Goal: Task Accomplishment & Management: Manage account settings

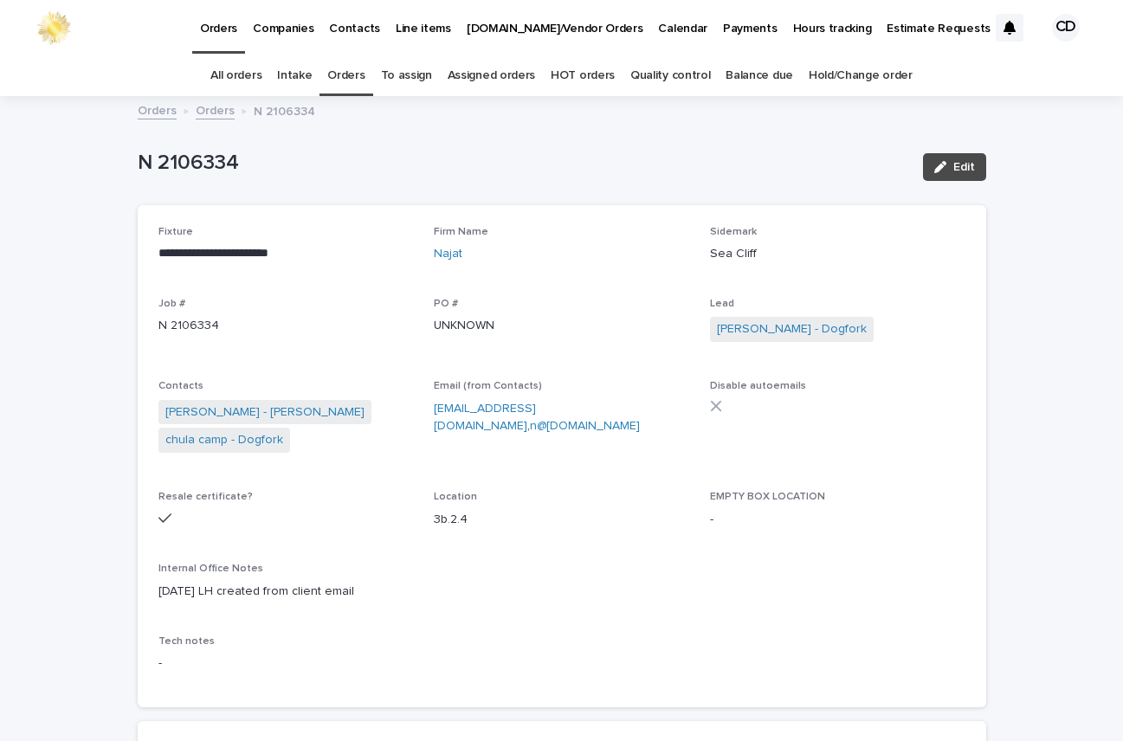
click at [348, 74] on link "Orders" at bounding box center [345, 75] width 37 height 41
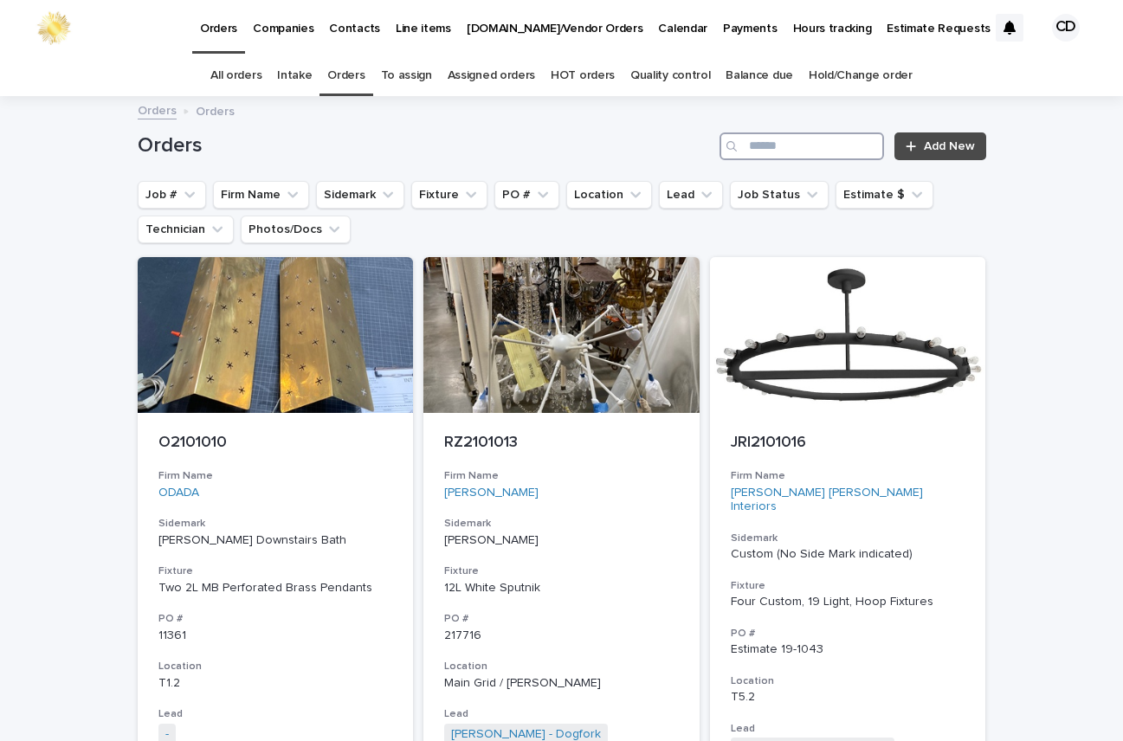
click at [818, 142] on input "Search" at bounding box center [802, 147] width 165 height 28
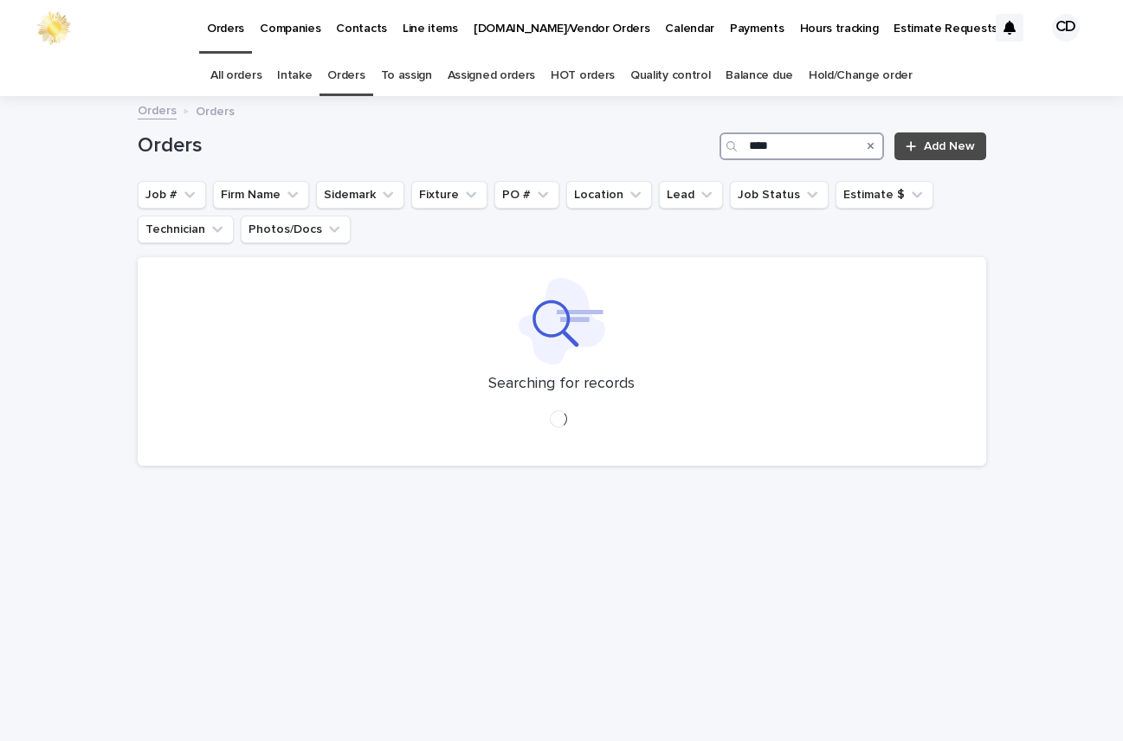
type input "****"
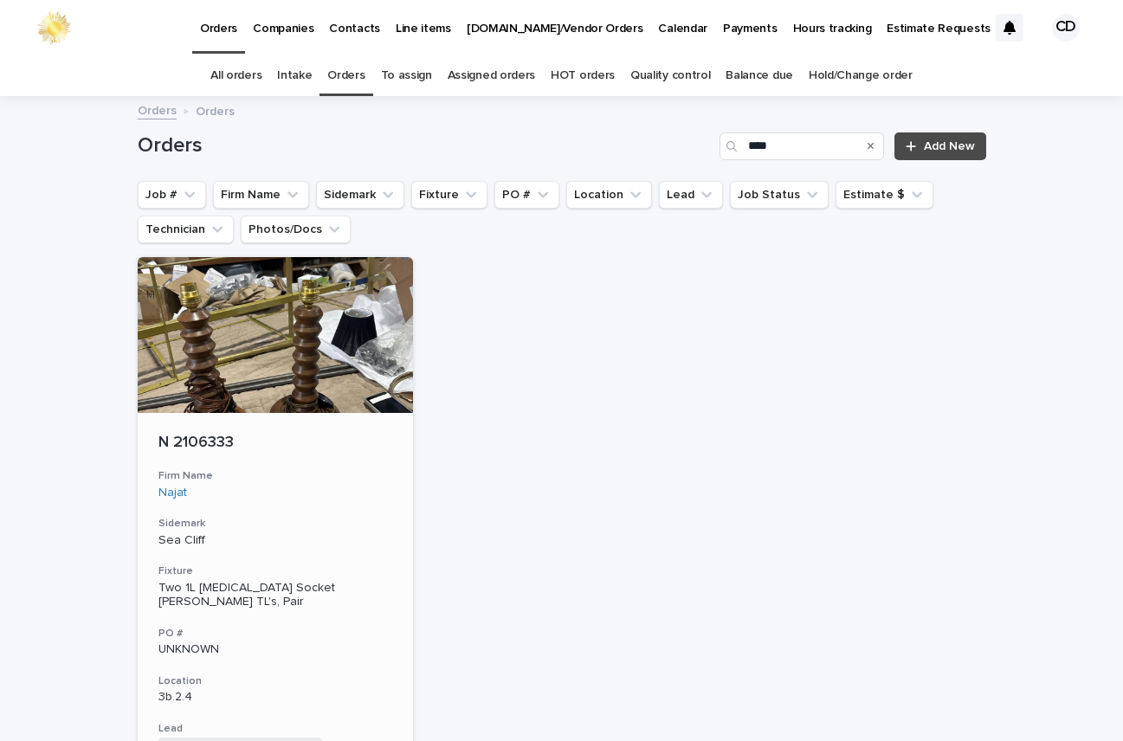
click at [311, 481] on h3 "Firm Name" at bounding box center [276, 476] width 235 height 14
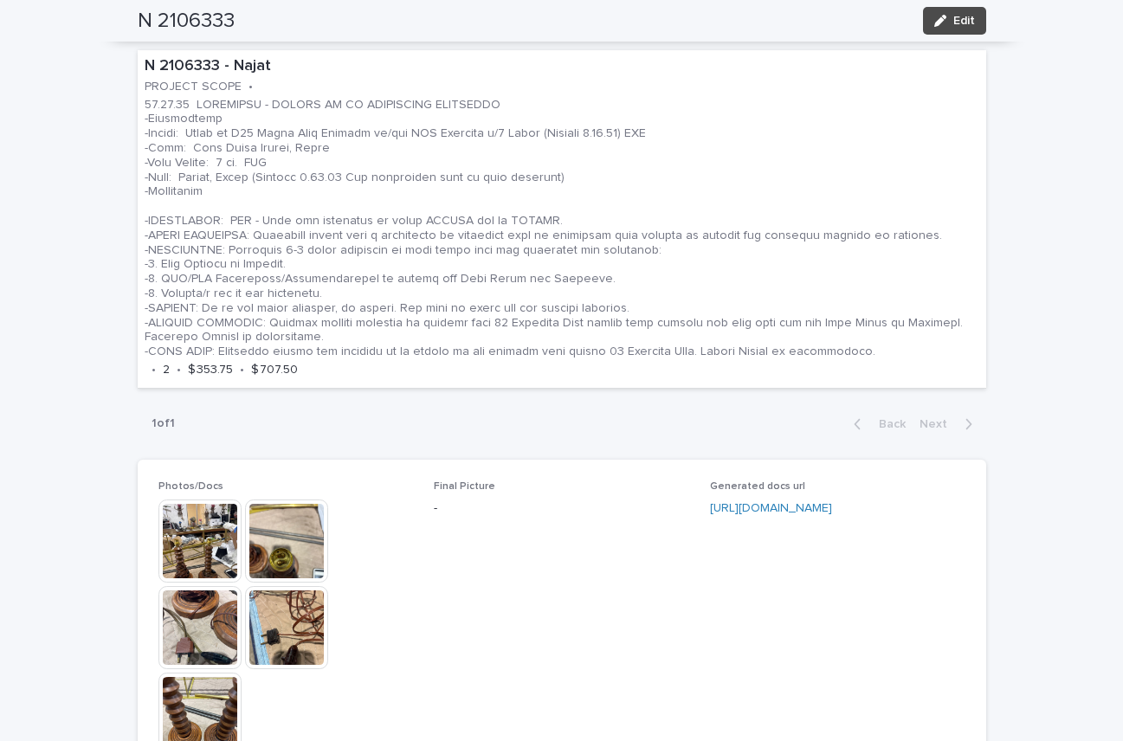
scroll to position [1047, 0]
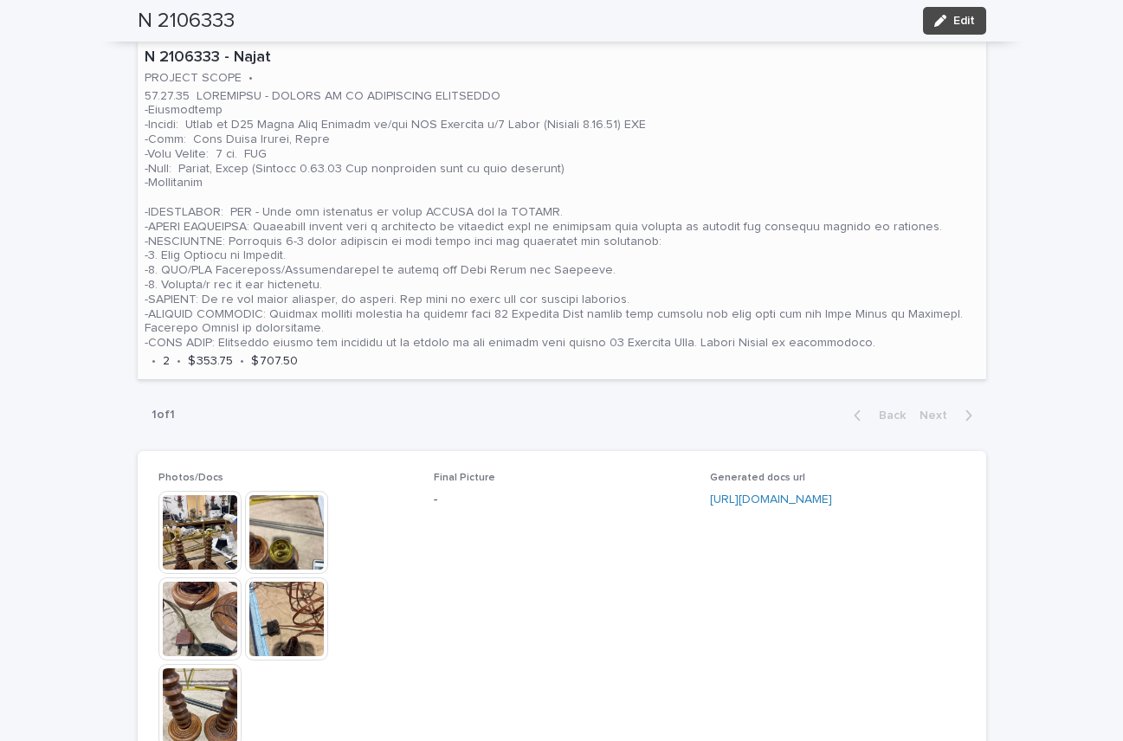
click at [689, 178] on p at bounding box center [562, 220] width 835 height 262
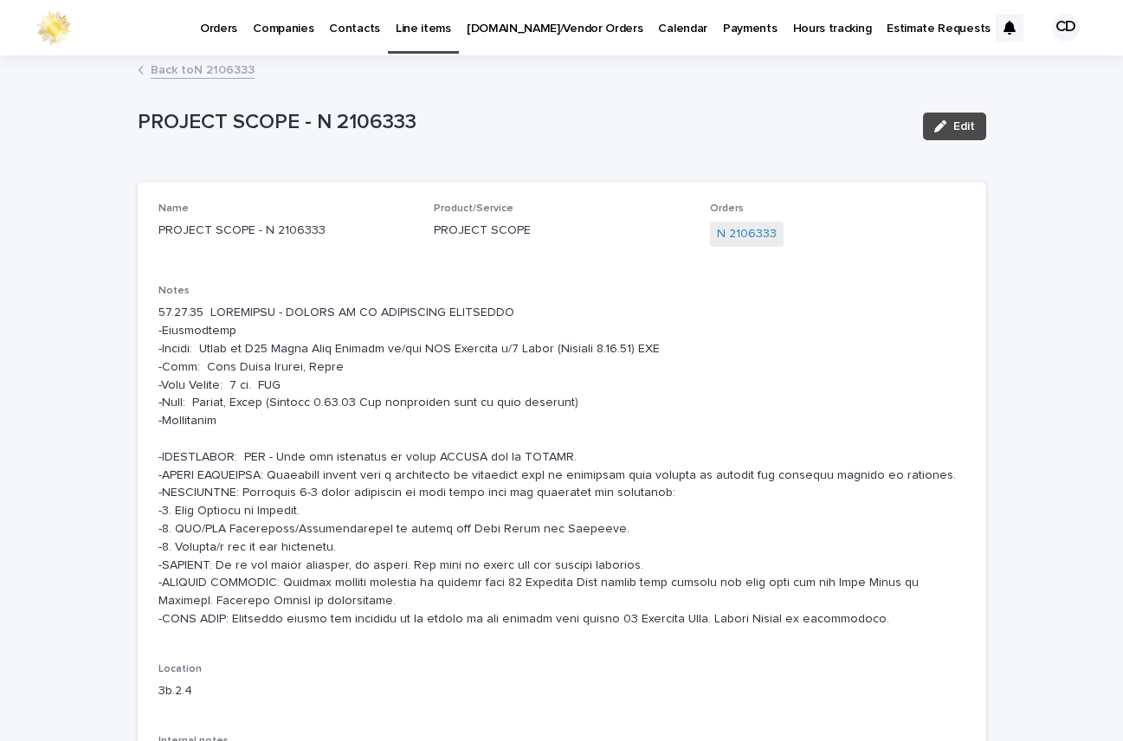
click at [159, 308] on p at bounding box center [562, 466] width 807 height 324
click at [786, 385] on p at bounding box center [562, 466] width 807 height 324
click at [954, 126] on span "Edit" at bounding box center [965, 126] width 22 height 12
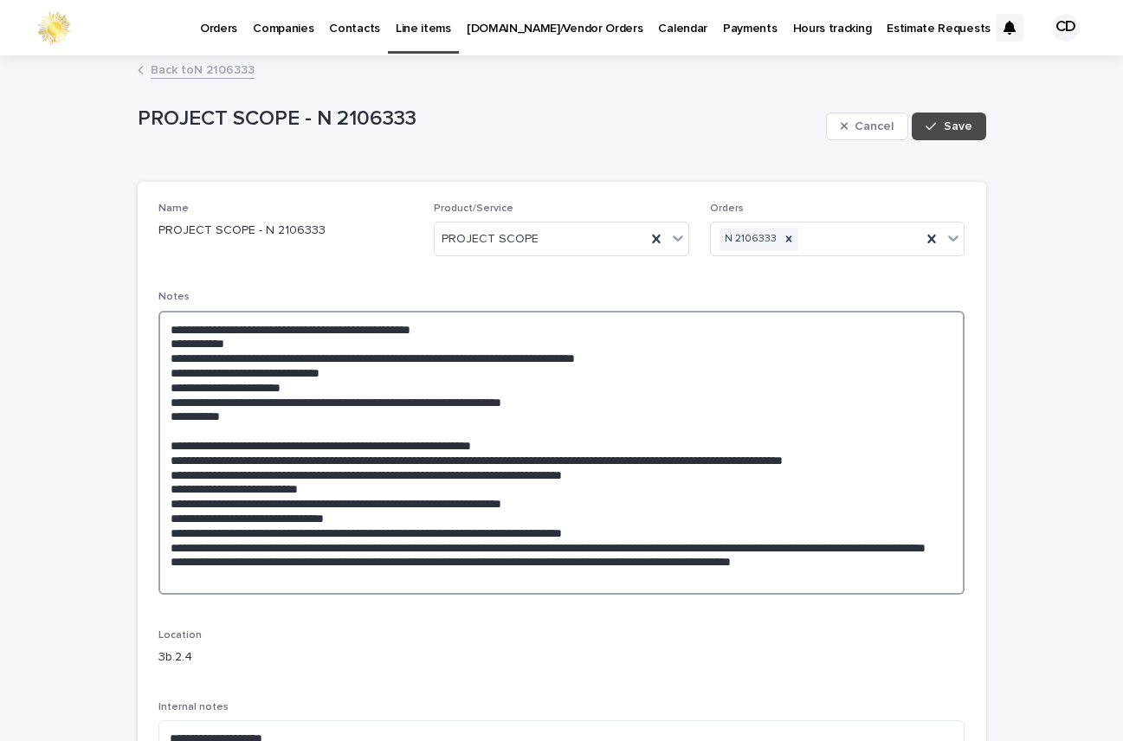
click at [162, 329] on textarea at bounding box center [562, 453] width 807 height 284
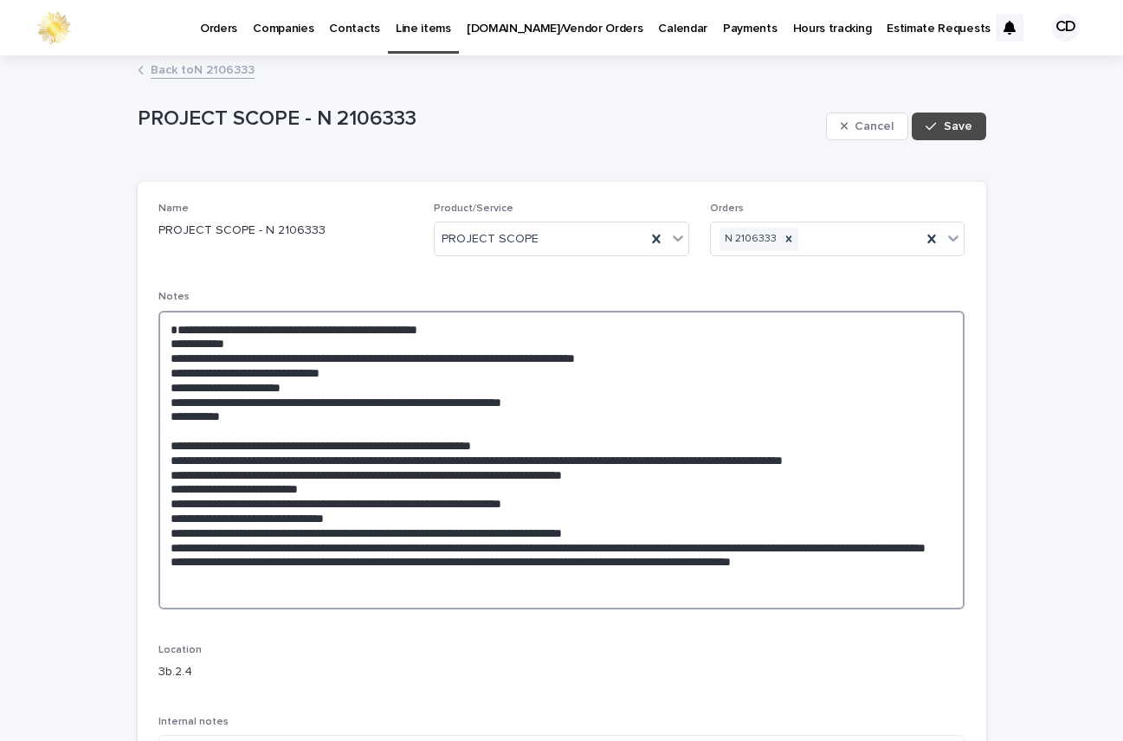
click at [294, 322] on textarea at bounding box center [562, 460] width 807 height 299
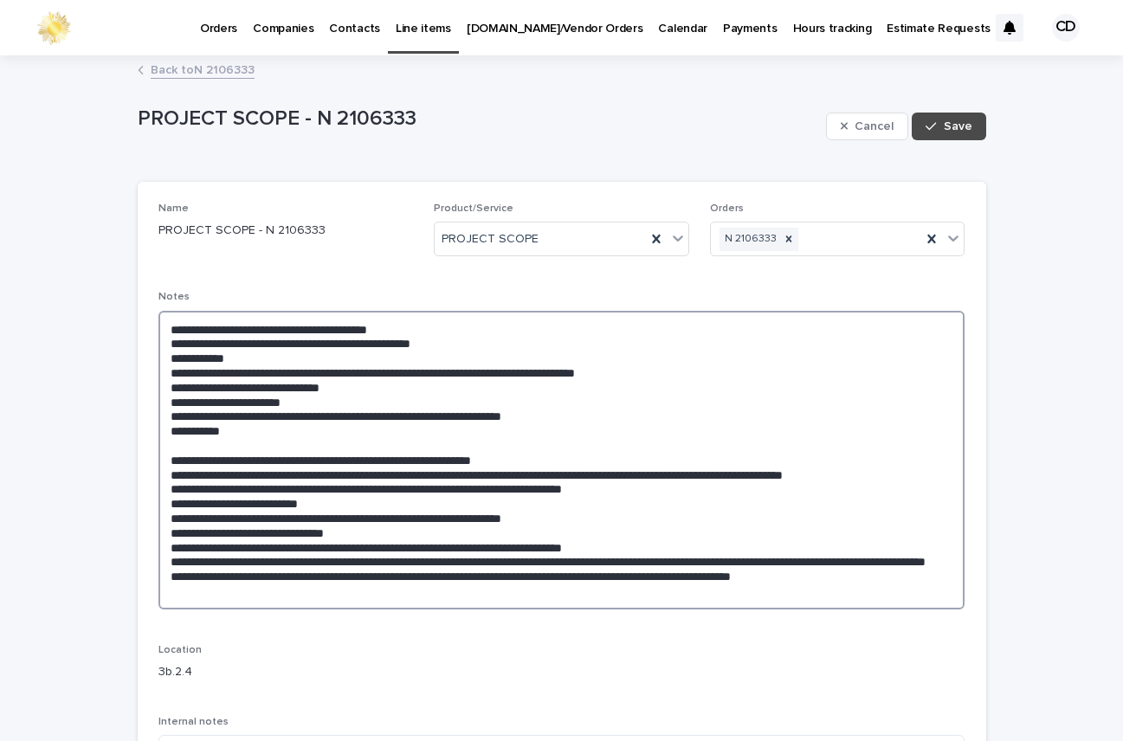
click at [436, 373] on textarea at bounding box center [562, 460] width 807 height 299
click at [459, 372] on textarea at bounding box center [562, 460] width 807 height 299
click at [534, 372] on textarea at bounding box center [562, 460] width 807 height 299
click at [512, 370] on textarea at bounding box center [562, 460] width 807 height 299
click at [567, 378] on textarea at bounding box center [562, 460] width 807 height 299
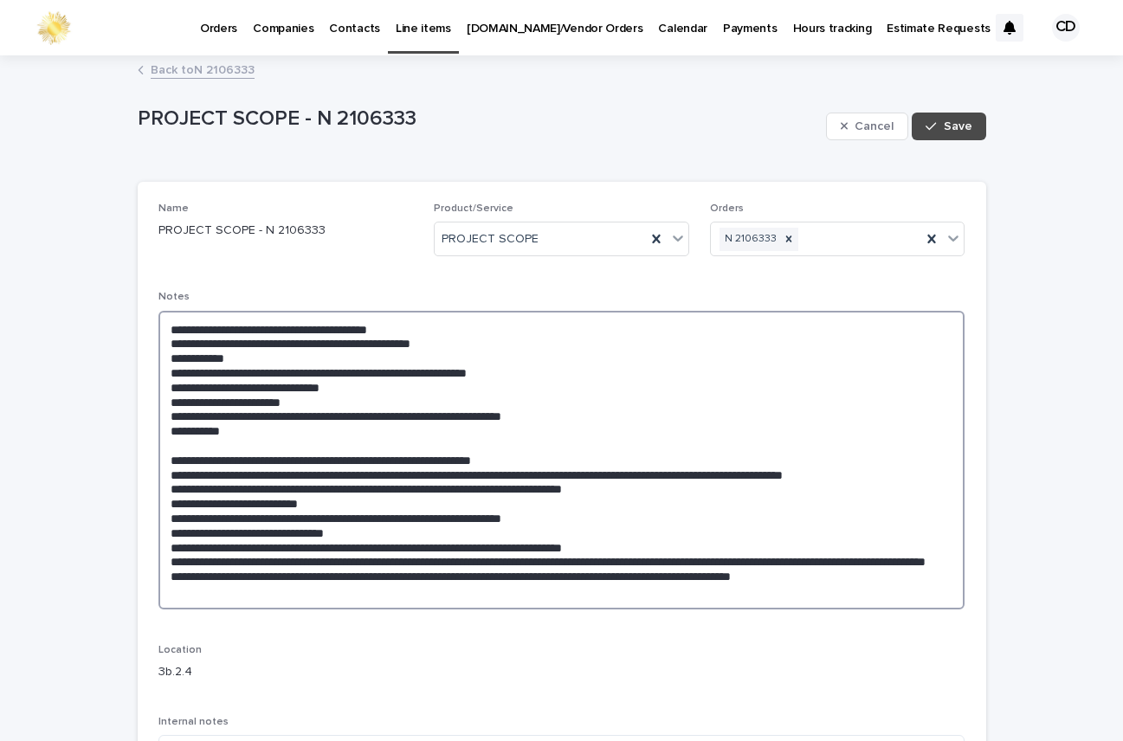
click at [275, 416] on textarea at bounding box center [562, 460] width 807 height 299
drag, startPoint x: 325, startPoint y: 416, endPoint x: 466, endPoint y: 417, distance: 141.2
click at [327, 416] on textarea at bounding box center [562, 460] width 807 height 299
click at [597, 418] on textarea at bounding box center [562, 460] width 807 height 299
click at [323, 412] on textarea at bounding box center [562, 460] width 807 height 299
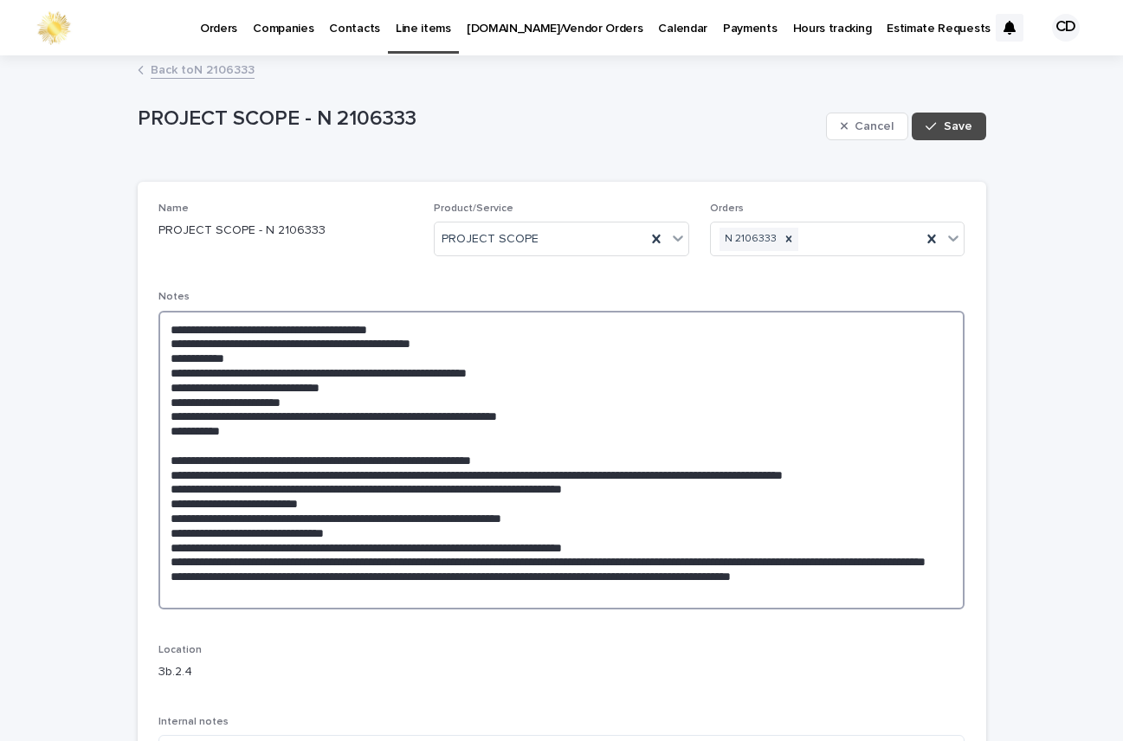
click at [331, 414] on textarea at bounding box center [562, 460] width 807 height 299
click at [332, 415] on textarea at bounding box center [562, 460] width 807 height 299
click at [554, 411] on textarea at bounding box center [562, 460] width 807 height 299
click at [273, 418] on textarea at bounding box center [562, 460] width 807 height 299
click at [255, 447] on textarea at bounding box center [562, 460] width 807 height 299
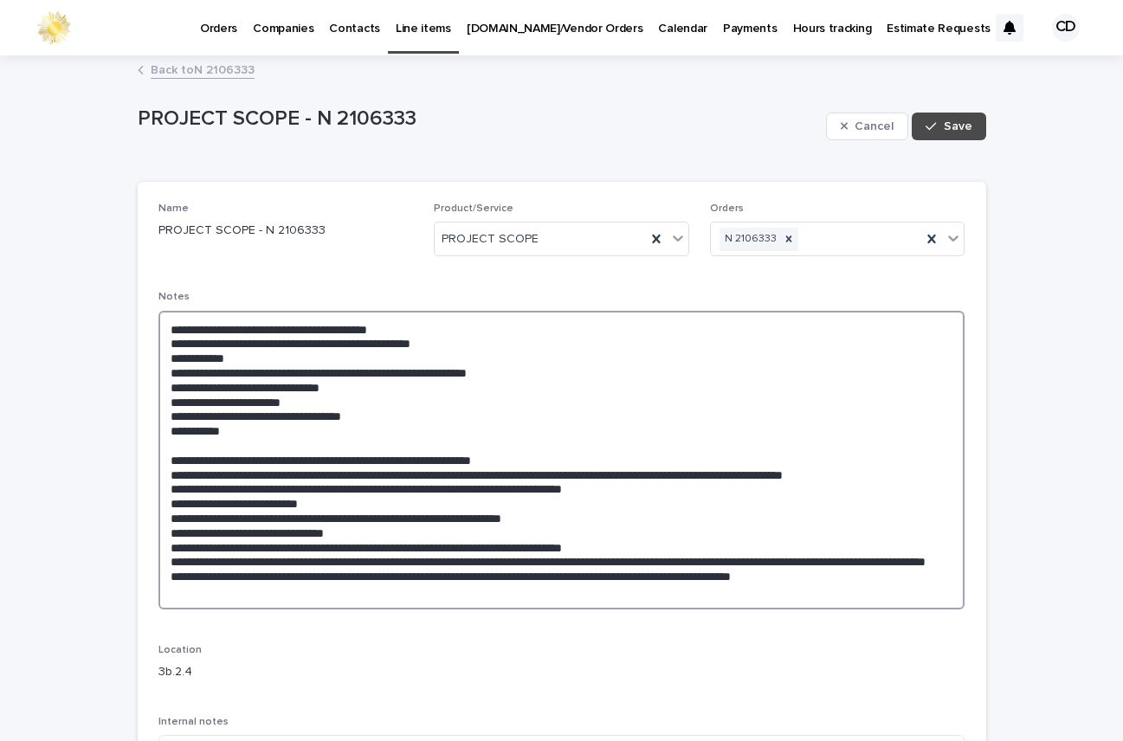
click at [585, 458] on textarea at bounding box center [562, 460] width 807 height 299
click at [631, 457] on textarea at bounding box center [562, 460] width 807 height 299
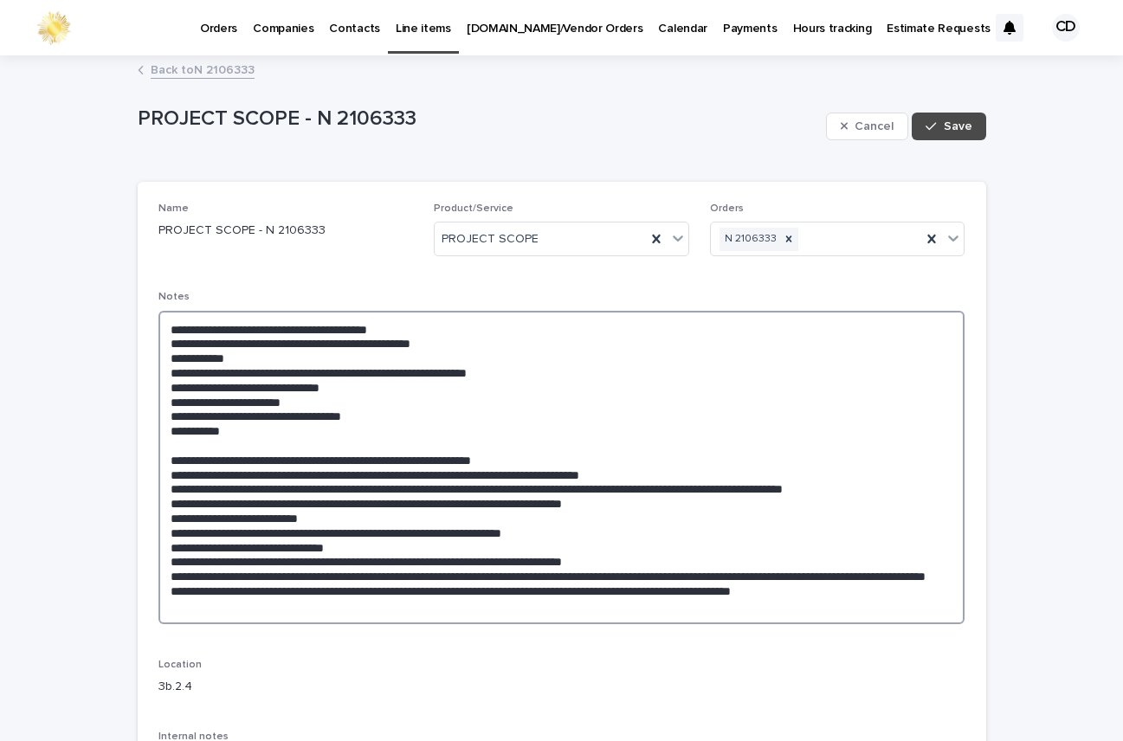
click at [398, 474] on textarea at bounding box center [562, 468] width 807 height 314
click at [500, 477] on textarea at bounding box center [562, 468] width 807 height 314
click at [578, 476] on textarea at bounding box center [562, 468] width 807 height 314
drag, startPoint x: 158, startPoint y: 474, endPoint x: 821, endPoint y: 470, distance: 663.5
click at [821, 470] on textarea at bounding box center [562, 468] width 807 height 314
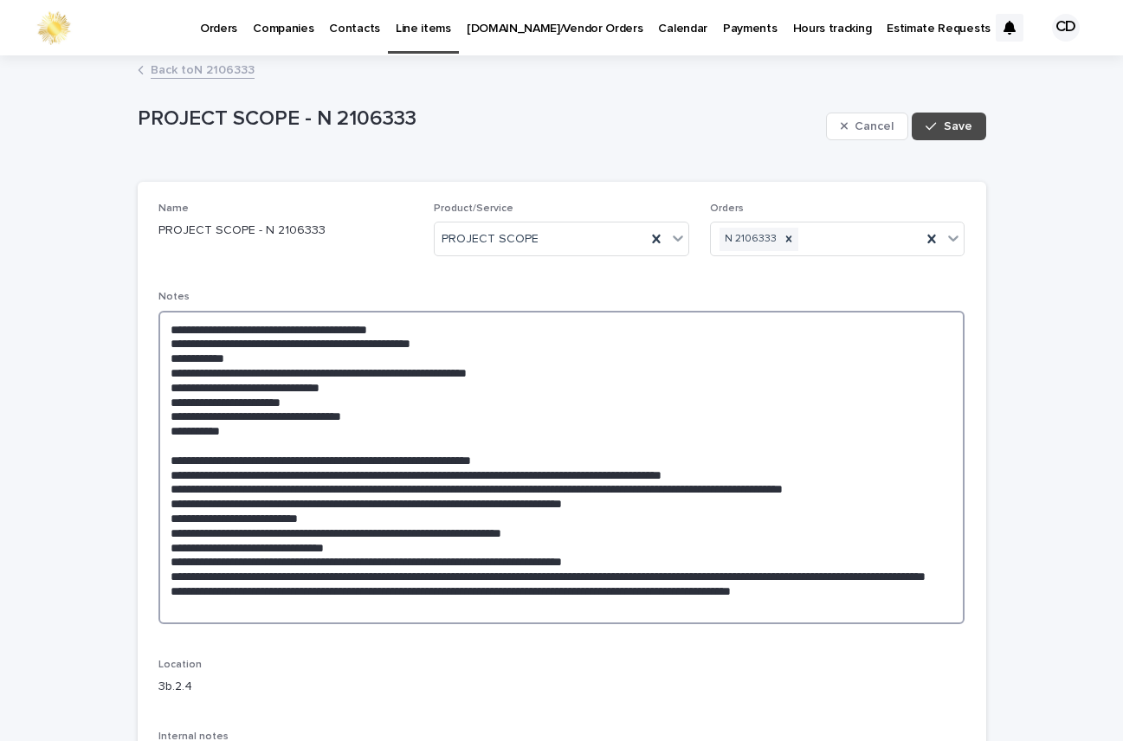
drag, startPoint x: 715, startPoint y: 483, endPoint x: 657, endPoint y: 405, distance: 96.7
click at [657, 405] on textarea at bounding box center [562, 468] width 807 height 314
drag, startPoint x: 160, startPoint y: 477, endPoint x: 855, endPoint y: 474, distance: 694.7
click at [855, 474] on textarea at bounding box center [562, 468] width 807 height 314
drag, startPoint x: 751, startPoint y: 402, endPoint x: 941, endPoint y: 187, distance: 286.6
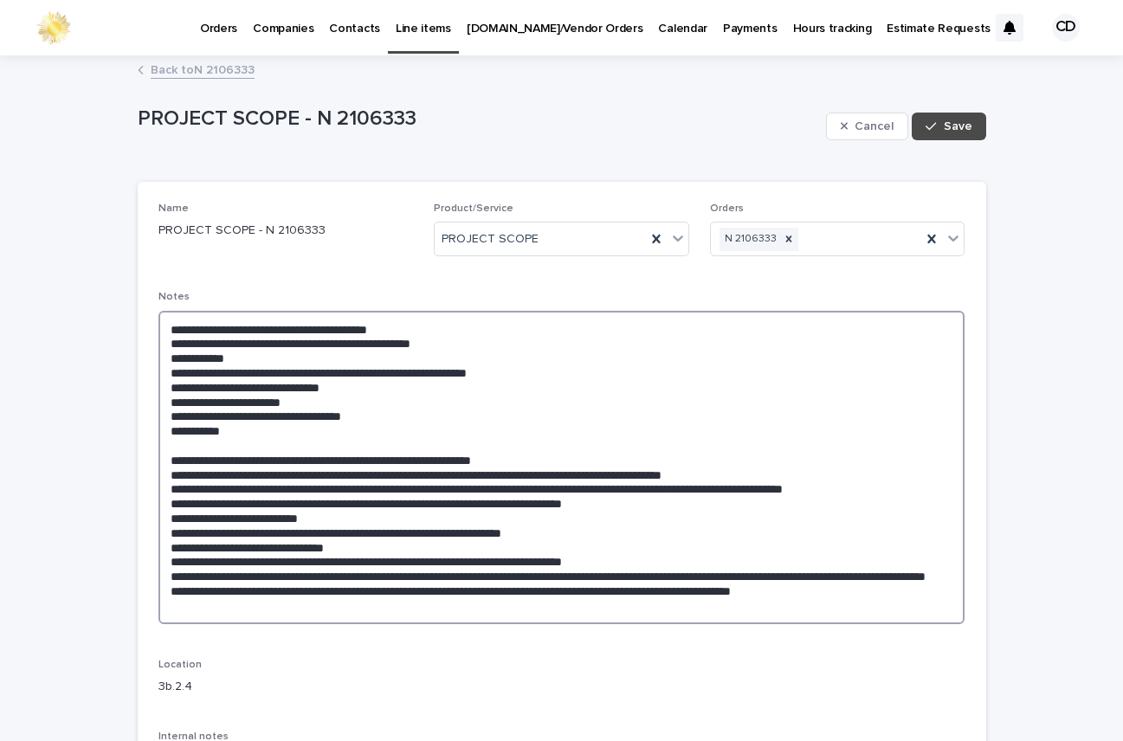
click at [760, 398] on textarea at bounding box center [562, 468] width 807 height 314
click at [284, 328] on textarea at bounding box center [562, 468] width 807 height 314
click at [526, 327] on textarea at bounding box center [562, 468] width 807 height 314
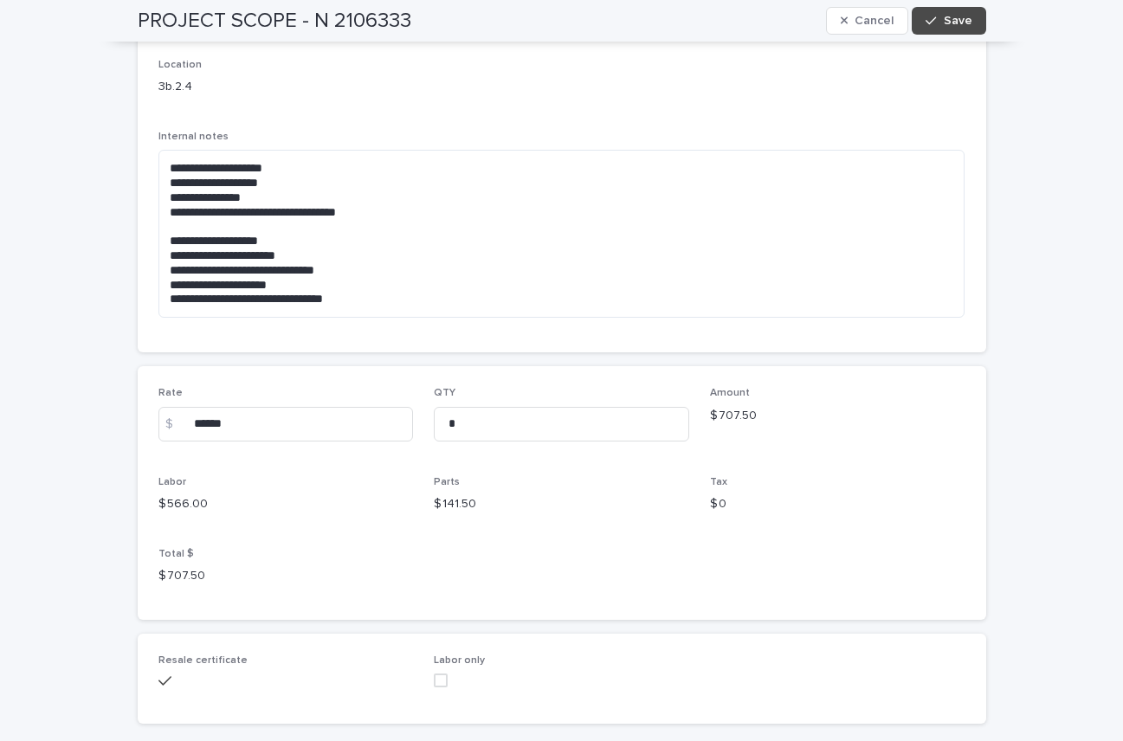
scroll to position [611, 0]
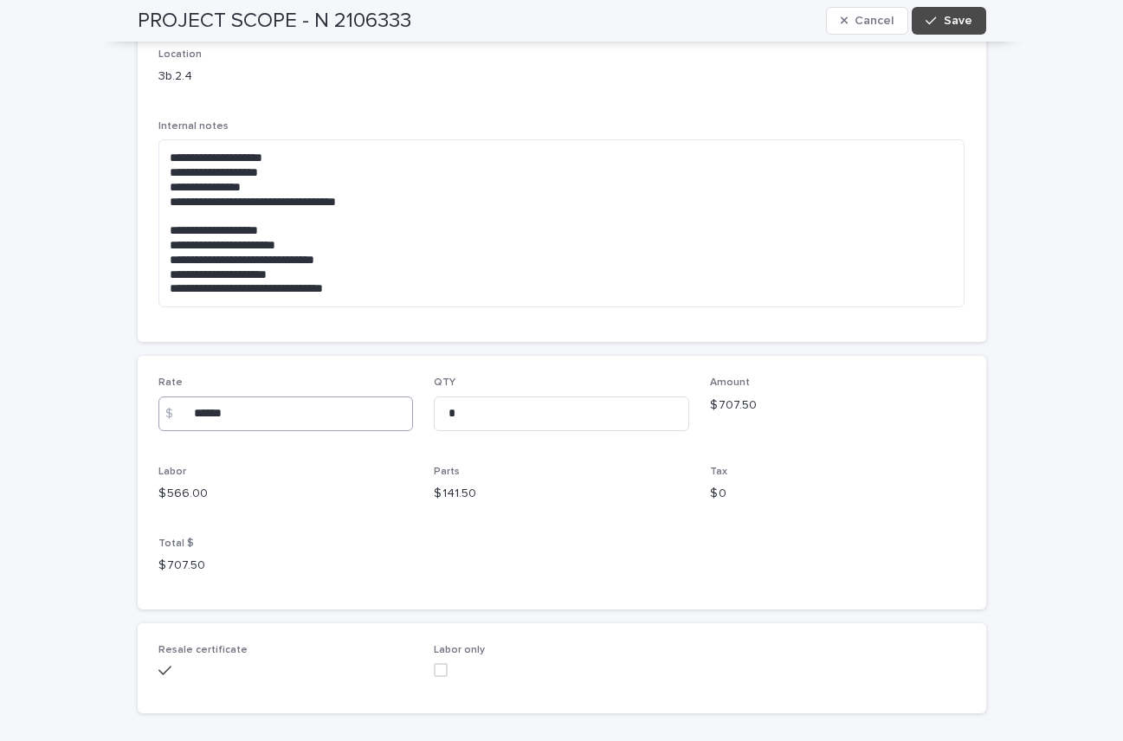
type textarea "**********"
click at [263, 406] on input "******" at bounding box center [287, 414] width 256 height 35
type input "******"
click at [953, 19] on span "Save" at bounding box center [958, 21] width 29 height 12
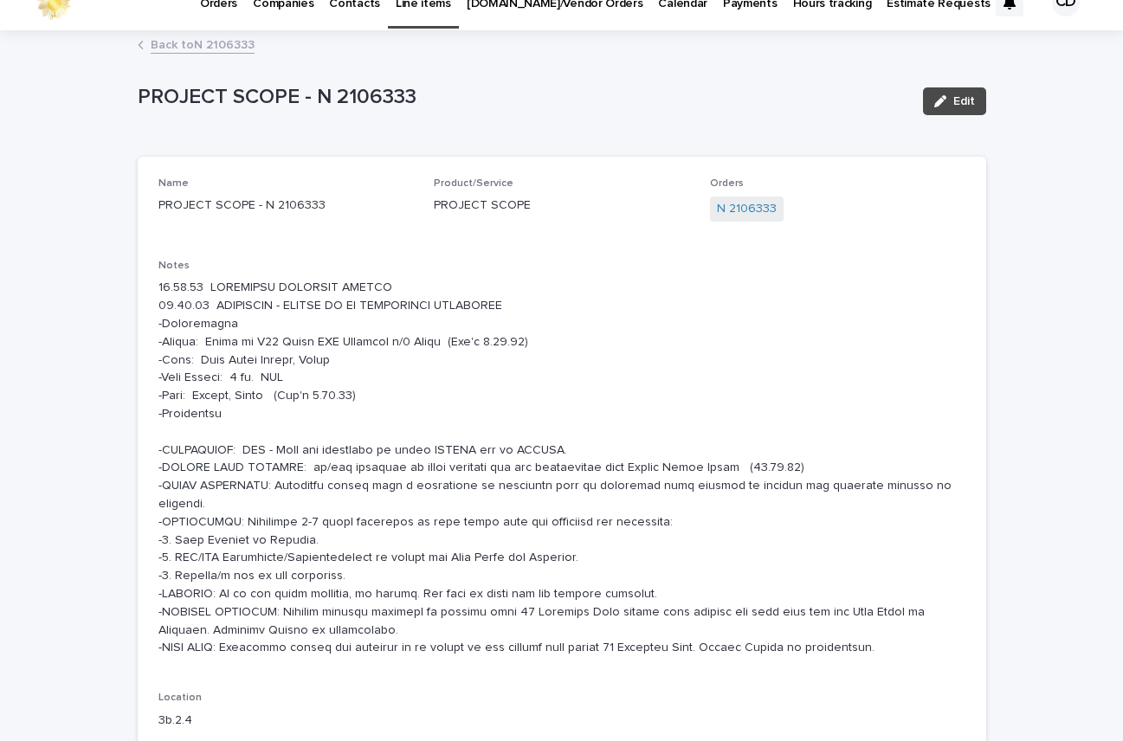
scroll to position [0, 0]
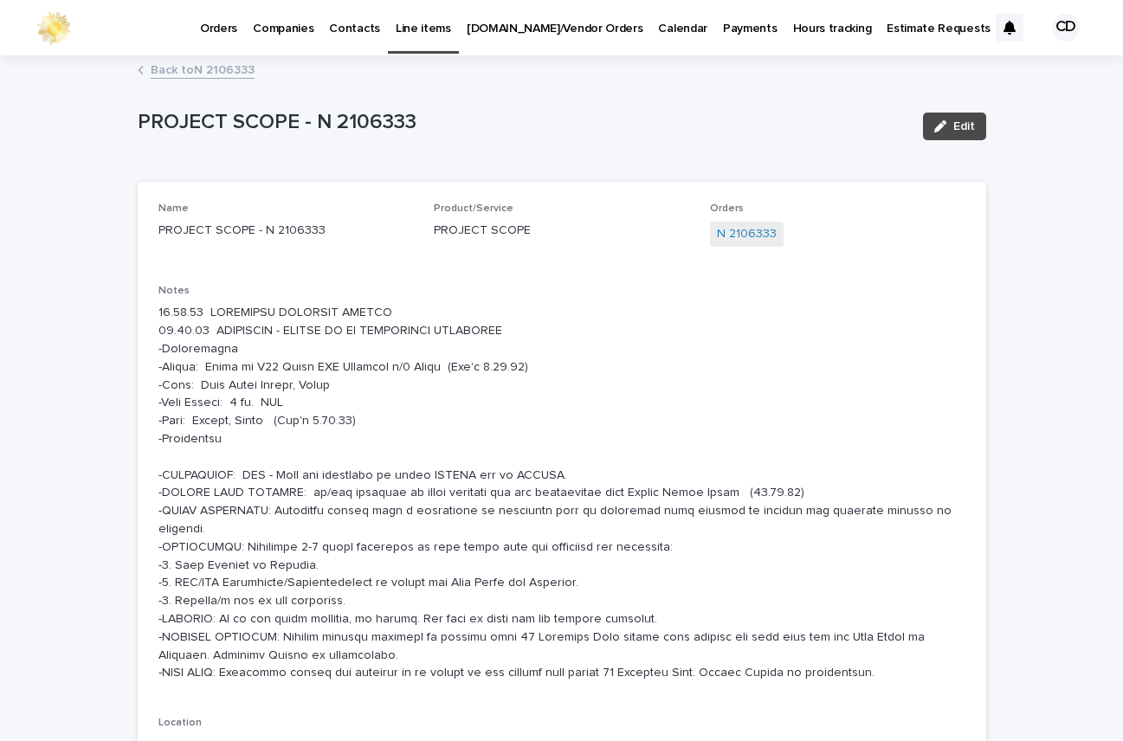
drag, startPoint x: 1123, startPoint y: 82, endPoint x: 618, endPoint y: 288, distance: 545.5
click at [618, 288] on p "Notes" at bounding box center [562, 291] width 807 height 12
click at [209, 67] on link "Back to N 2106333" at bounding box center [203, 69] width 104 height 20
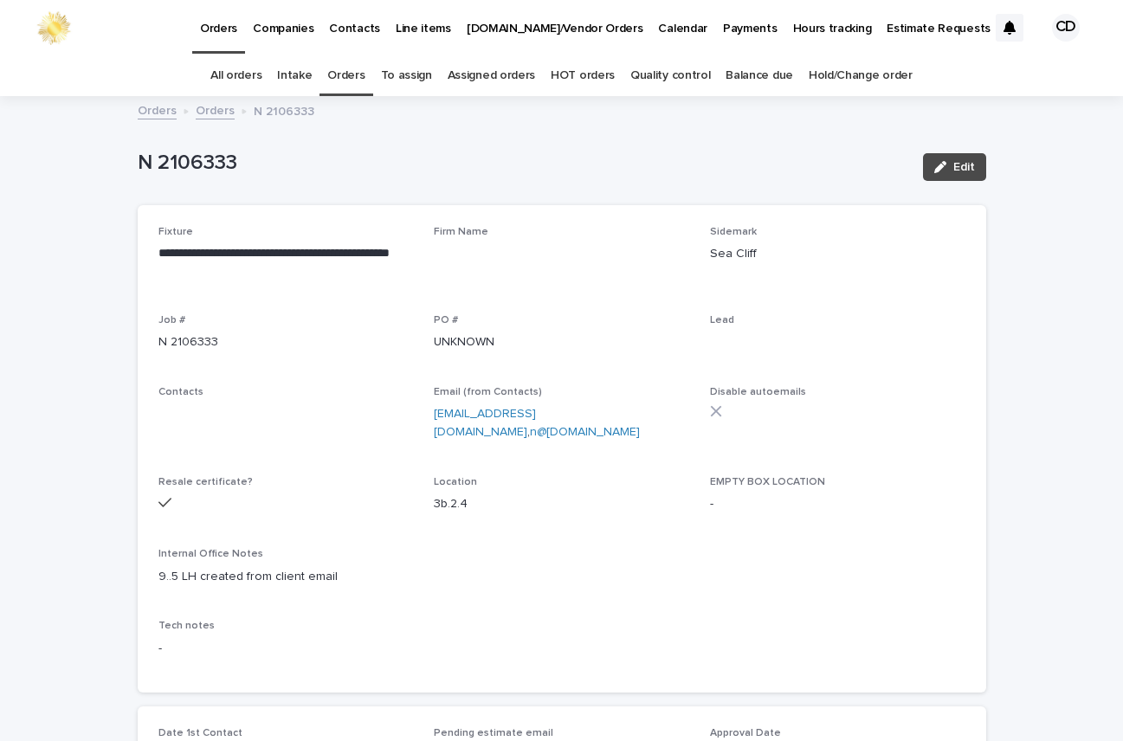
scroll to position [55, 0]
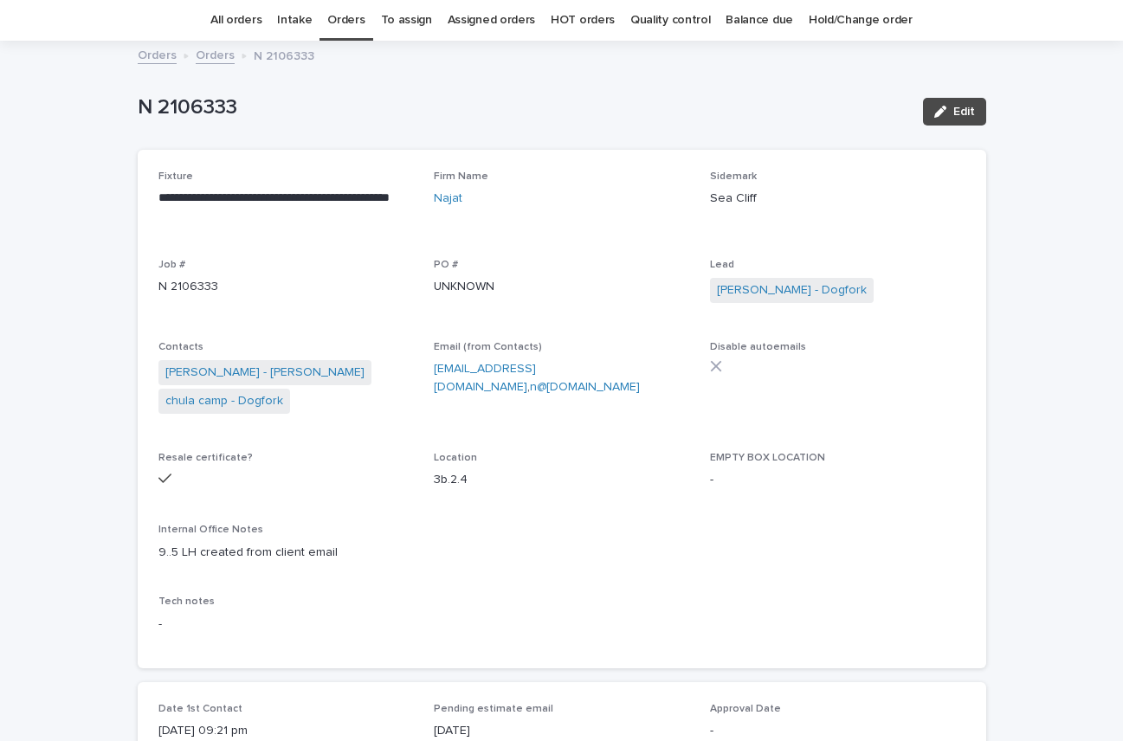
click at [352, 23] on link "Orders" at bounding box center [345, 20] width 37 height 41
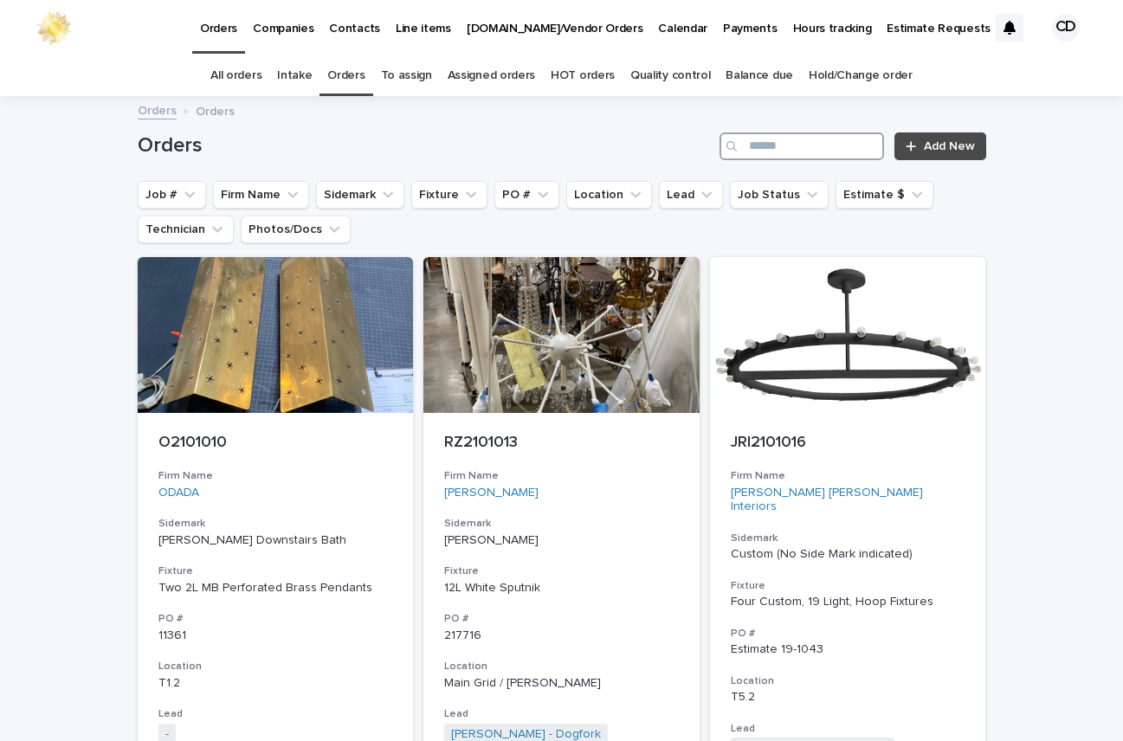
click at [782, 148] on input "Search" at bounding box center [802, 147] width 165 height 28
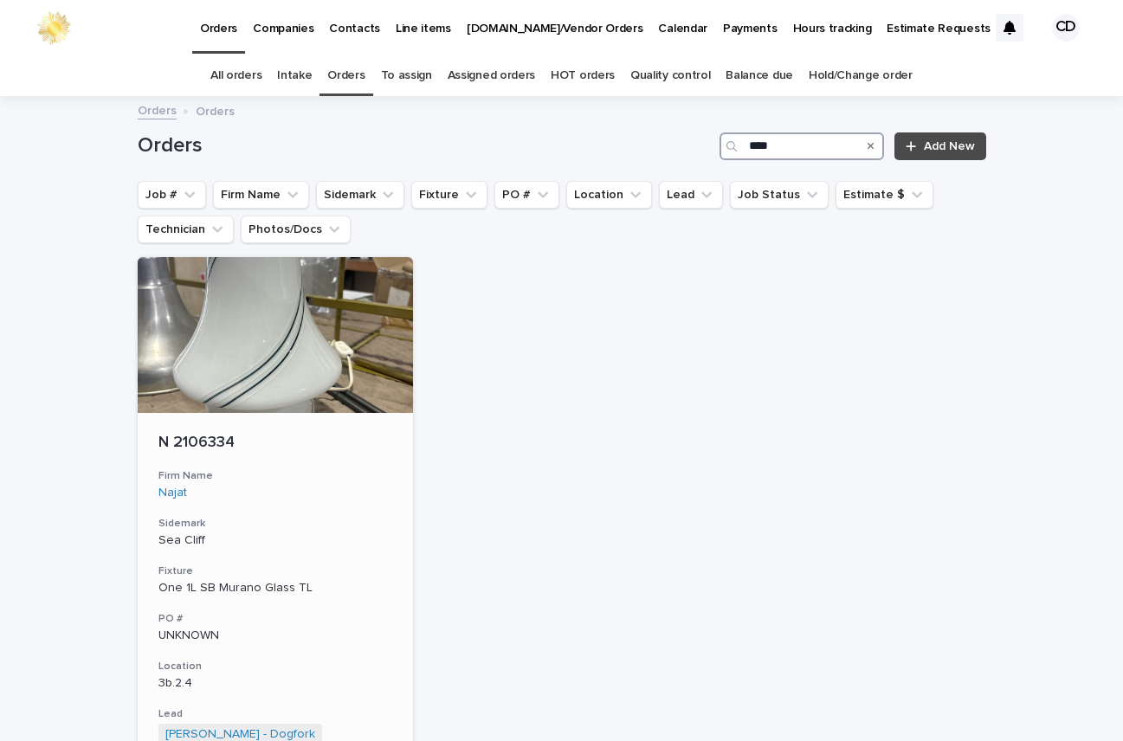
type input "****"
click at [286, 469] on div "N 2106334 Firm Name Najat Sidemark Sea Cliff Fixture One 1L SB Murano Glass TL …" at bounding box center [276, 661] width 276 height 496
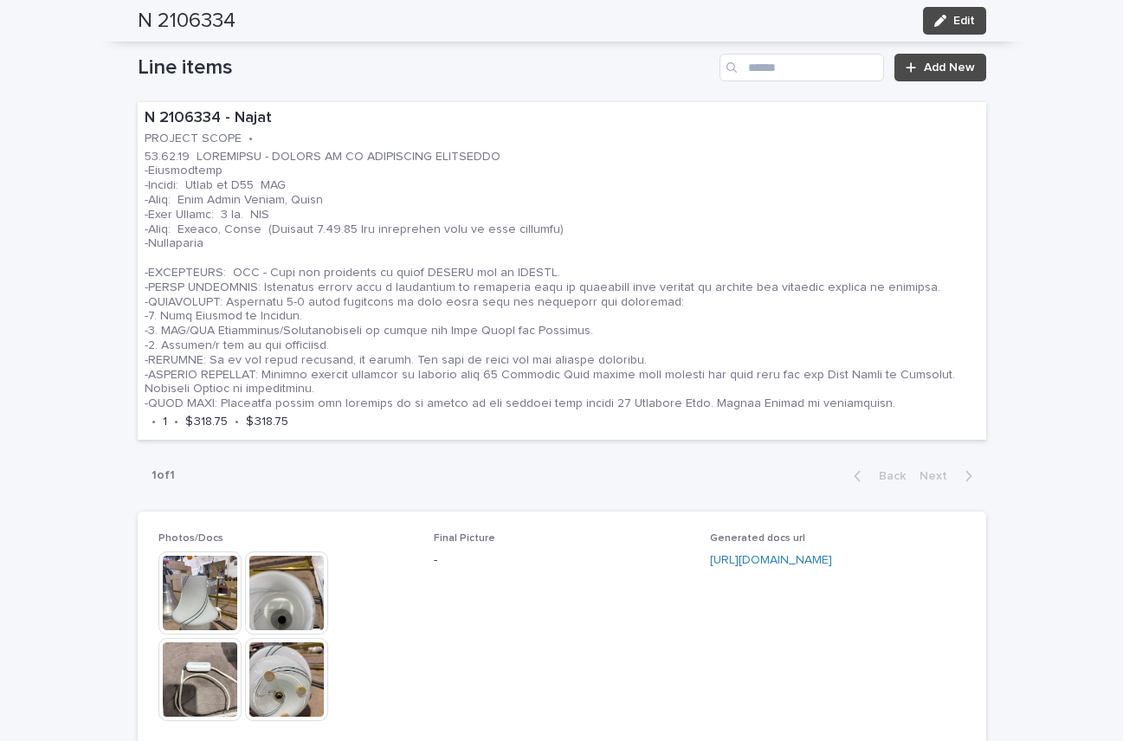
scroll to position [966, 0]
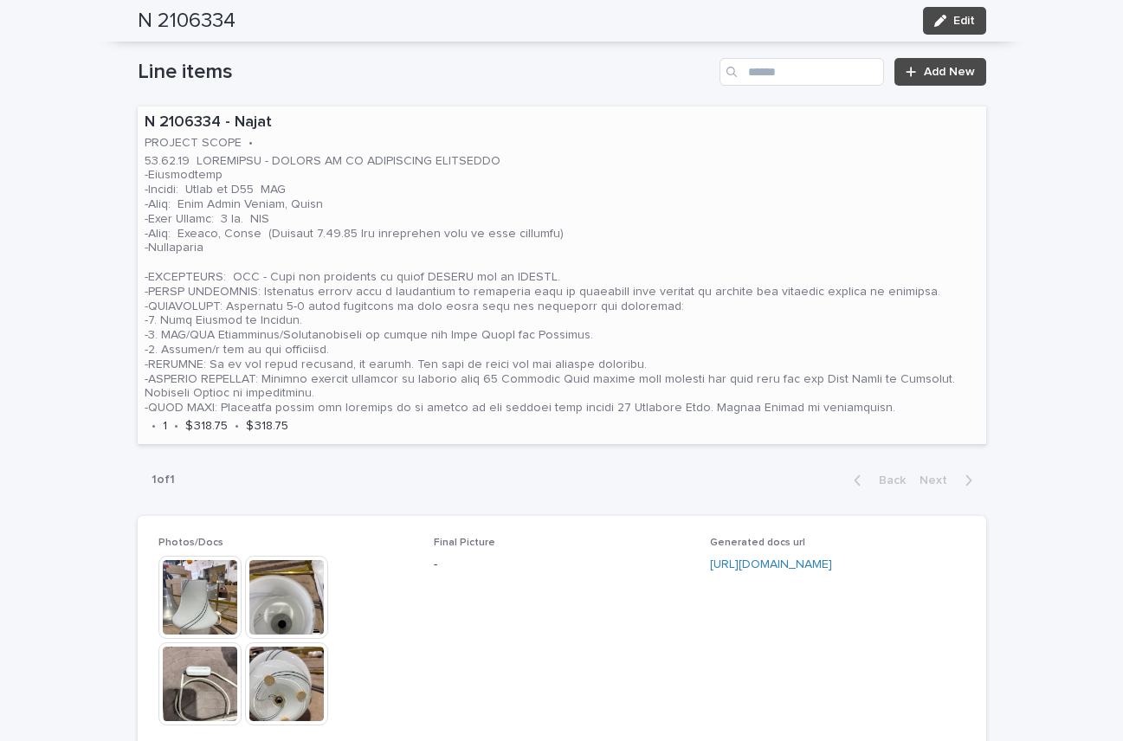
click at [722, 241] on p at bounding box center [562, 285] width 835 height 262
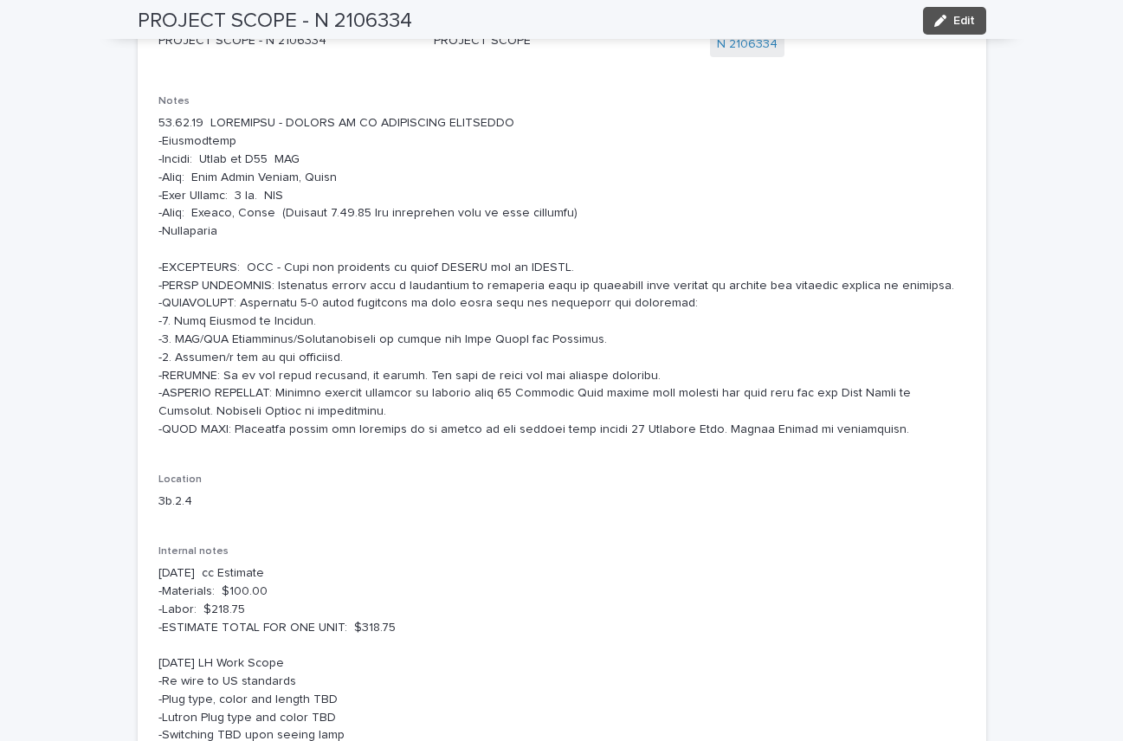
scroll to position [209, 0]
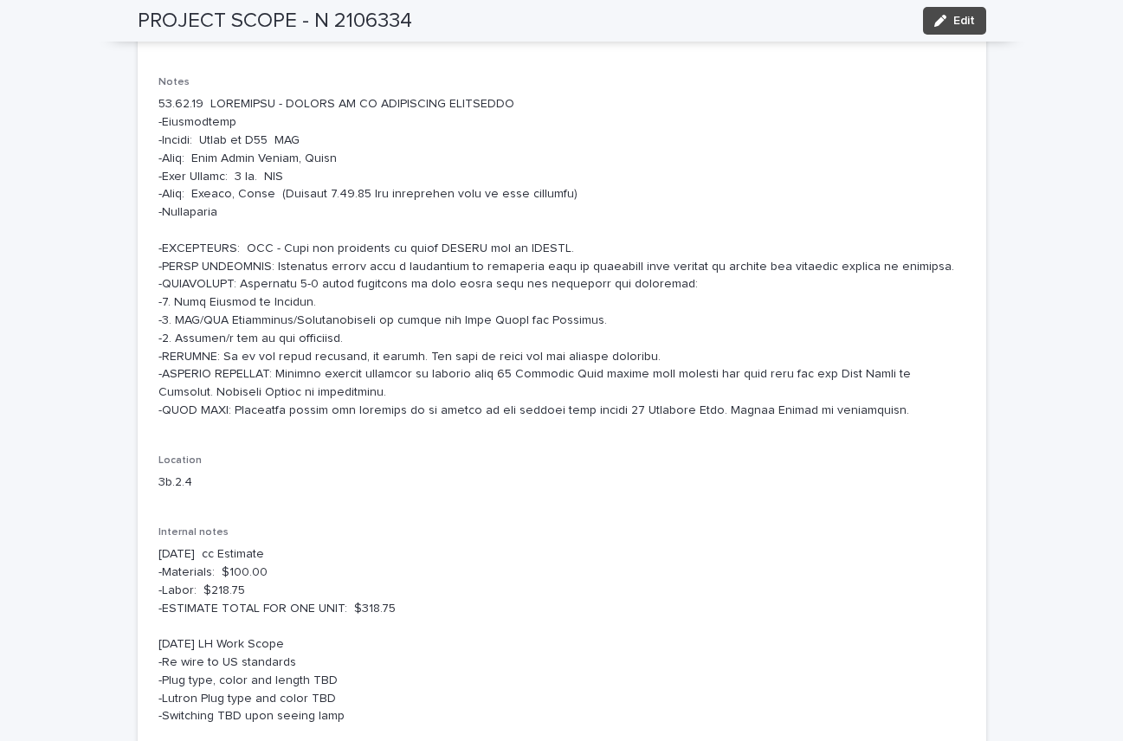
click at [562, 244] on p at bounding box center [562, 257] width 807 height 324
click at [958, 16] on span "Edit" at bounding box center [965, 21] width 22 height 12
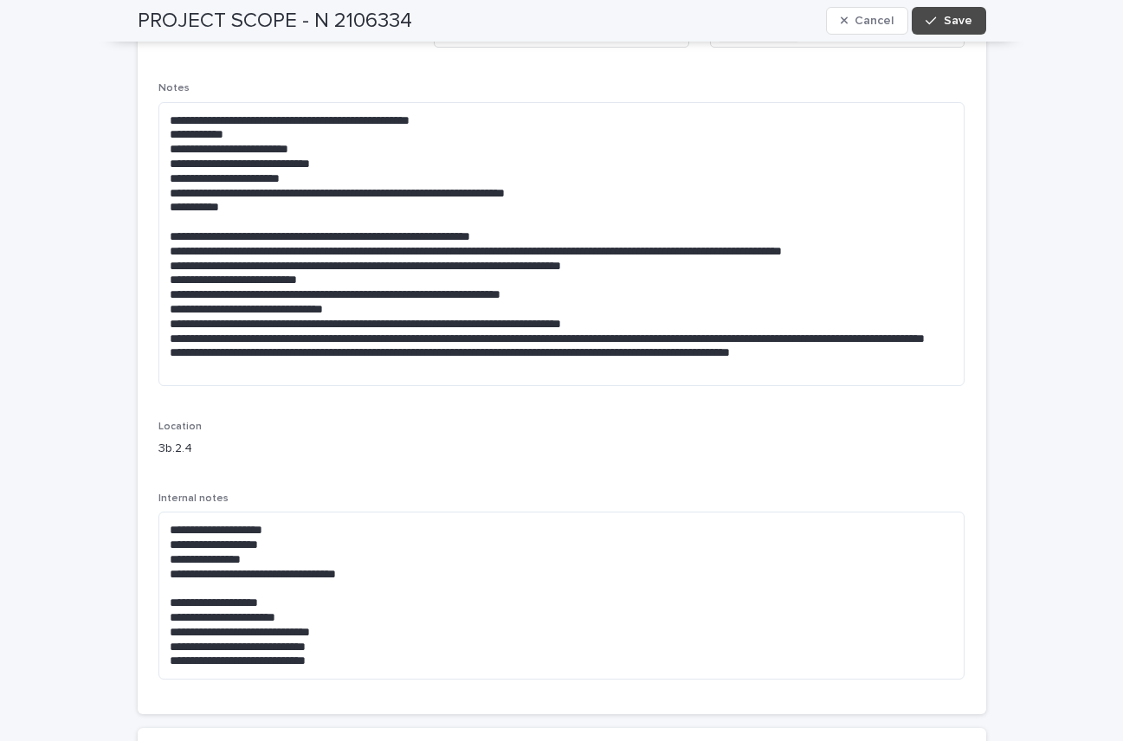
scroll to position [5, 0]
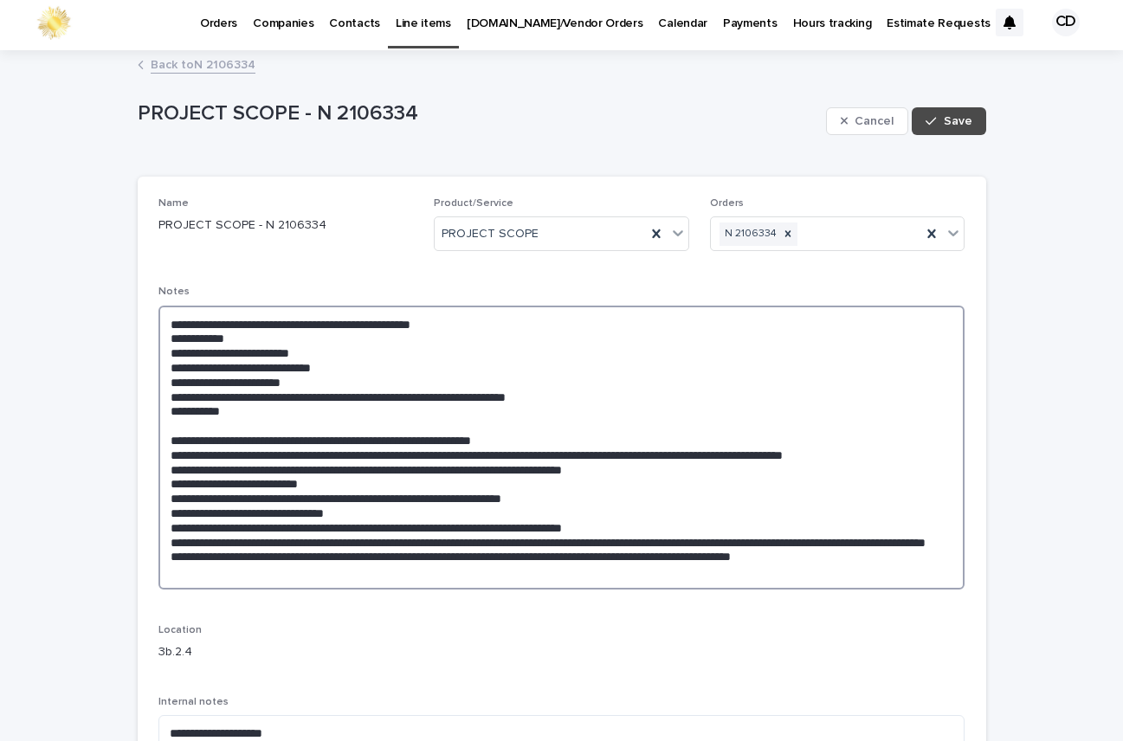
click at [595, 444] on textarea at bounding box center [562, 448] width 807 height 284
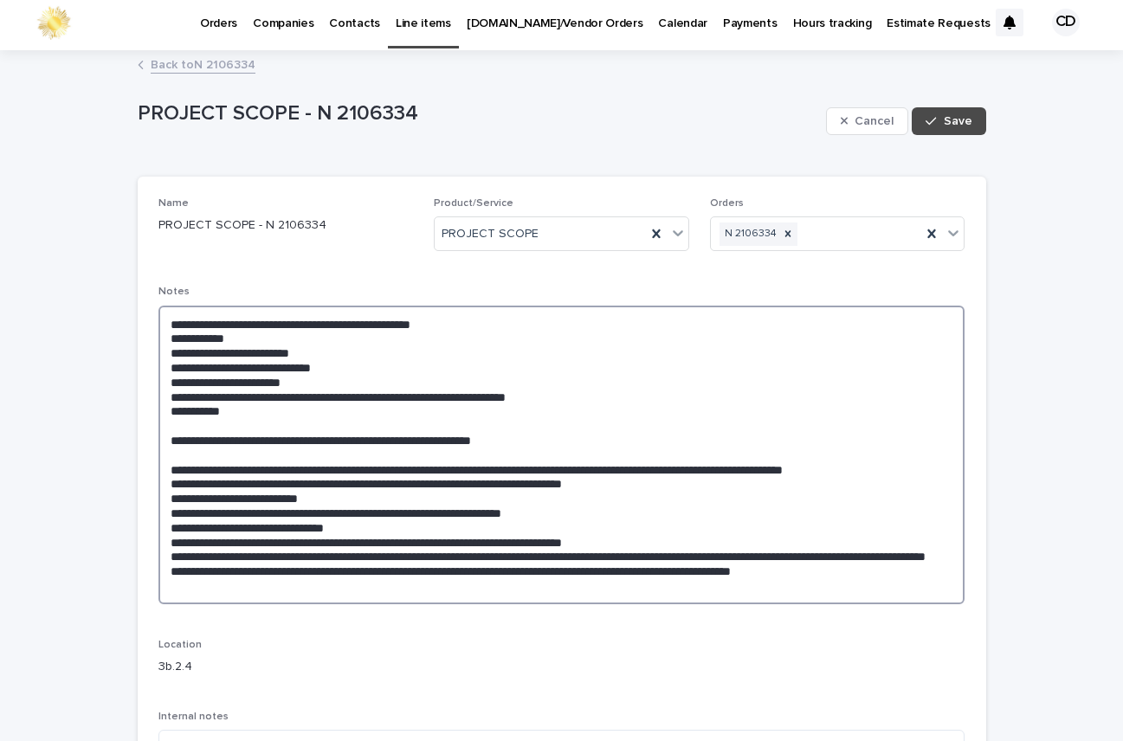
paste textarea "**********"
click at [270, 398] on textarea at bounding box center [562, 455] width 807 height 299
drag, startPoint x: 325, startPoint y: 398, endPoint x: 439, endPoint y: 411, distance: 115.1
click at [336, 401] on textarea at bounding box center [562, 455] width 807 height 299
click at [324, 394] on textarea at bounding box center [562, 455] width 807 height 299
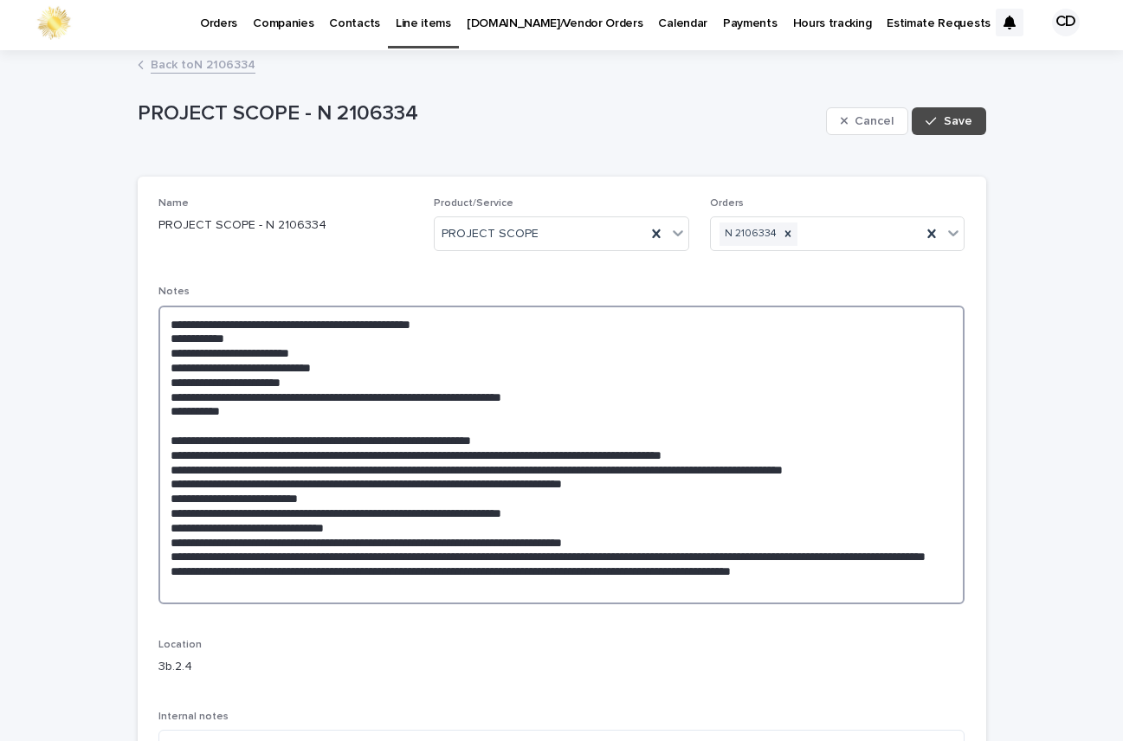
drag, startPoint x: 333, startPoint y: 398, endPoint x: 407, endPoint y: 398, distance: 74.5
click at [333, 398] on textarea at bounding box center [562, 455] width 807 height 299
click at [547, 398] on textarea at bounding box center [562, 455] width 807 height 299
click at [586, 397] on textarea at bounding box center [562, 455] width 807 height 299
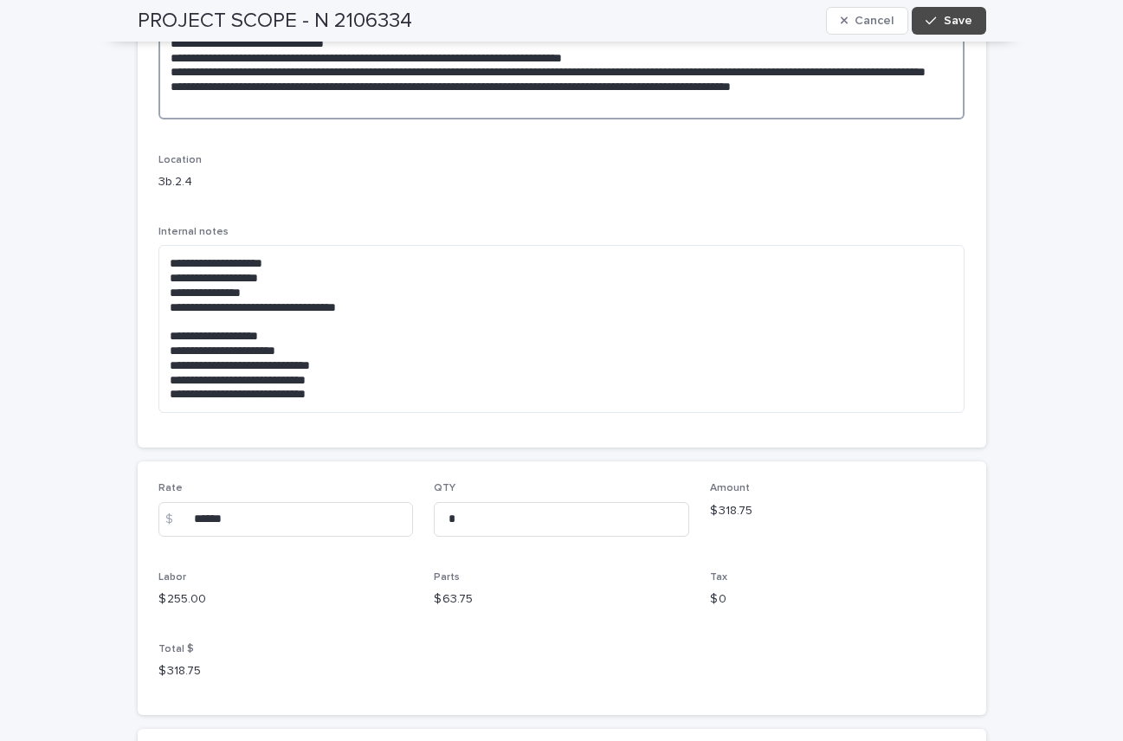
scroll to position [669, 0]
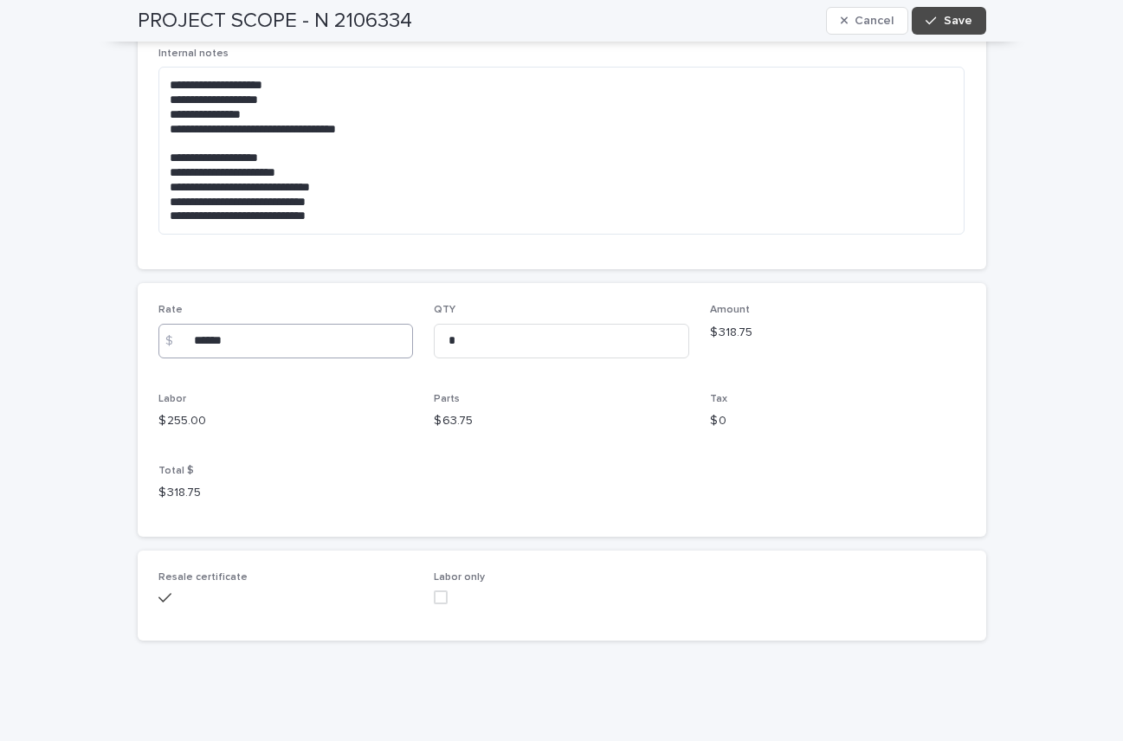
type textarea "**********"
drag, startPoint x: 242, startPoint y: 343, endPoint x: 262, endPoint y: 340, distance: 21.0
click at [243, 342] on input "******" at bounding box center [287, 341] width 256 height 35
type input "******"
click at [932, 21] on icon "button" at bounding box center [931, 21] width 10 height 12
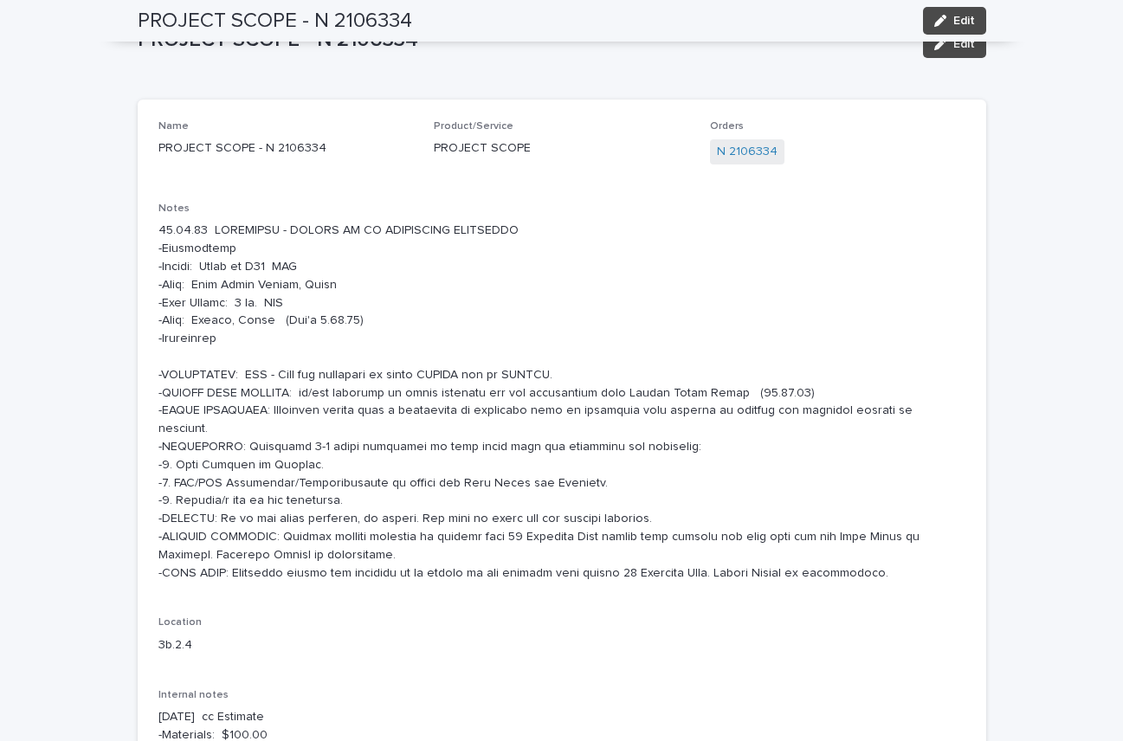
scroll to position [0, 0]
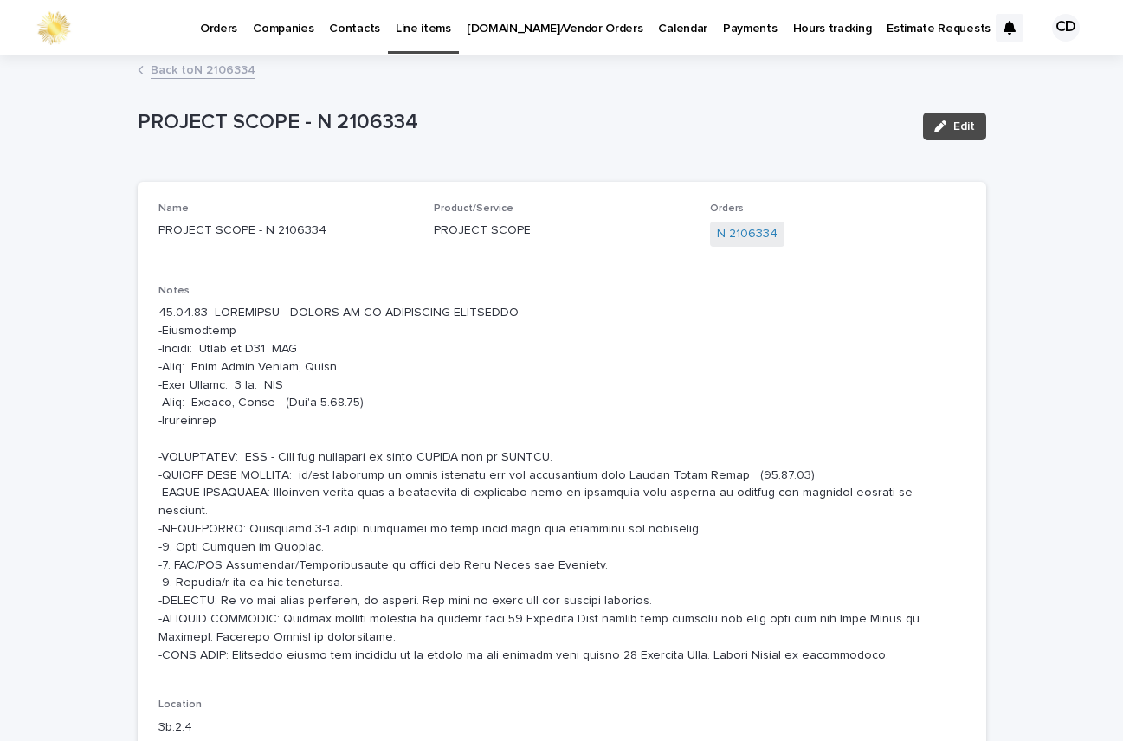
drag, startPoint x: 728, startPoint y: 366, endPoint x: 802, endPoint y: 331, distance: 81.7
click at [730, 366] on p at bounding box center [562, 484] width 807 height 360
click at [954, 130] on span "Edit" at bounding box center [965, 126] width 22 height 12
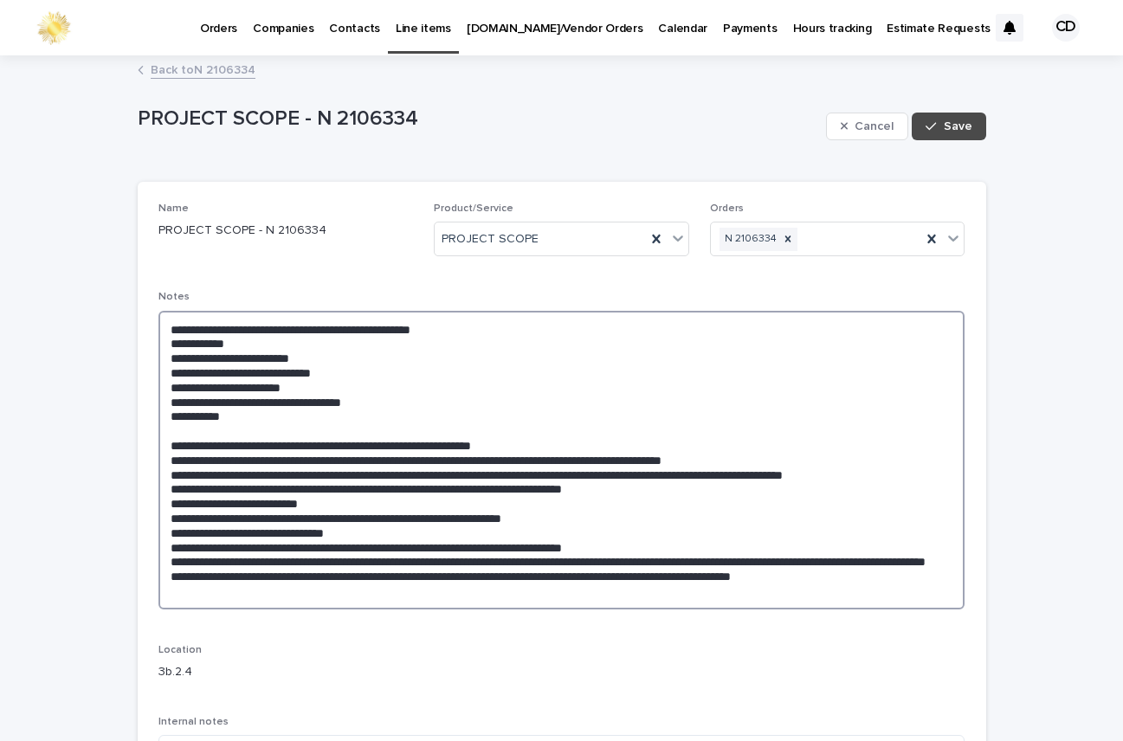
click at [159, 329] on textarea at bounding box center [562, 460] width 807 height 299
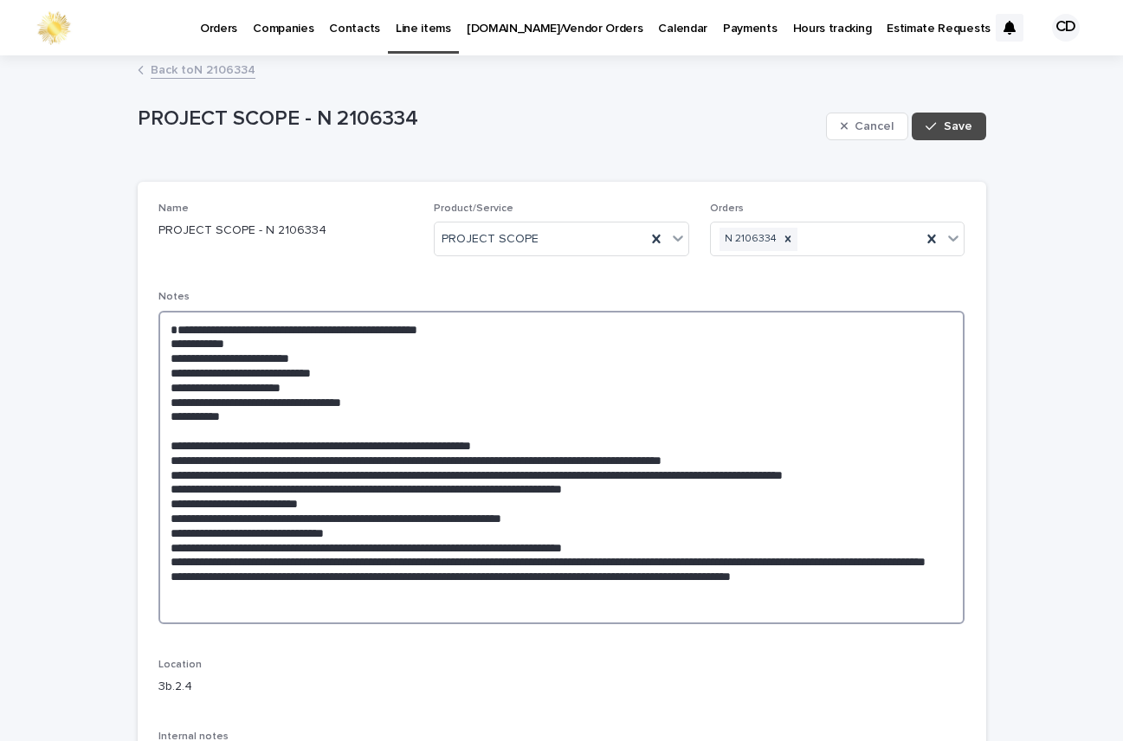
click at [205, 327] on textarea at bounding box center [562, 468] width 807 height 314
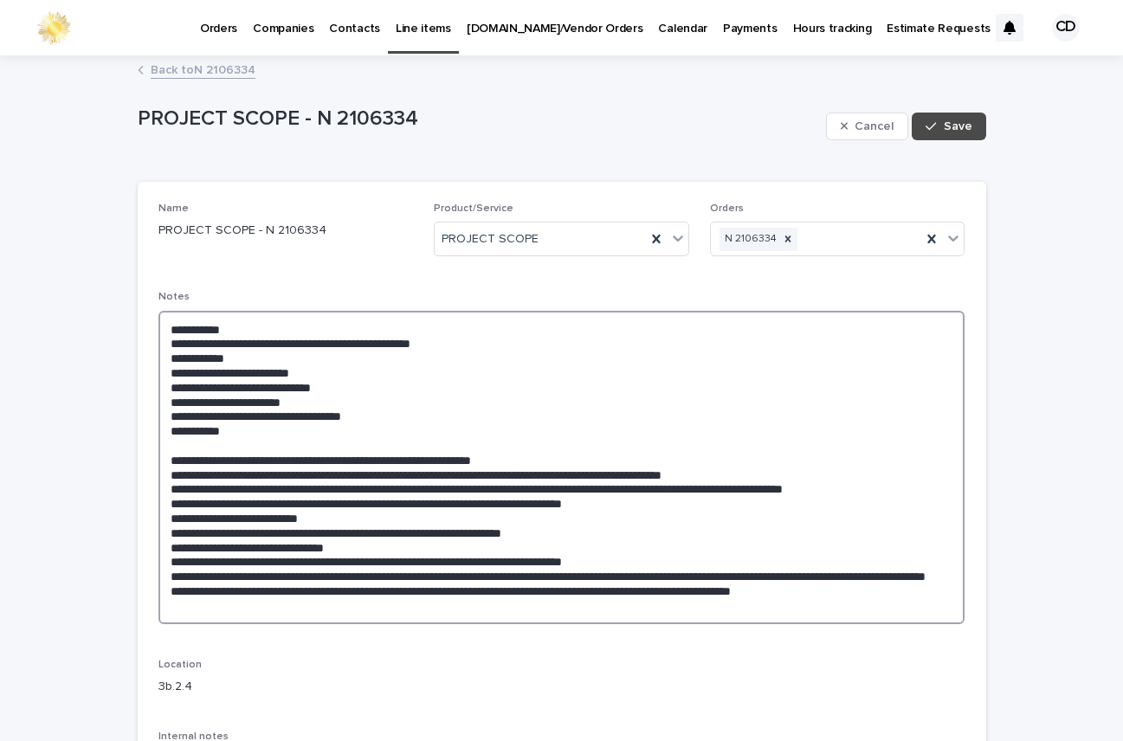
type textarea "**********"
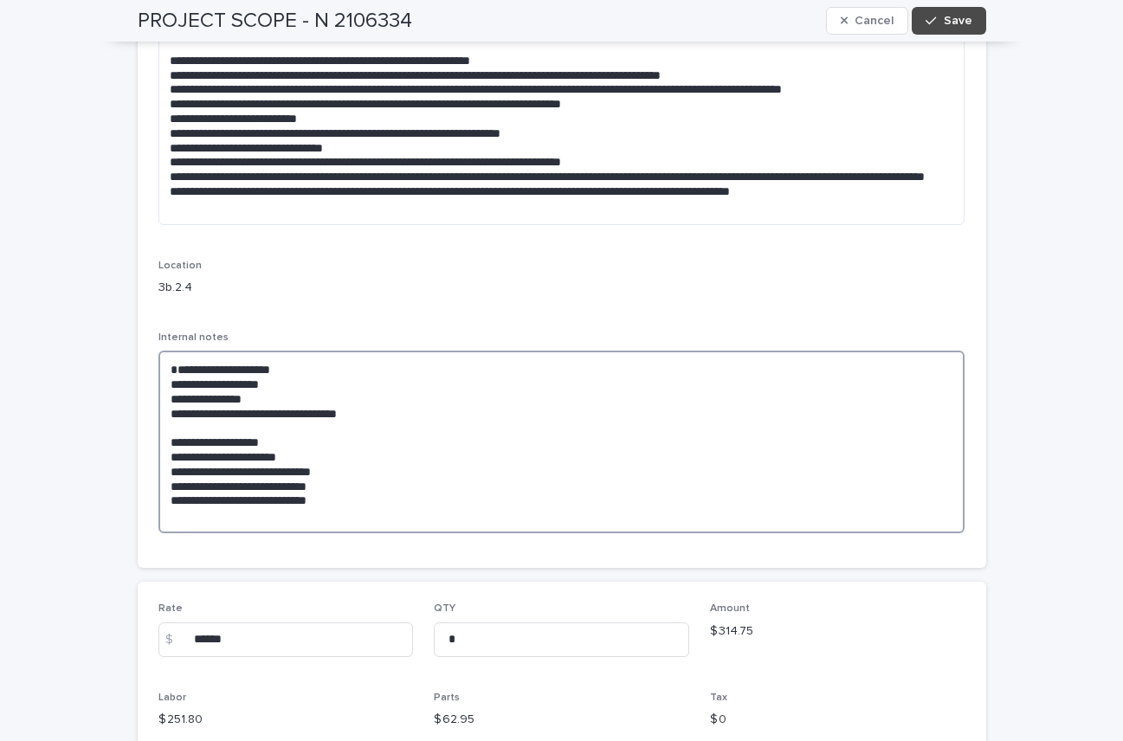
click at [243, 362] on textarea "**********" at bounding box center [562, 442] width 807 height 183
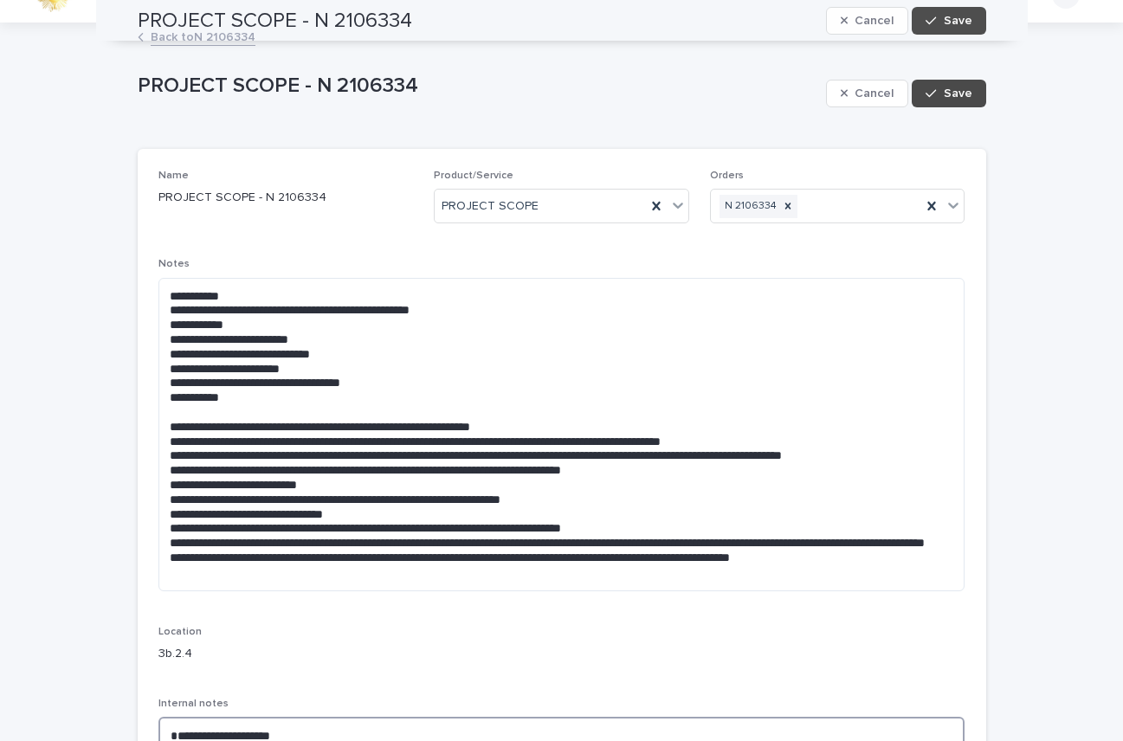
scroll to position [0, 0]
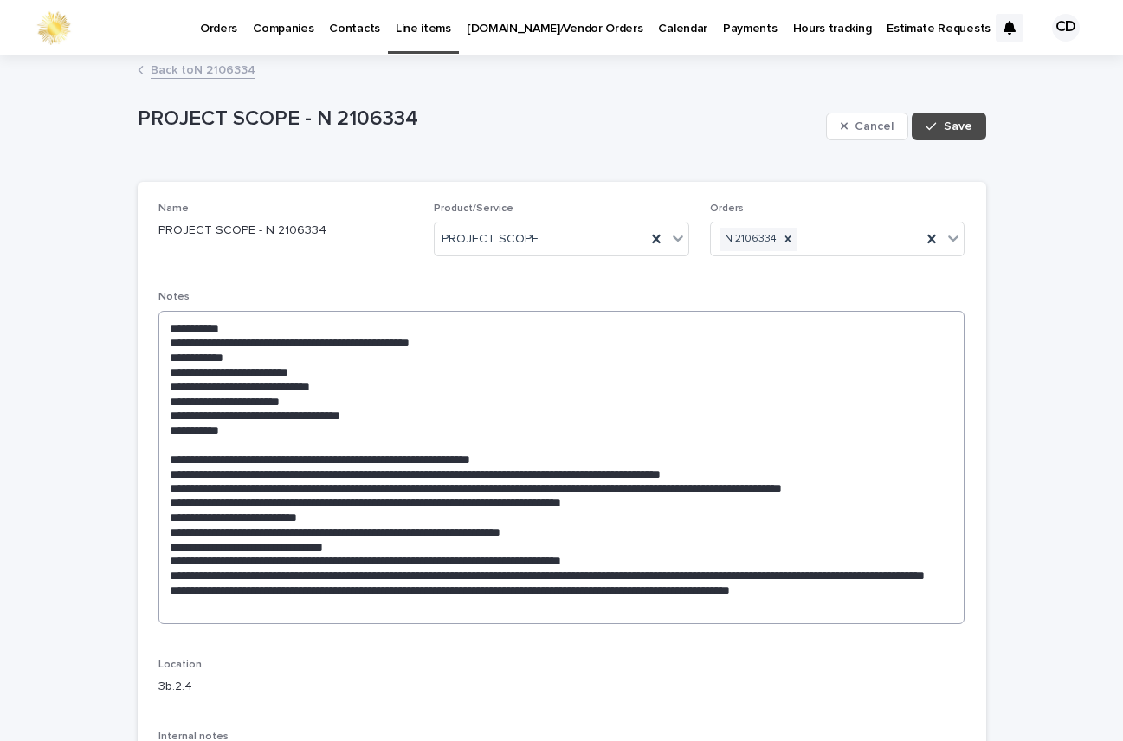
type textarea "**********"
click at [245, 328] on textarea at bounding box center [562, 468] width 807 height 314
click at [311, 372] on textarea at bounding box center [562, 468] width 807 height 314
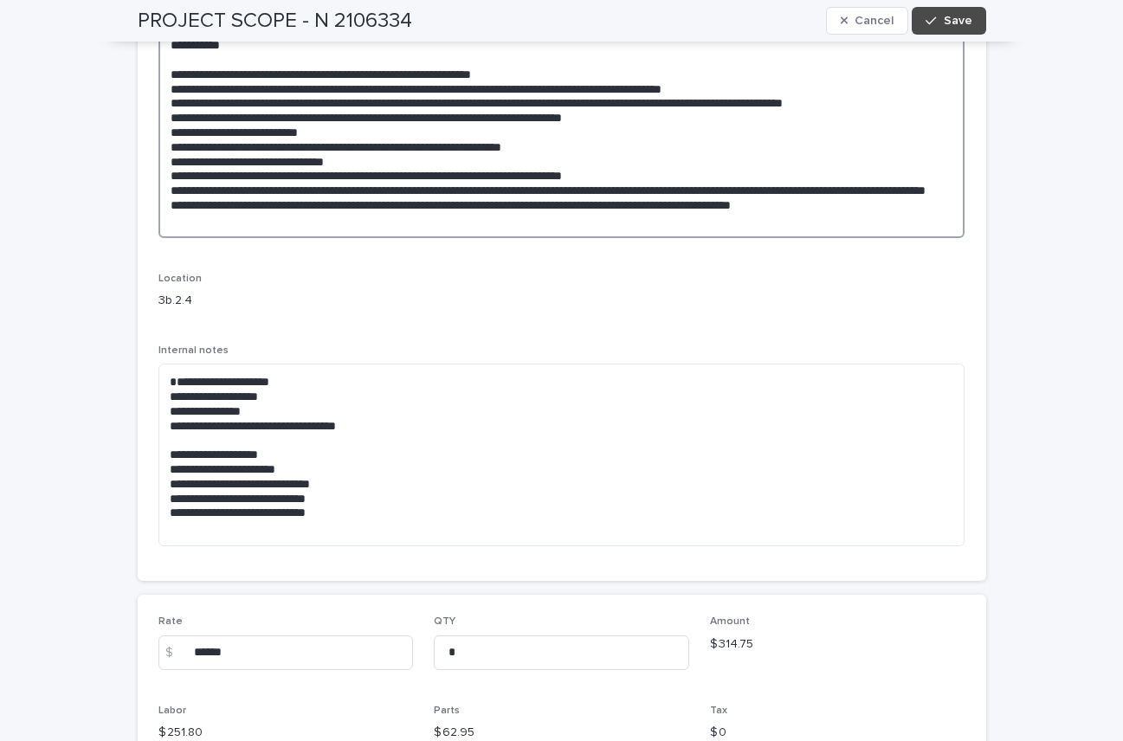
scroll to position [395, 0]
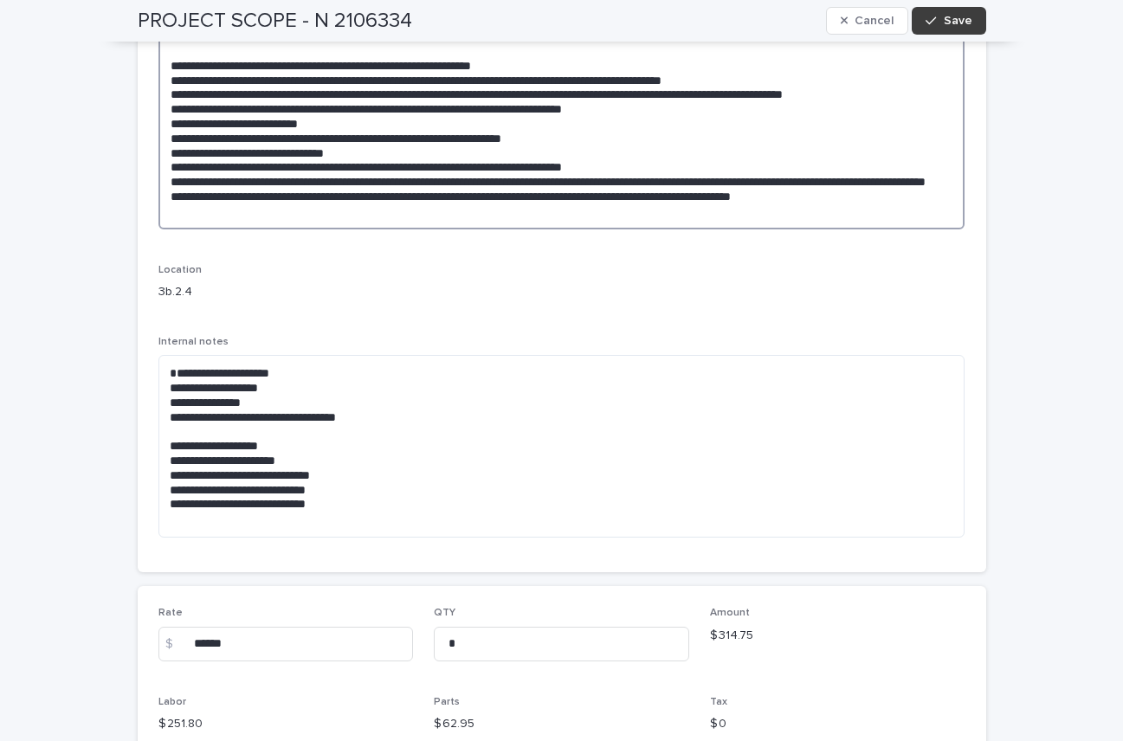
type textarea "**********"
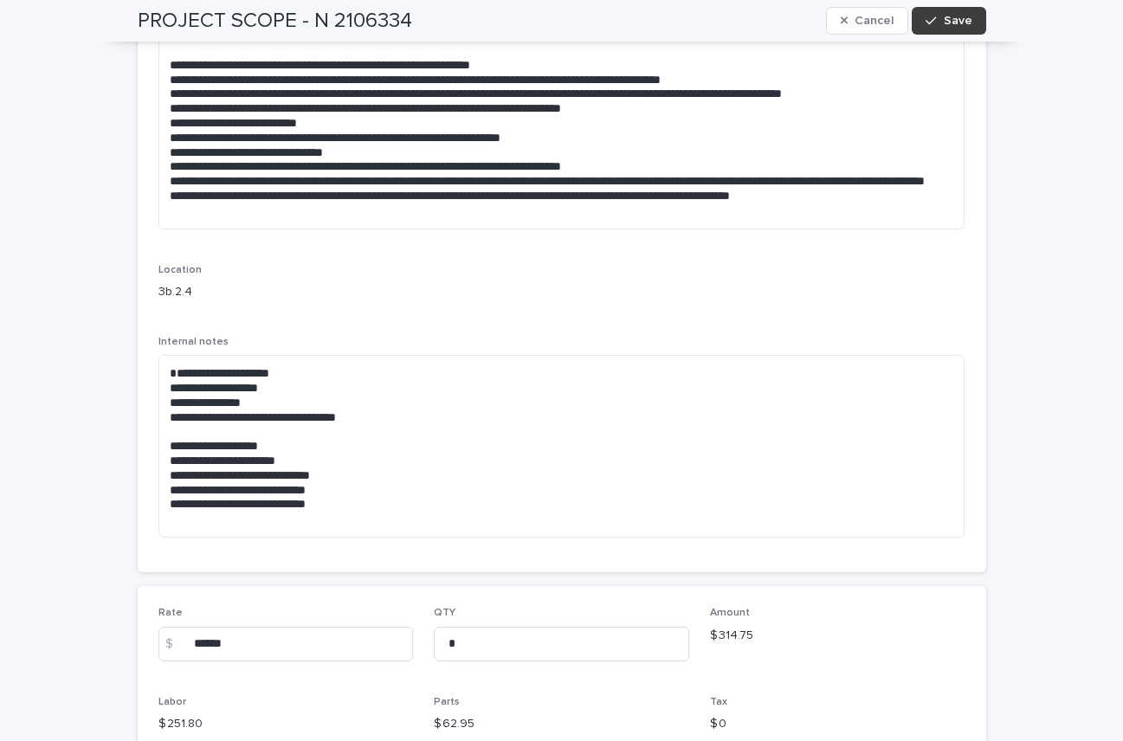
click at [955, 18] on span "Save" at bounding box center [958, 21] width 29 height 12
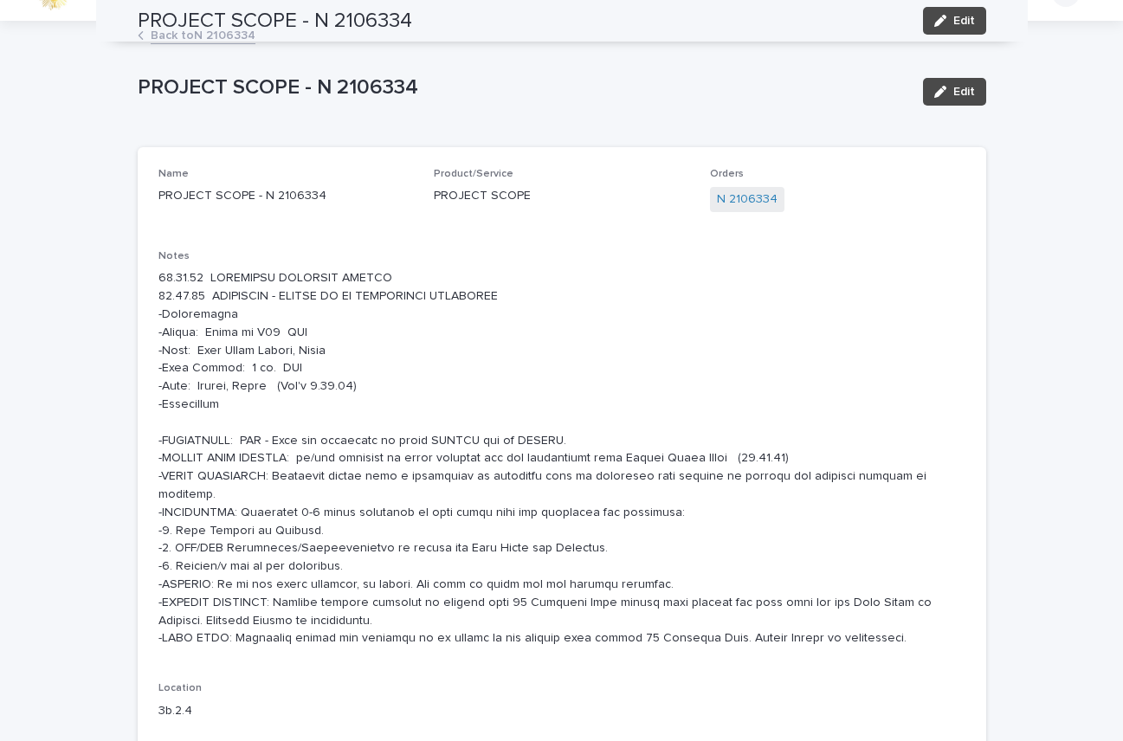
scroll to position [0, 0]
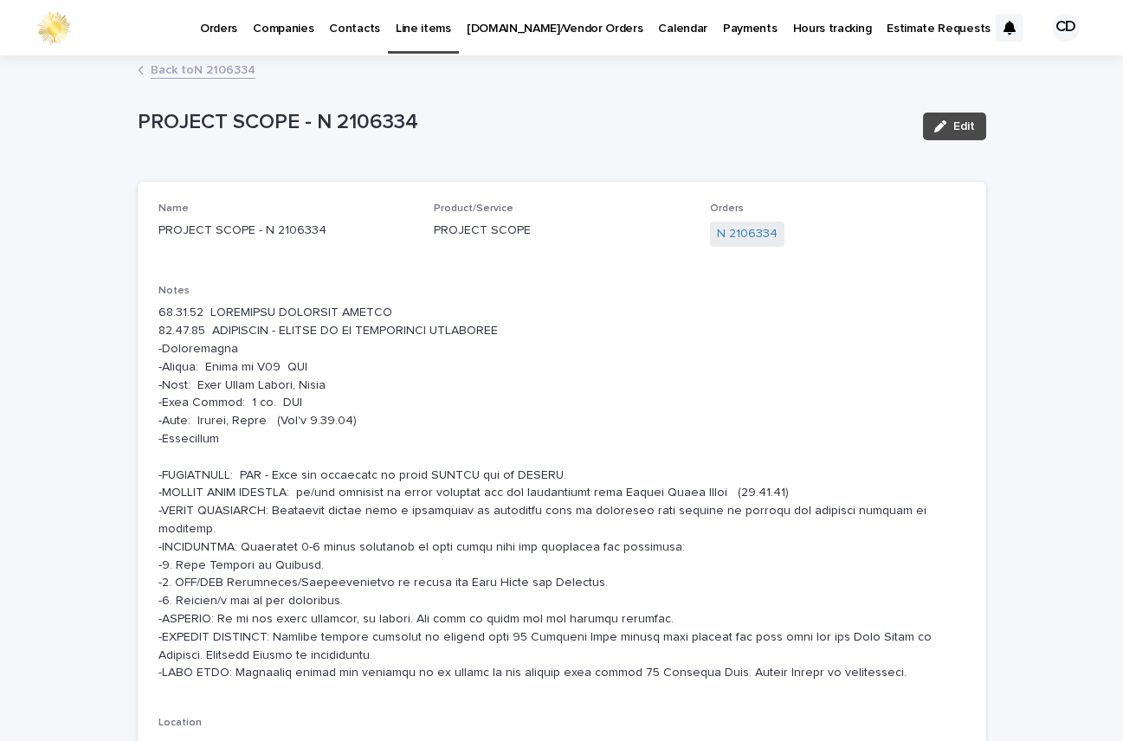
click at [191, 66] on link "Back to N 2106334" at bounding box center [203, 69] width 105 height 20
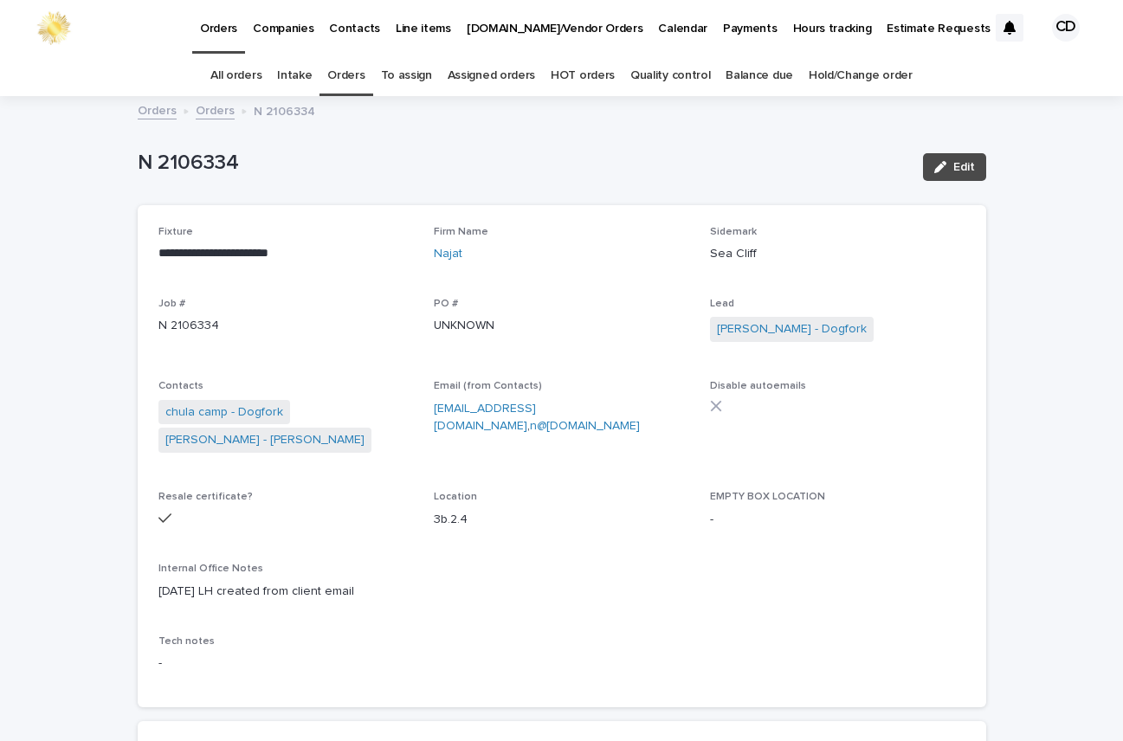
click at [351, 74] on link "Orders" at bounding box center [345, 75] width 37 height 41
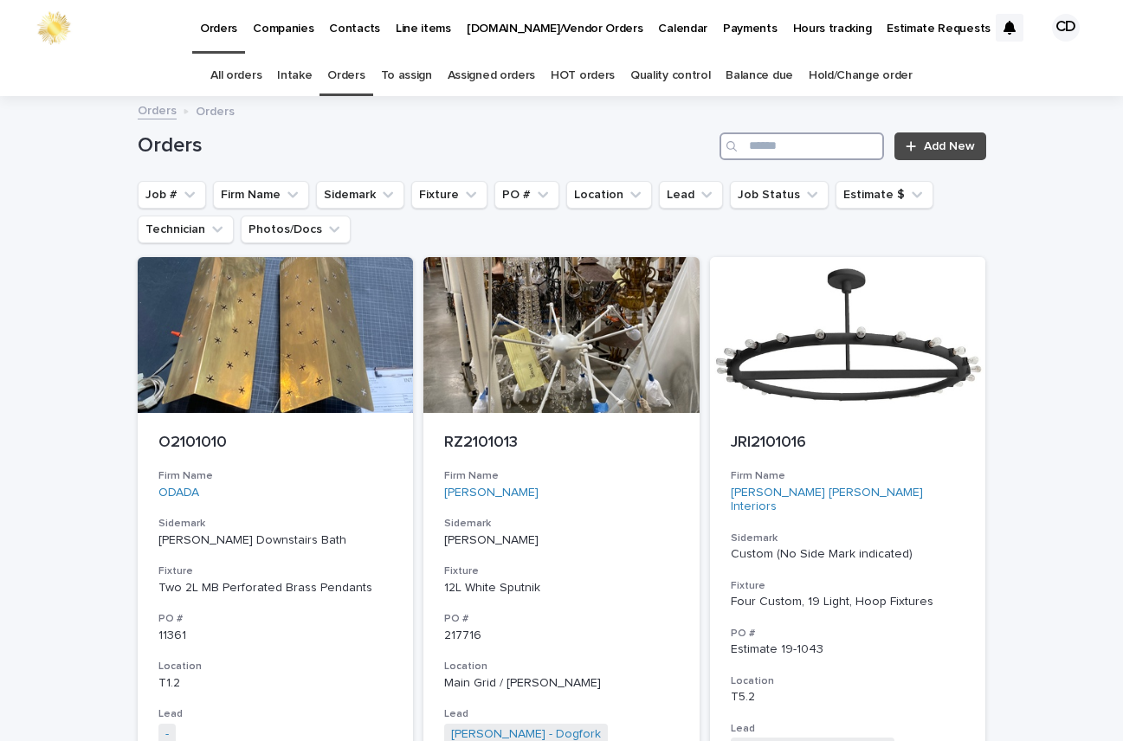
click at [836, 150] on input "Search" at bounding box center [802, 147] width 165 height 28
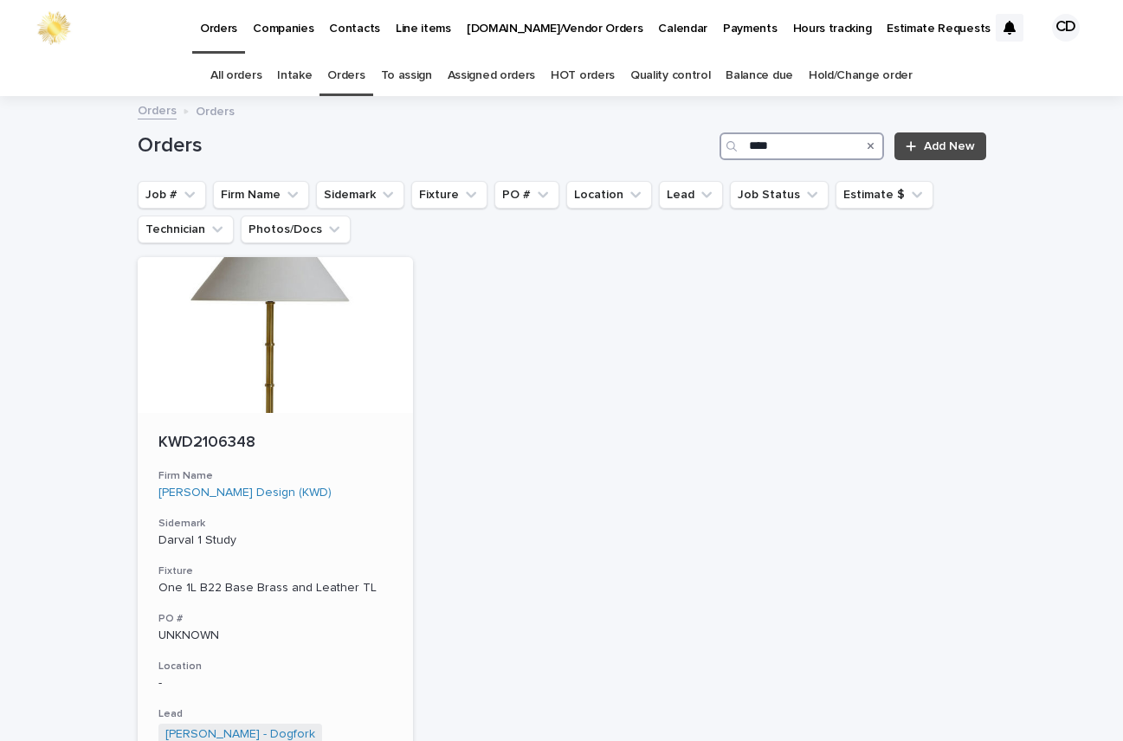
type input "****"
click at [355, 418] on div "KWD2106348 Firm Name [PERSON_NAME] Design (KWD) Sidemark Darval 1 Study Fixture…" at bounding box center [276, 661] width 276 height 496
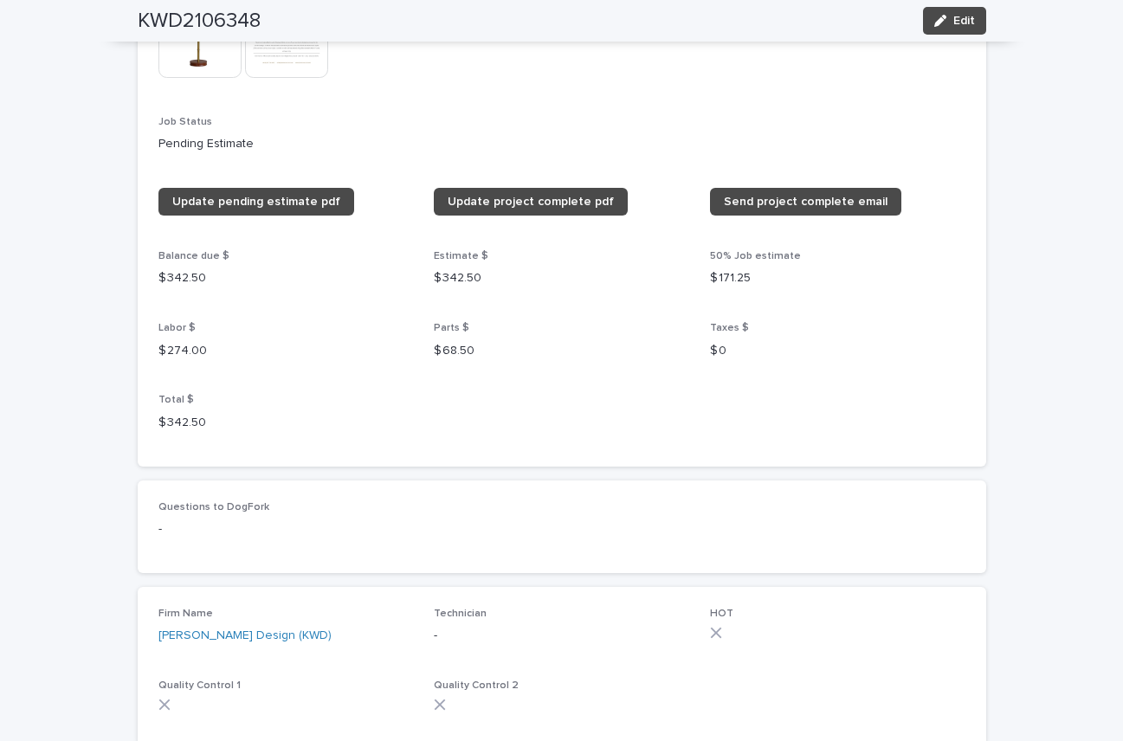
scroll to position [1583, 0]
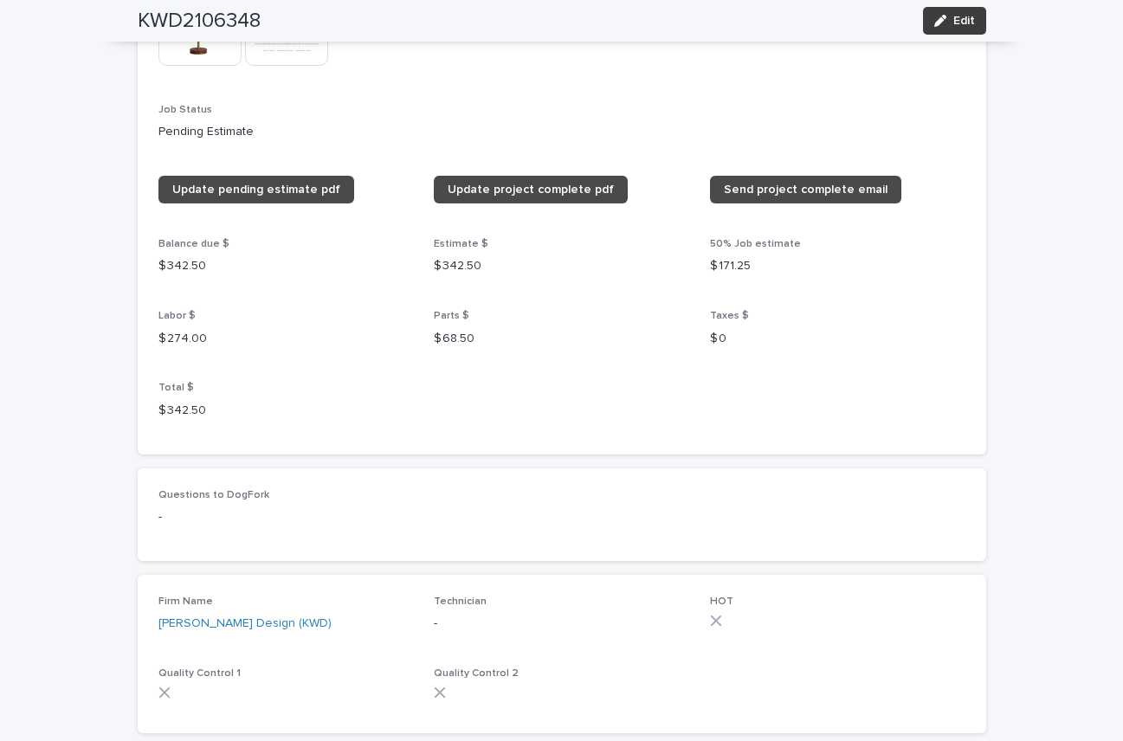
click at [954, 19] on span "Edit" at bounding box center [965, 21] width 22 height 12
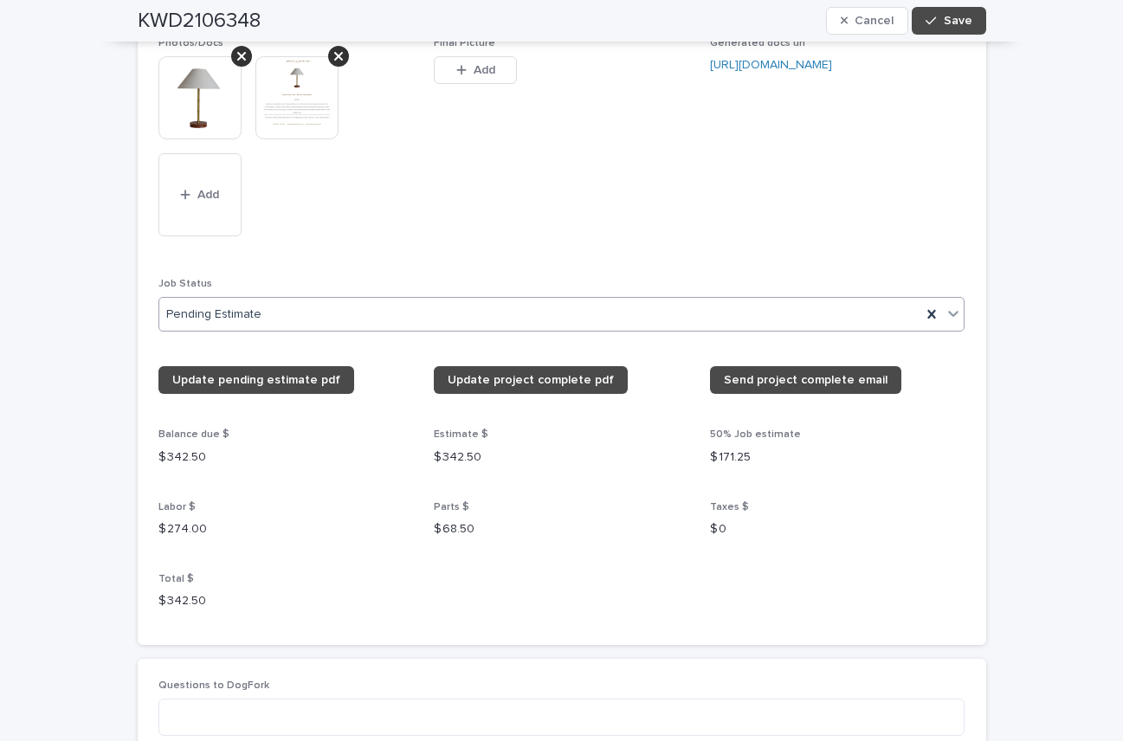
scroll to position [1825, 0]
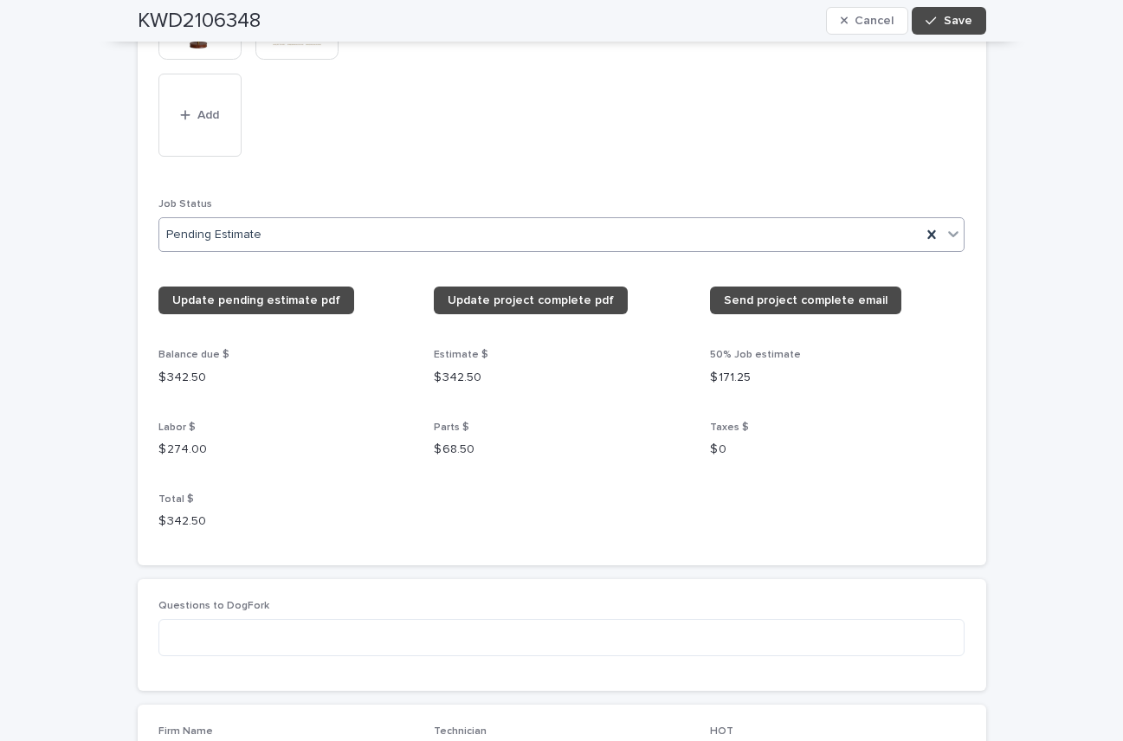
click at [945, 229] on icon at bounding box center [953, 233] width 17 height 17
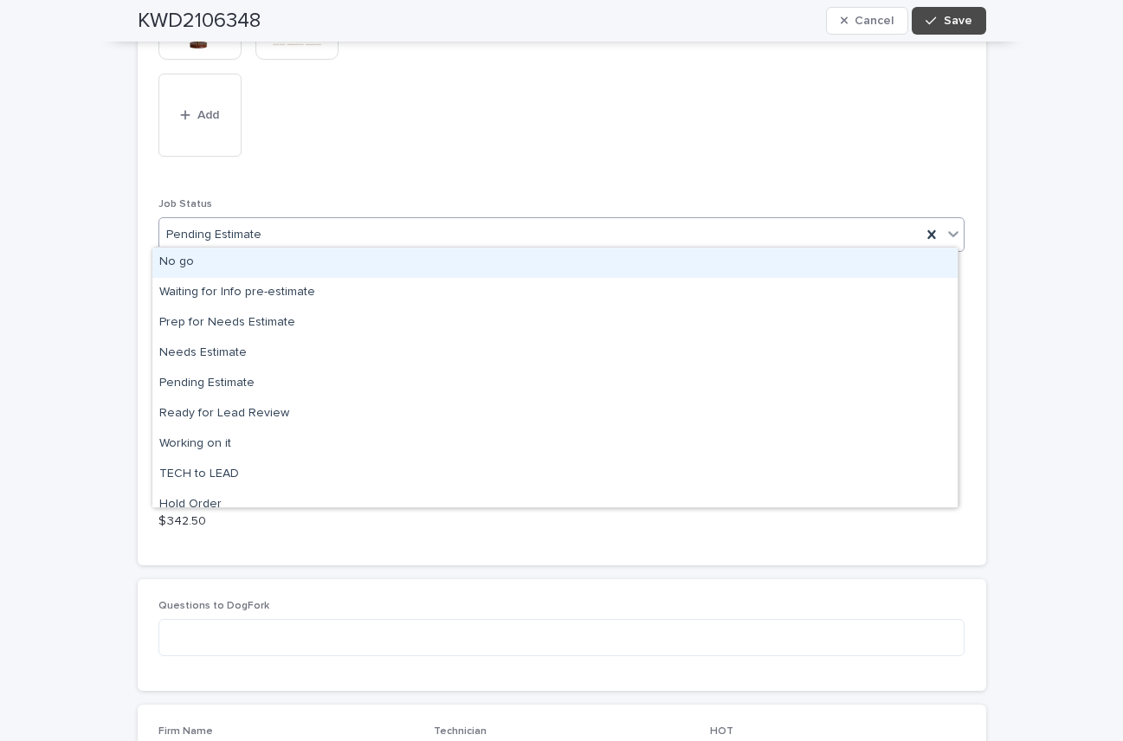
click at [168, 266] on div "No go" at bounding box center [555, 263] width 806 height 30
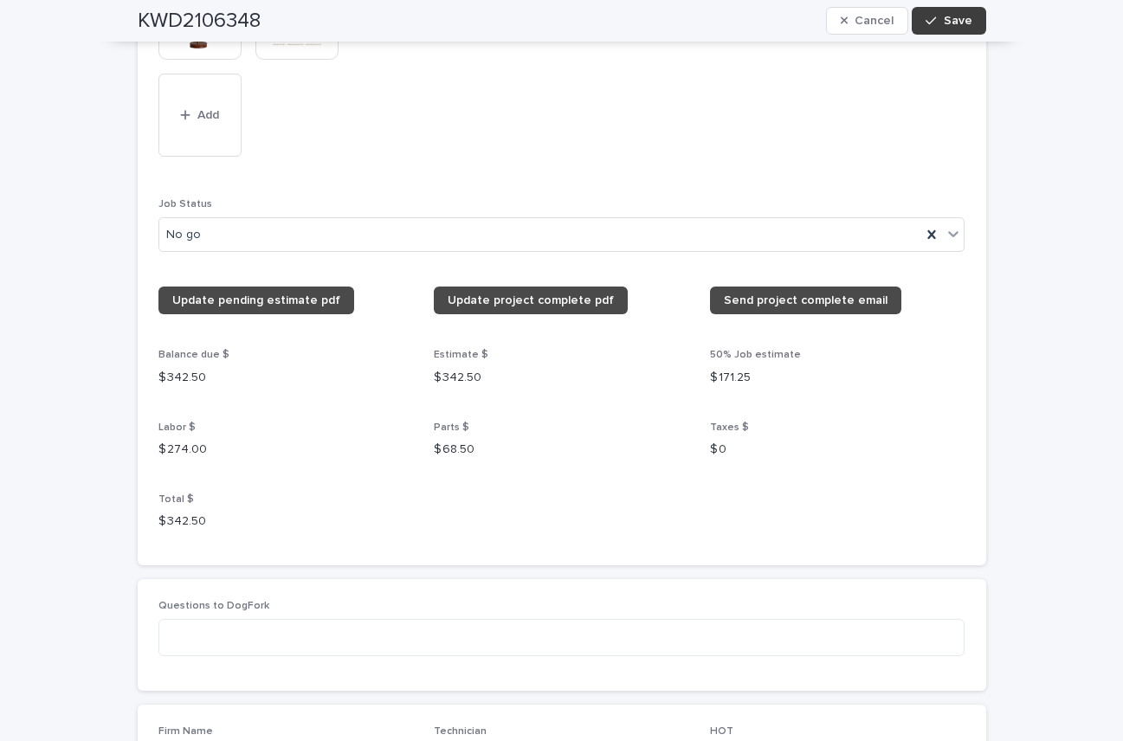
click at [955, 16] on span "Save" at bounding box center [958, 21] width 29 height 12
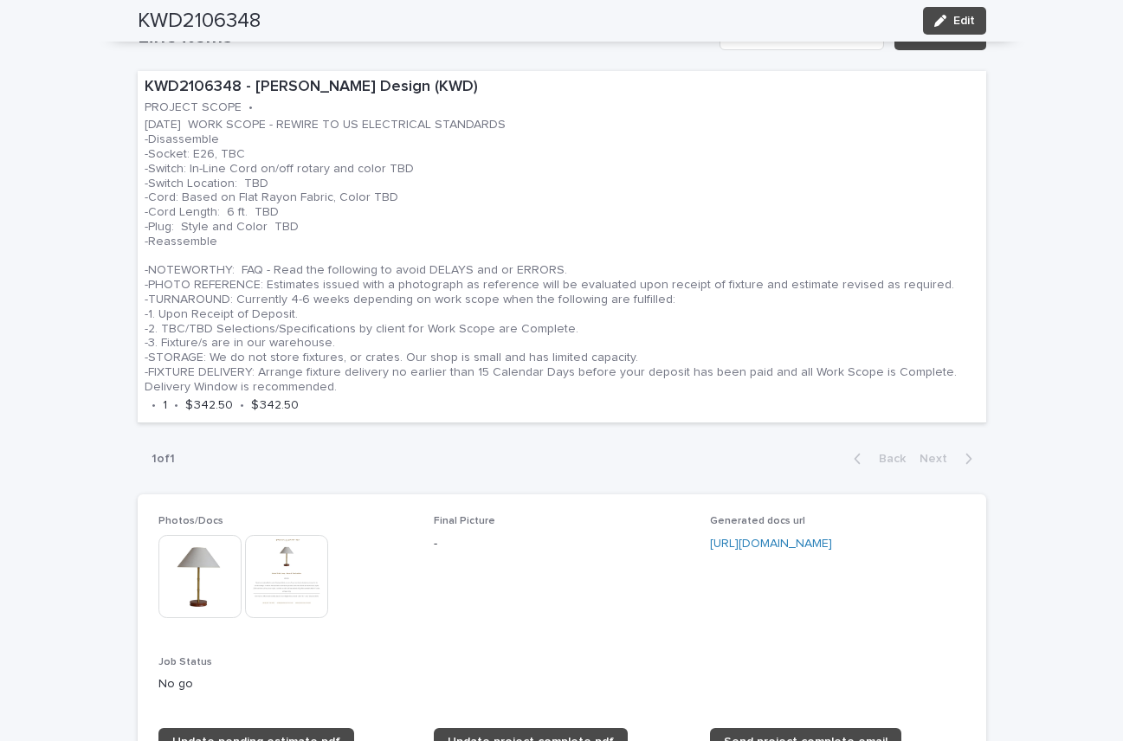
scroll to position [1041, 0]
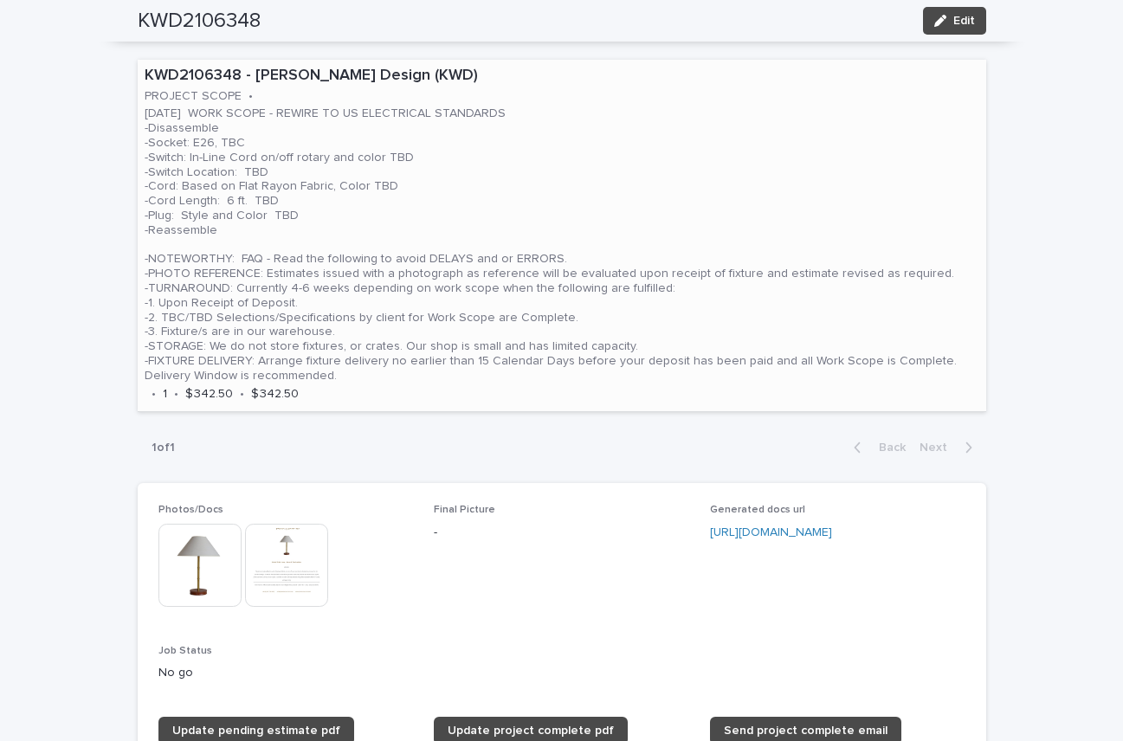
click at [628, 212] on p "[DATE] WORK SCOPE - REWIRE TO US ELECTRICAL STANDARDS -Disassemble -Socket: E26…" at bounding box center [562, 245] width 835 height 276
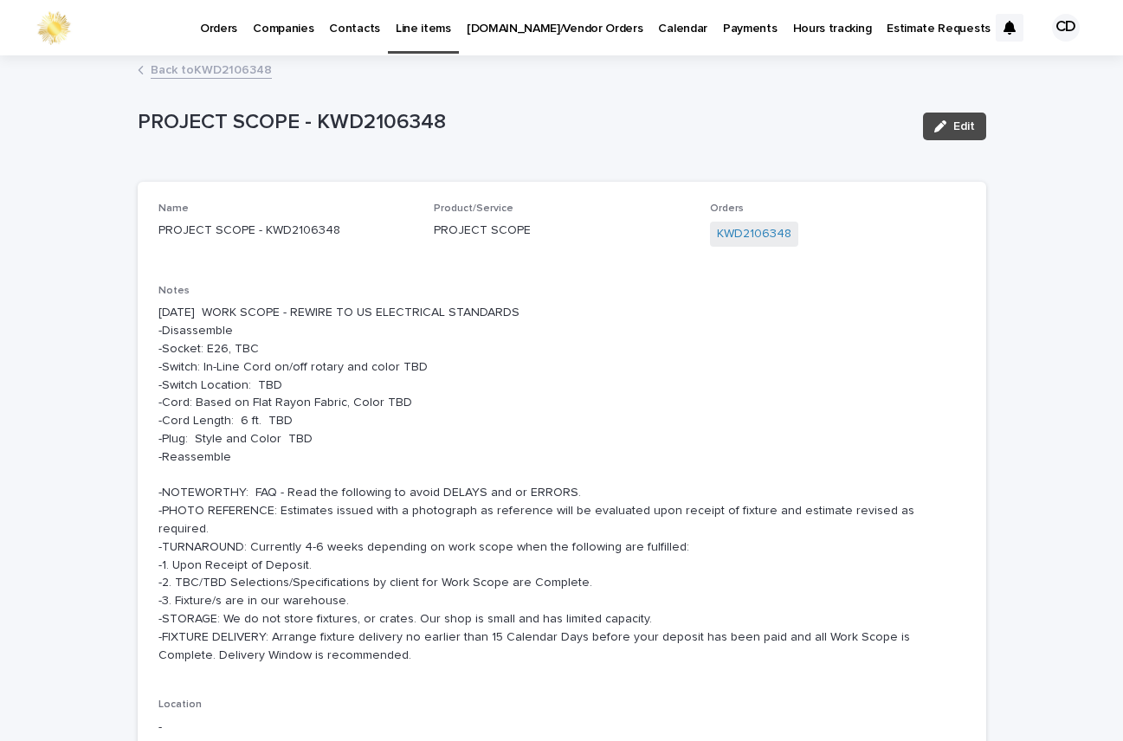
click at [219, 67] on link "Back to KWD2106348" at bounding box center [211, 69] width 121 height 20
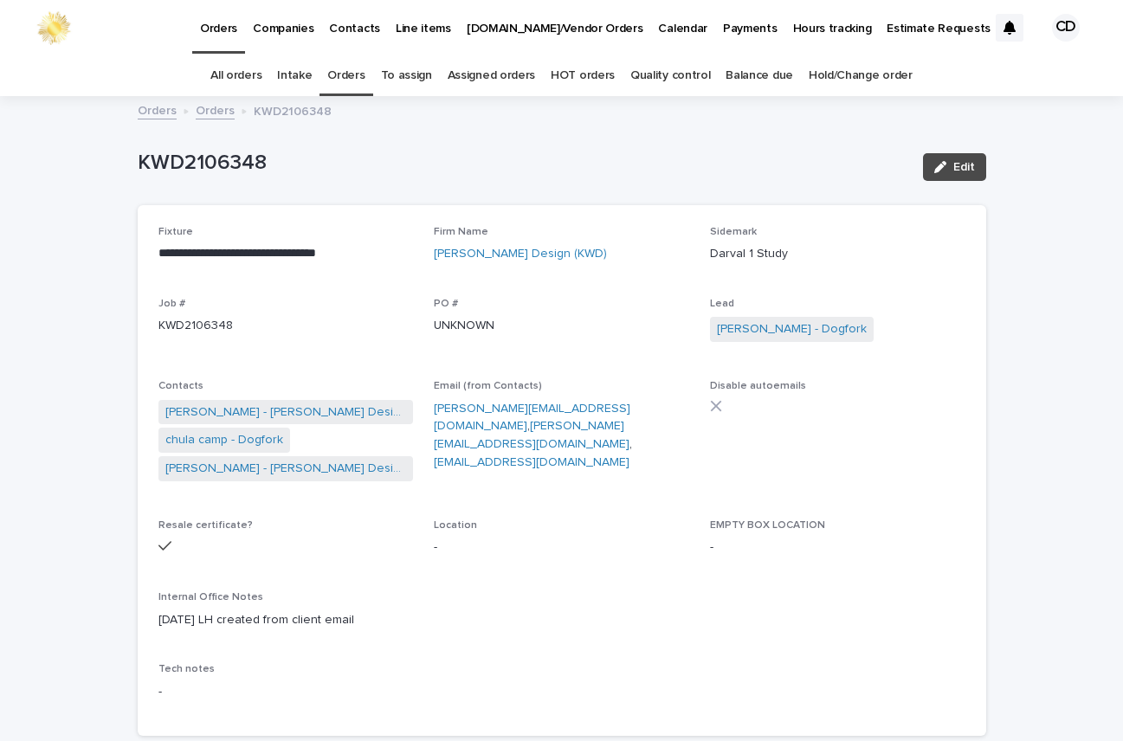
scroll to position [55, 0]
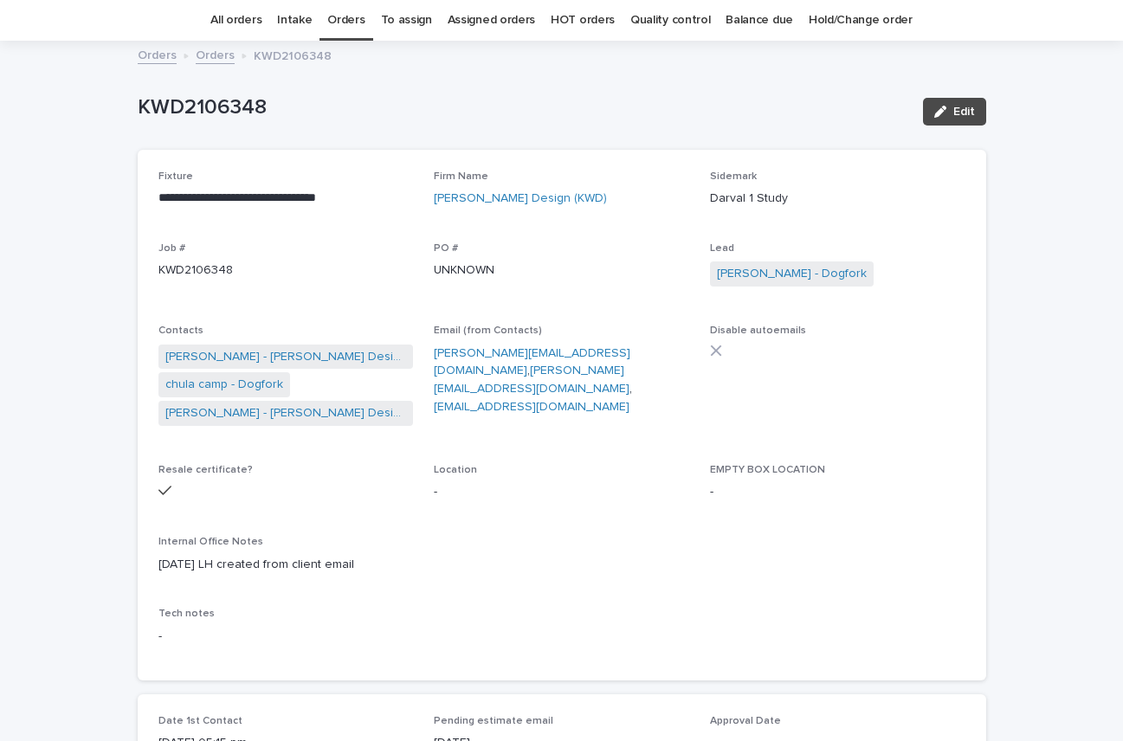
click at [341, 19] on link "Orders" at bounding box center [345, 20] width 37 height 41
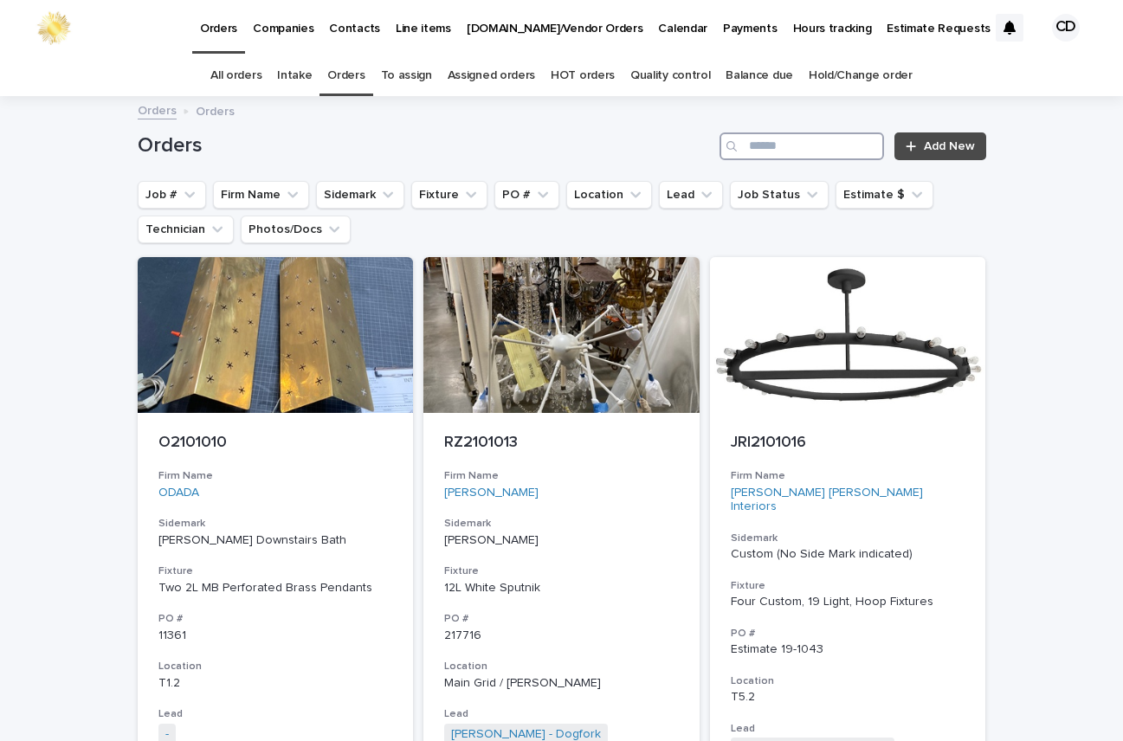
click at [794, 141] on input "Search" at bounding box center [802, 147] width 165 height 28
click at [828, 147] on input "Search" at bounding box center [802, 147] width 165 height 28
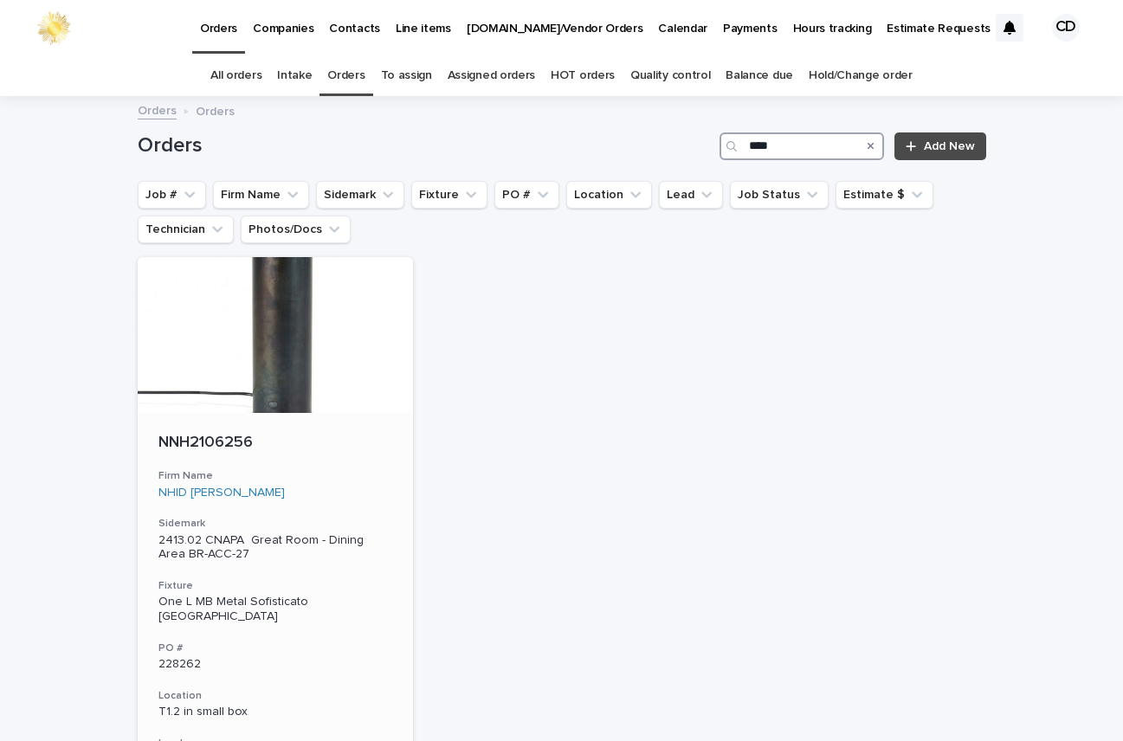
type input "****"
click at [314, 484] on div "Firm Name NHID [PERSON_NAME]" at bounding box center [276, 484] width 235 height 30
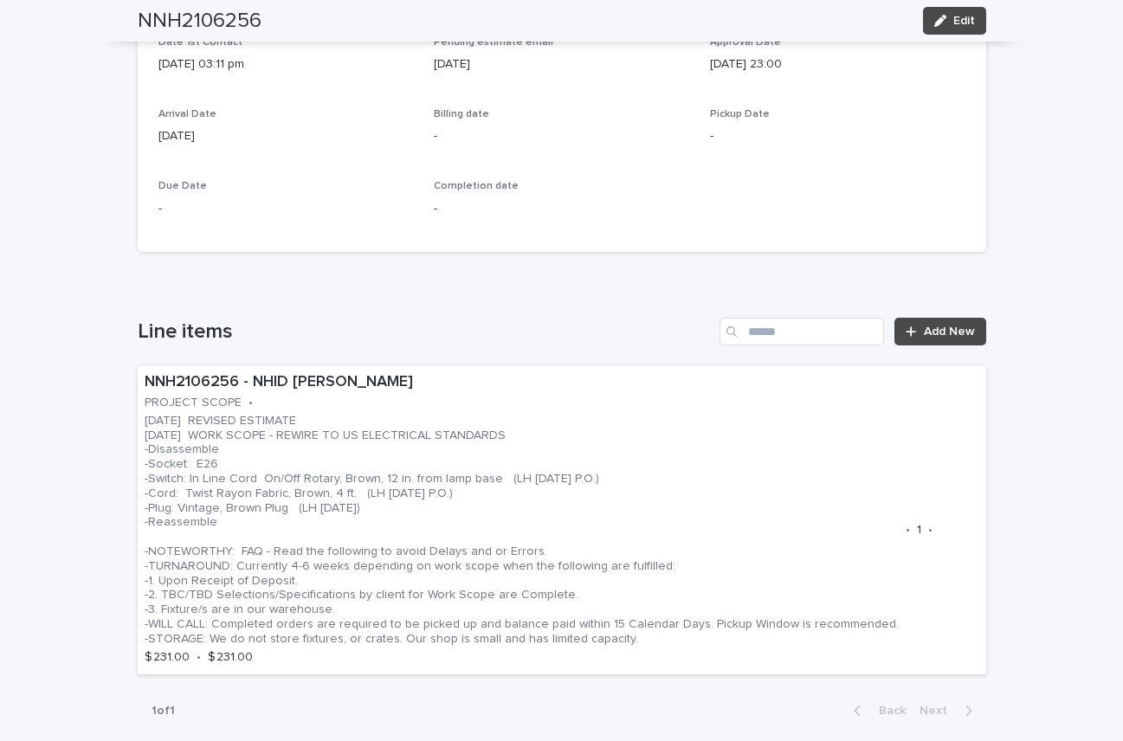
scroll to position [1008, 0]
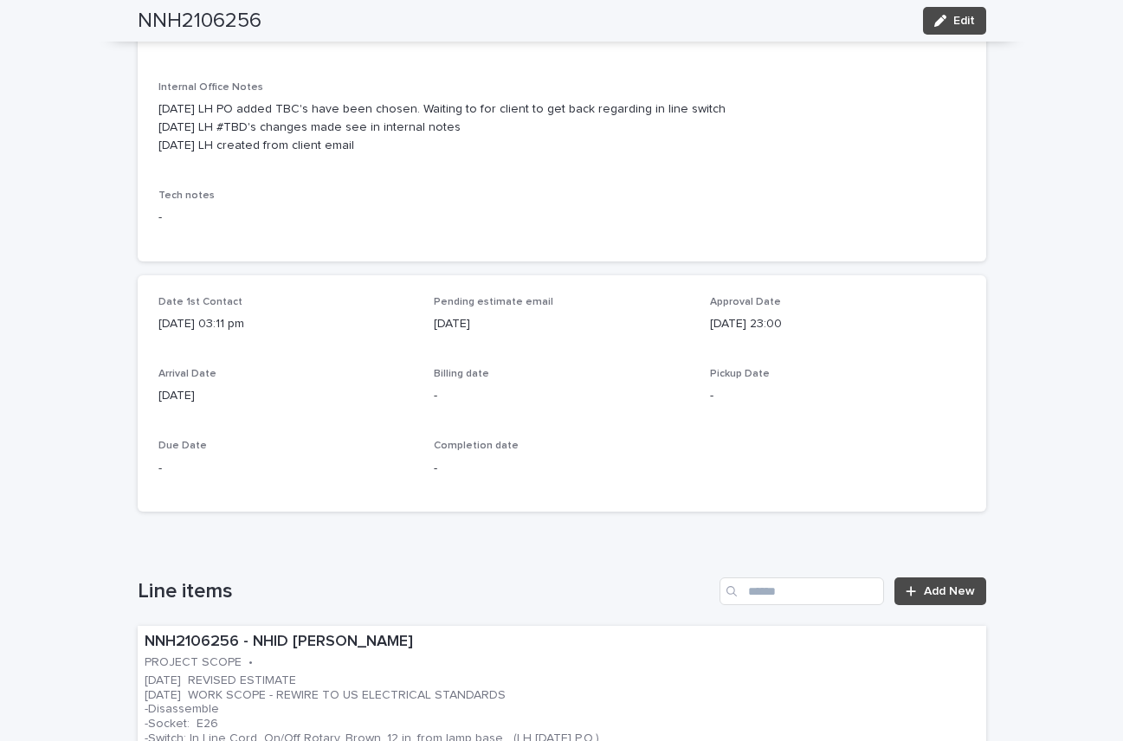
scroll to position [0, 0]
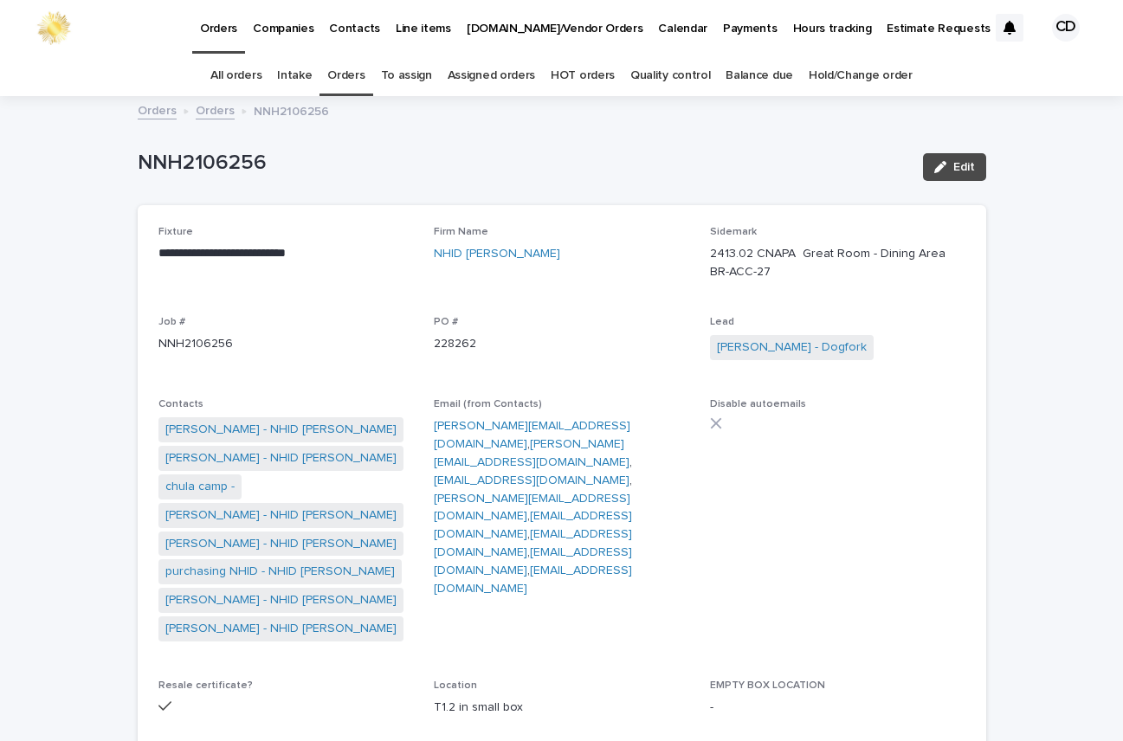
click at [348, 71] on link "Orders" at bounding box center [345, 75] width 37 height 41
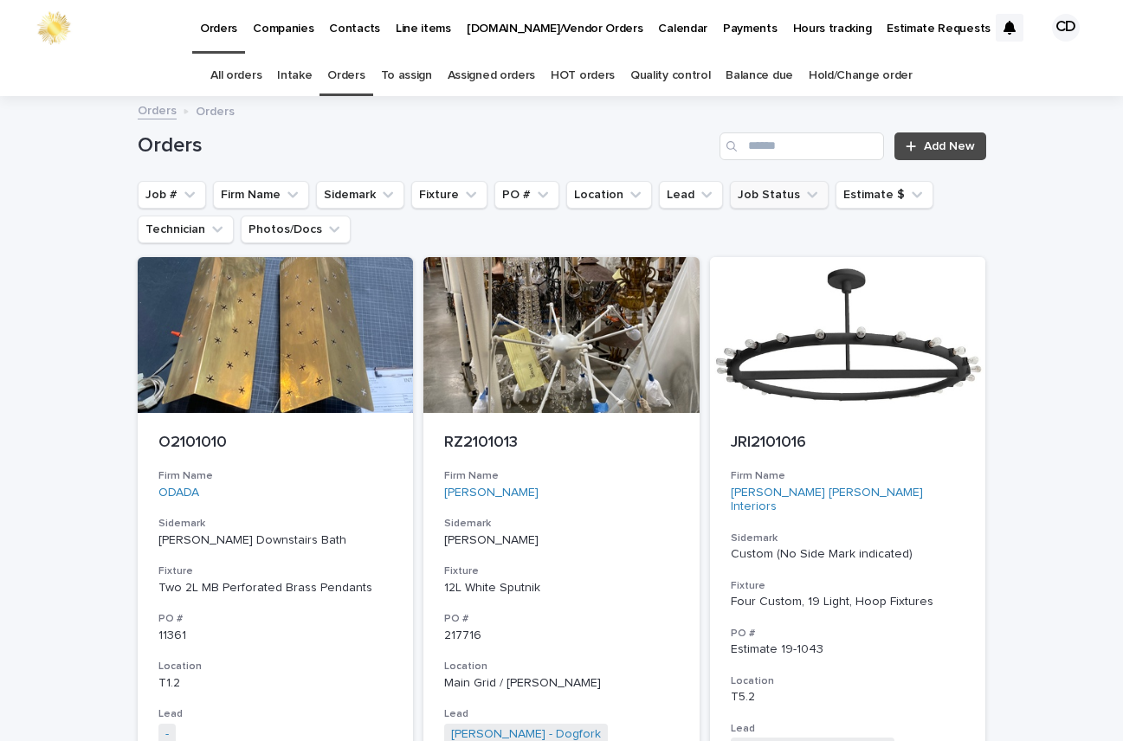
click at [804, 194] on icon "Job Status" at bounding box center [812, 194] width 17 height 17
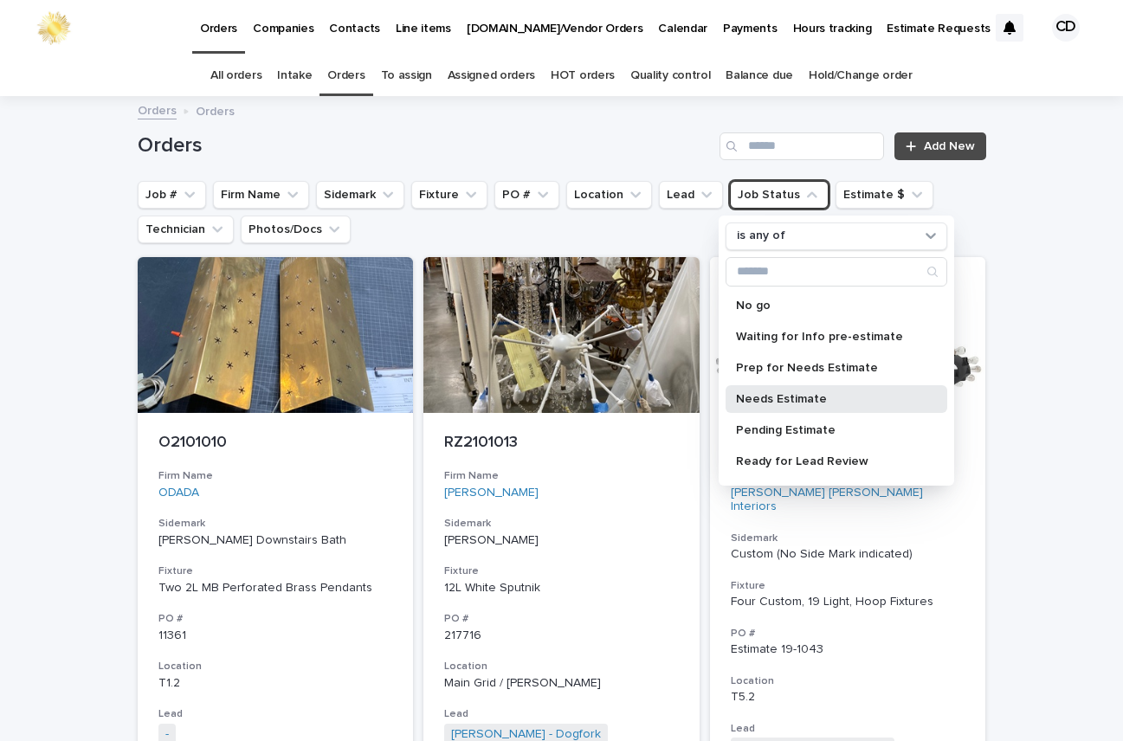
click at [810, 398] on p "Needs Estimate" at bounding box center [828, 399] width 184 height 12
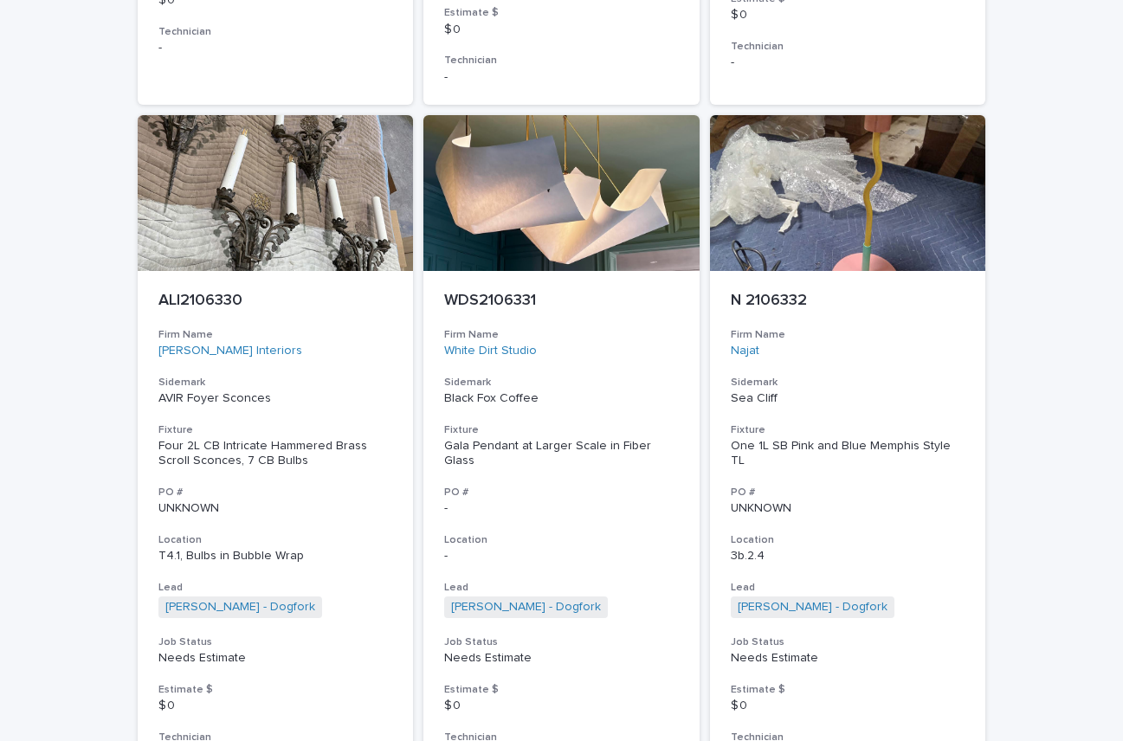
scroll to position [7899, 0]
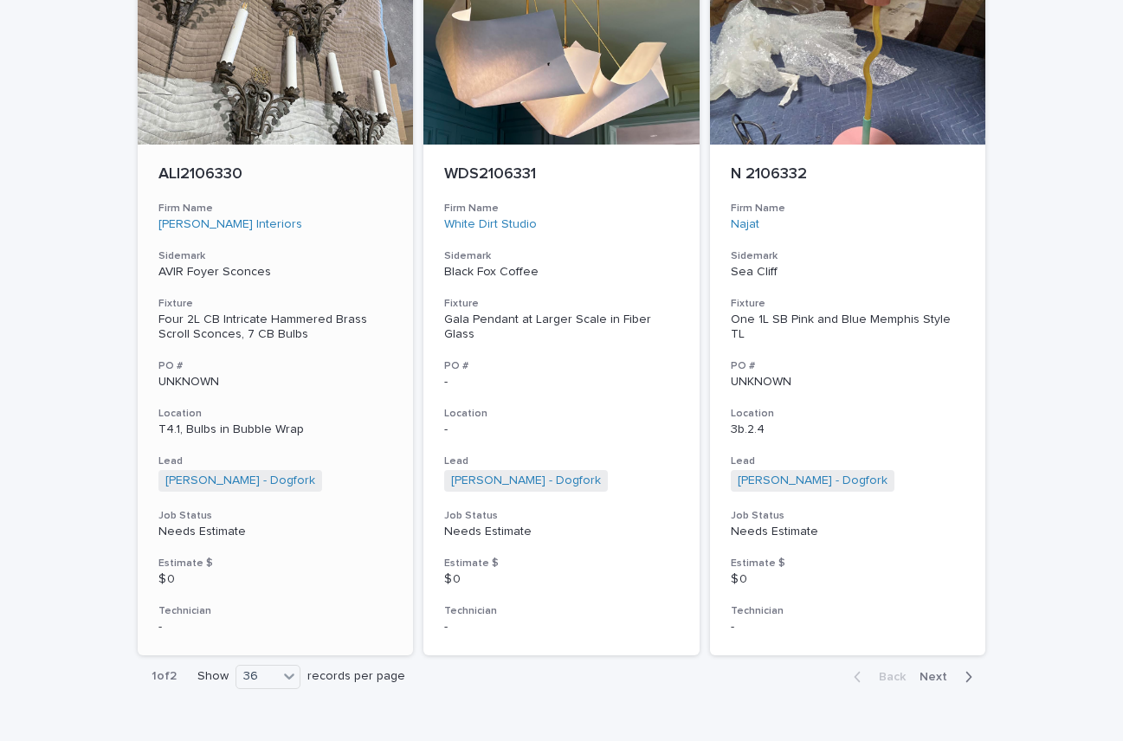
click at [346, 372] on div "UNKNOWN" at bounding box center [276, 381] width 235 height 18
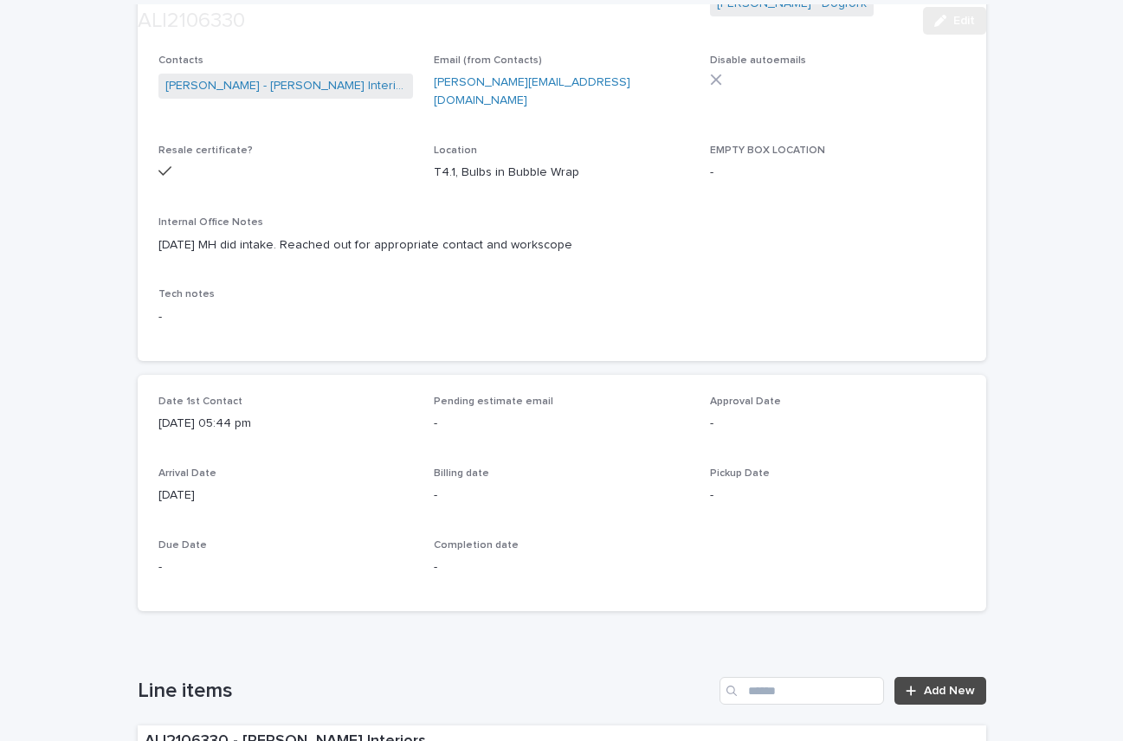
scroll to position [688, 0]
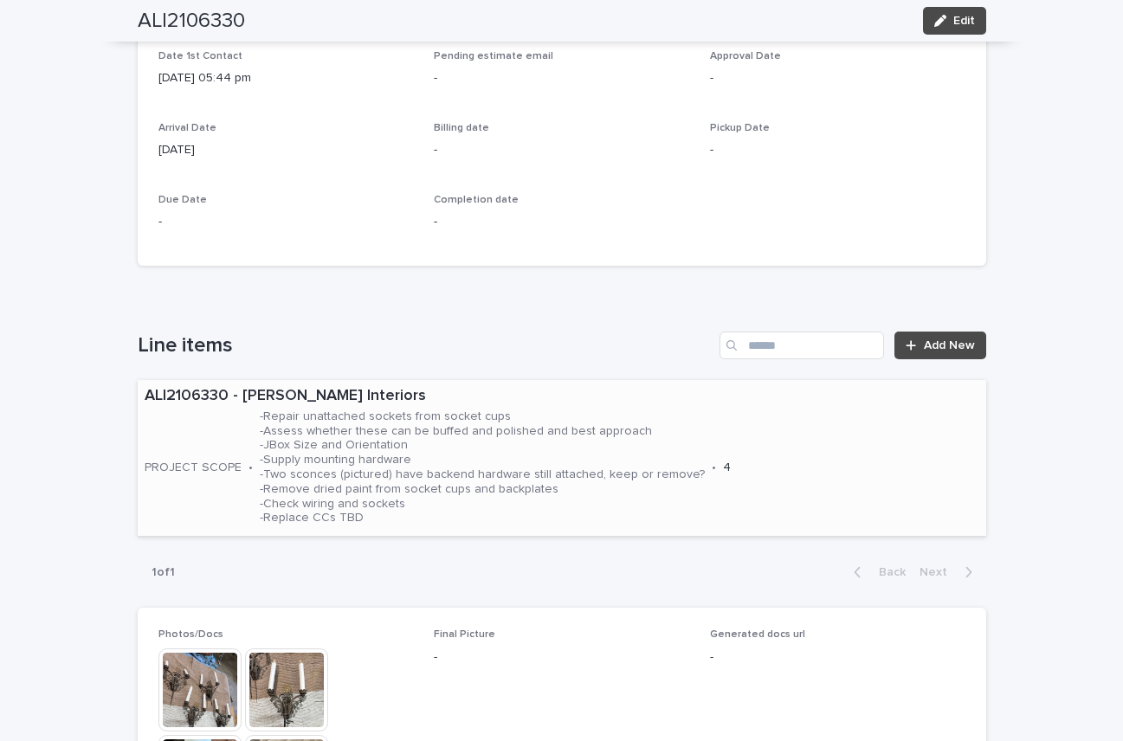
click at [776, 432] on div "ALI2106330 - [PERSON_NAME] Interiors PROJECT SCOPE • -Repair unattached sockets…" at bounding box center [562, 458] width 849 height 156
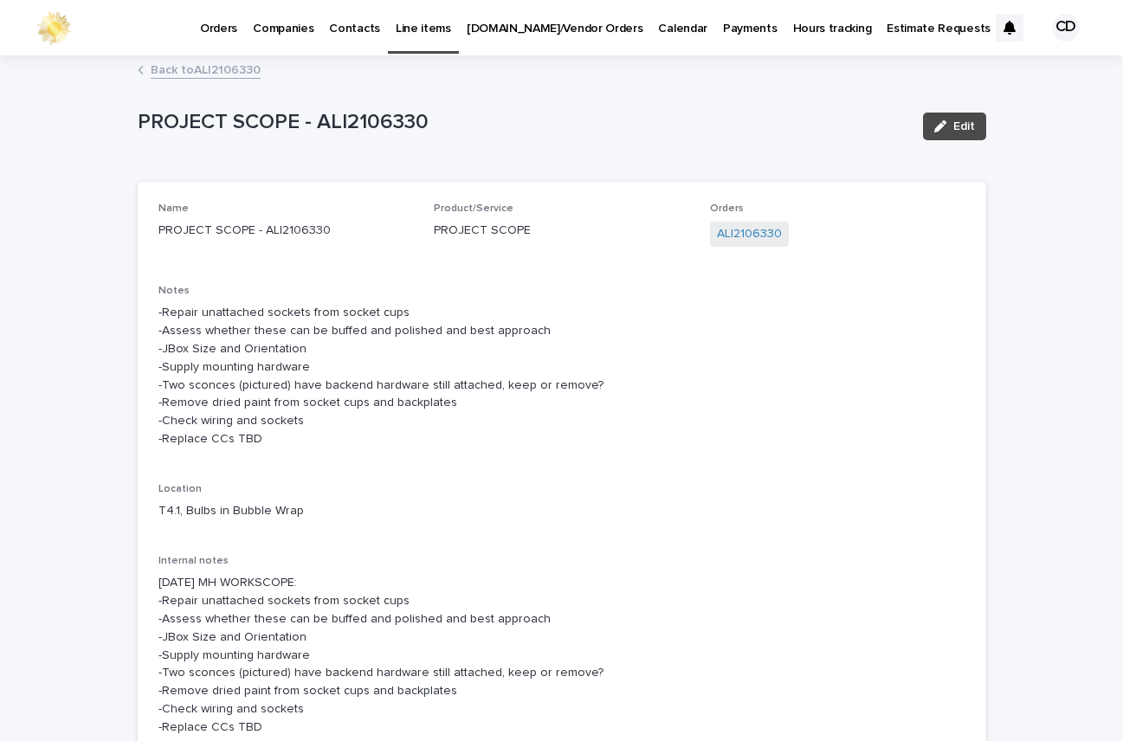
click at [216, 68] on link "Back to ALI2106330" at bounding box center [206, 69] width 110 height 20
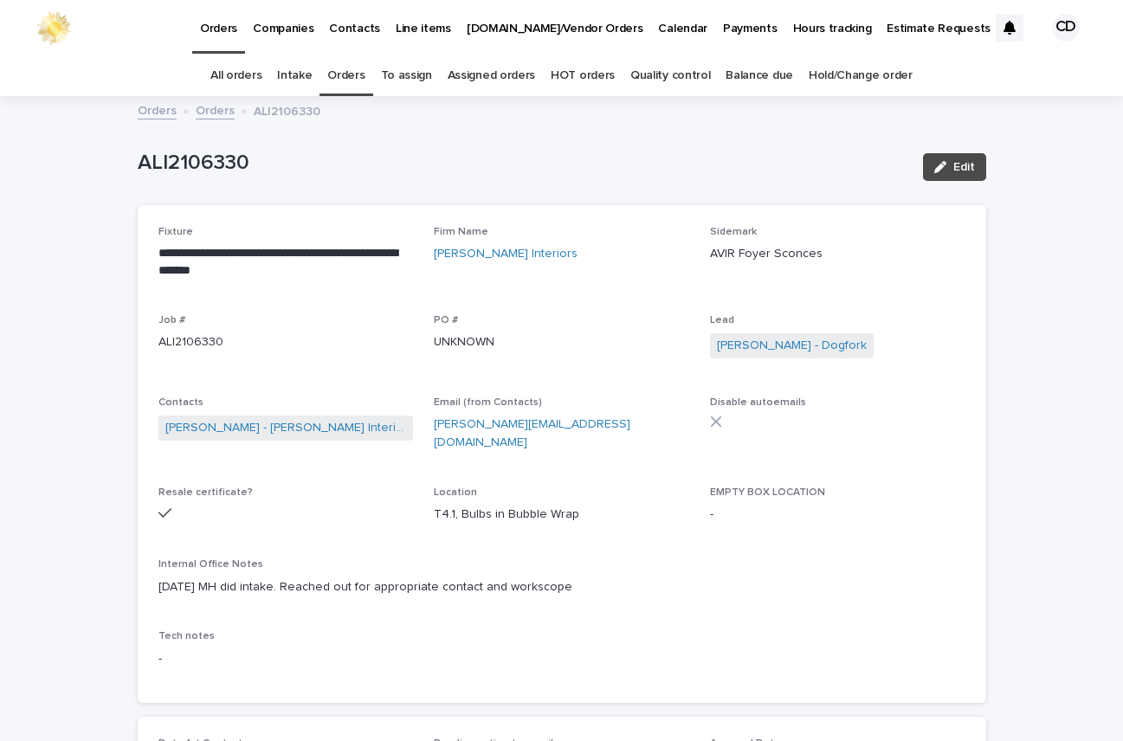
scroll to position [55, 0]
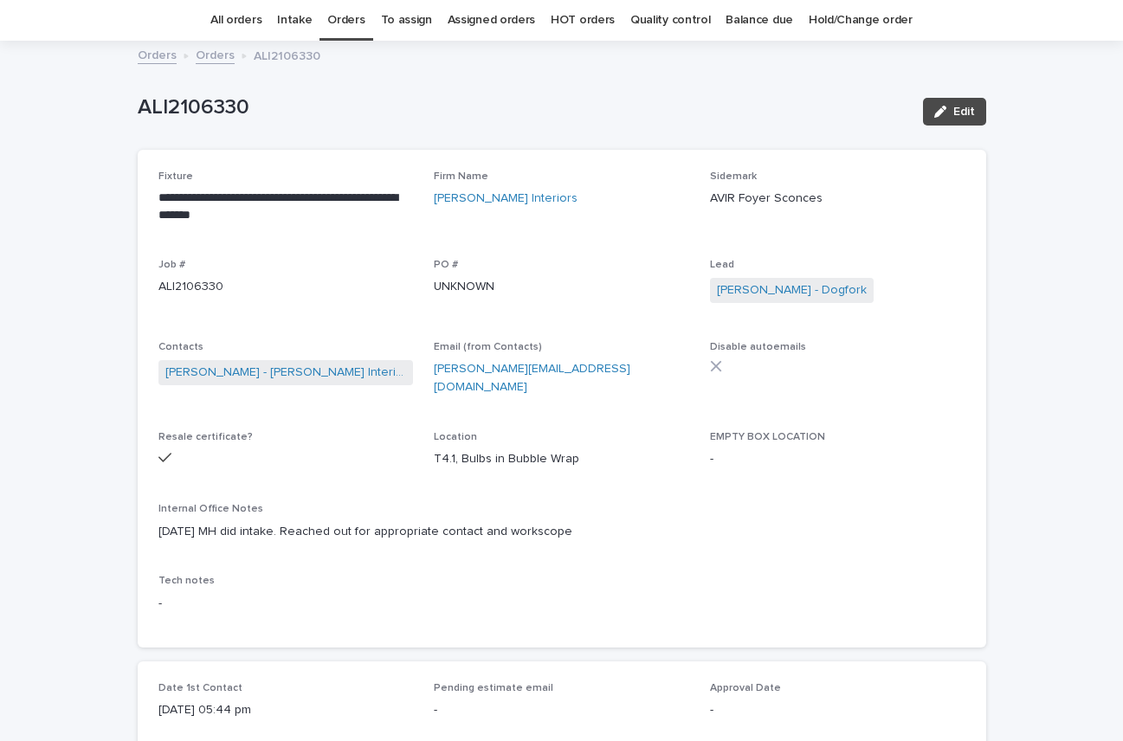
click at [341, 18] on link "Orders" at bounding box center [345, 20] width 37 height 41
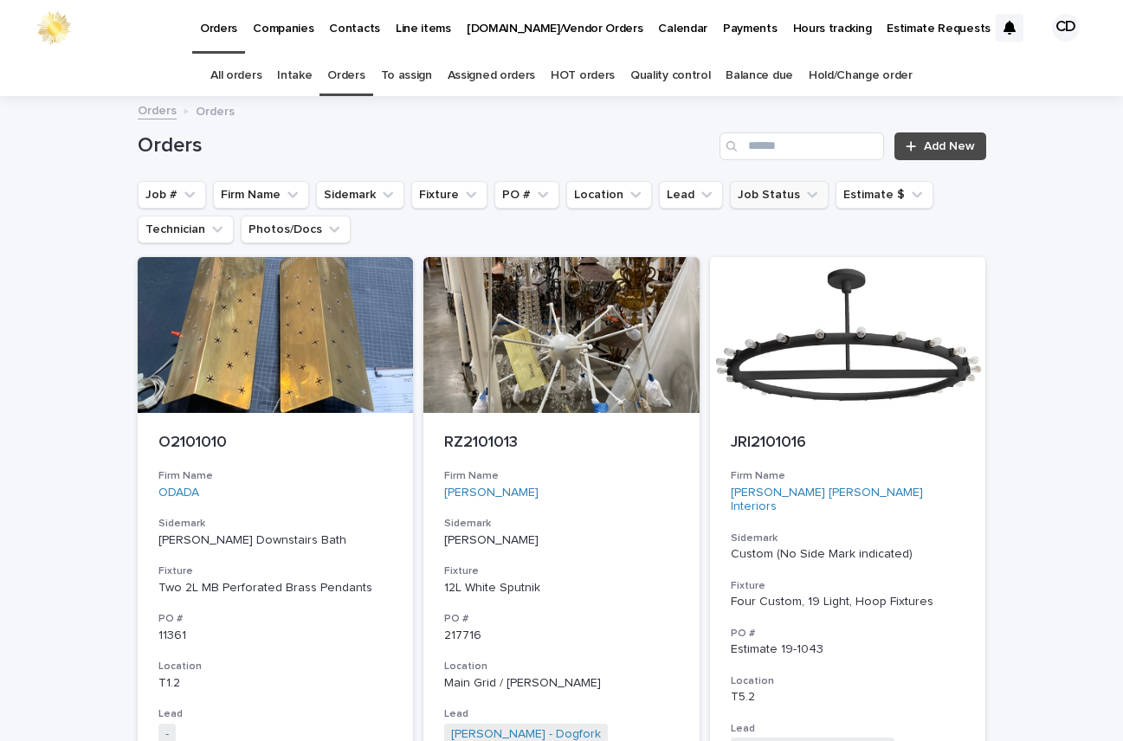
click at [804, 193] on icon "Job Status" at bounding box center [812, 194] width 17 height 17
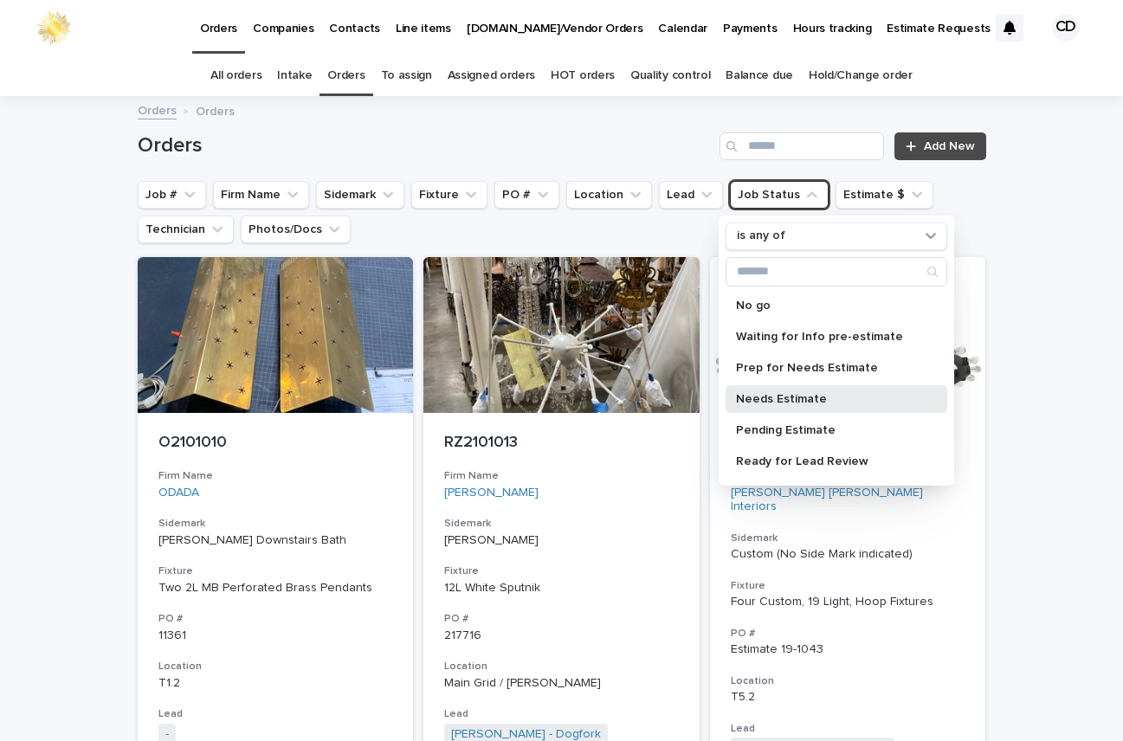
click at [780, 398] on p "Needs Estimate" at bounding box center [828, 399] width 184 height 12
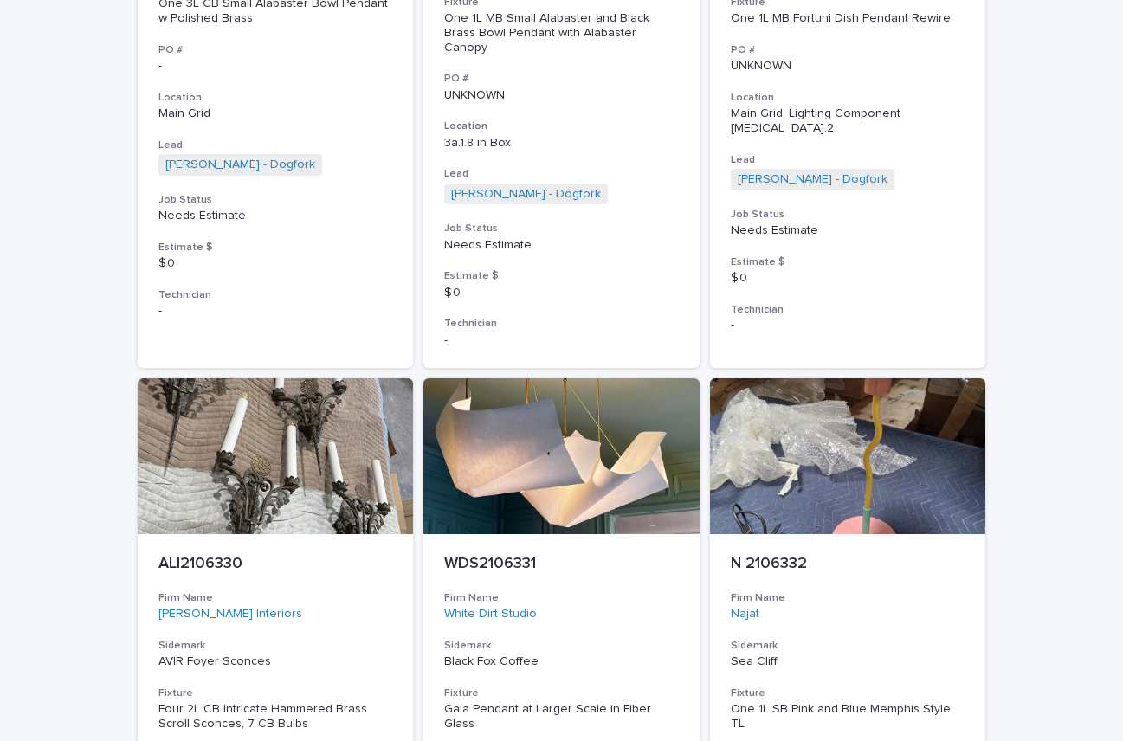
scroll to position [7025, 0]
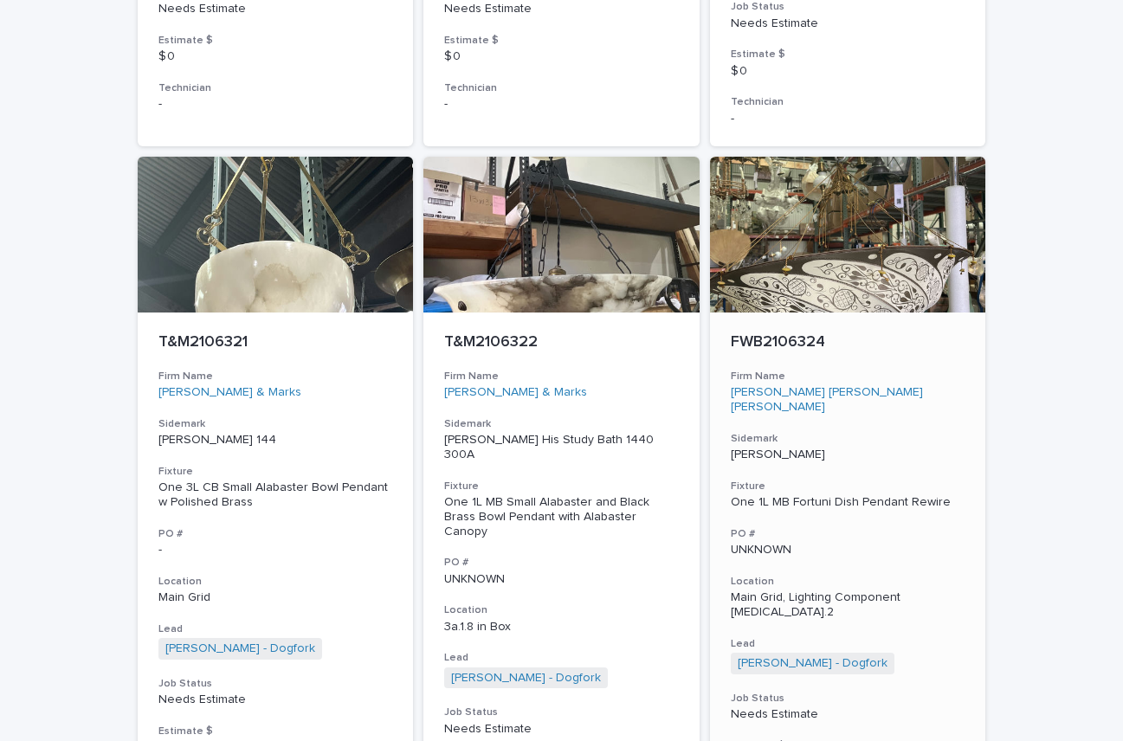
click at [880, 448] on p "[PERSON_NAME]" at bounding box center [848, 455] width 235 height 15
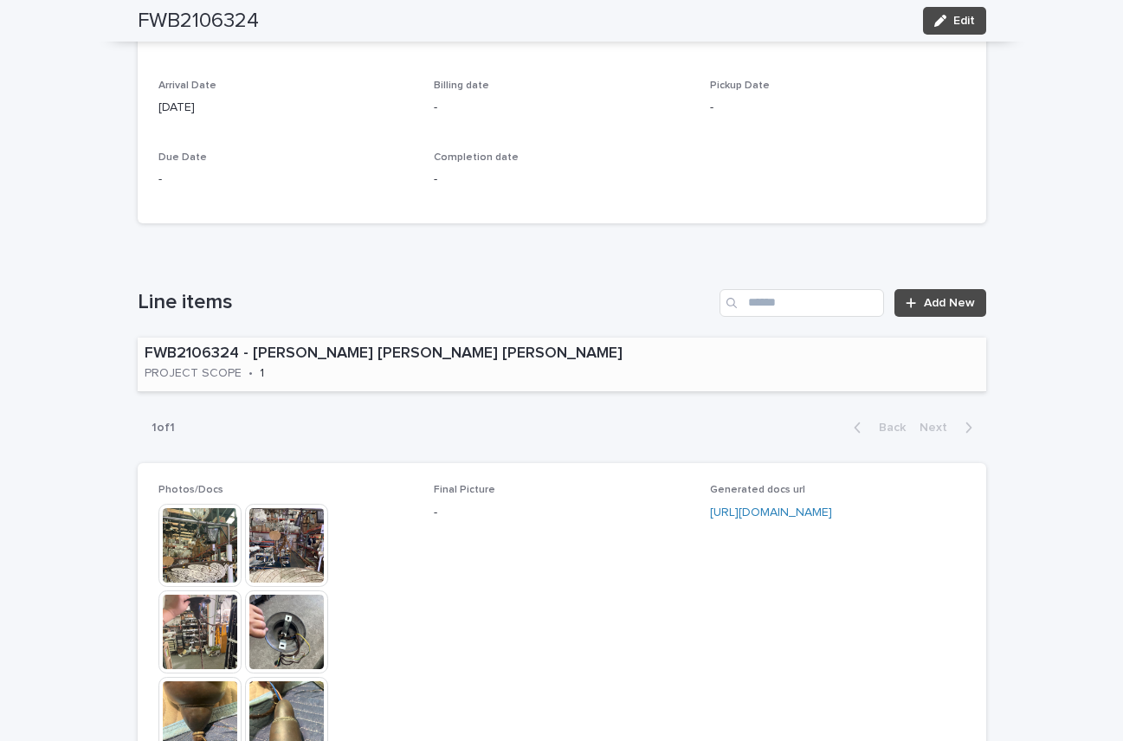
scroll to position [798, 0]
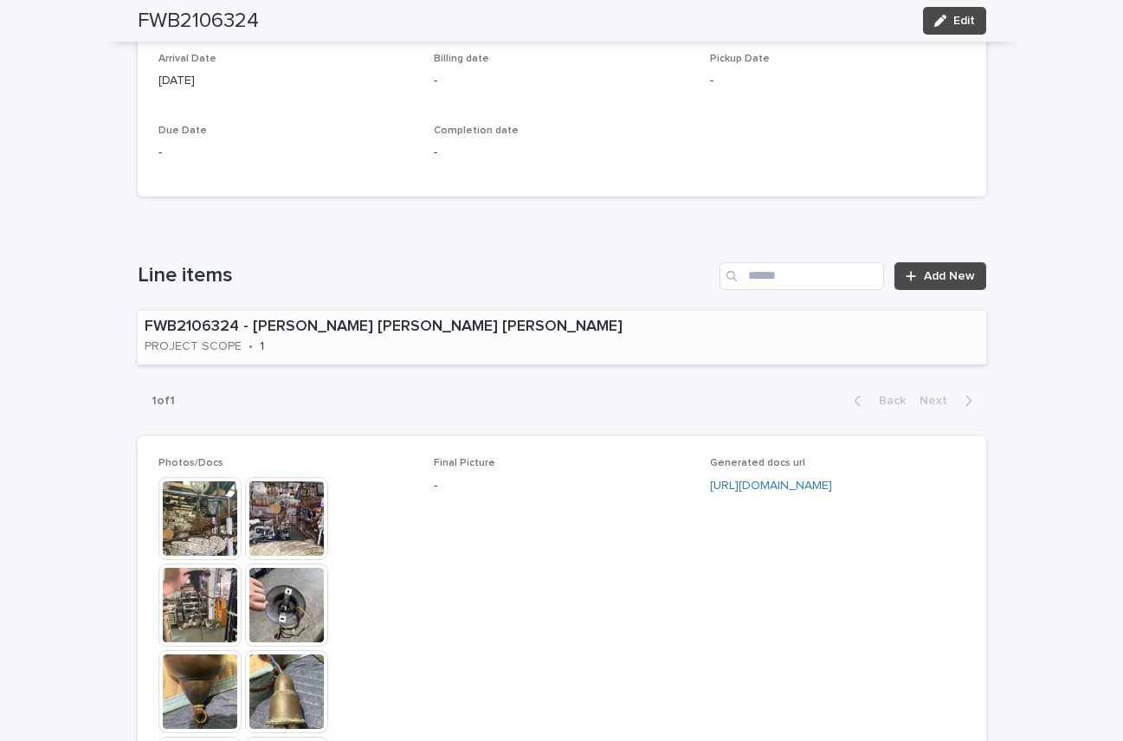
click at [539, 311] on div "FWB2106324 - [PERSON_NAME] [PERSON_NAME] [PERSON_NAME] PROJECT SCOPE • 1" at bounding box center [444, 338] width 612 height 54
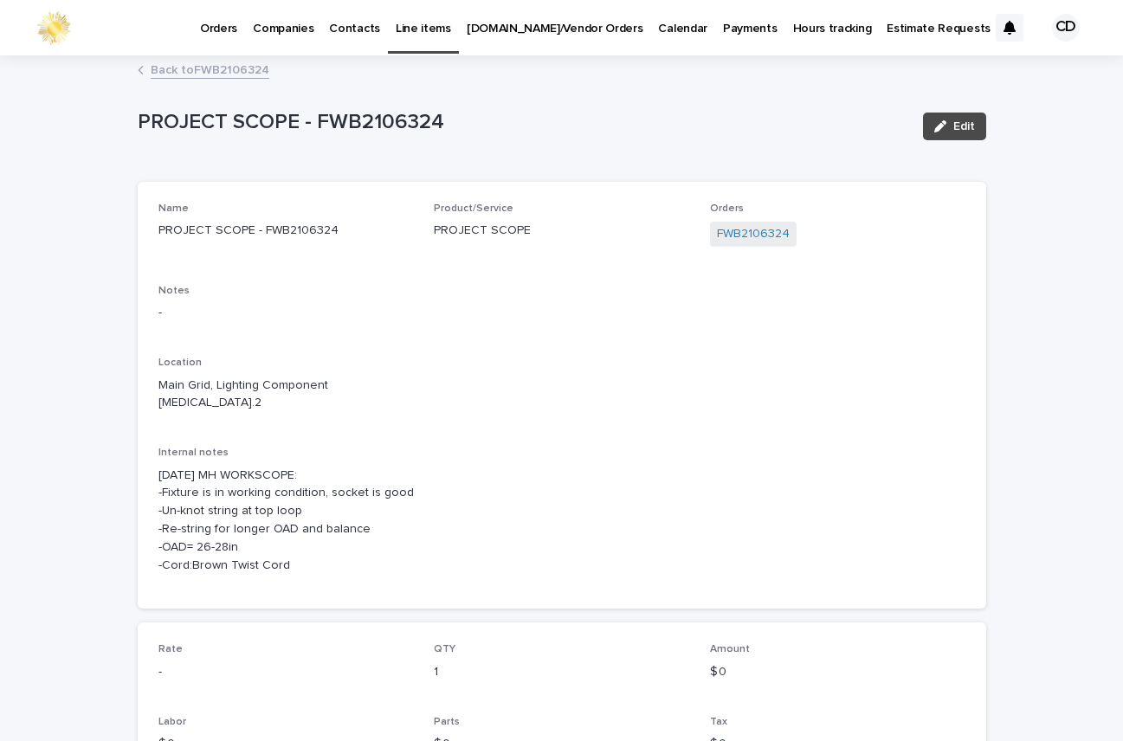
click at [222, 66] on link "Back to FWB2106324" at bounding box center [210, 69] width 119 height 20
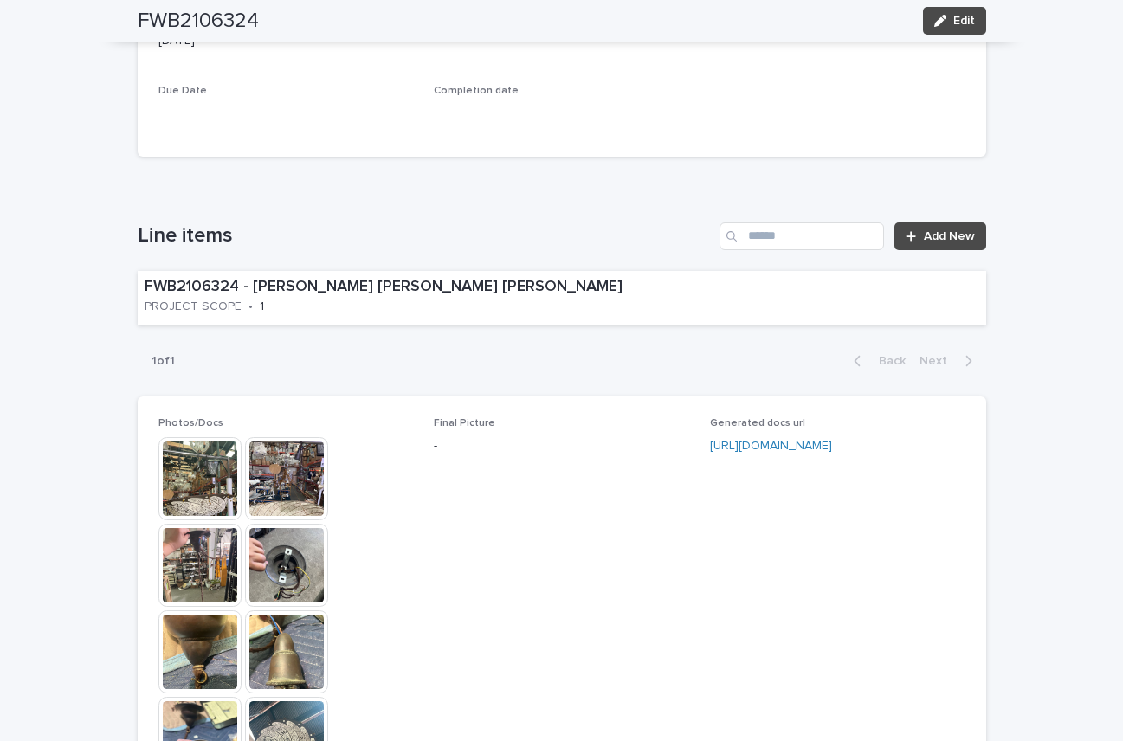
scroll to position [933, 0]
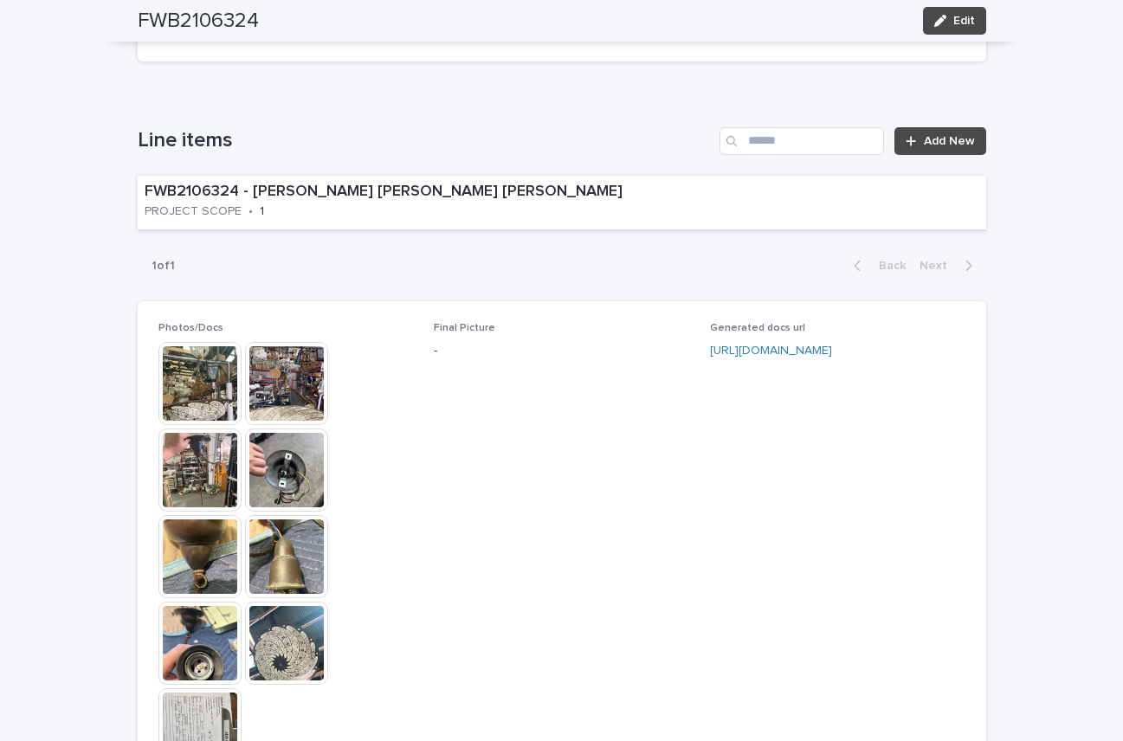
click at [187, 346] on img at bounding box center [200, 383] width 83 height 83
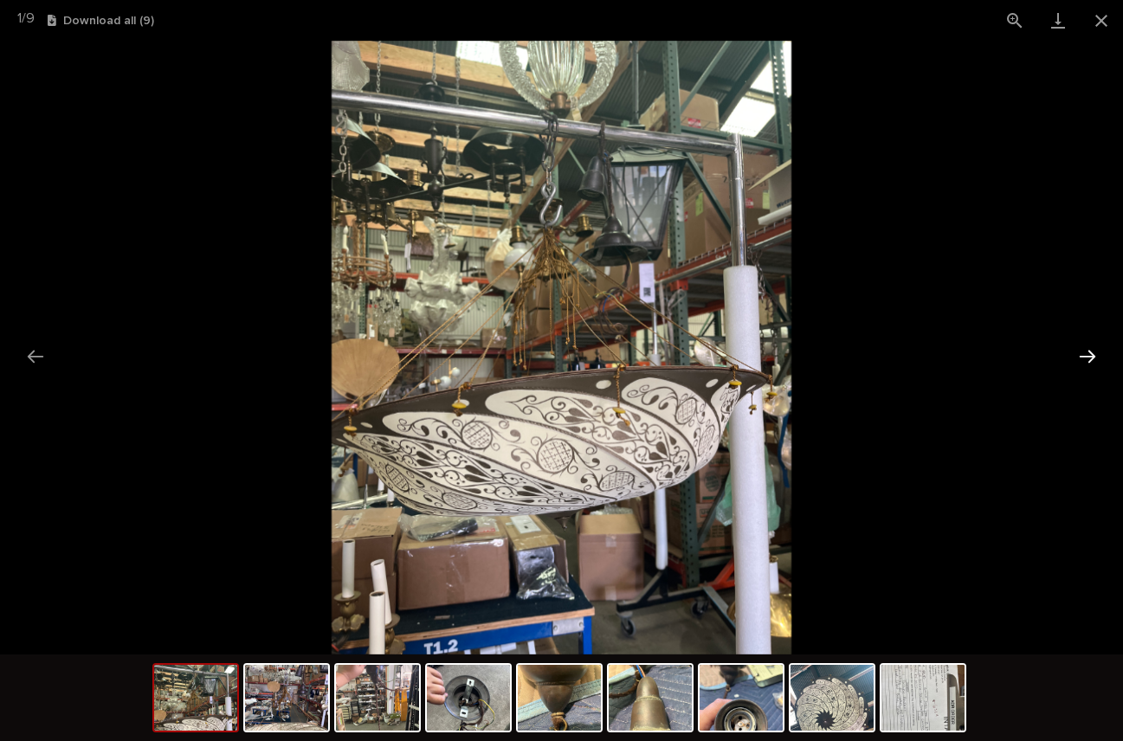
click at [1084, 353] on button "Next slide" at bounding box center [1088, 357] width 36 height 34
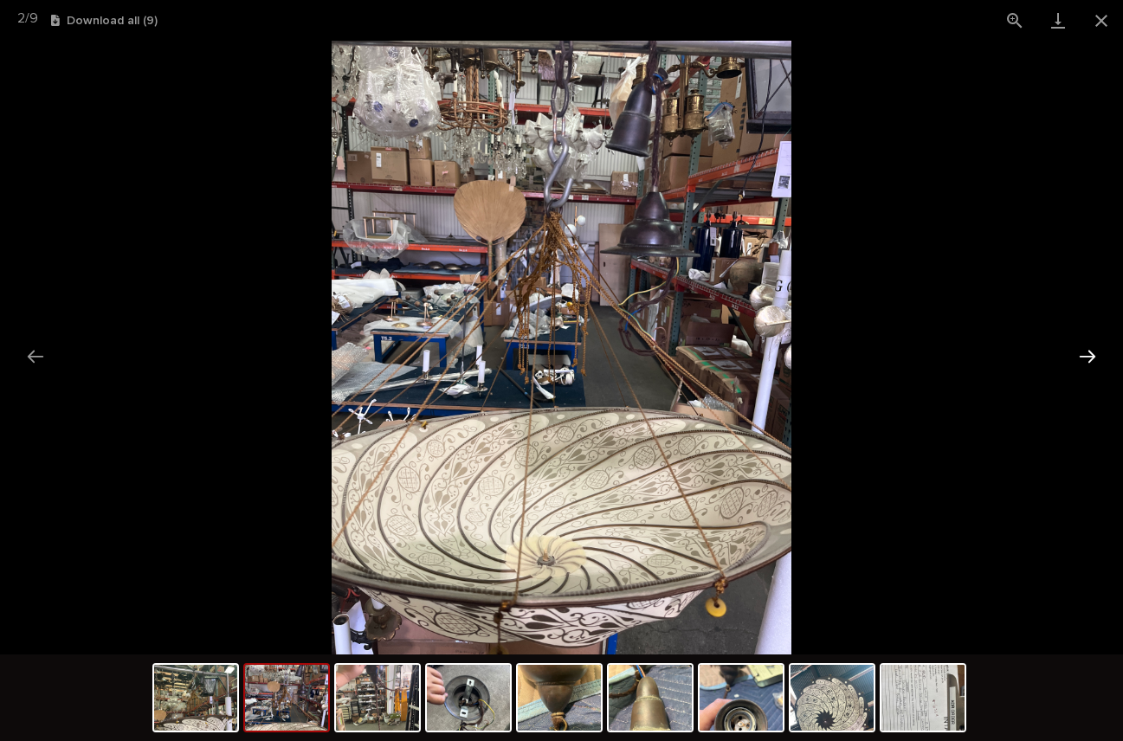
click at [1084, 353] on button "Next slide" at bounding box center [1088, 357] width 36 height 34
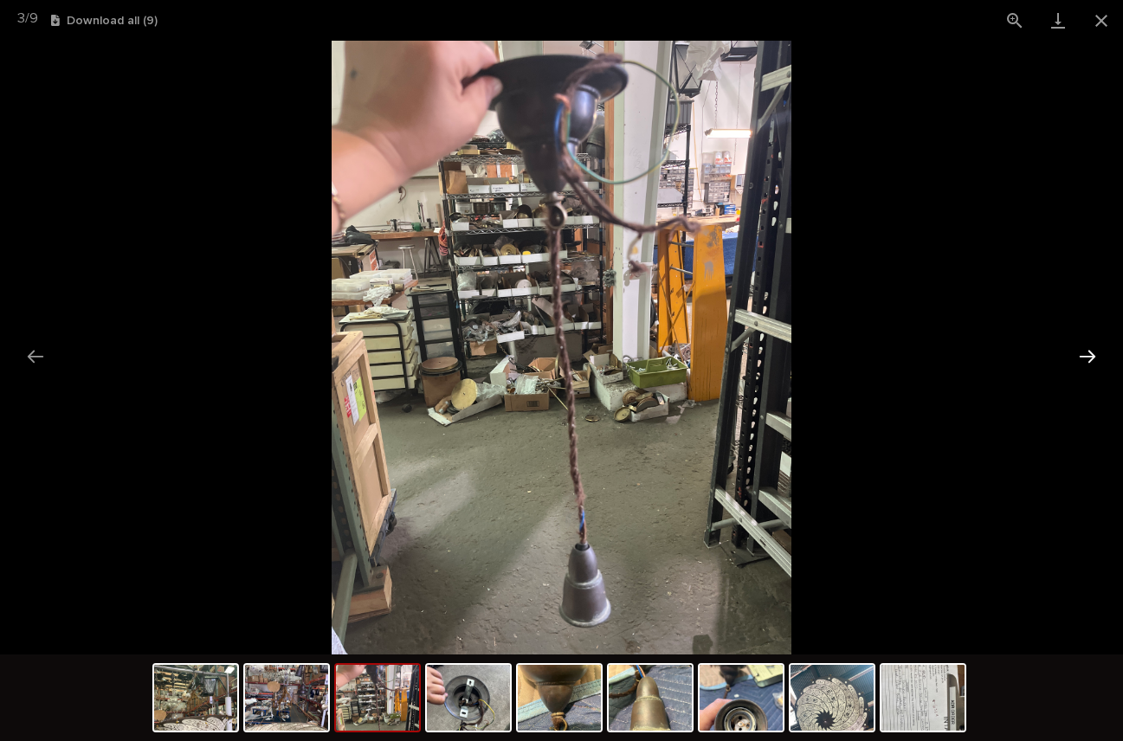
click at [1087, 353] on button "Next slide" at bounding box center [1088, 357] width 36 height 34
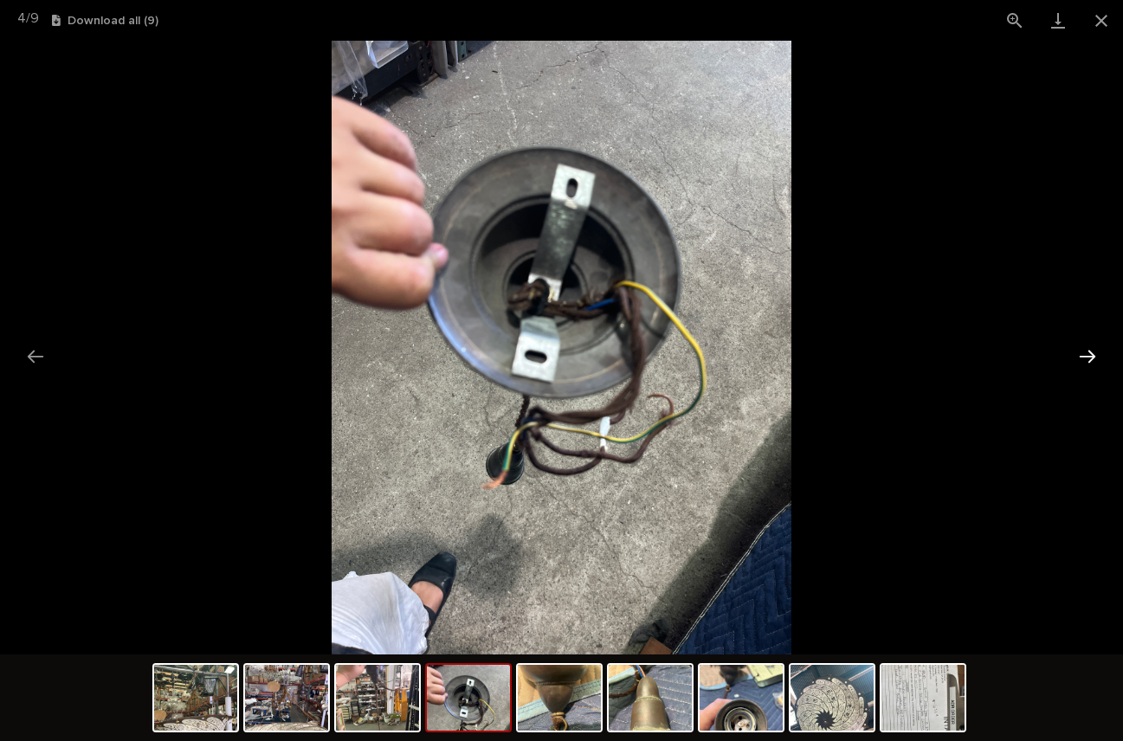
click at [1087, 353] on button "Next slide" at bounding box center [1088, 357] width 36 height 34
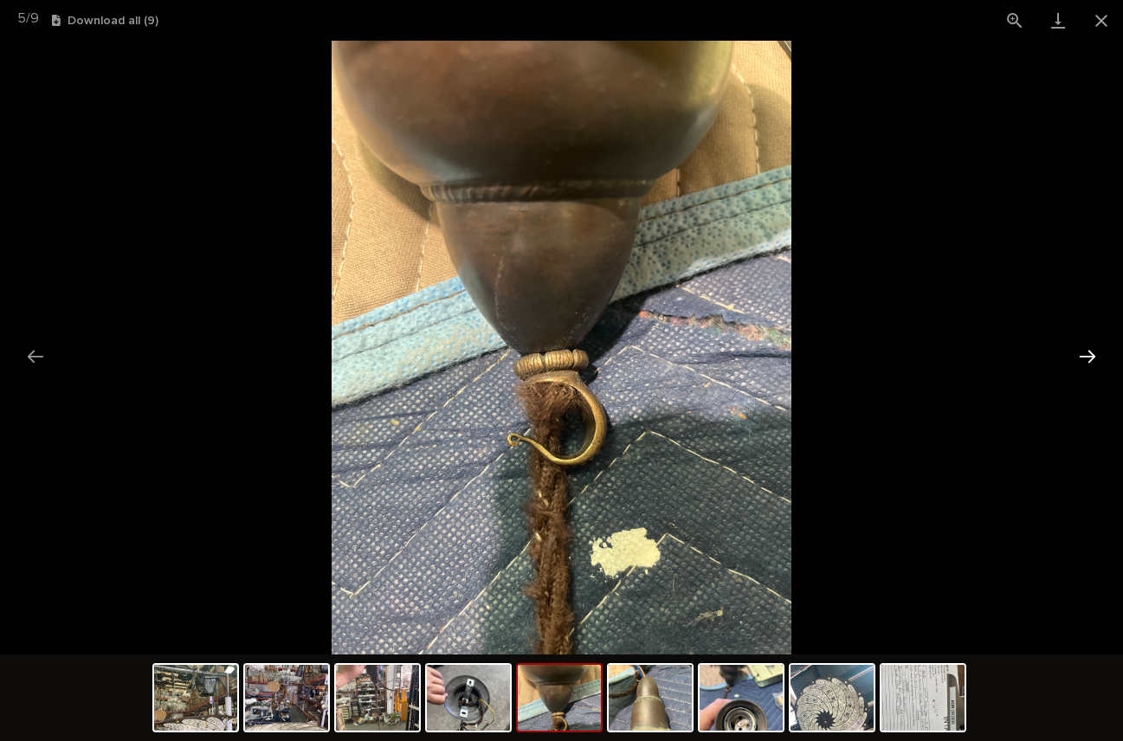
click at [1087, 353] on button "Next slide" at bounding box center [1088, 357] width 36 height 34
click at [1088, 352] on button "Next slide" at bounding box center [1088, 357] width 36 height 34
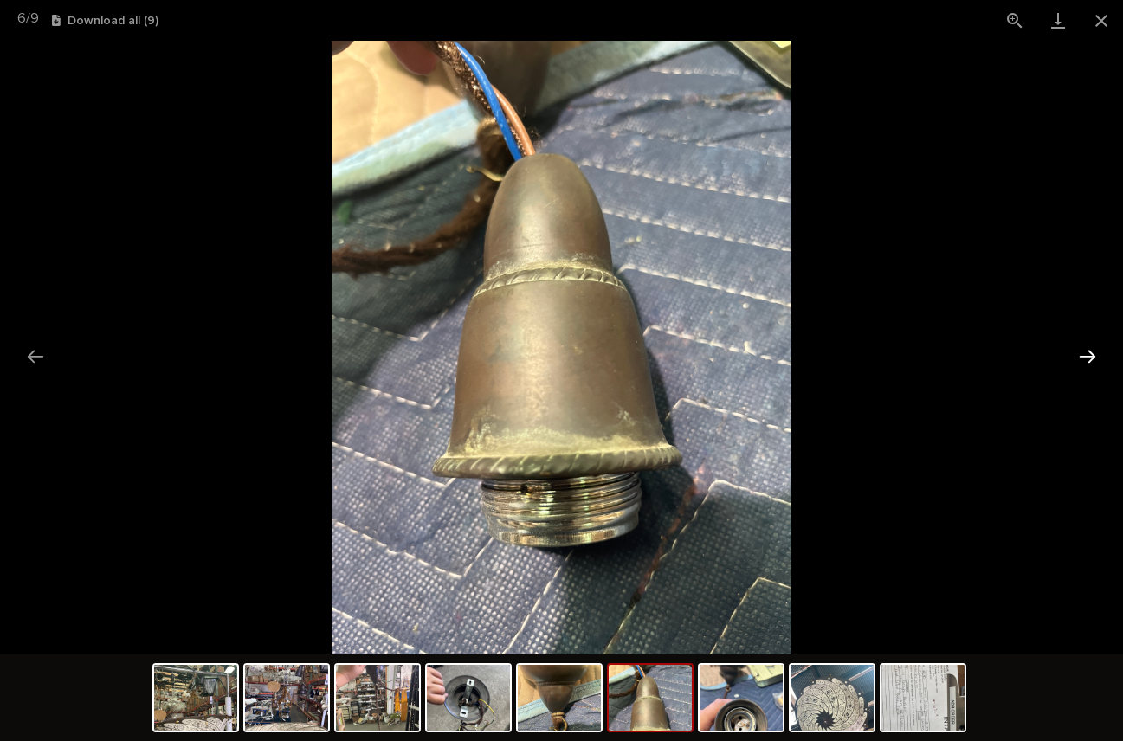
click at [1085, 353] on button "Next slide" at bounding box center [1088, 357] width 36 height 34
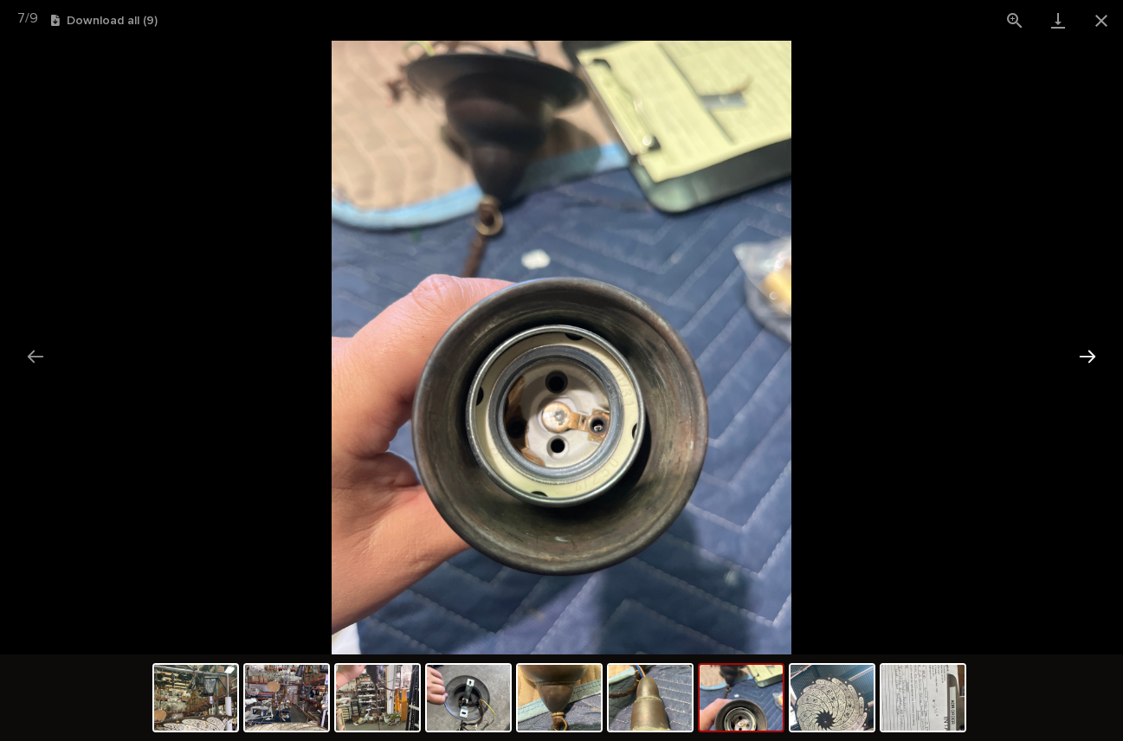
click at [1078, 351] on button "Next slide" at bounding box center [1088, 357] width 36 height 34
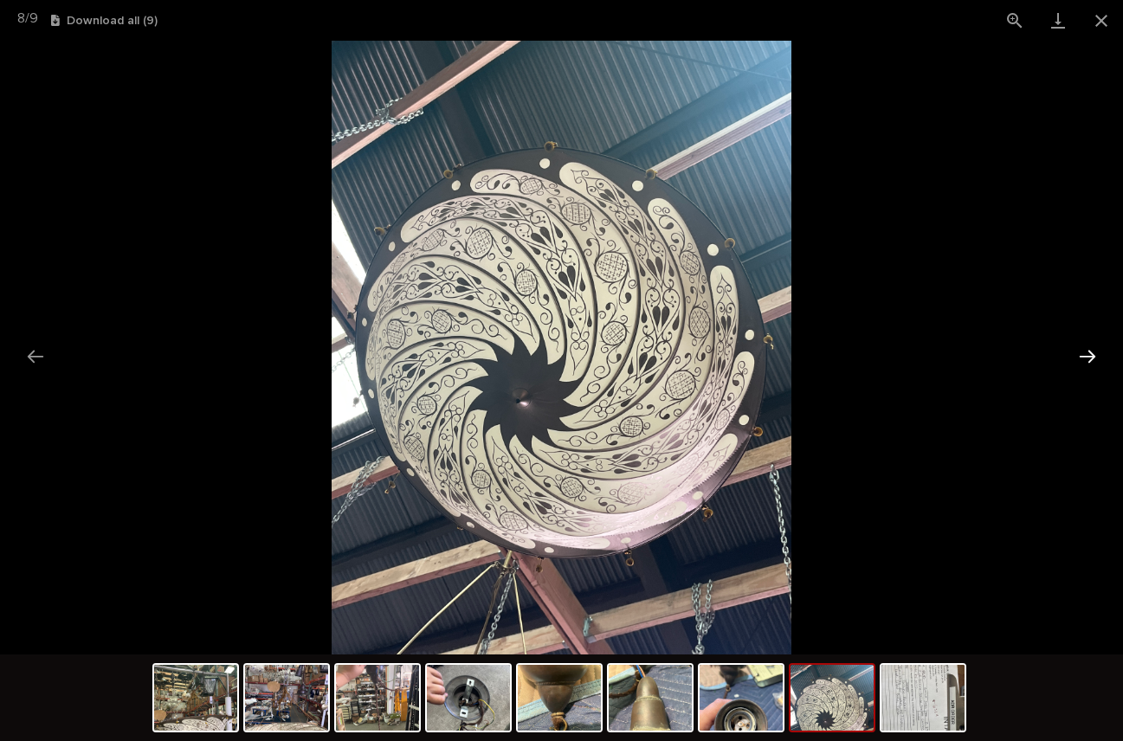
click at [1093, 353] on button "Next slide" at bounding box center [1088, 357] width 36 height 34
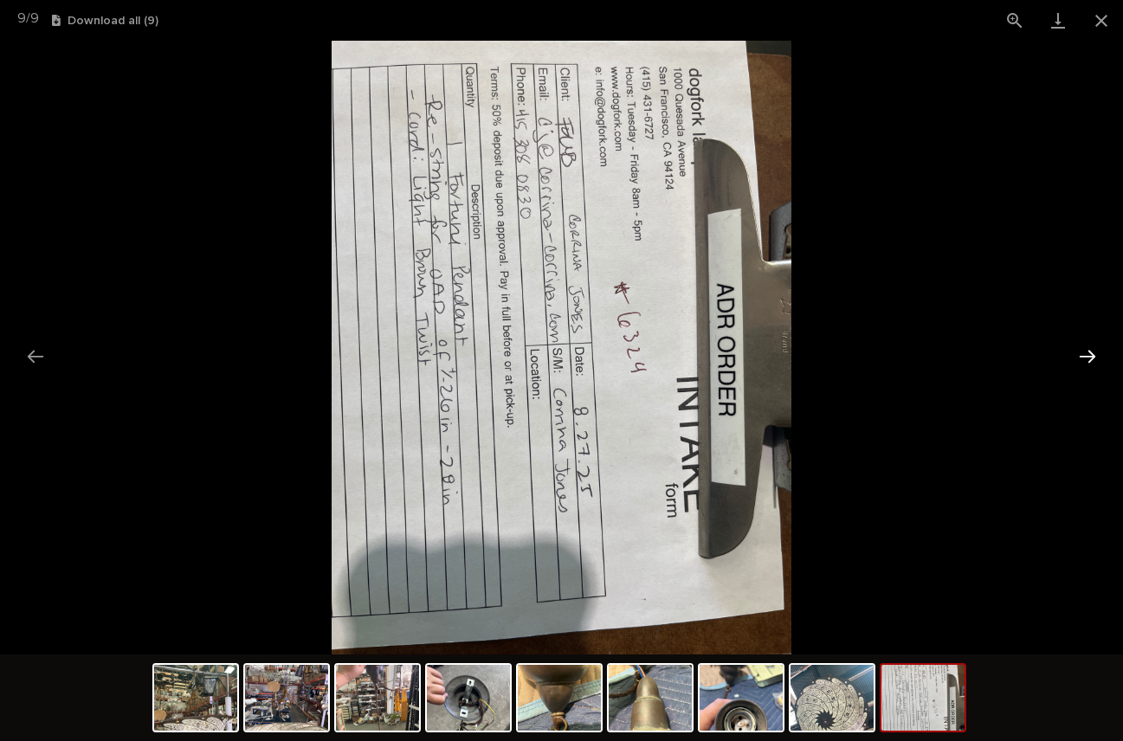
click at [1089, 355] on button "Next slide" at bounding box center [1088, 357] width 36 height 34
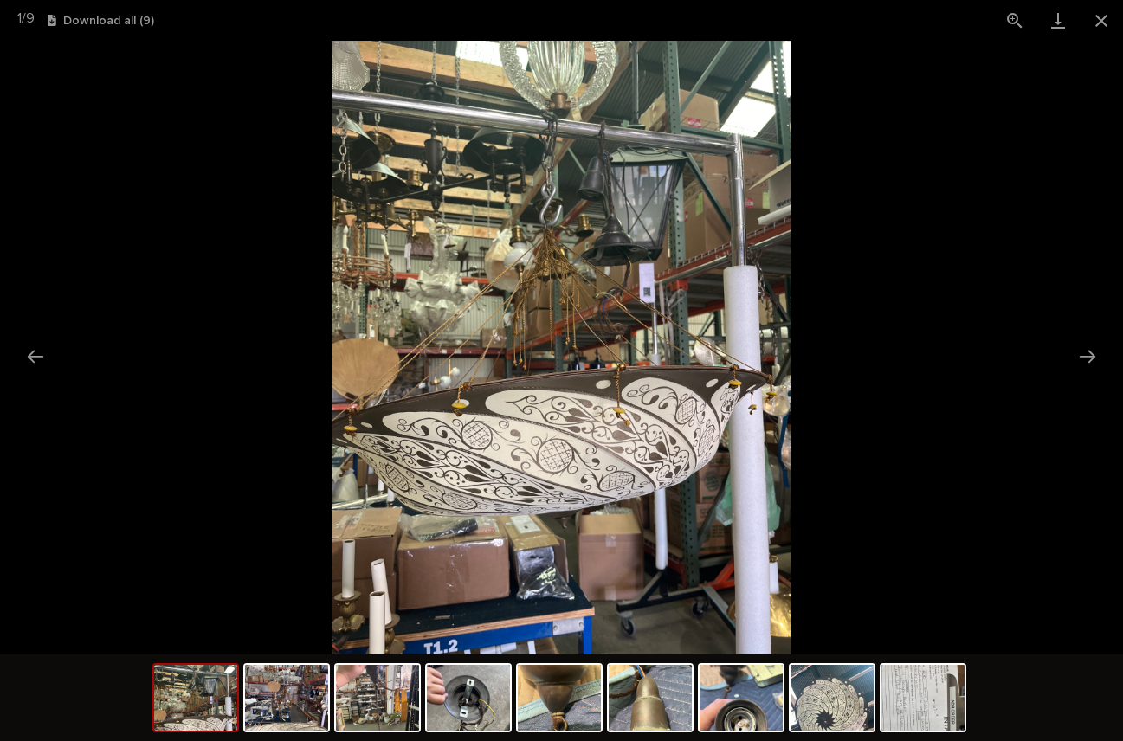
scroll to position [0, 0]
click at [547, 257] on img at bounding box center [562, 348] width 461 height 614
click at [1013, 17] on button "View actual size" at bounding box center [1015, 20] width 43 height 41
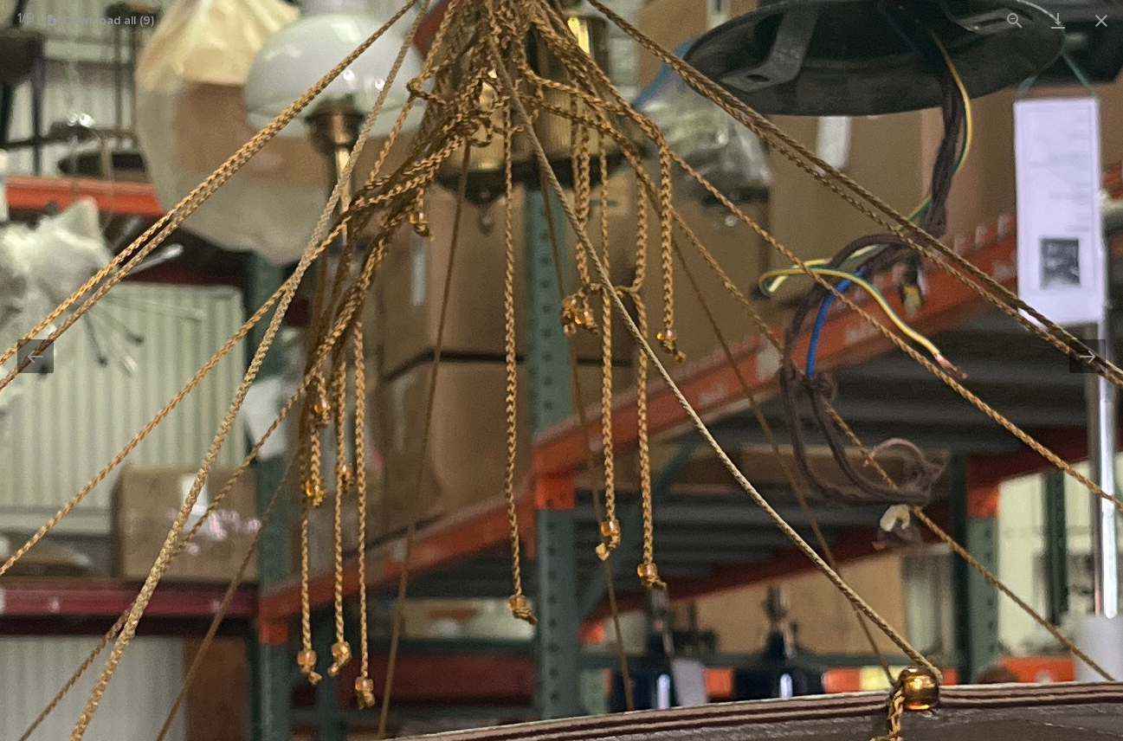
drag, startPoint x: 840, startPoint y: 129, endPoint x: 850, endPoint y: 370, distance: 241.0
click at [850, 370] on img at bounding box center [573, 578] width 2619 height 3493
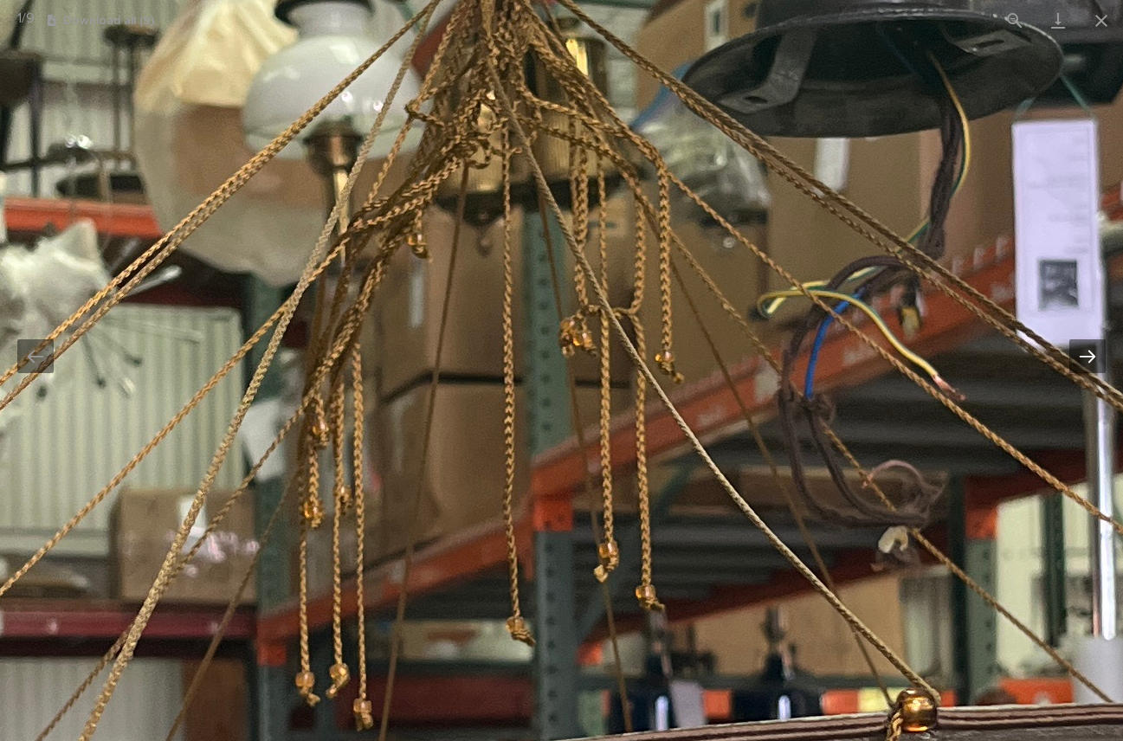
click at [1085, 353] on button "Next slide" at bounding box center [1088, 357] width 36 height 34
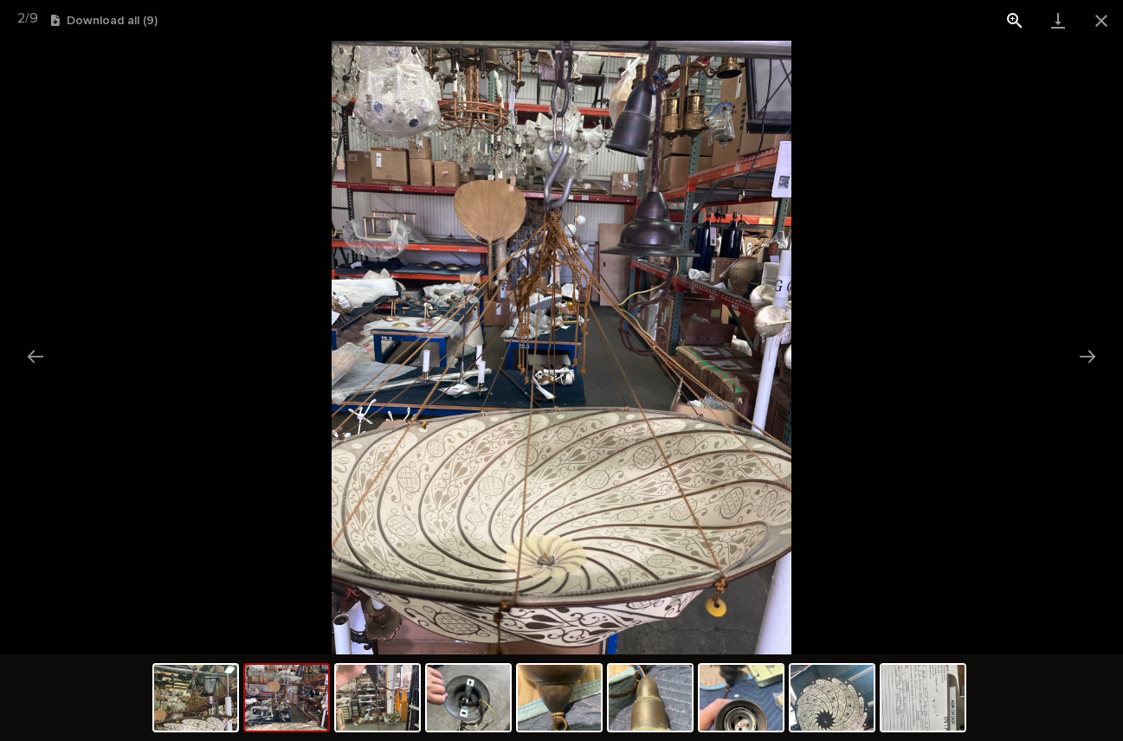
click at [1010, 18] on button "View actual size" at bounding box center [1015, 20] width 43 height 41
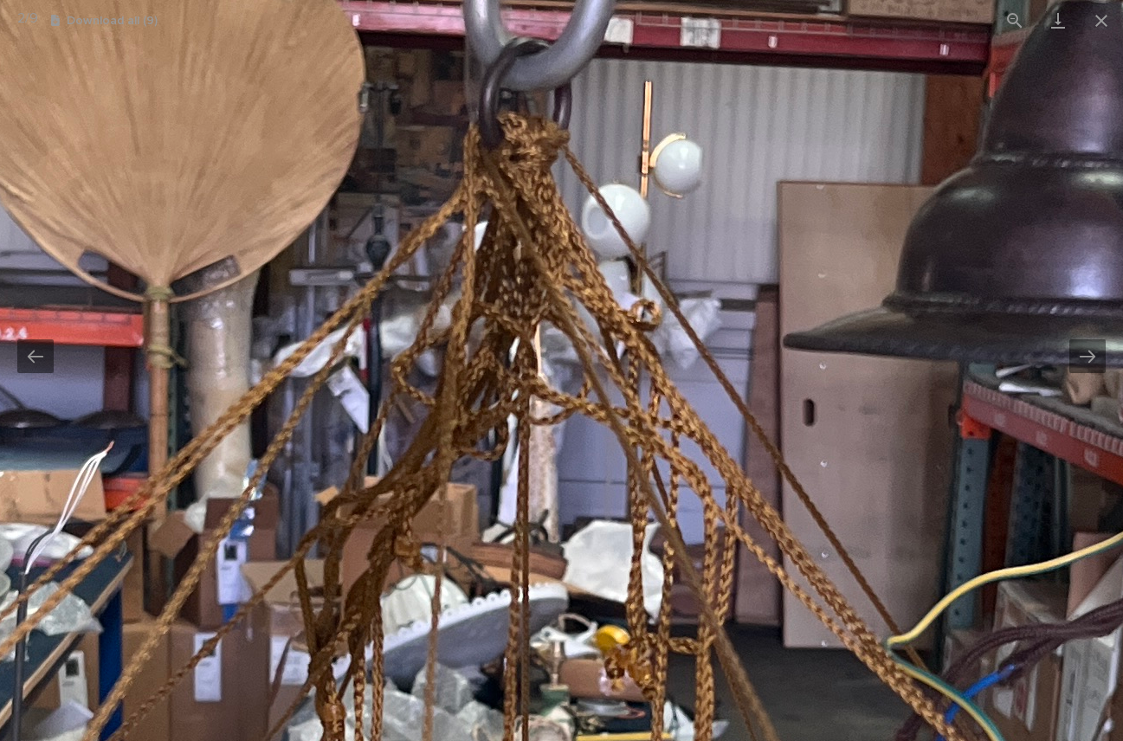
drag, startPoint x: 902, startPoint y: 159, endPoint x: 905, endPoint y: 695, distance: 536.2
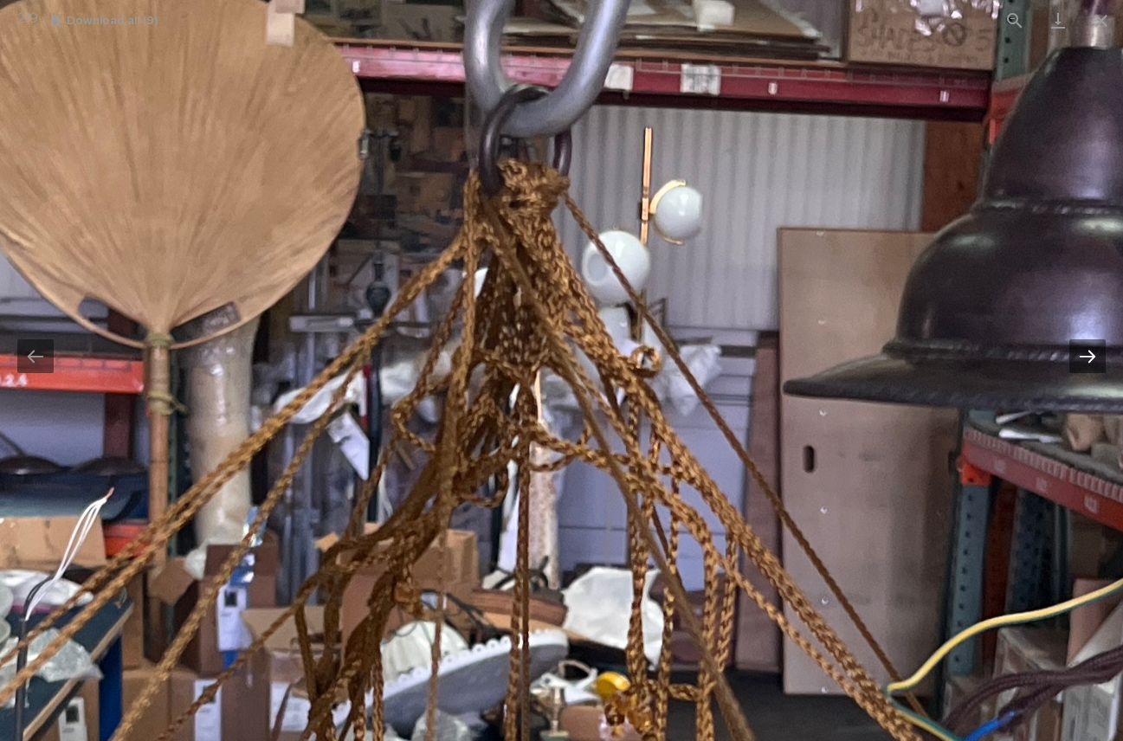
click at [1089, 353] on button "Next slide" at bounding box center [1088, 357] width 36 height 34
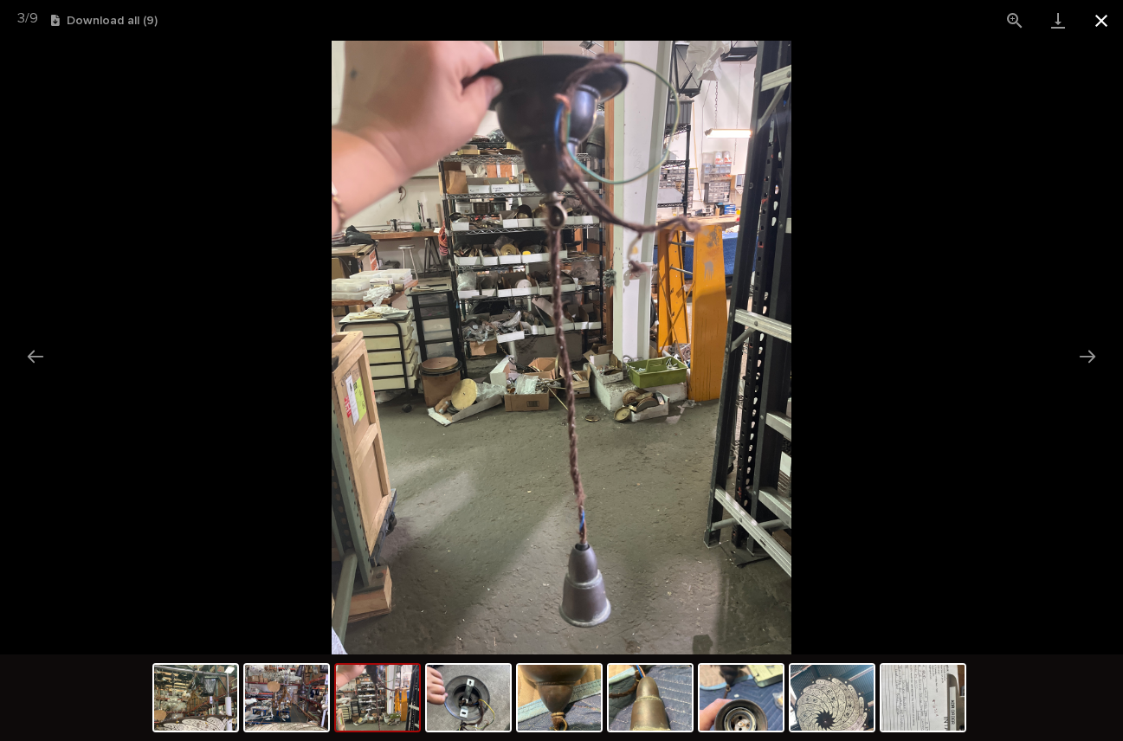
click at [1098, 17] on button "Close gallery" at bounding box center [1101, 20] width 43 height 41
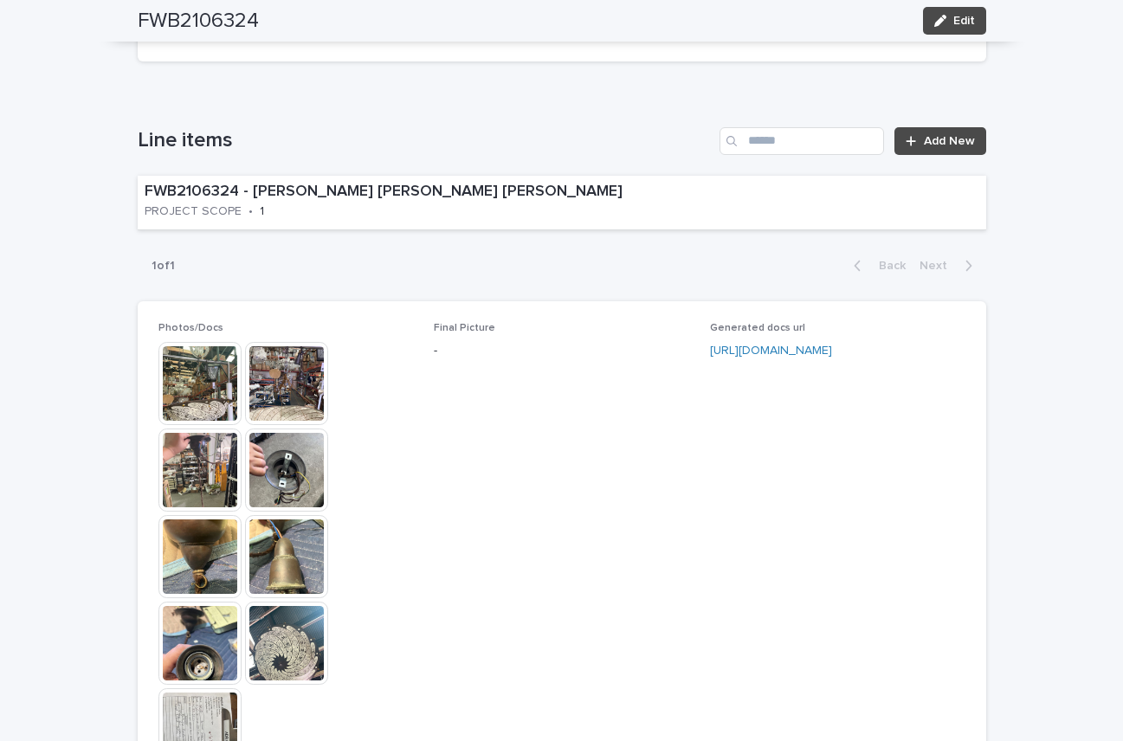
click at [194, 342] on img at bounding box center [200, 383] width 83 height 83
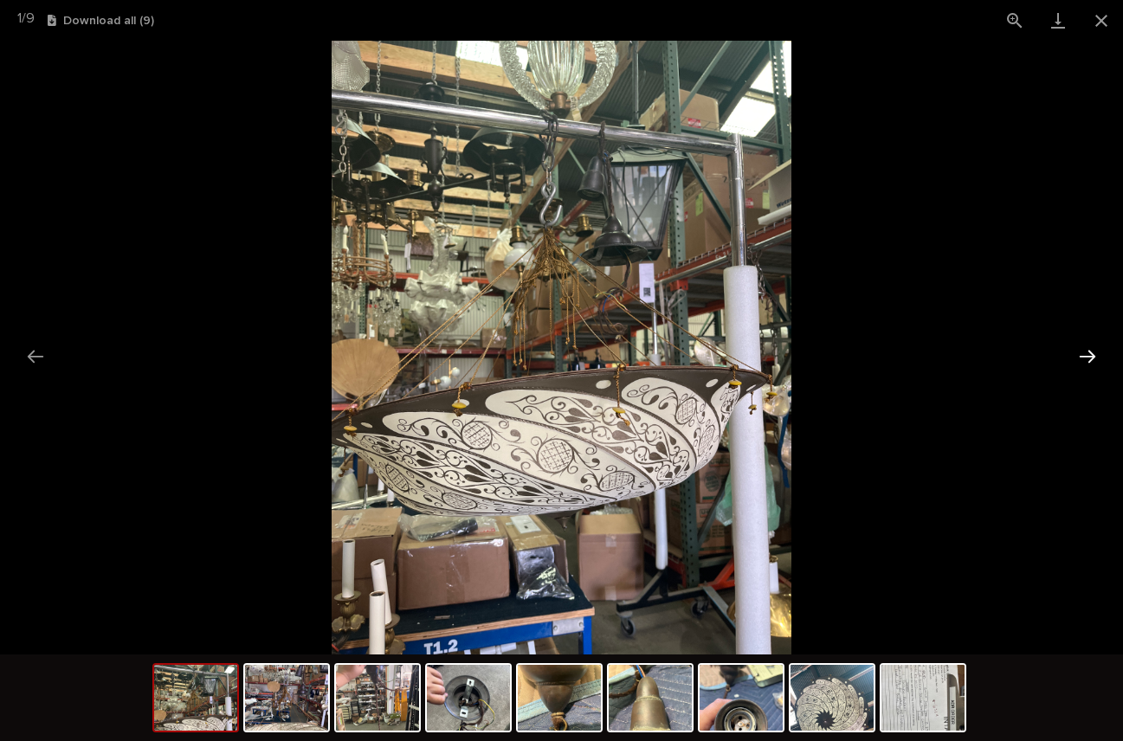
click at [1091, 354] on button "Next slide" at bounding box center [1088, 357] width 36 height 34
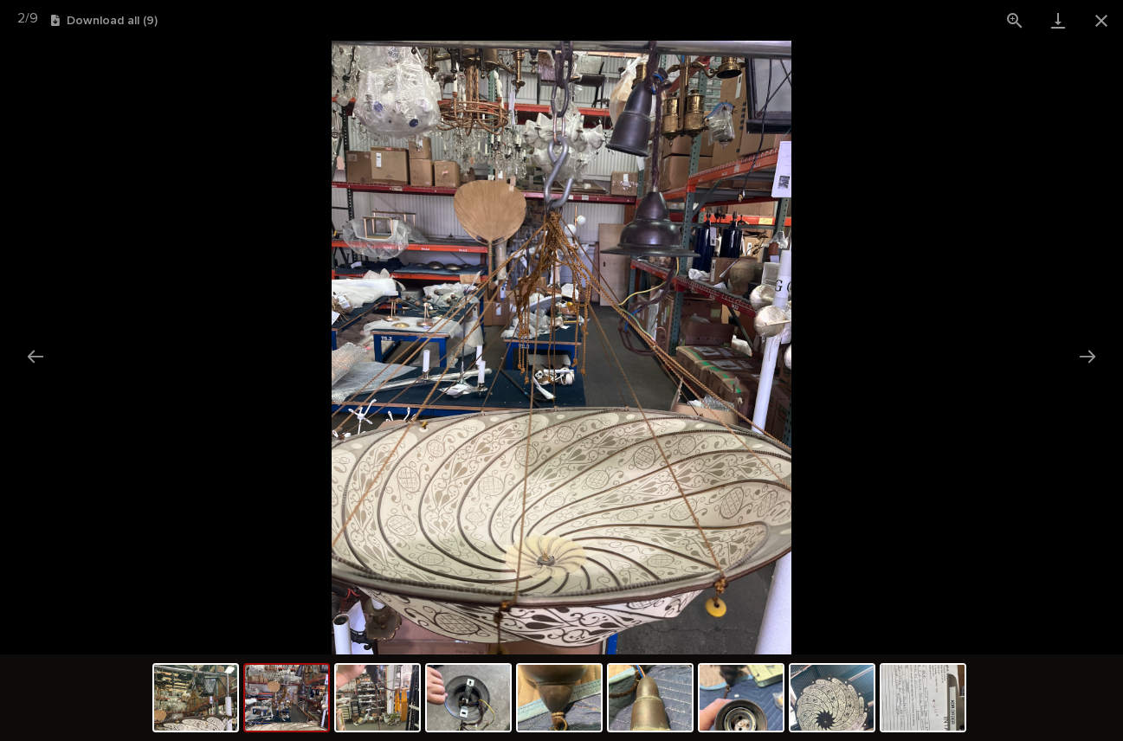
click at [562, 232] on img at bounding box center [562, 348] width 461 height 614
click at [1086, 353] on button "Next slide" at bounding box center [1088, 357] width 36 height 34
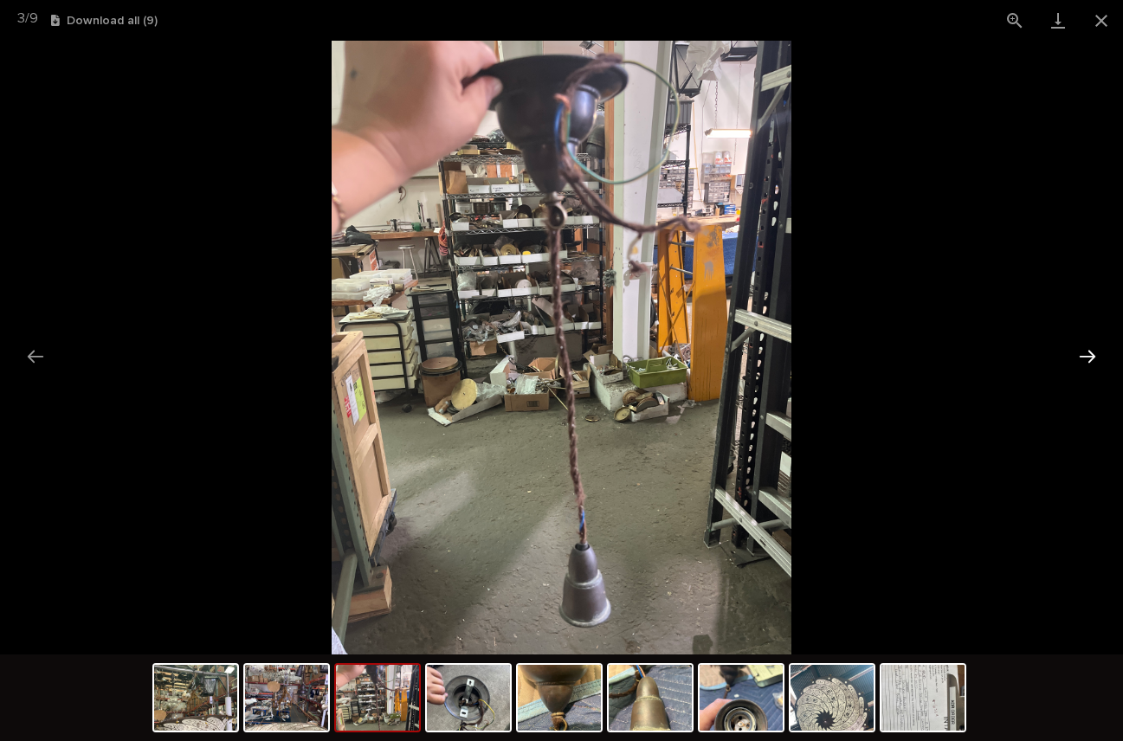
click at [1089, 353] on button "Next slide" at bounding box center [1088, 357] width 36 height 34
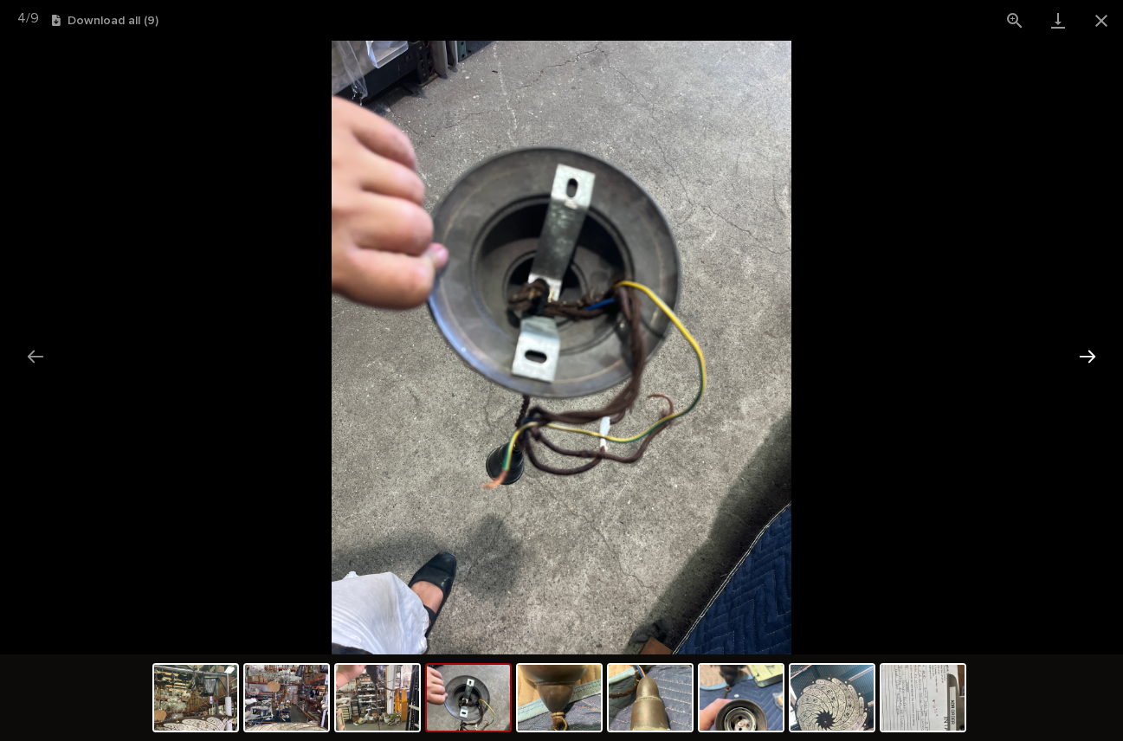
click at [1089, 353] on button "Next slide" at bounding box center [1088, 357] width 36 height 34
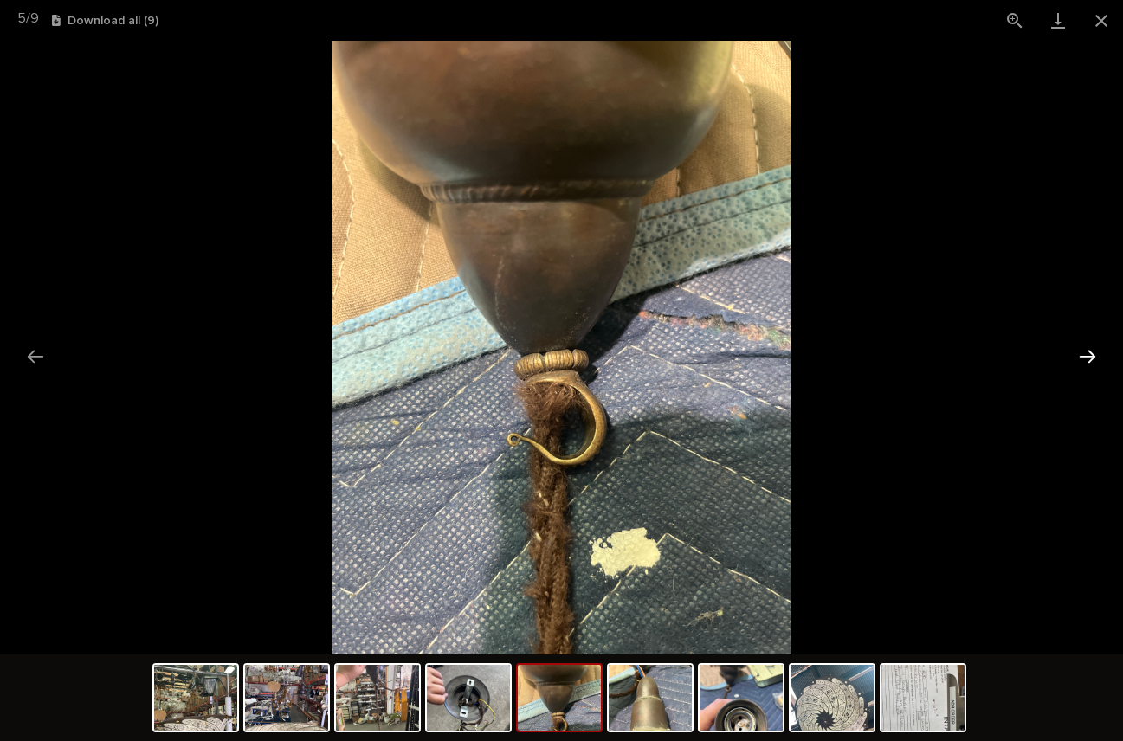
click at [1089, 353] on button "Next slide" at bounding box center [1088, 357] width 36 height 34
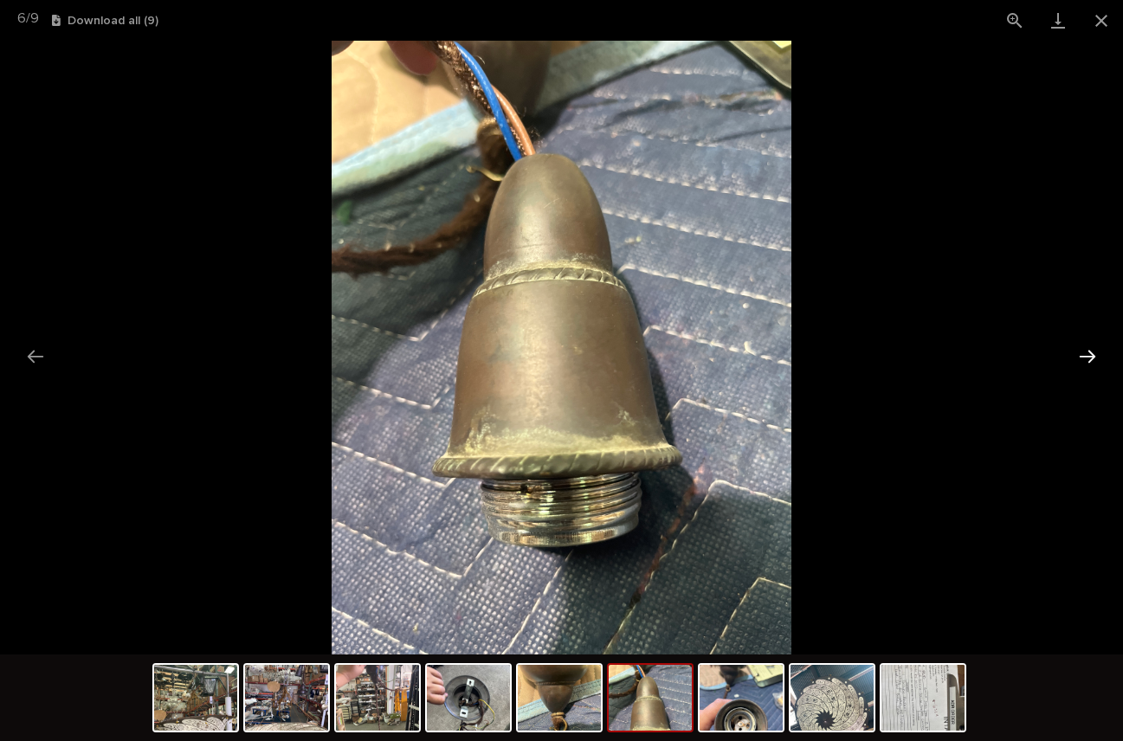
click at [1089, 353] on button "Next slide" at bounding box center [1088, 357] width 36 height 34
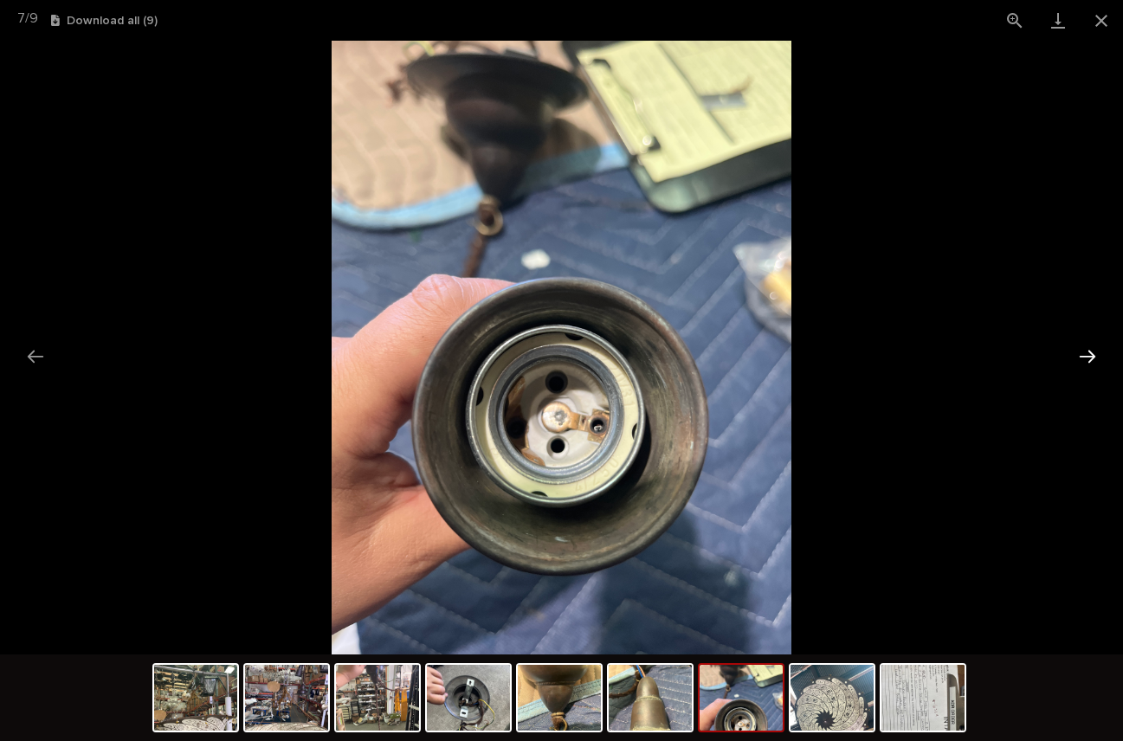
click at [1087, 356] on button "Next slide" at bounding box center [1088, 357] width 36 height 34
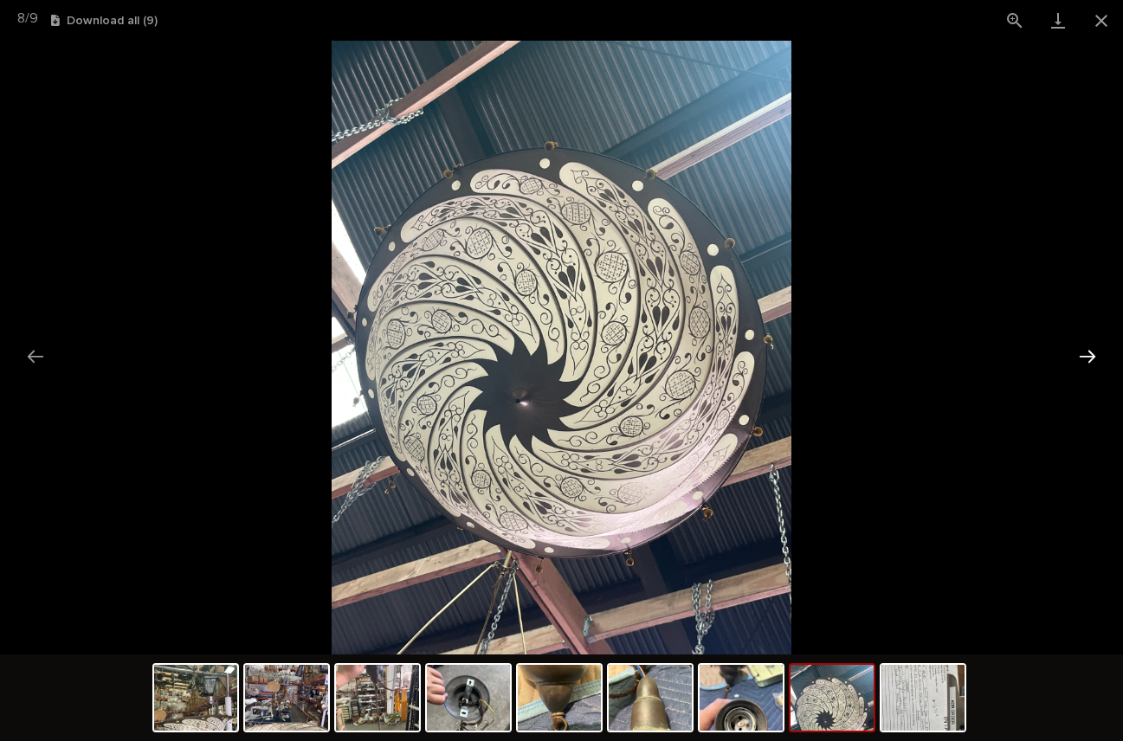
click at [1087, 356] on button "Next slide" at bounding box center [1088, 357] width 36 height 34
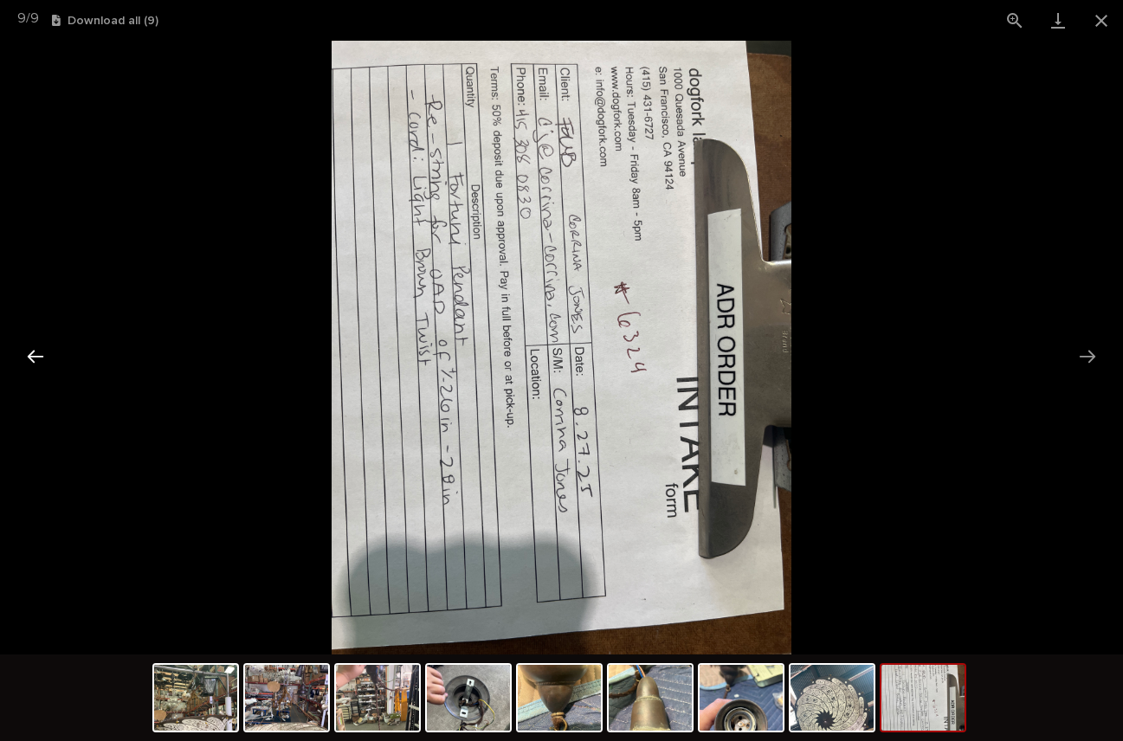
click at [36, 355] on button "Previous slide" at bounding box center [35, 357] width 36 height 34
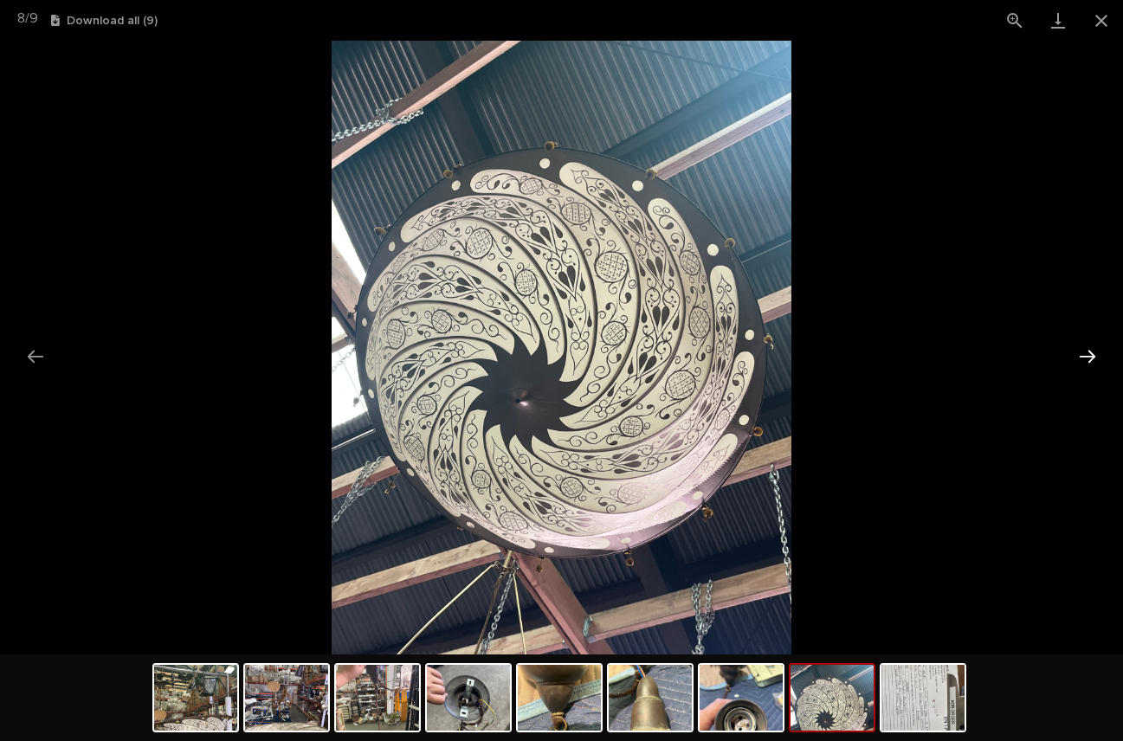
click at [1093, 352] on button "Next slide" at bounding box center [1088, 357] width 36 height 34
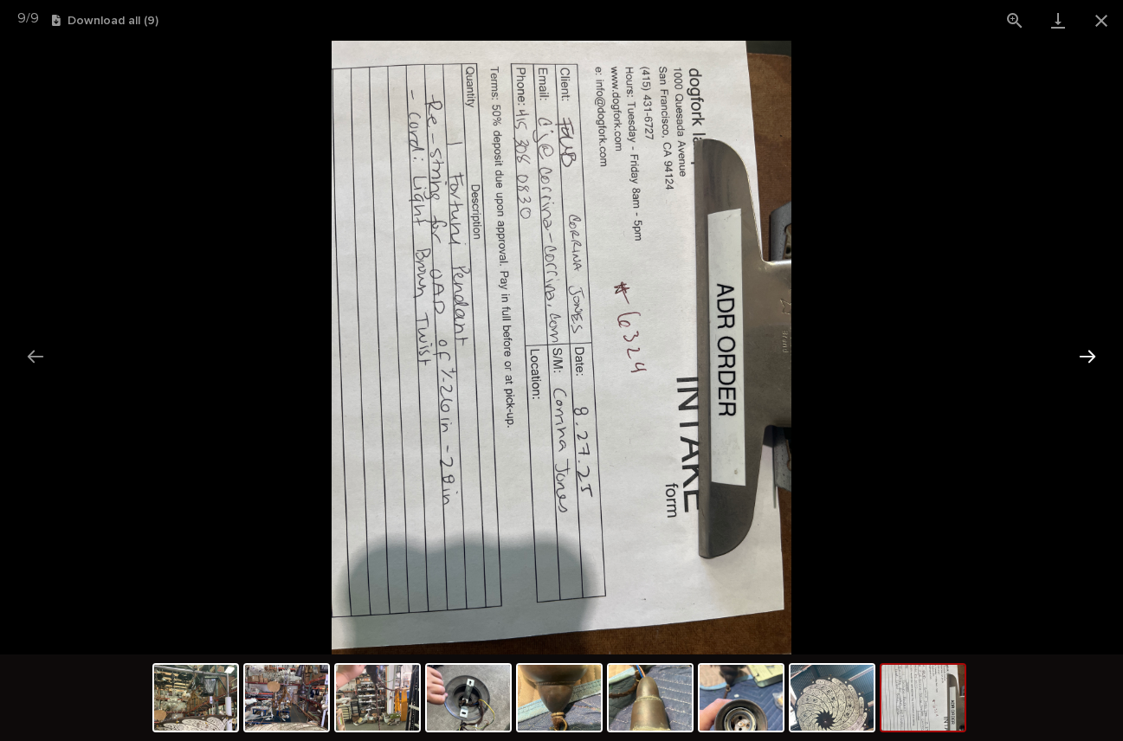
click at [1091, 352] on button "Next slide" at bounding box center [1088, 357] width 36 height 34
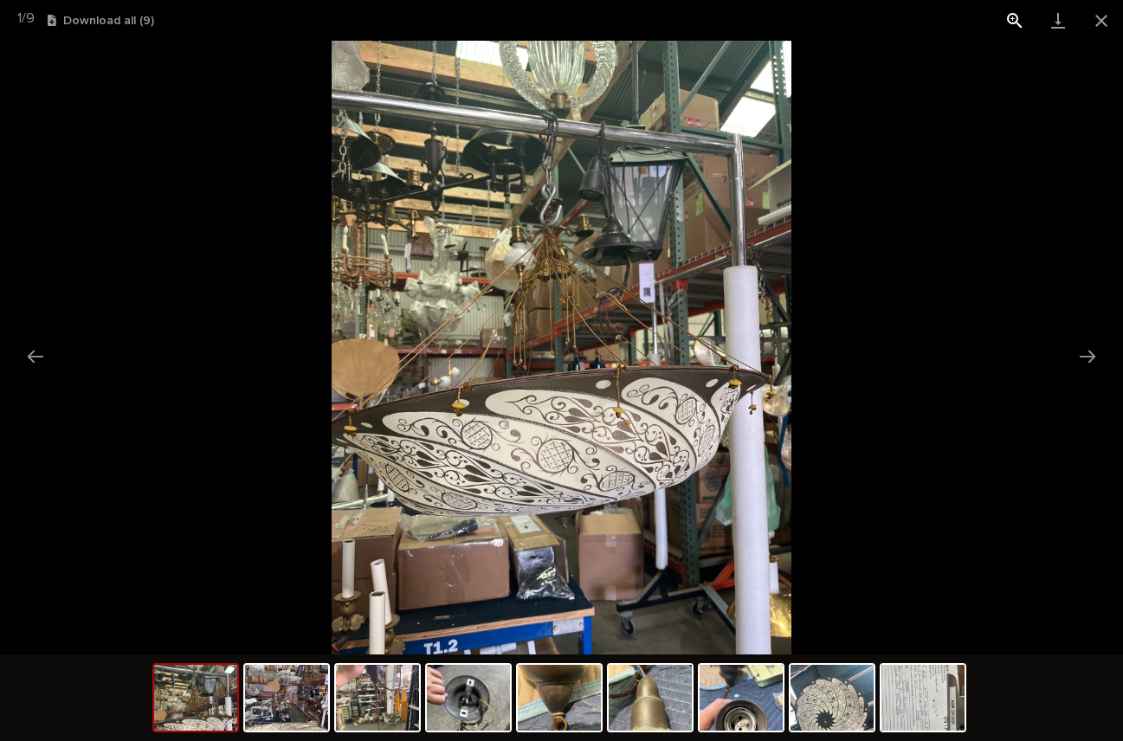
click at [1013, 13] on button "View actual size" at bounding box center [1015, 20] width 43 height 41
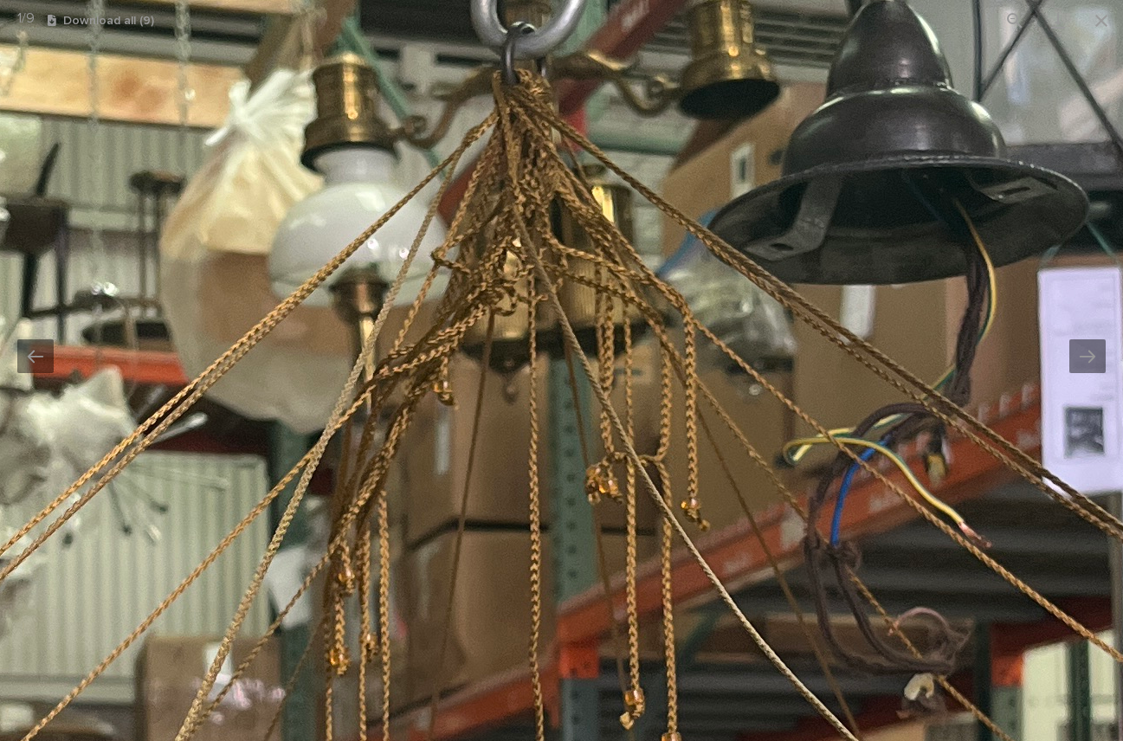
drag, startPoint x: 735, startPoint y: 136, endPoint x: 770, endPoint y: 535, distance: 400.9
click at [770, 535] on img at bounding box center [597, 747] width 2619 height 3493
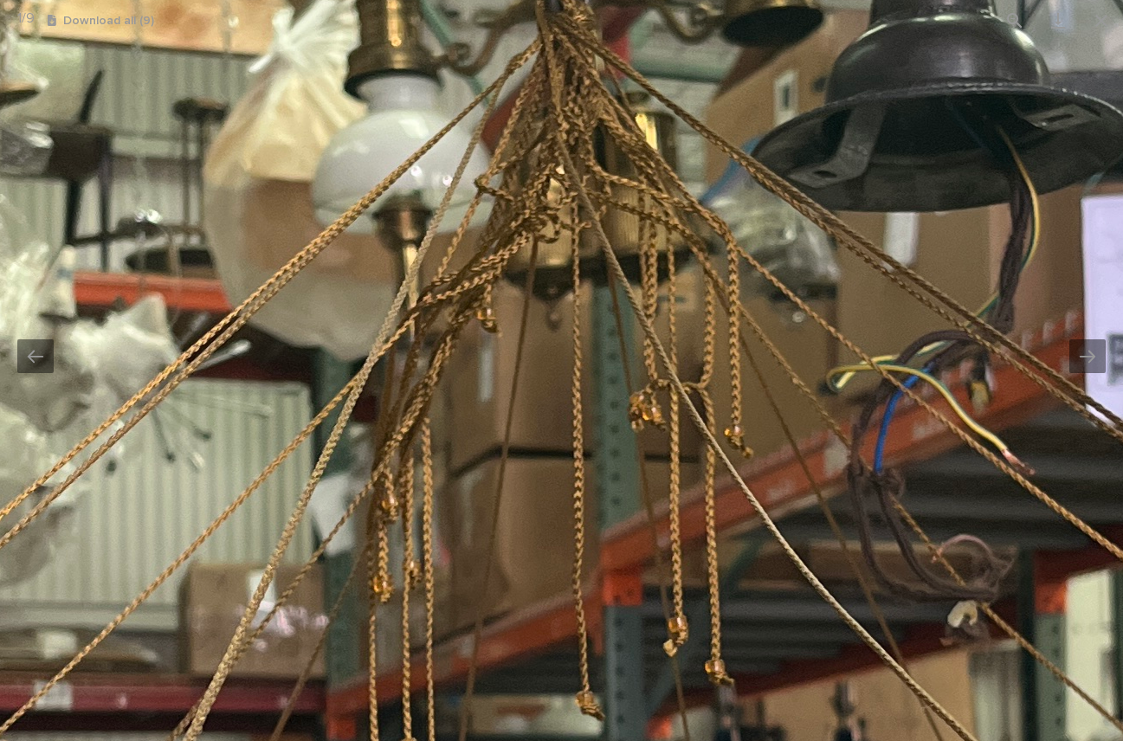
drag, startPoint x: 803, startPoint y: 177, endPoint x: 847, endPoint y: 84, distance: 102.7
click at [847, 84] on img at bounding box center [640, 674] width 2619 height 3493
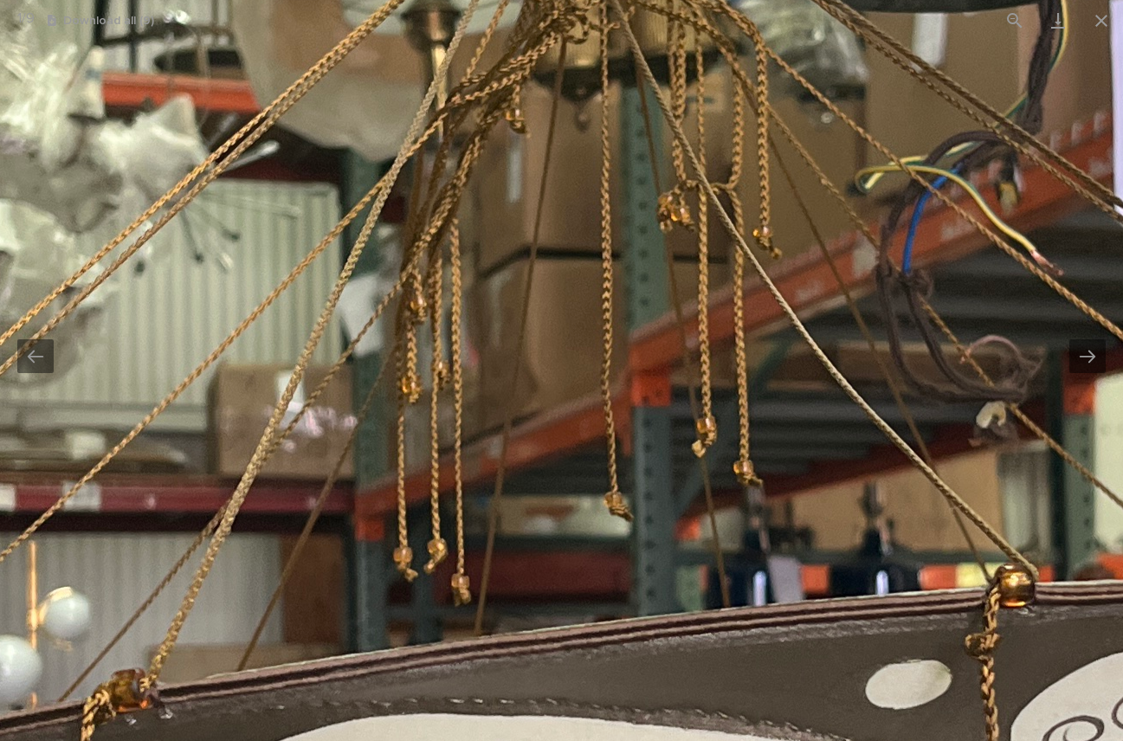
drag, startPoint x: 546, startPoint y: 472, endPoint x: 495, endPoint y: 510, distance: 63.1
click at [570, 292] on img at bounding box center [669, 474] width 2619 height 3493
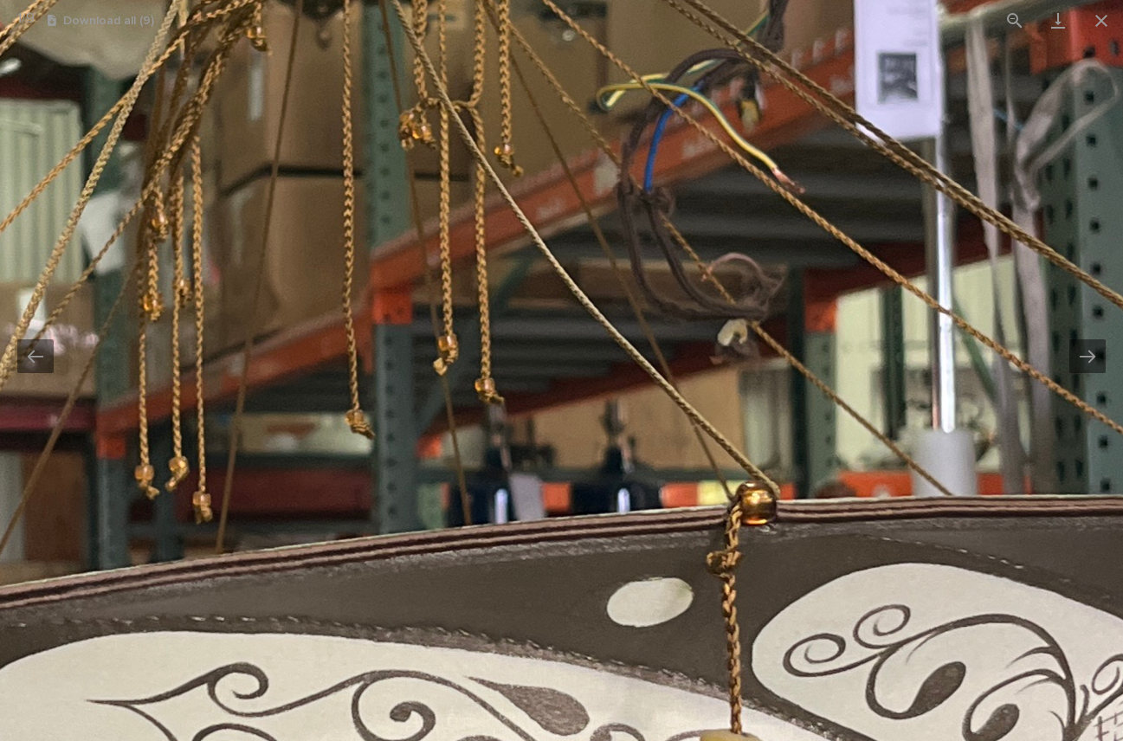
drag, startPoint x: 1039, startPoint y: 459, endPoint x: 829, endPoint y: 439, distance: 211.4
click at [809, 439] on img at bounding box center [410, 392] width 2619 height 3493
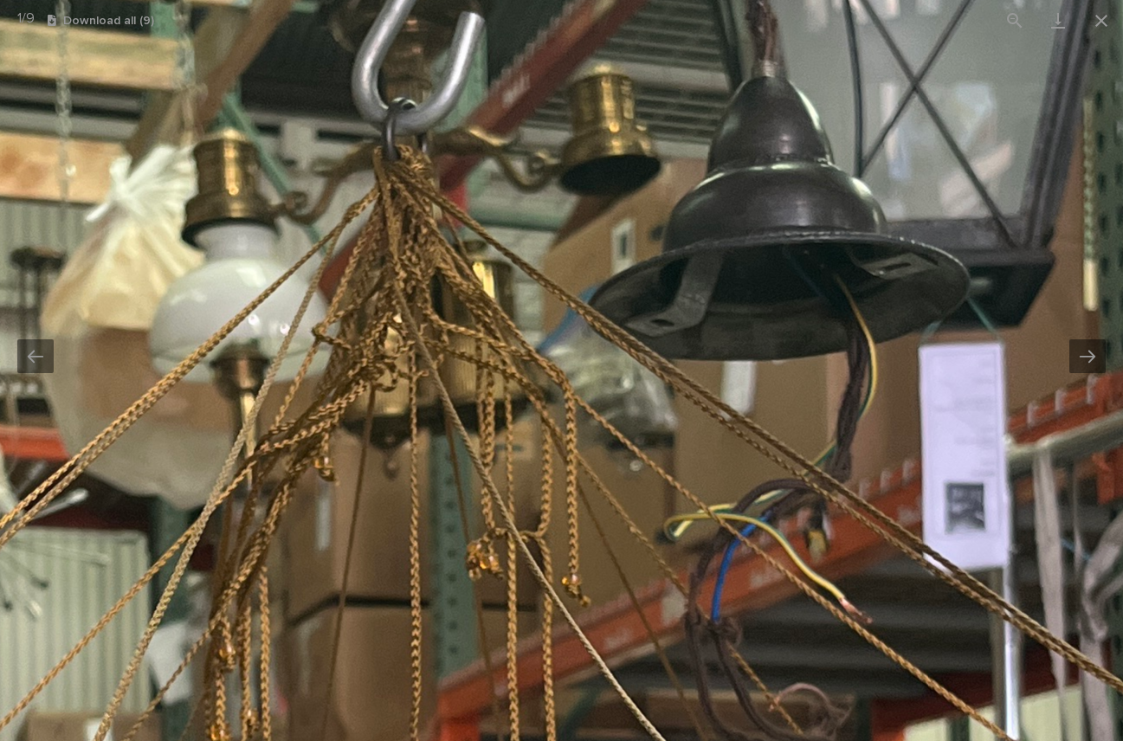
drag, startPoint x: 738, startPoint y: 223, endPoint x: 790, endPoint y: 653, distance: 433.6
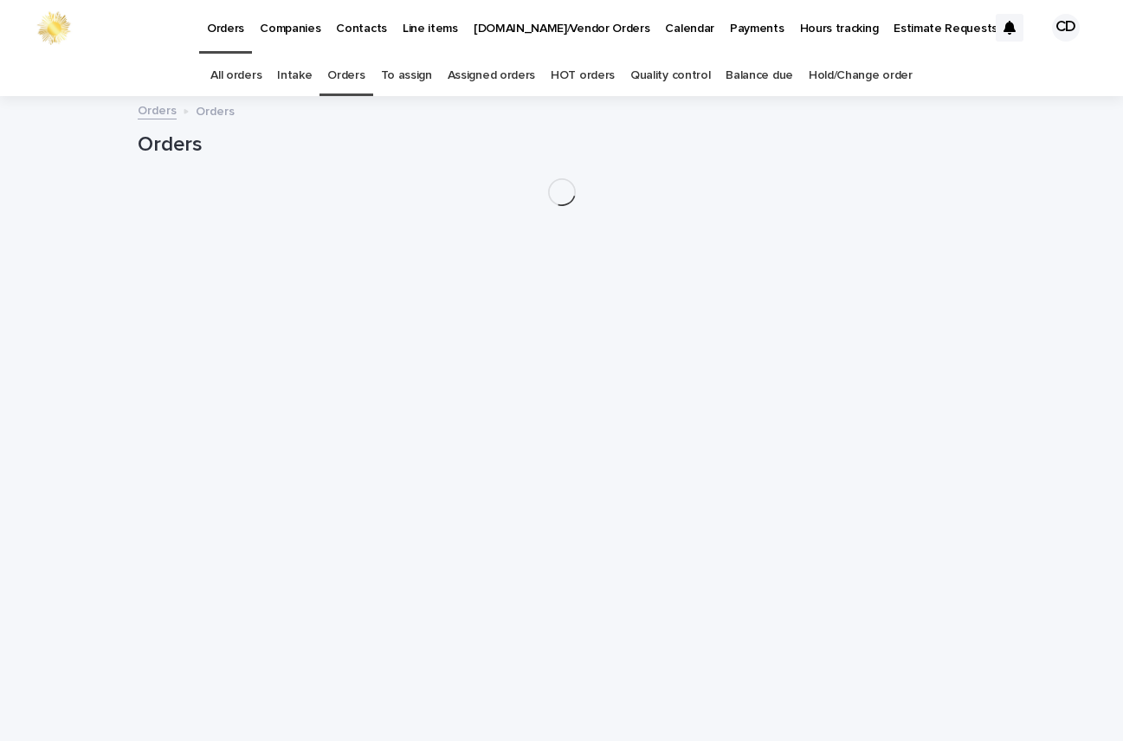
click at [355, 74] on link "Orders" at bounding box center [345, 75] width 37 height 41
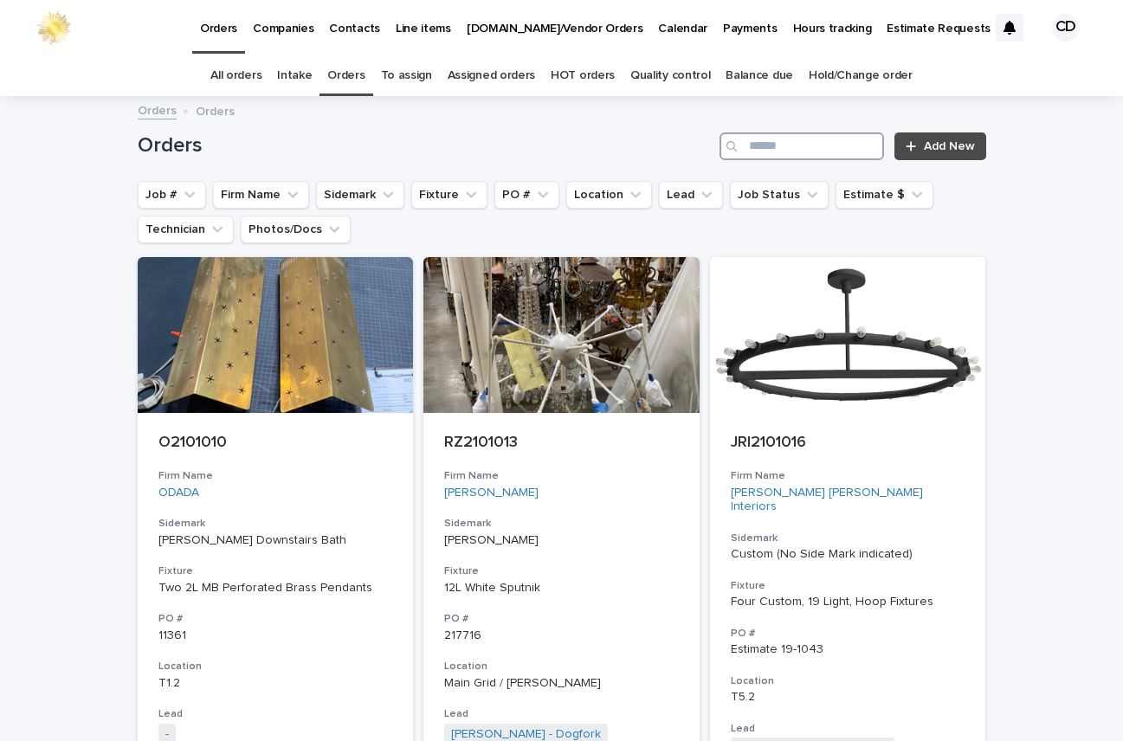
click at [817, 145] on input "Search" at bounding box center [802, 147] width 165 height 28
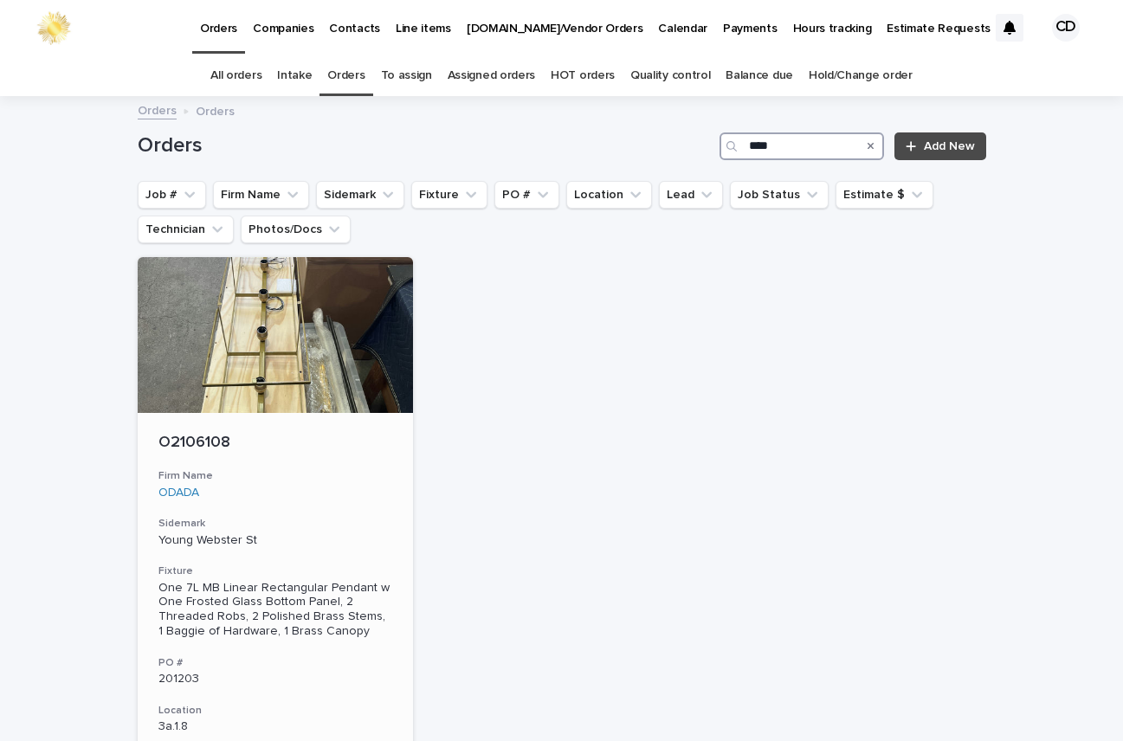
type input "****"
click at [325, 534] on p "Young Webster St" at bounding box center [276, 541] width 235 height 15
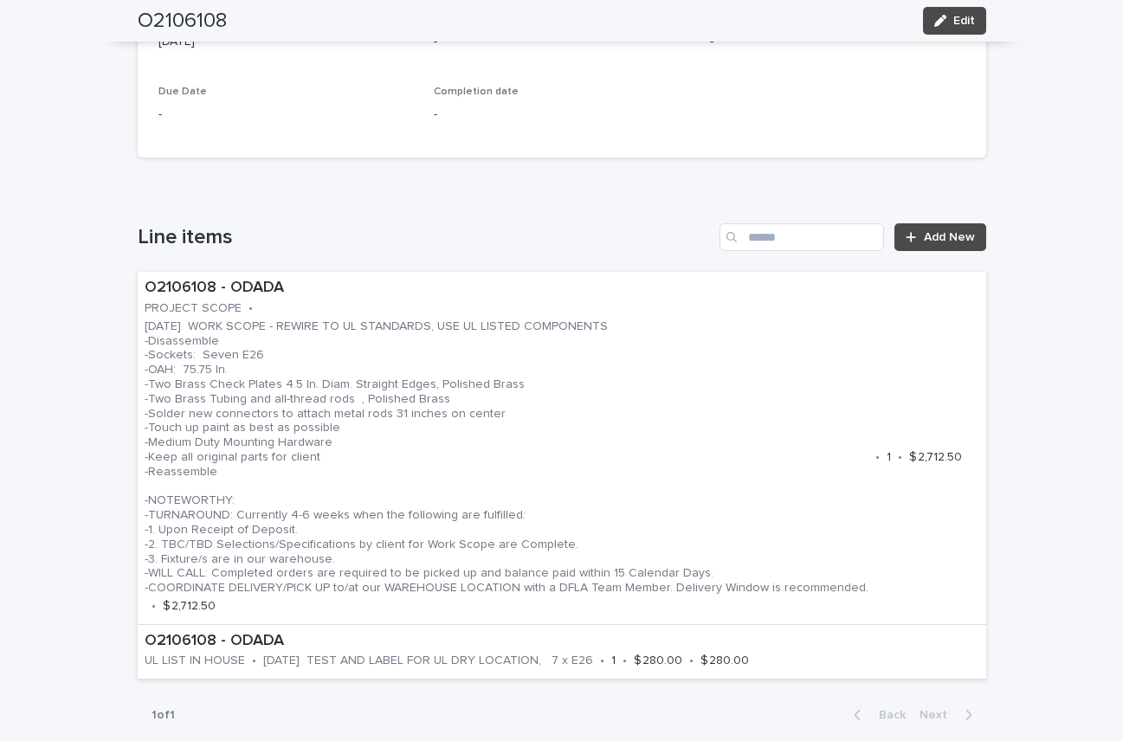
scroll to position [884, 0]
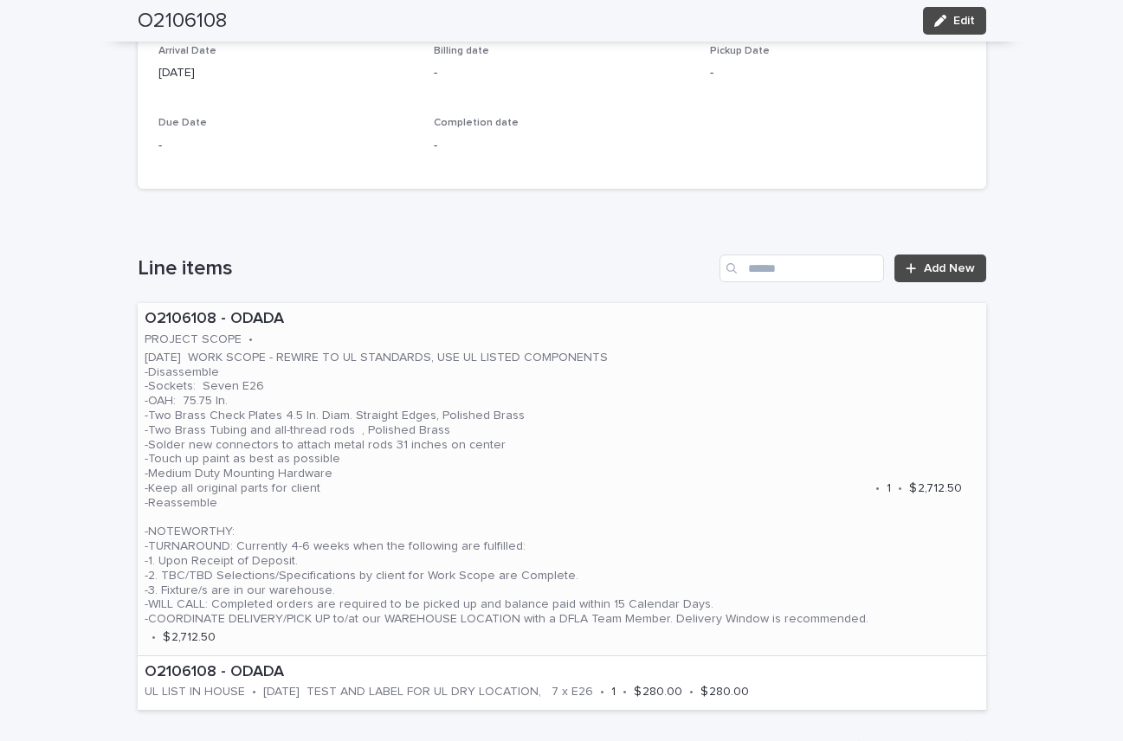
click at [715, 411] on p "06.19.25 WORK SCOPE - REWIRE TO UL STANDARDS, USE UL LISTED COMPONENTS -Disasse…" at bounding box center [507, 489] width 724 height 276
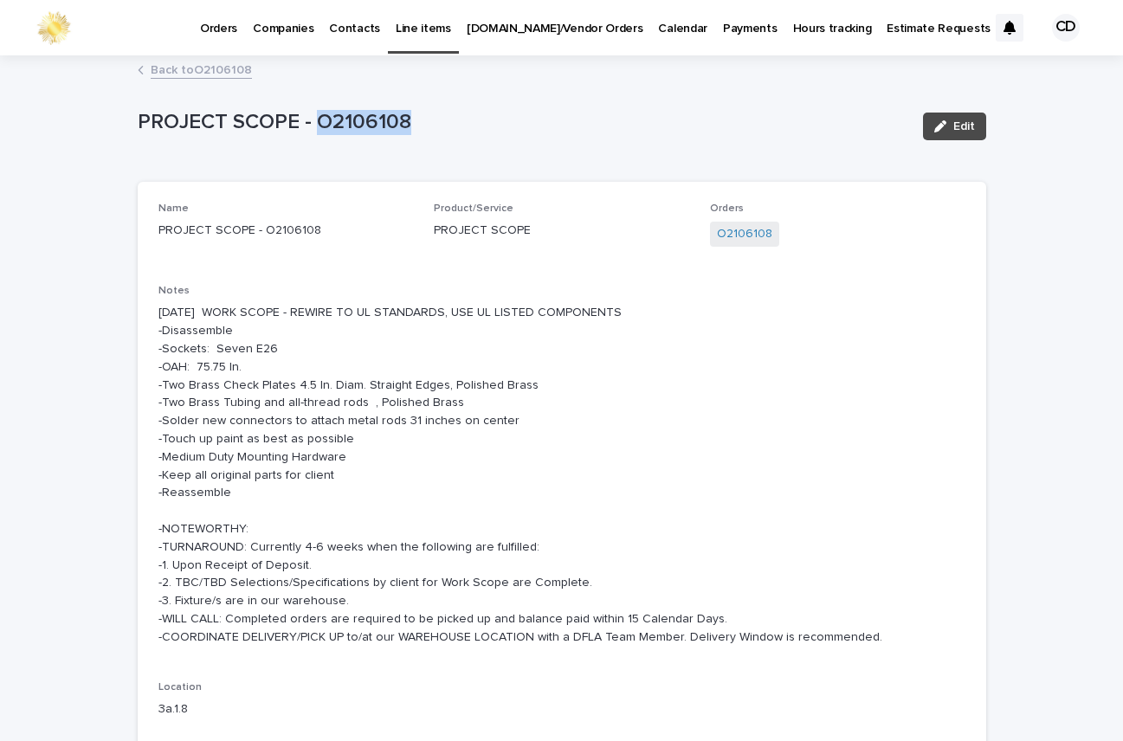
drag, startPoint x: 309, startPoint y: 119, endPoint x: 515, endPoint y: 135, distance: 206.0
click at [515, 135] on p "PROJECT SCOPE - O2106108" at bounding box center [524, 122] width 772 height 25
copy p "O2106108"
click at [822, 301] on div "06.19.25 WORK SCOPE - REWIRE TO UL STANDARDS, USE UL LISTED COMPONENTS -Disasse…" at bounding box center [562, 474] width 807 height 346
click at [183, 66] on link "Back to O2106108" at bounding box center [201, 69] width 101 height 20
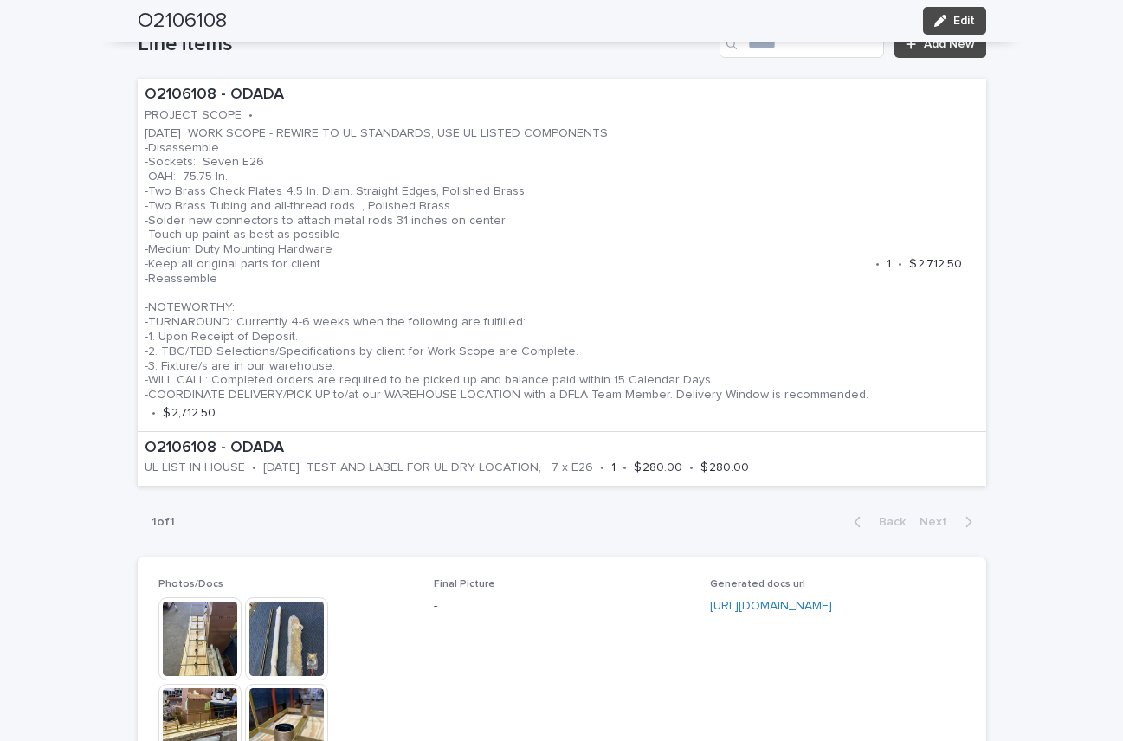
scroll to position [1117, 0]
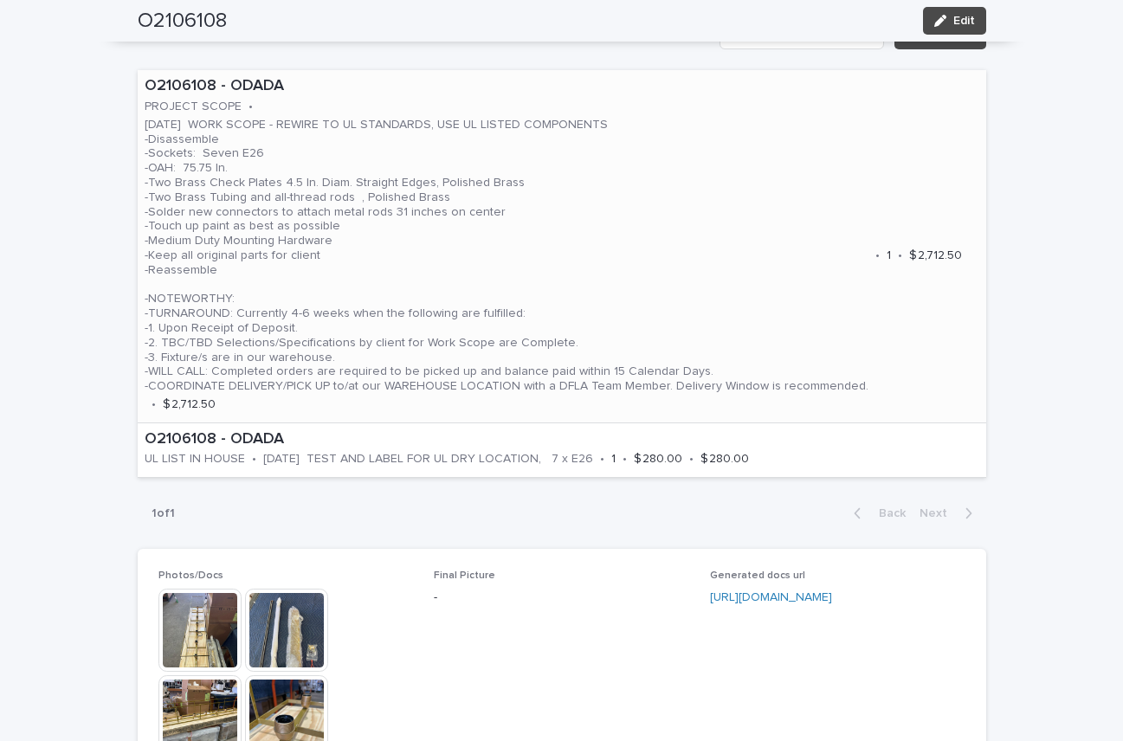
click at [774, 183] on p "06.19.25 WORK SCOPE - REWIRE TO UL STANDARDS, USE UL LISTED COMPONENTS -Disasse…" at bounding box center [507, 256] width 724 height 276
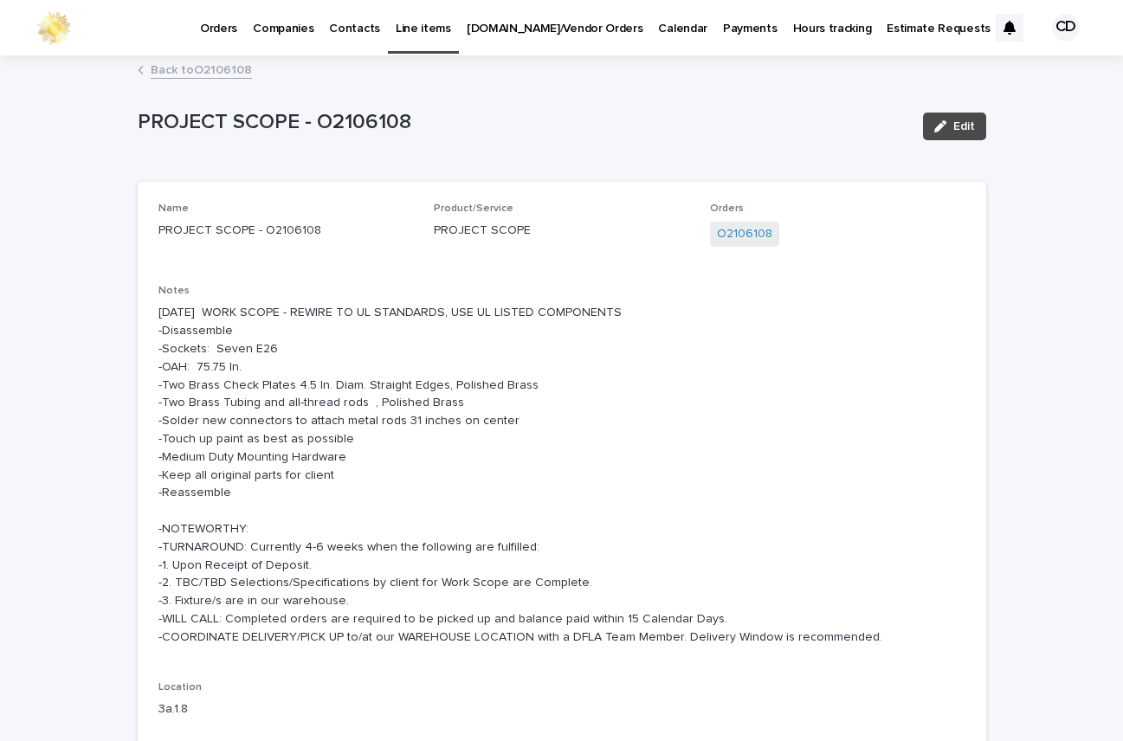
click at [183, 68] on link "Back to O2106108" at bounding box center [201, 69] width 101 height 20
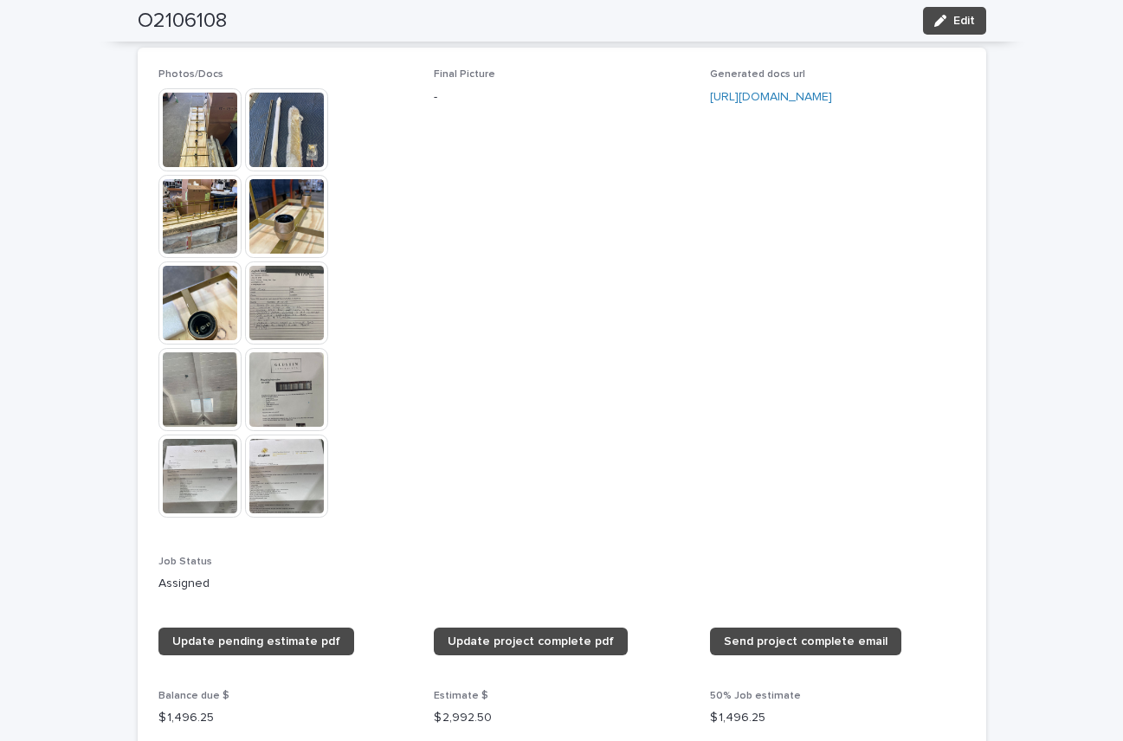
scroll to position [1582, 0]
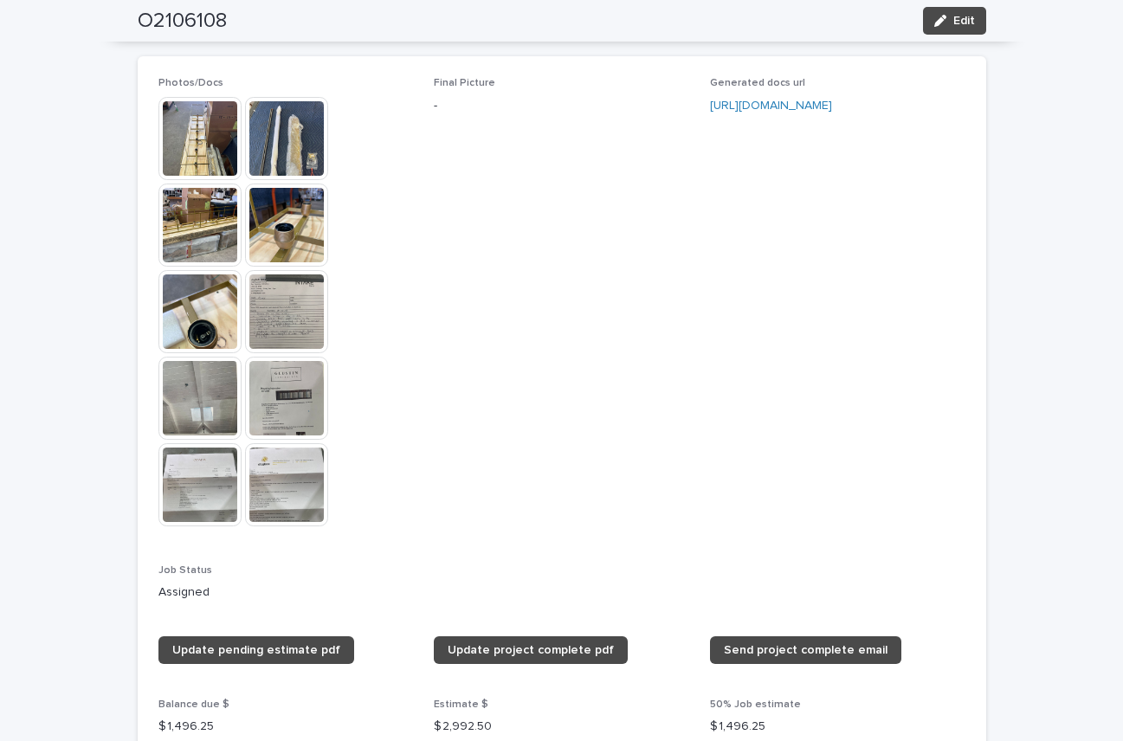
click at [278, 284] on img at bounding box center [286, 311] width 83 height 83
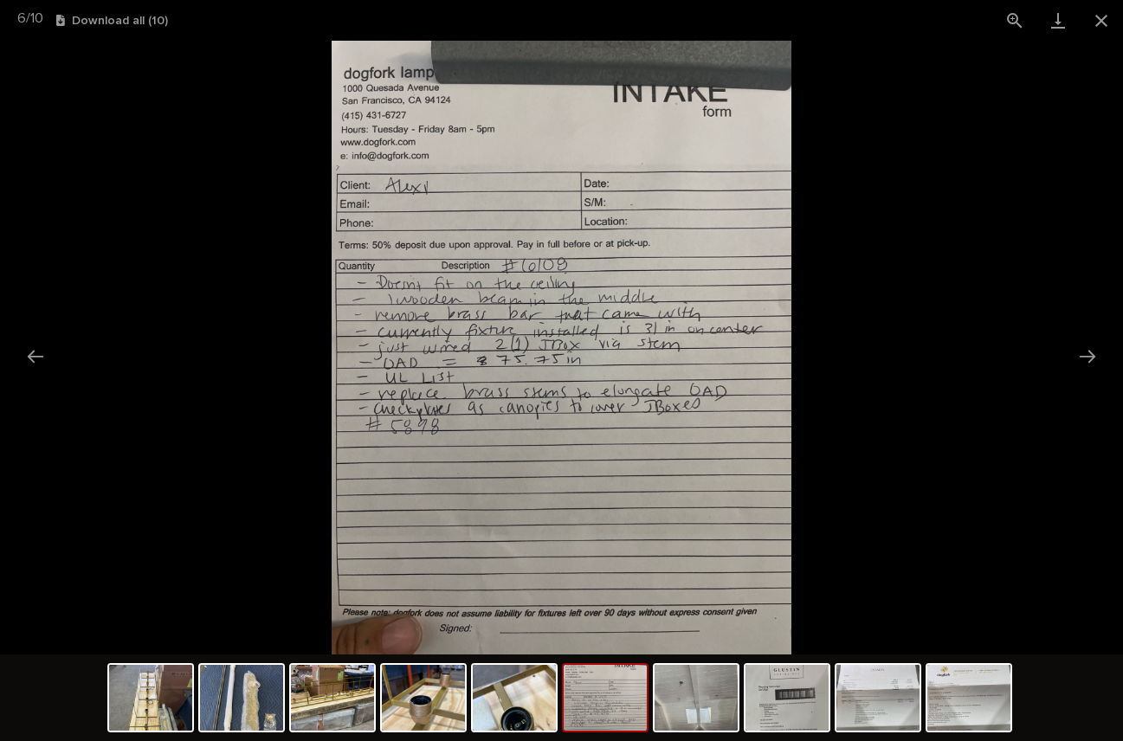
click at [916, 418] on picture at bounding box center [561, 348] width 1123 height 614
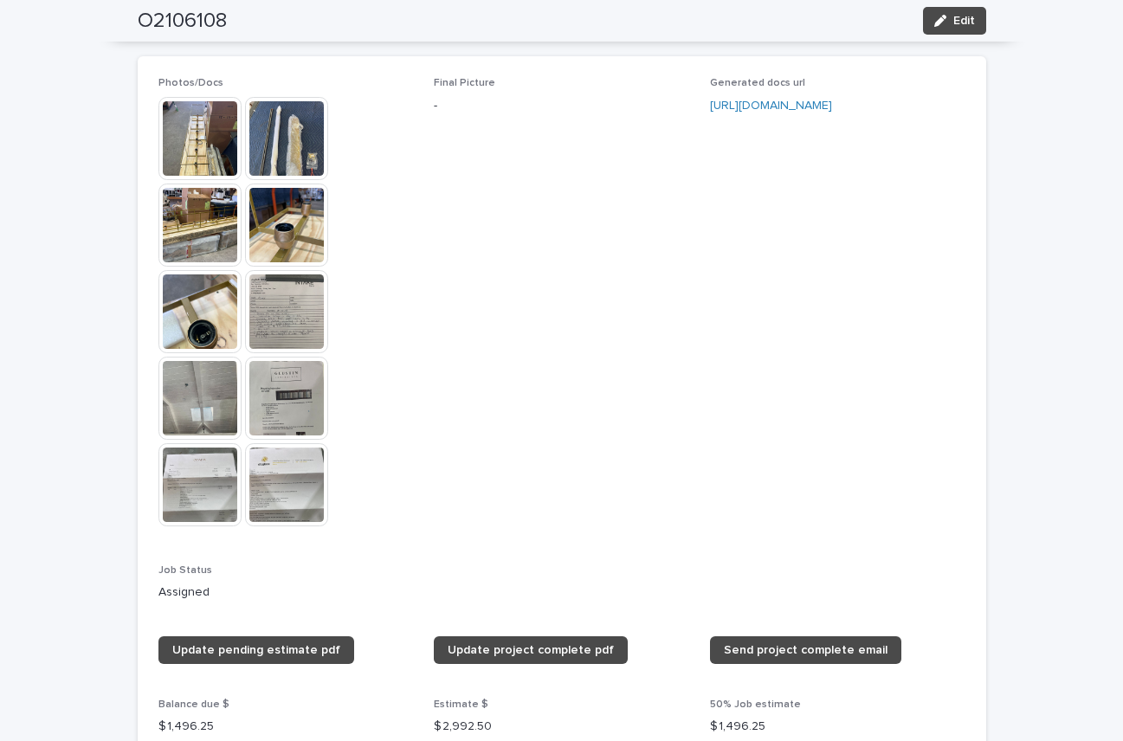
click at [288, 278] on img at bounding box center [286, 311] width 83 height 83
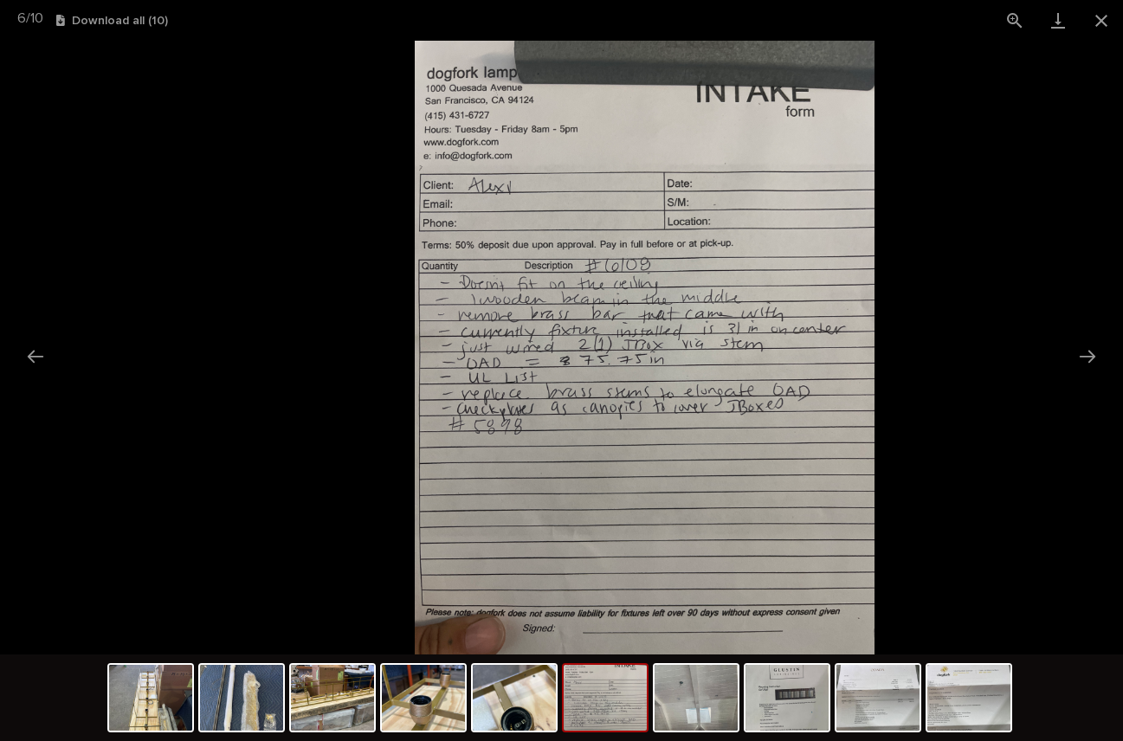
drag, startPoint x: 1007, startPoint y: 386, endPoint x: 100, endPoint y: 374, distance: 907.0
click at [549, 372] on picture at bounding box center [644, 348] width 1123 height 614
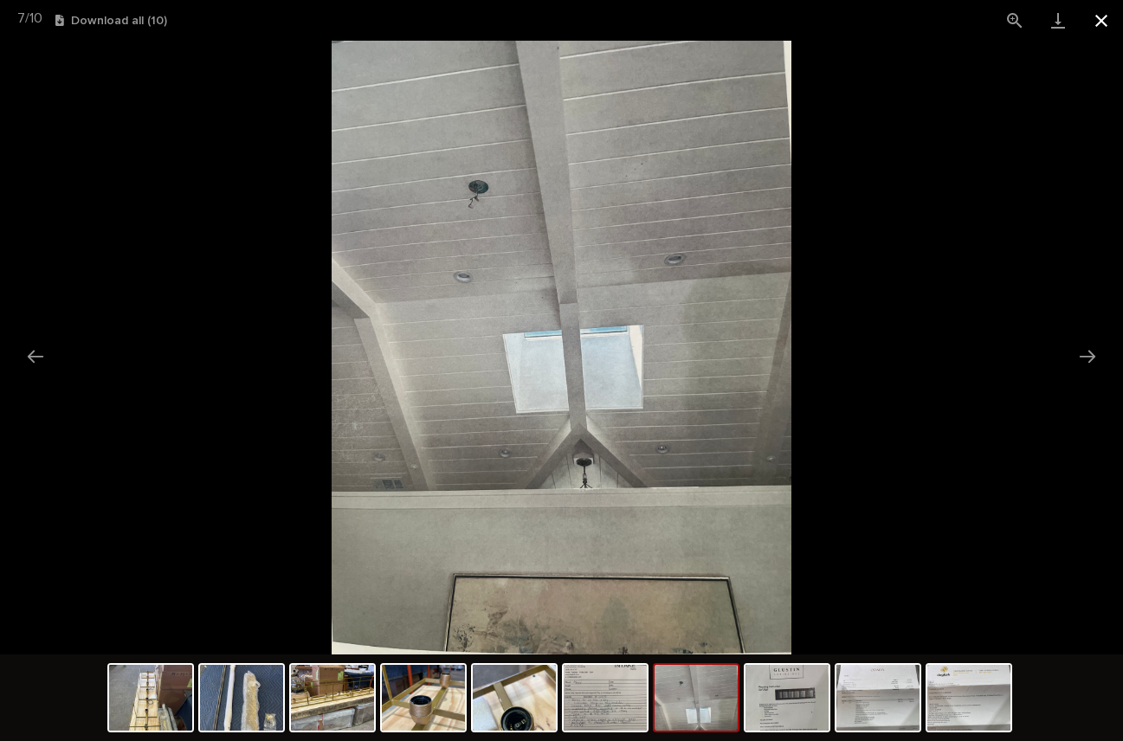
click at [1099, 16] on button "Close gallery" at bounding box center [1101, 20] width 43 height 41
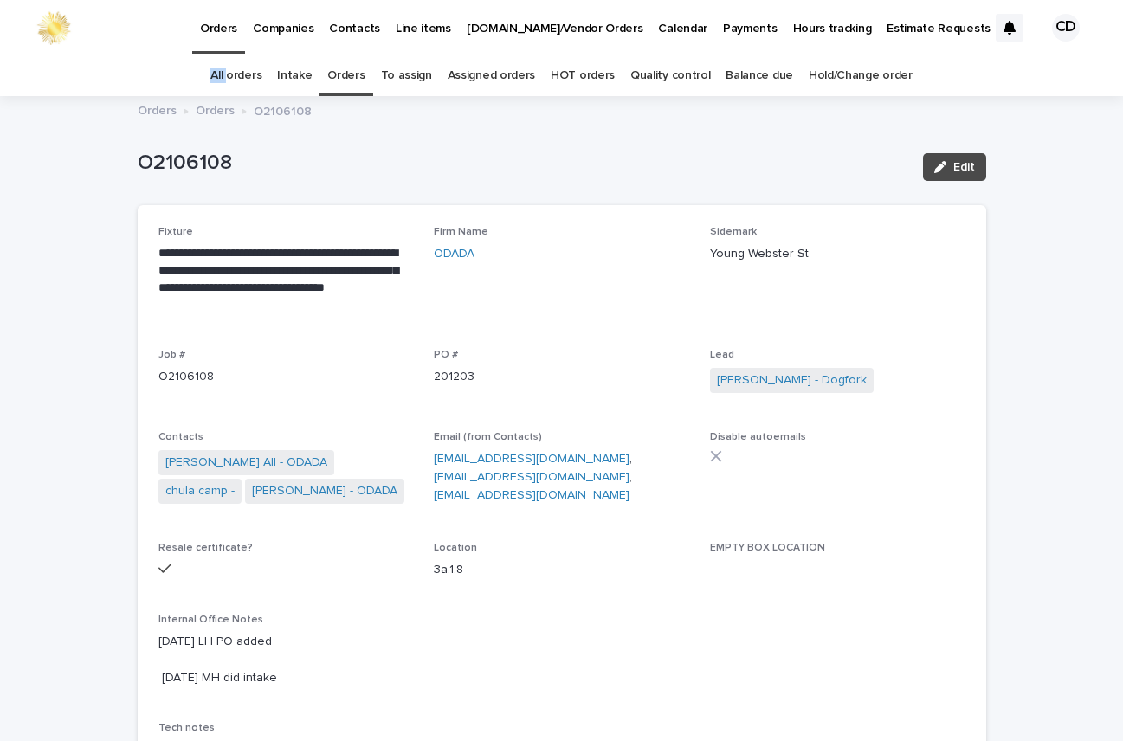
click at [357, 78] on link "Orders" at bounding box center [345, 75] width 37 height 41
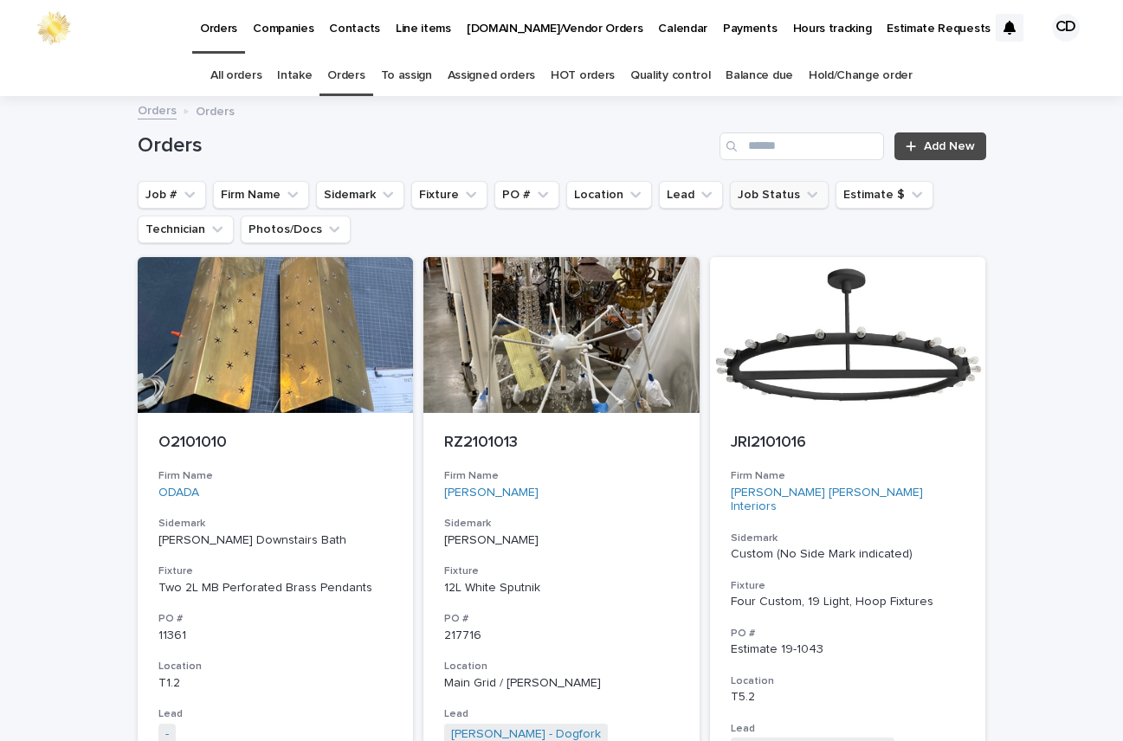
click at [804, 195] on icon "Job Status" at bounding box center [812, 194] width 17 height 17
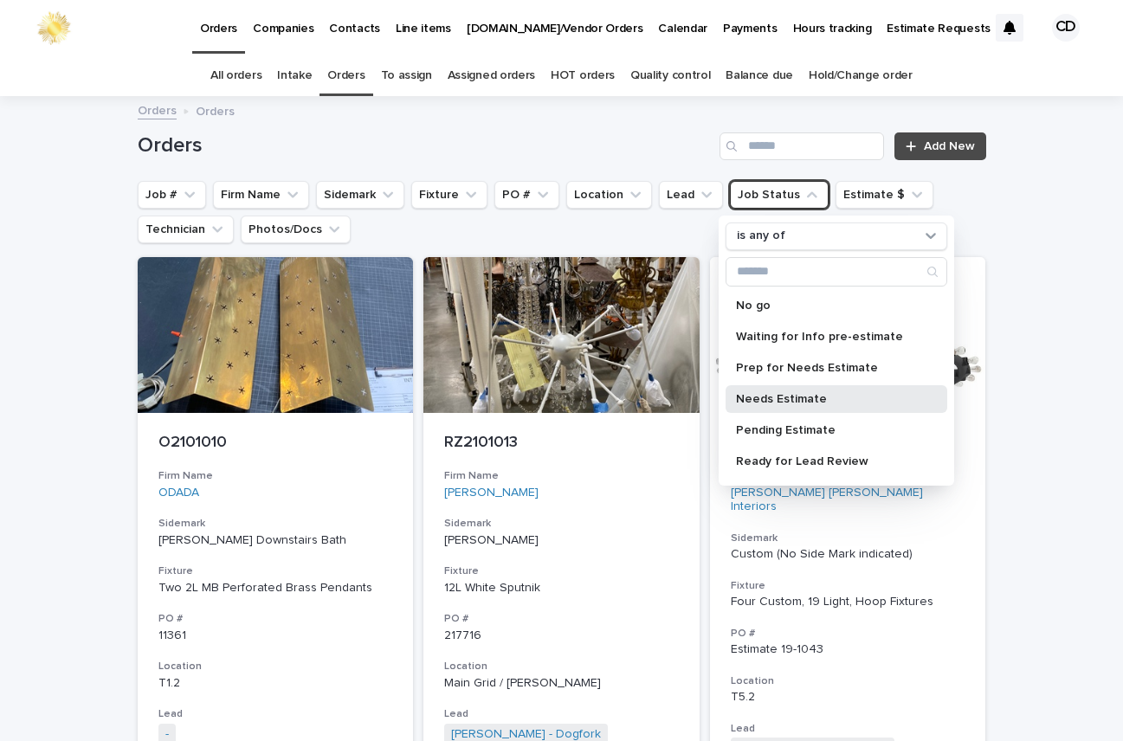
click at [800, 398] on p "Needs Estimate" at bounding box center [828, 399] width 184 height 12
click at [774, 395] on p "Needs Estimate" at bounding box center [828, 399] width 184 height 12
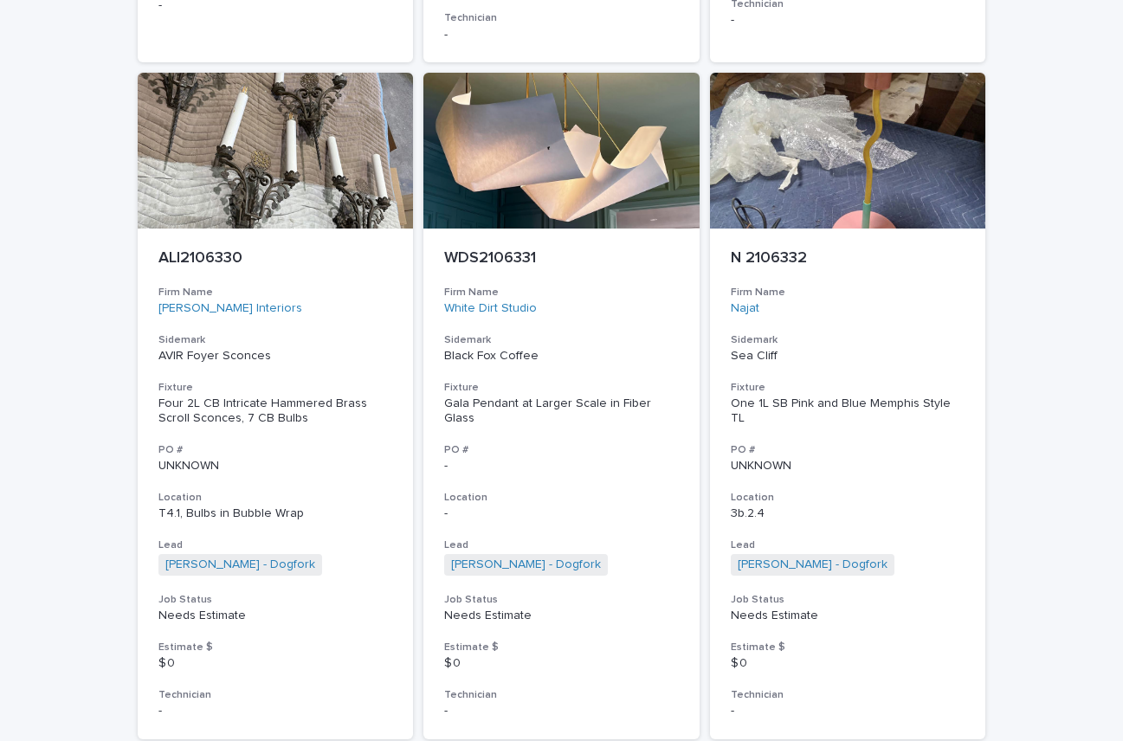
scroll to position [7899, 0]
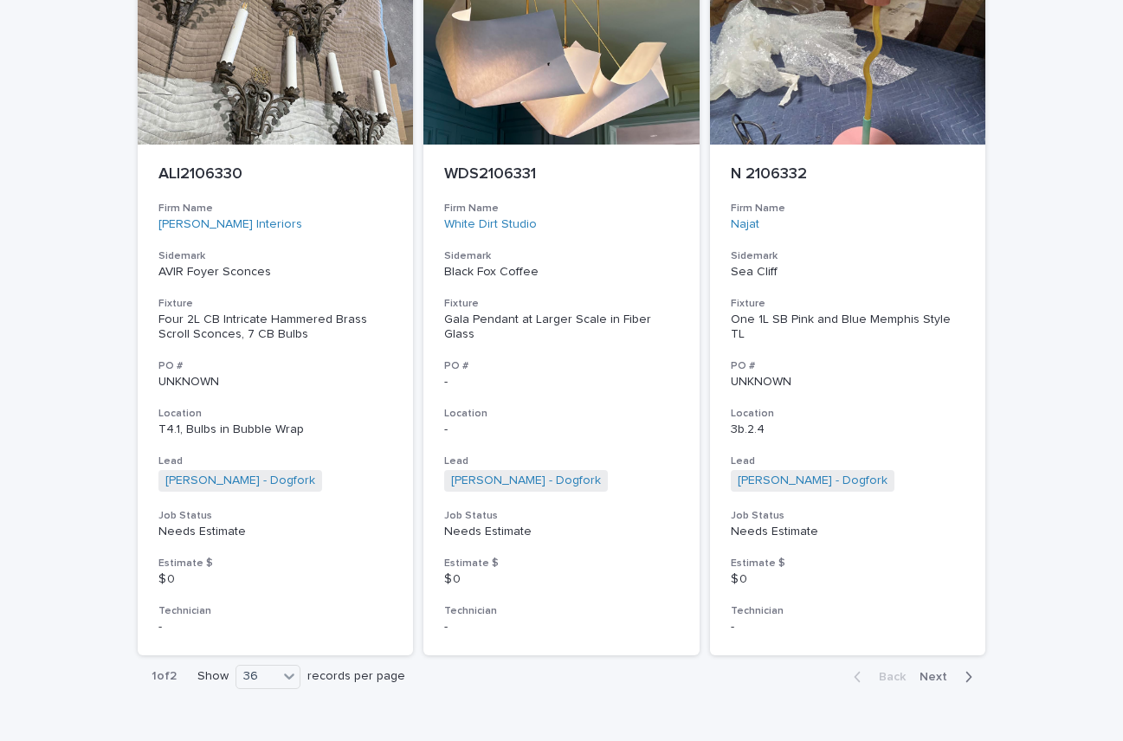
click at [921, 671] on span "Next" at bounding box center [939, 677] width 38 height 12
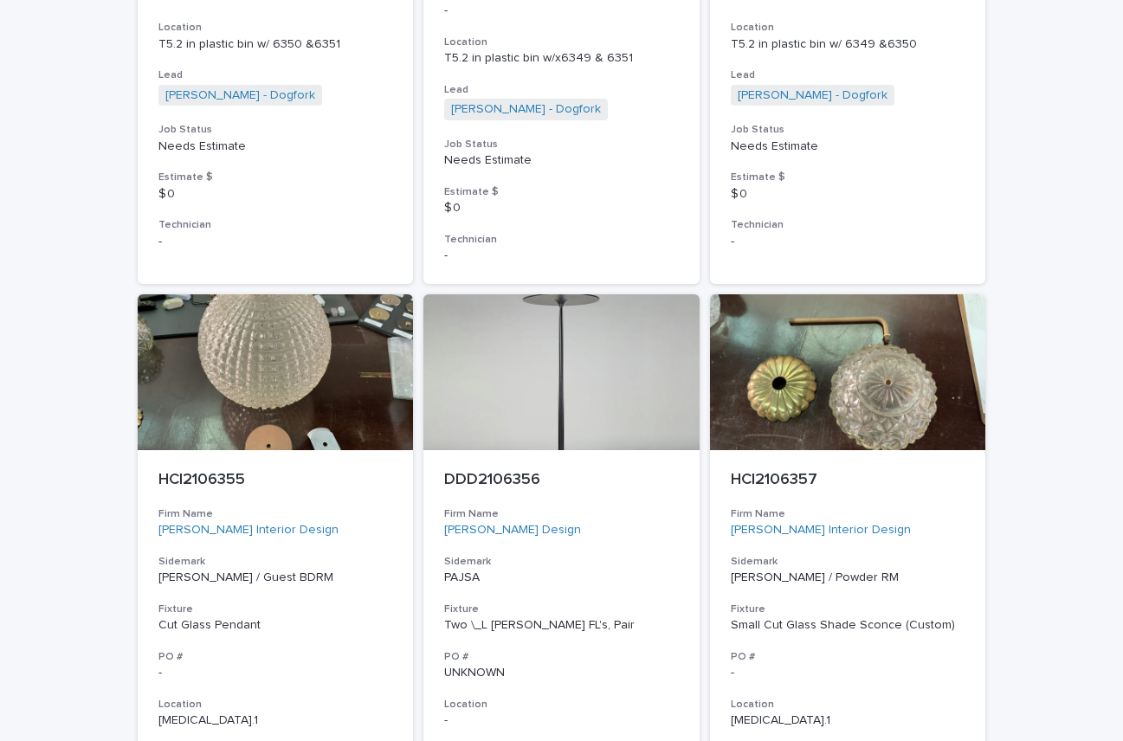
scroll to position [690, 0]
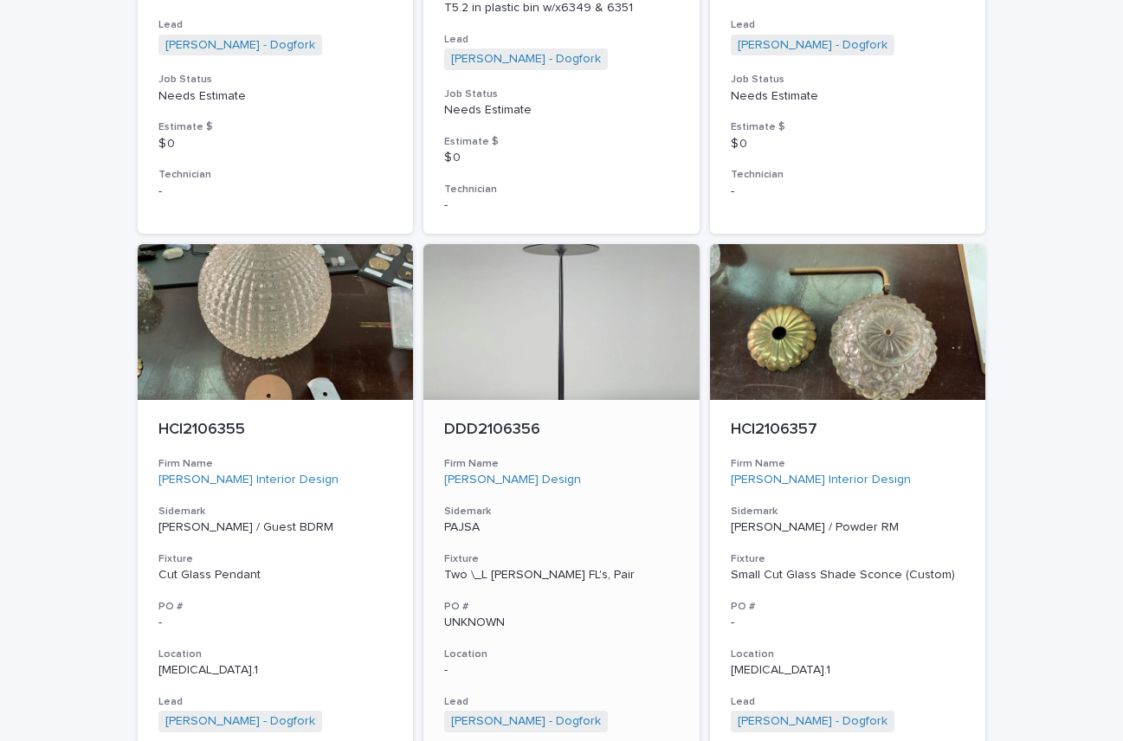
click at [591, 473] on div "Douglas Durkin Design" at bounding box center [561, 480] width 235 height 15
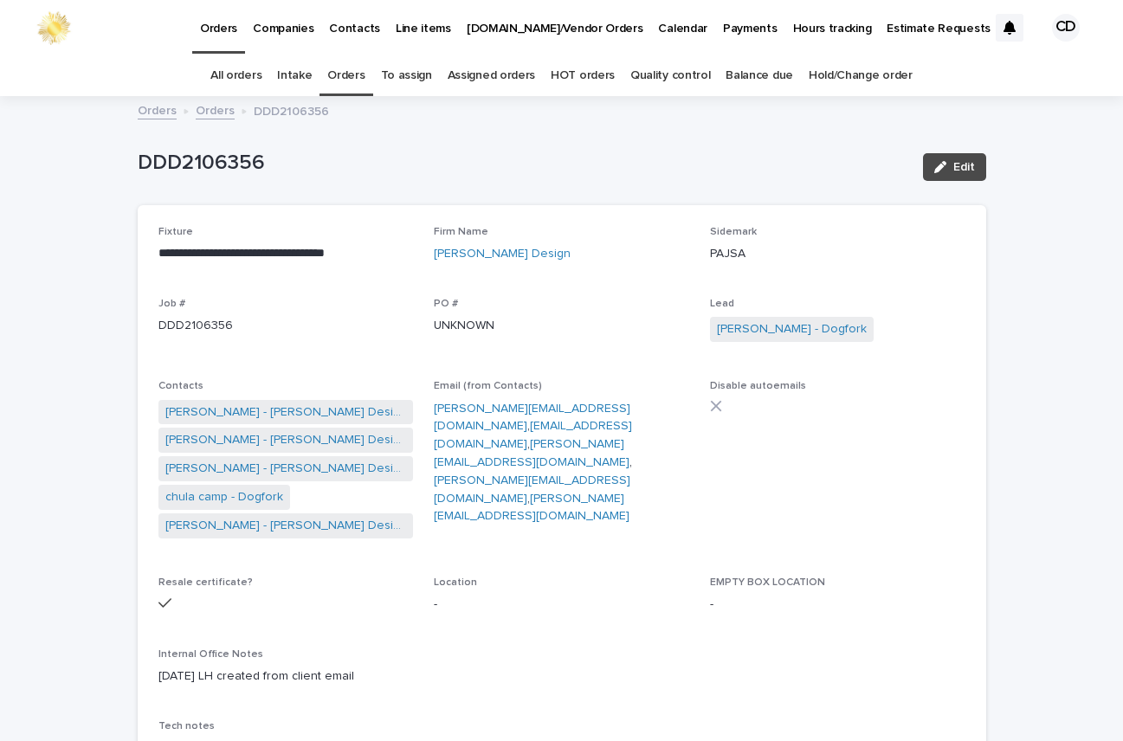
click at [852, 389] on p "Disable autoemails" at bounding box center [838, 386] width 256 height 12
click at [340, 73] on link "Orders" at bounding box center [345, 75] width 37 height 41
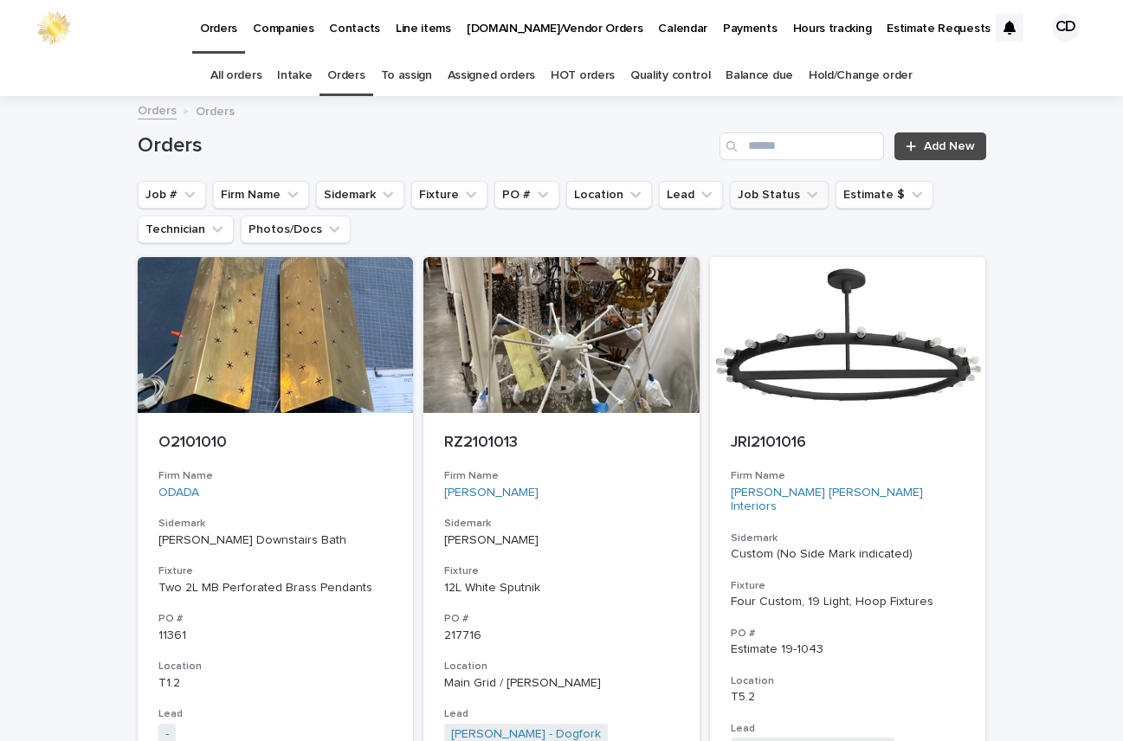
click at [807, 192] on icon "Job Status" at bounding box center [812, 194] width 10 height 6
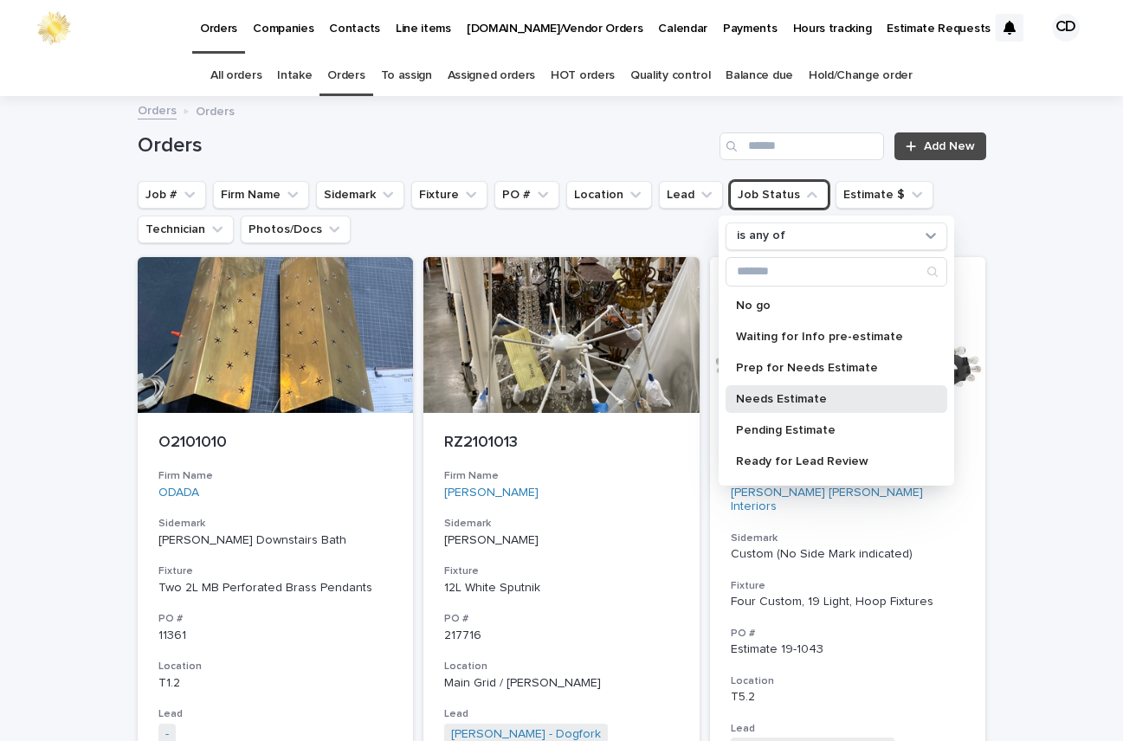
click at [768, 395] on p "Needs Estimate" at bounding box center [828, 399] width 184 height 12
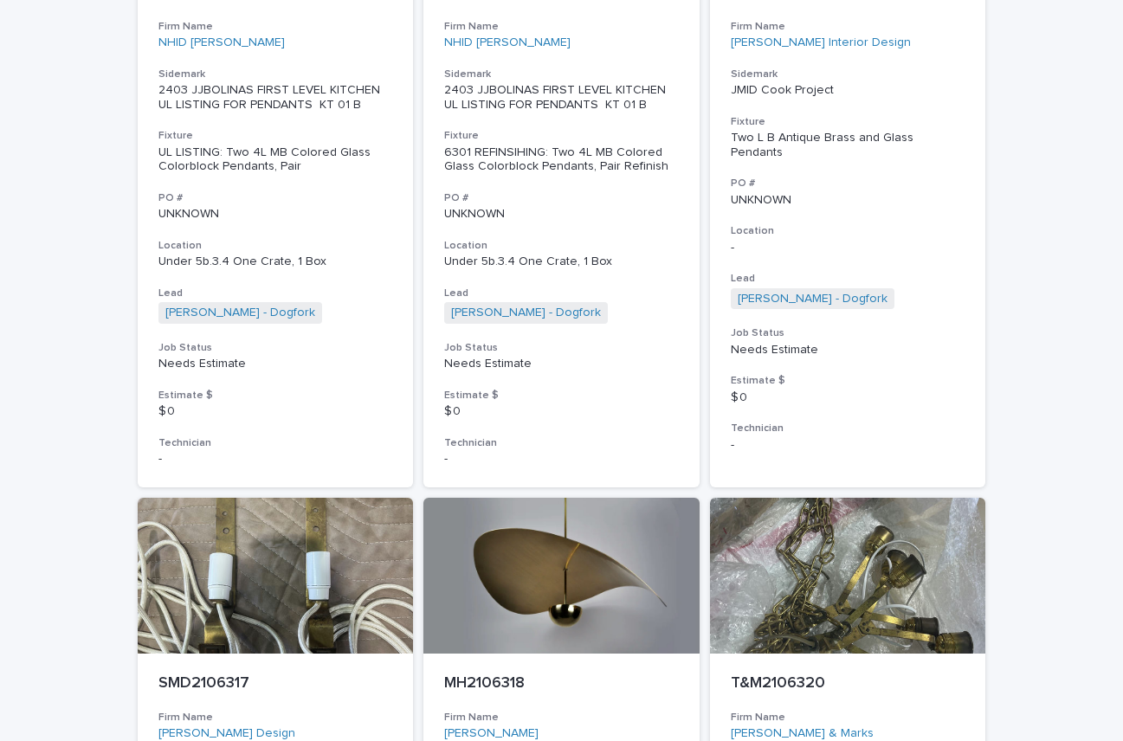
scroll to position [7899, 0]
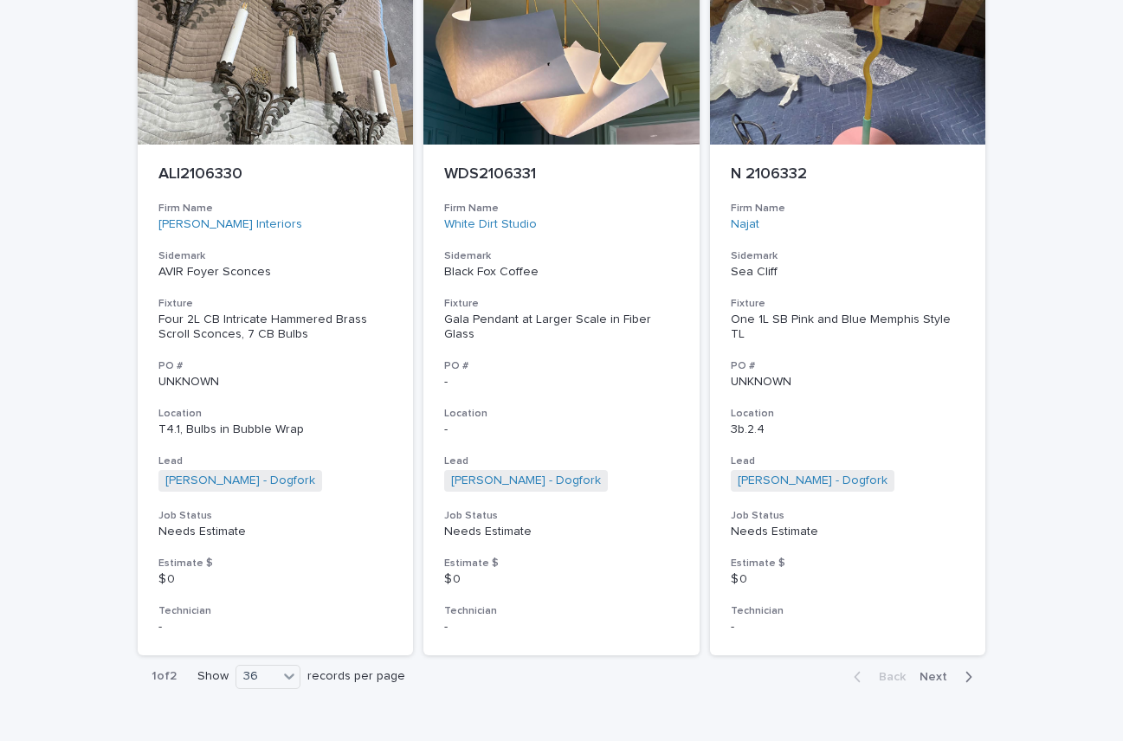
click at [929, 671] on span "Next" at bounding box center [939, 677] width 38 height 12
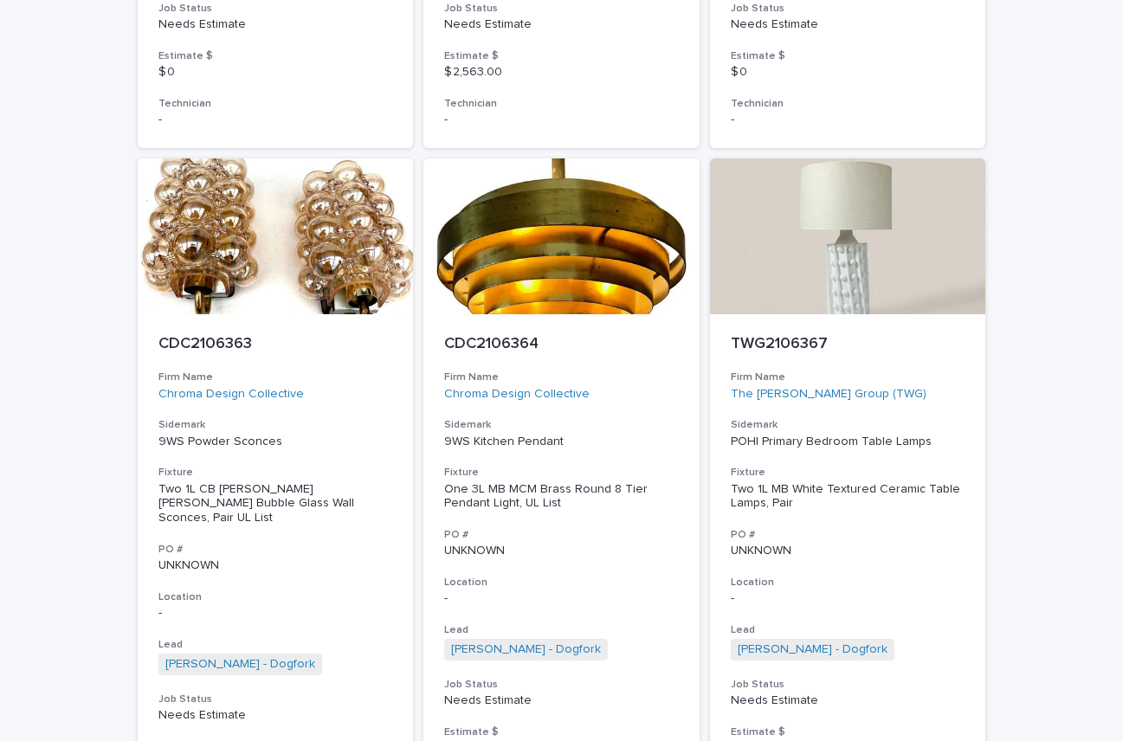
scroll to position [1483, 0]
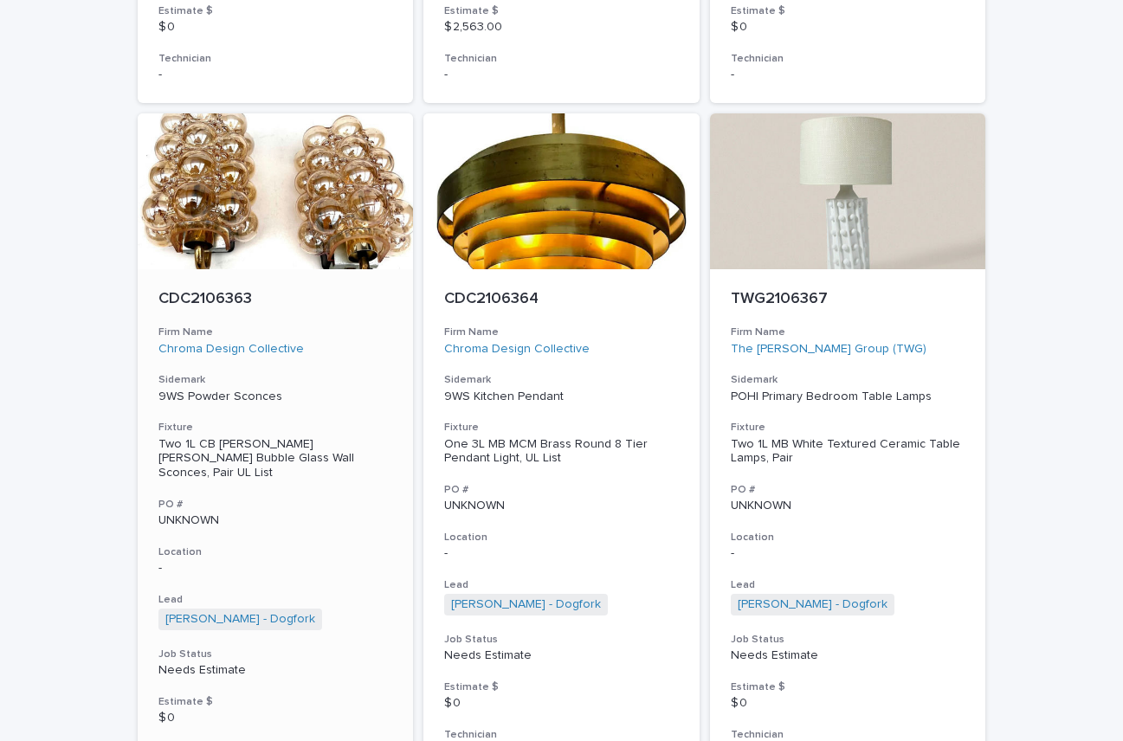
click at [296, 509] on div "CDC2106363 Firm Name Chroma Design Collective Sidemark 9WS Powder Sconces Fixtu…" at bounding box center [276, 531] width 276 height 525
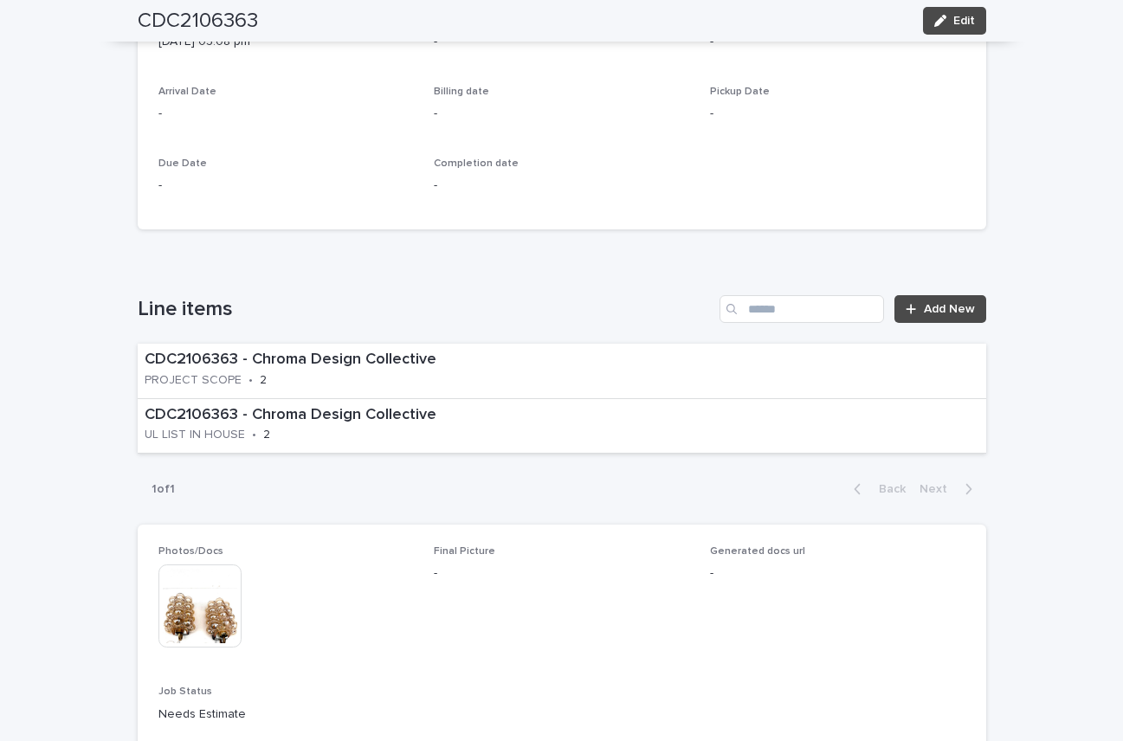
scroll to position [767, 0]
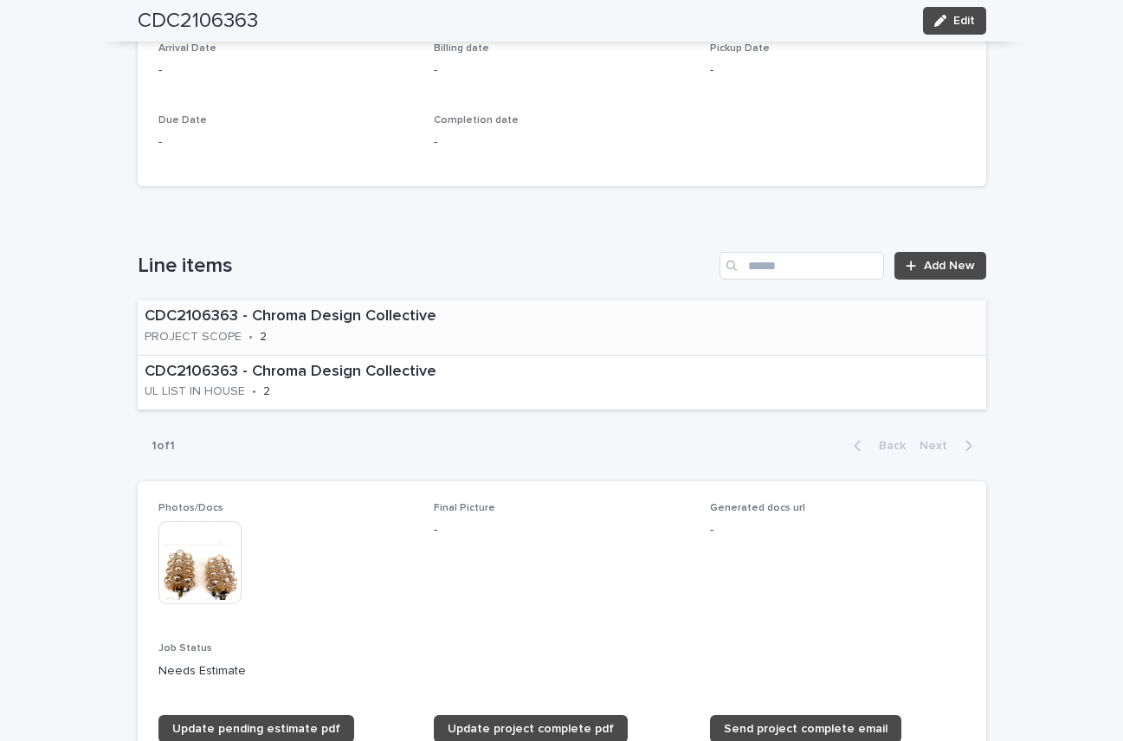
click at [580, 341] on div "CDC2106363 - Chroma Design Collective PROJECT SCOPE • 2" at bounding box center [562, 328] width 849 height 55
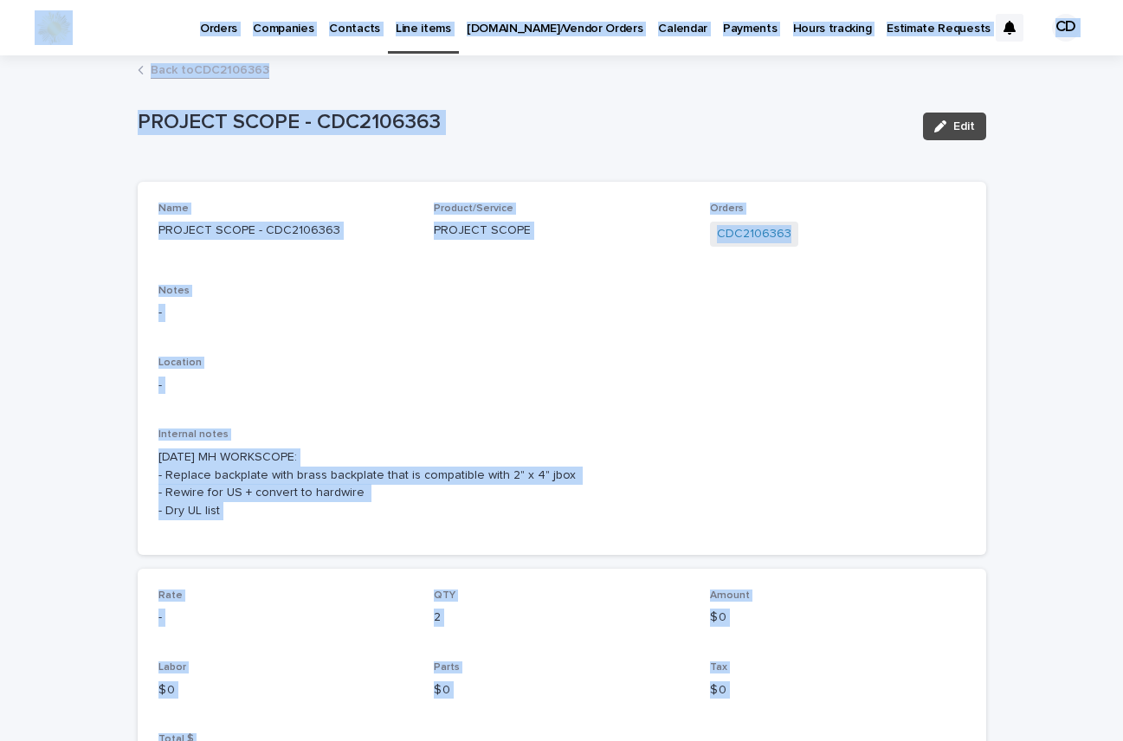
click at [839, 222] on div "CDC2106363" at bounding box center [838, 236] width 256 height 29
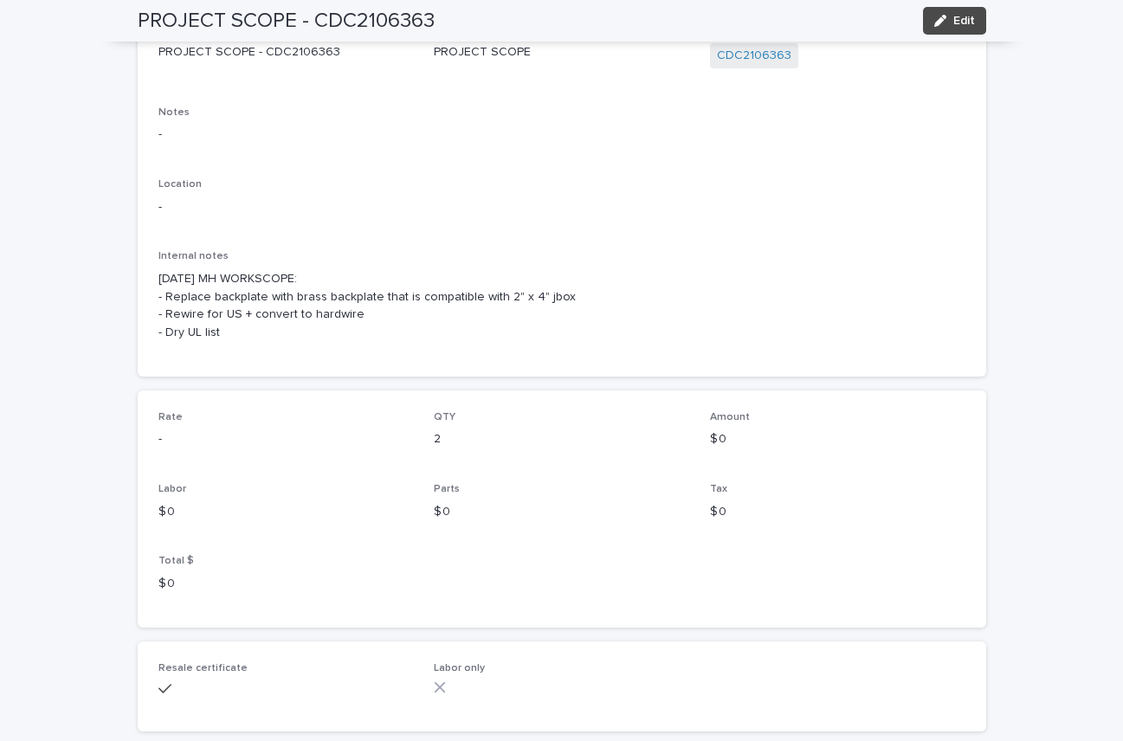
scroll to position [161, 0]
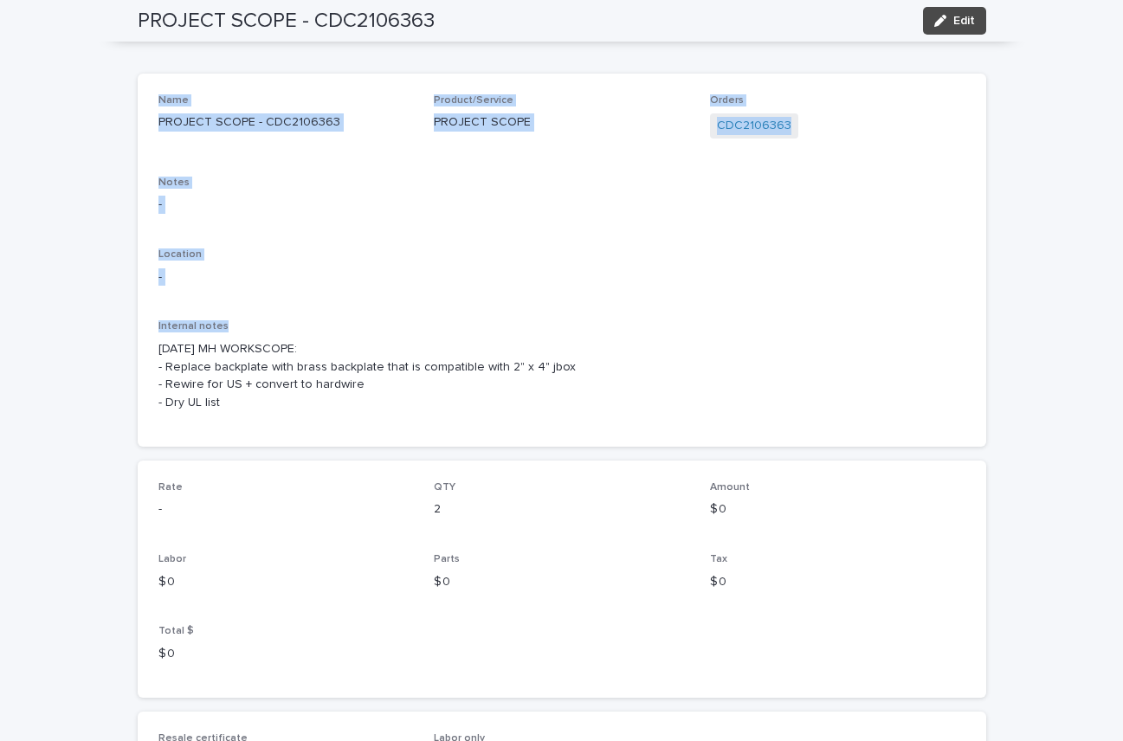
drag, startPoint x: 1110, startPoint y: 275, endPoint x: 1142, endPoint y: 7, distance: 270.4
click at [1123, 7] on html "Orders Companies Contacts Line items Sp.Parts/Vendor Orders Calendar Payments H…" at bounding box center [561, 370] width 1123 height 741
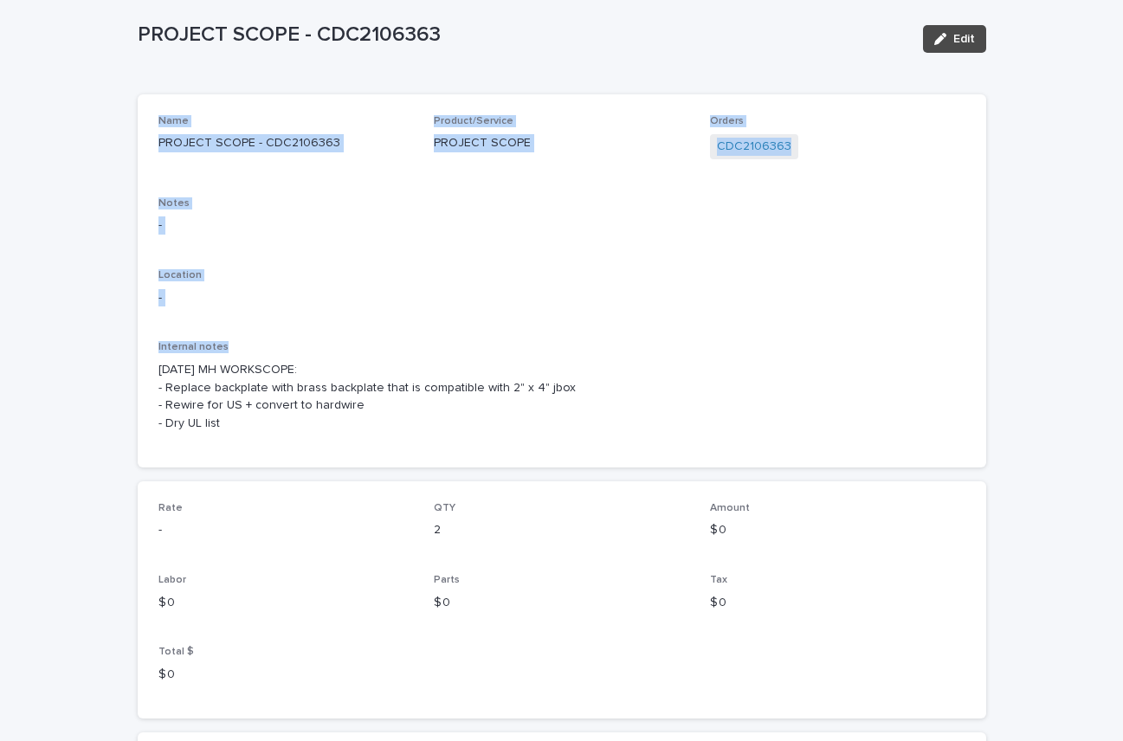
click at [925, 191] on div "Name PROJECT SCOPE - CDC2106363 Product/Service PROJECT SCOPE Orders CDC2106363…" at bounding box center [562, 281] width 807 height 332
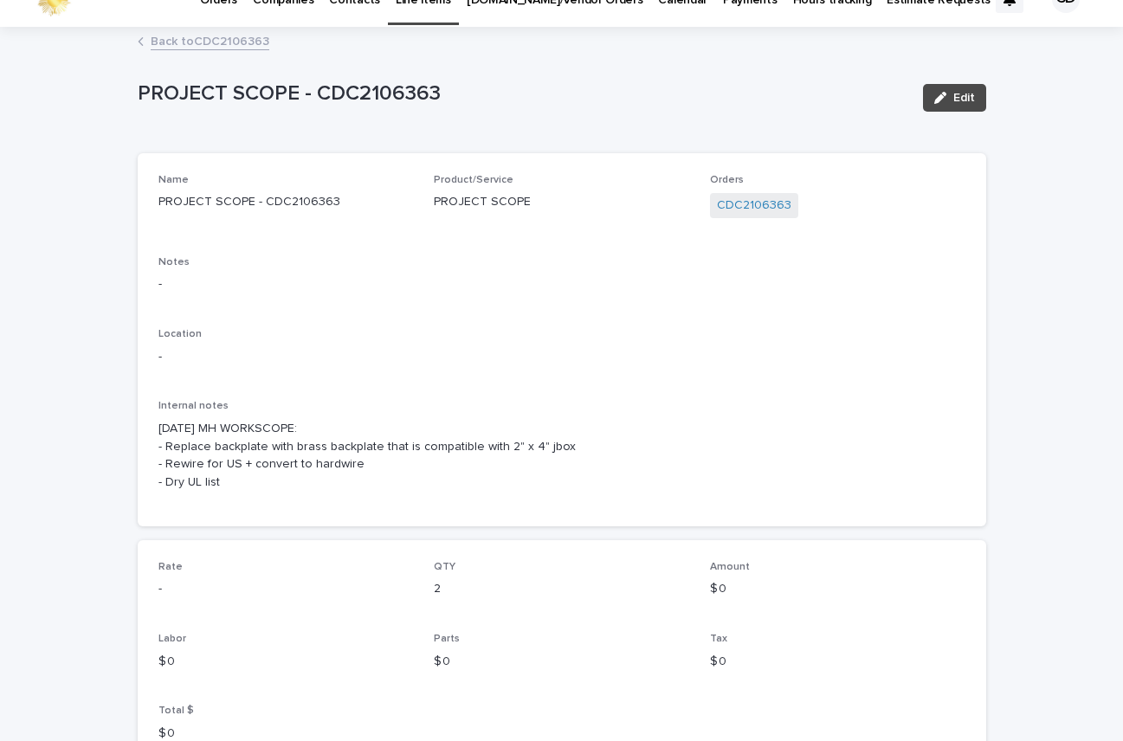
scroll to position [0, 0]
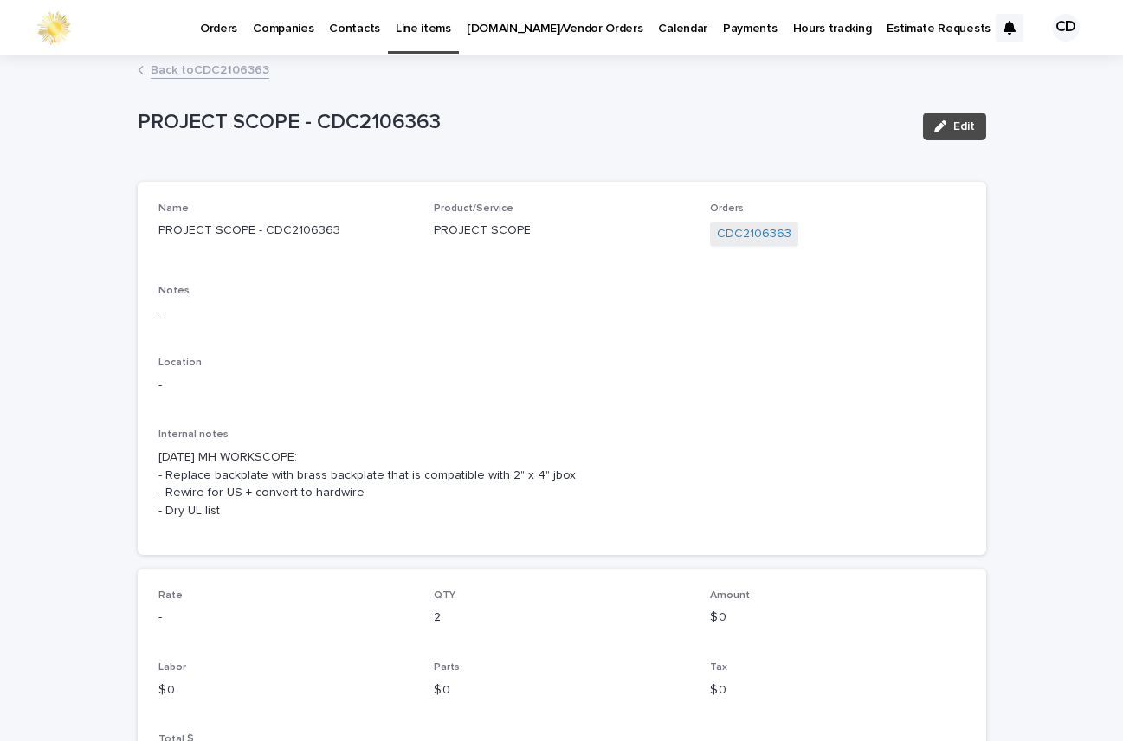
click at [223, 66] on link "Back to CDC2106363" at bounding box center [210, 69] width 119 height 20
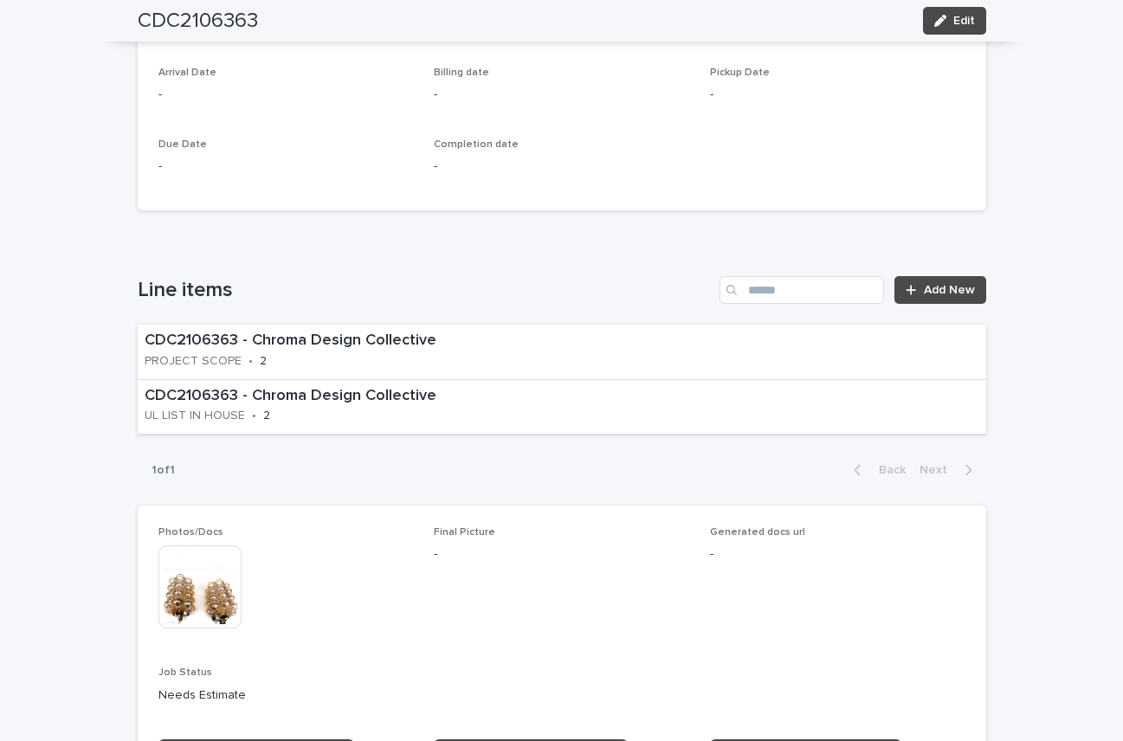
scroll to position [783, 0]
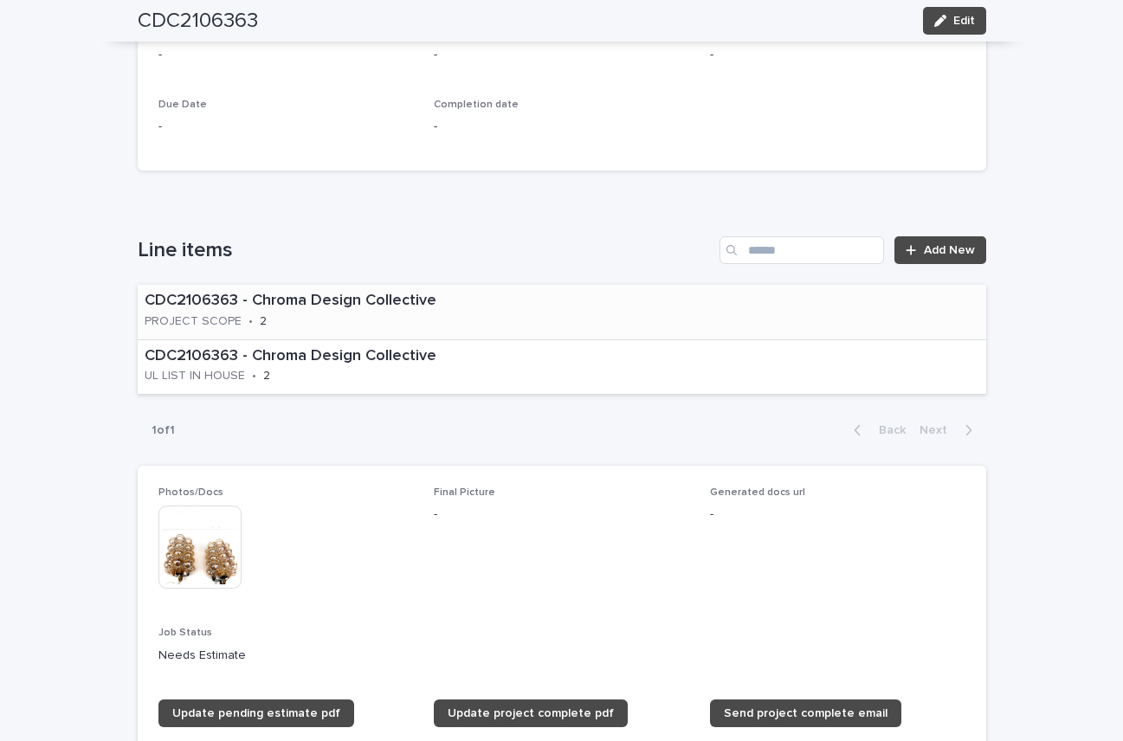
click at [463, 330] on div "CDC2106363 - Chroma Design Collective PROJECT SCOPE • 2" at bounding box center [352, 312] width 428 height 54
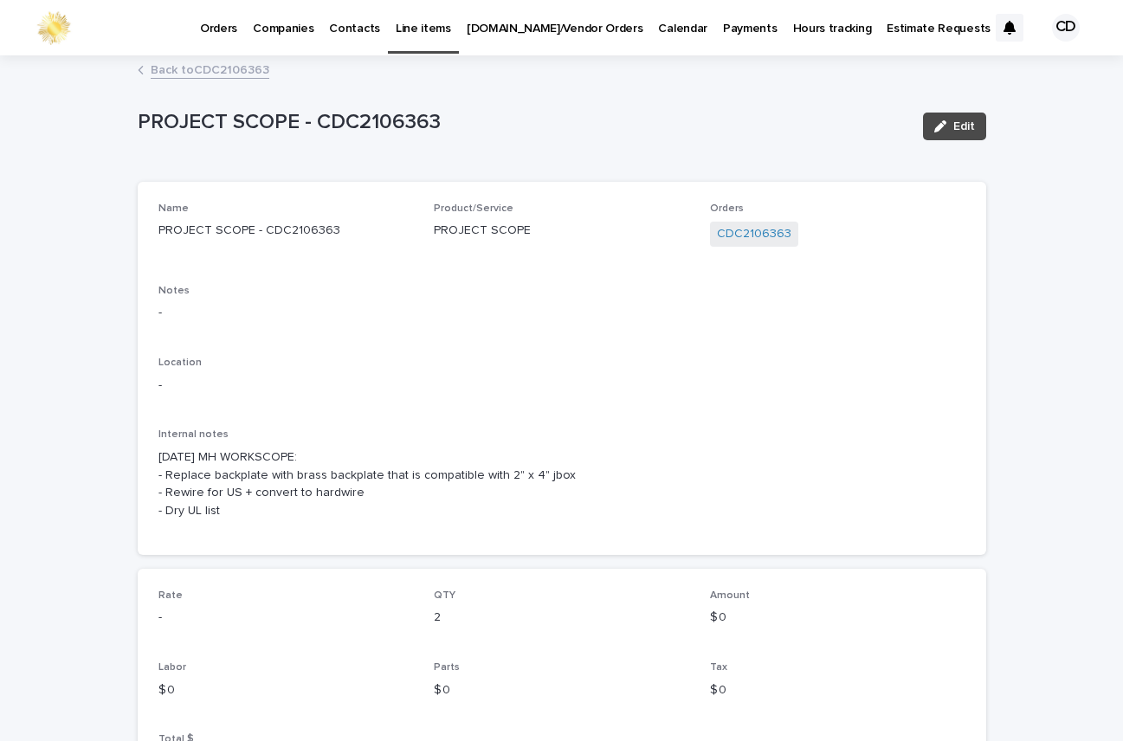
click at [683, 410] on div "Name PROJECT SCOPE - CDC2106363 Product/Service PROJECT SCOPE Orders CDC2106363…" at bounding box center [562, 369] width 807 height 332
click at [223, 65] on link "Back to CDC2106363" at bounding box center [210, 69] width 119 height 20
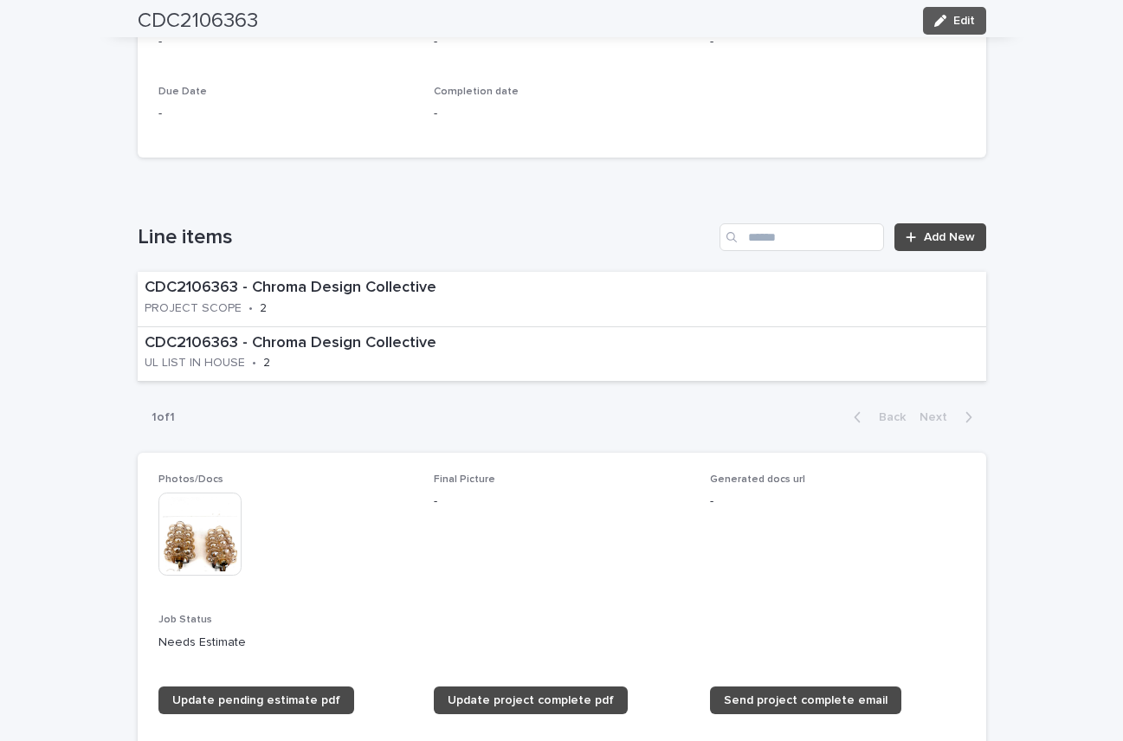
scroll to position [922, 0]
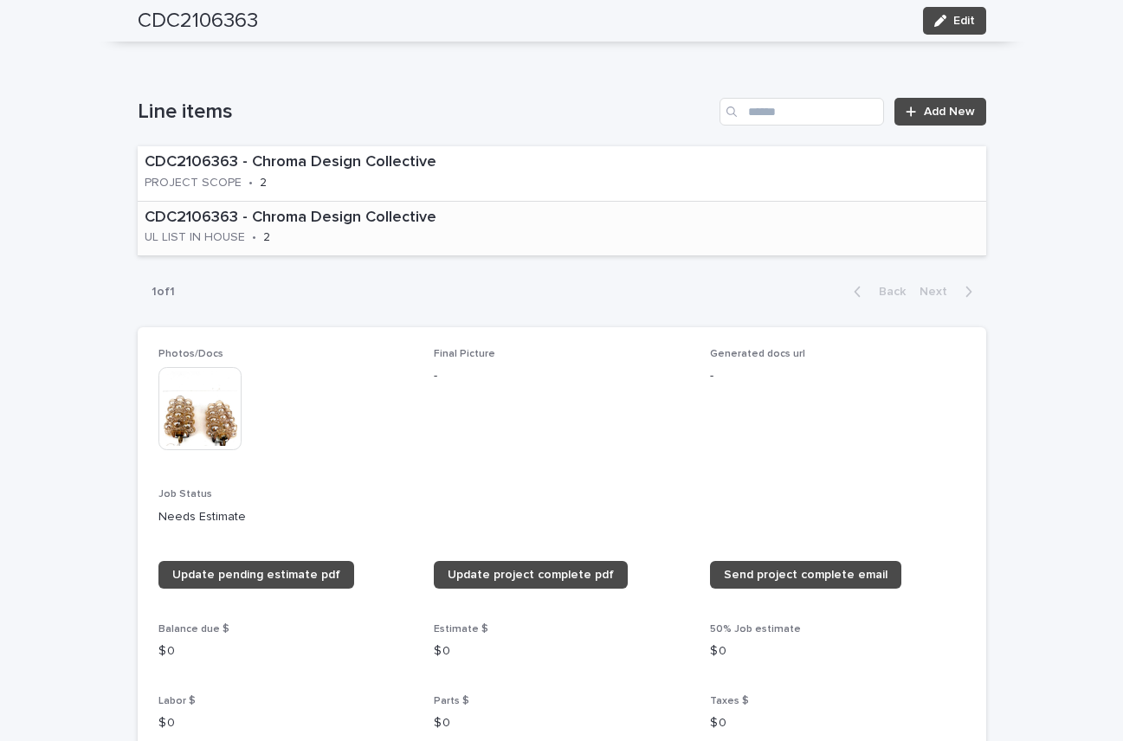
click at [419, 252] on div "CDC2106363 - Chroma Design Collective UL LIST IN HOUSE • 2" at bounding box center [353, 229] width 431 height 54
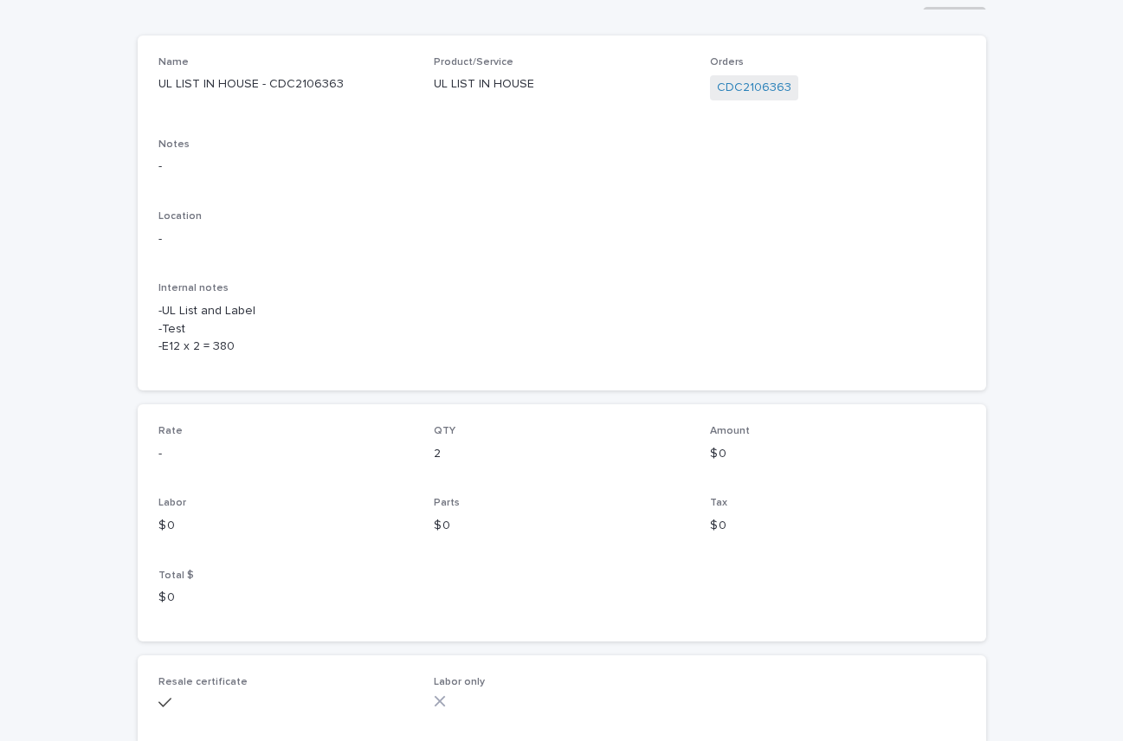
scroll to position [209, 0]
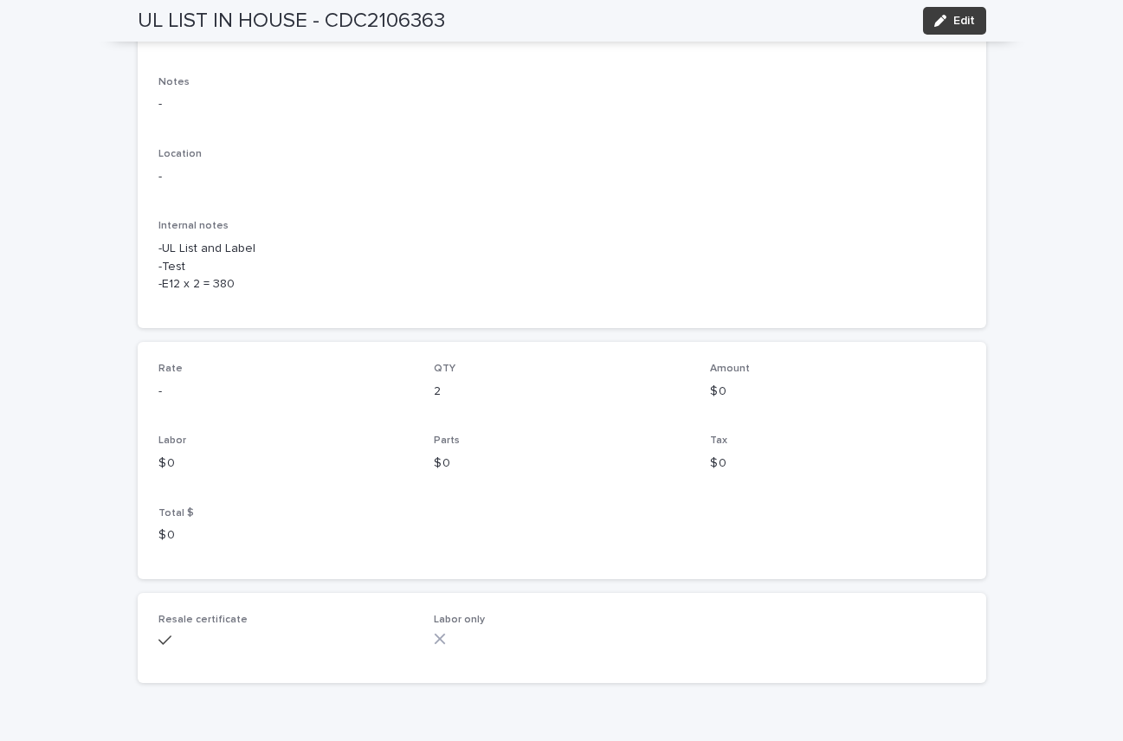
click at [954, 16] on span "Edit" at bounding box center [965, 21] width 22 height 12
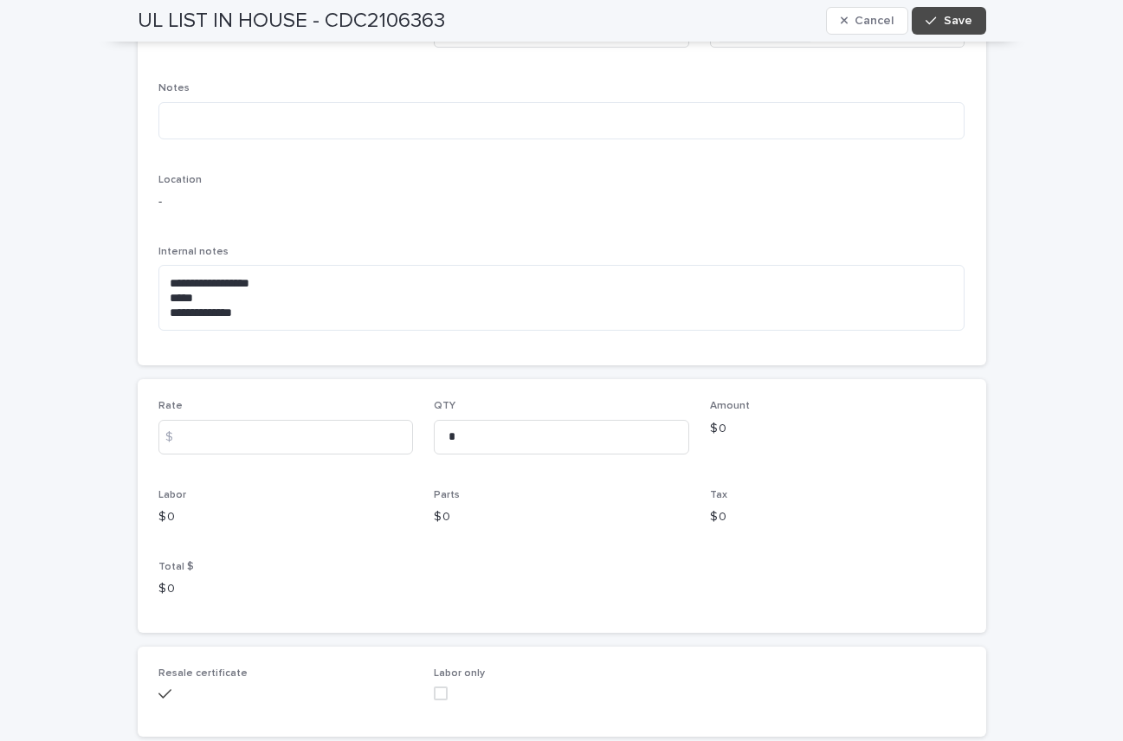
scroll to position [221, 0]
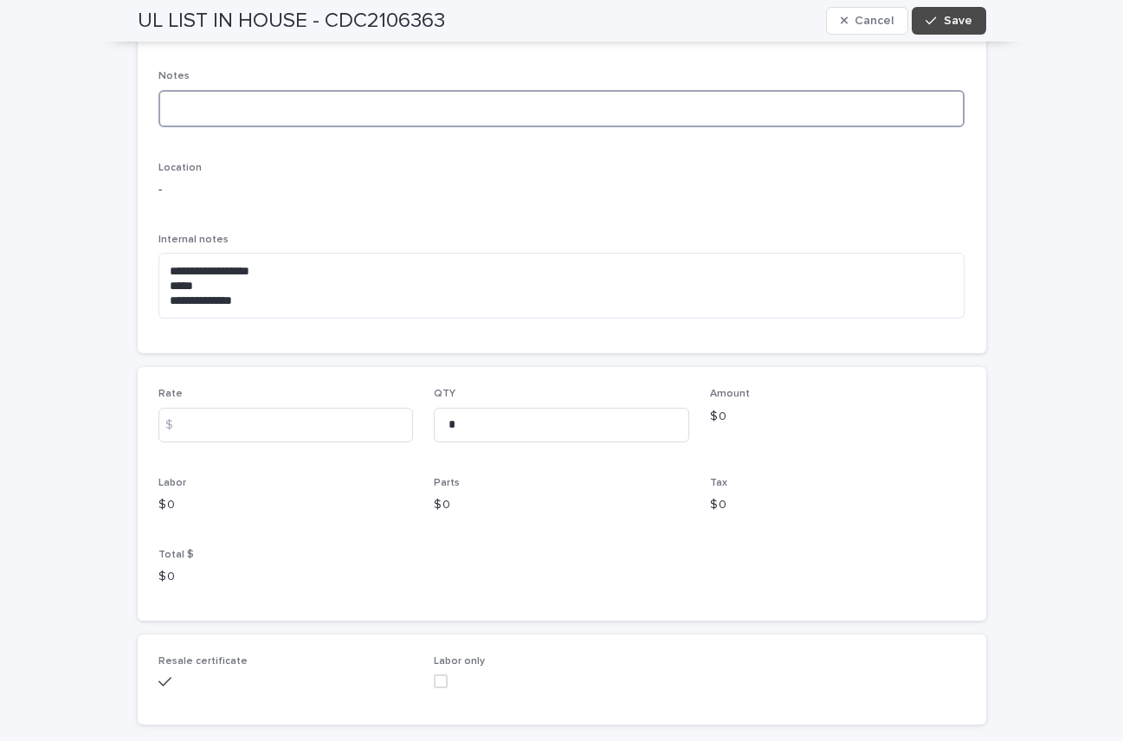
click at [282, 106] on textarea at bounding box center [562, 108] width 807 height 37
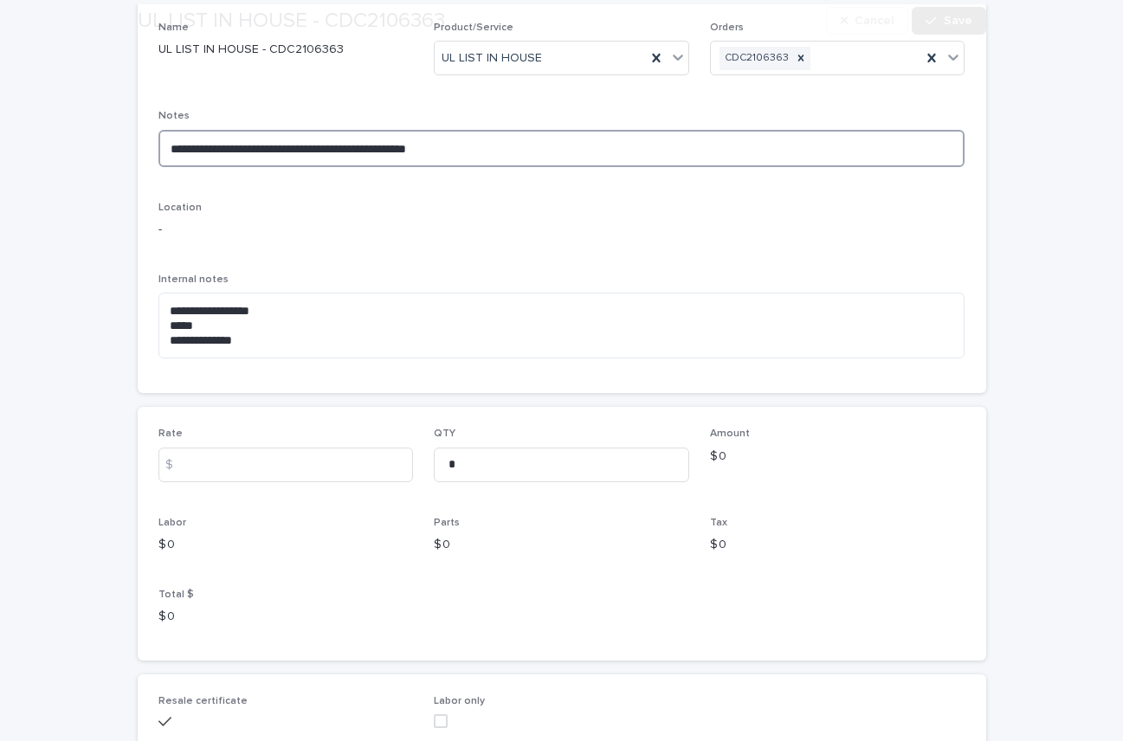
scroll to position [230, 0]
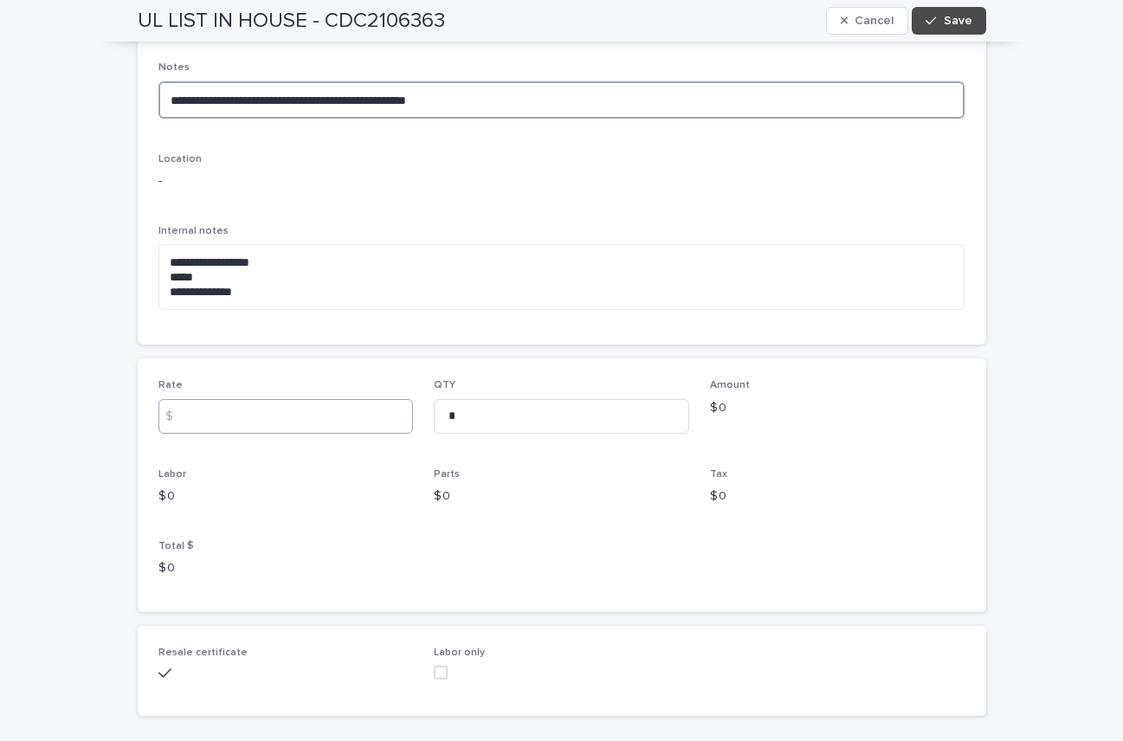
type textarea "**********"
click at [223, 417] on input at bounding box center [287, 416] width 256 height 35
type input "******"
click at [946, 22] on span "Save" at bounding box center [958, 21] width 29 height 12
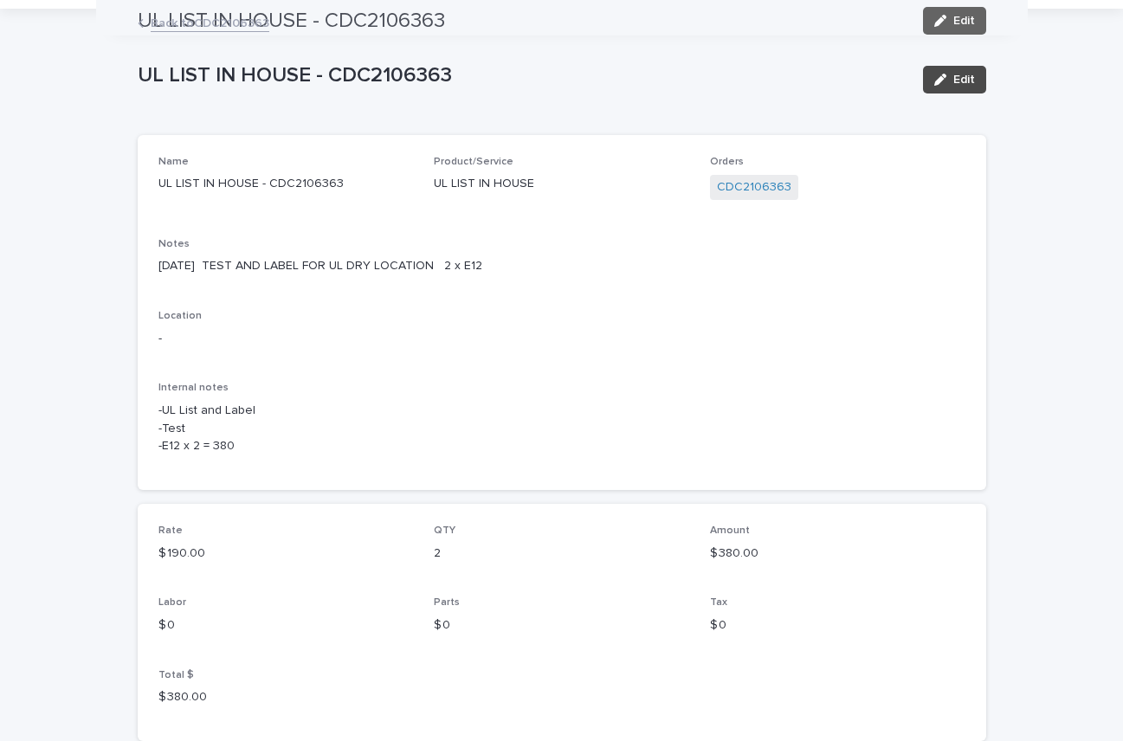
scroll to position [0, 0]
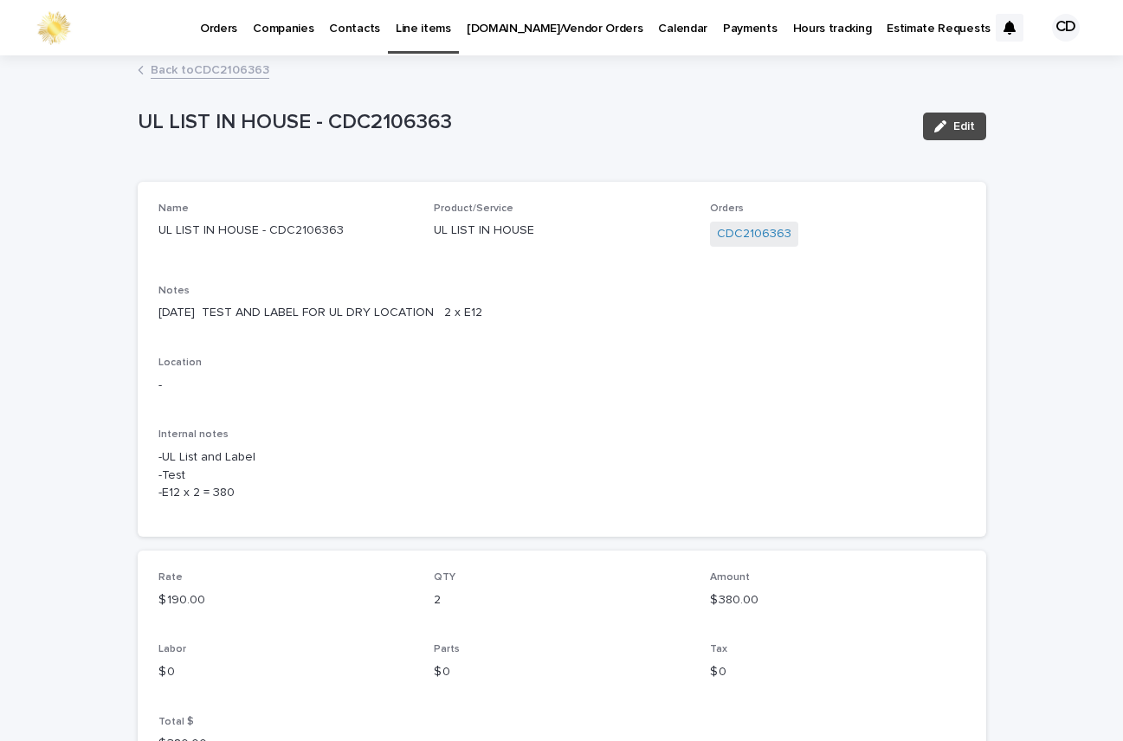
click at [198, 69] on link "Back to CDC2106363" at bounding box center [210, 69] width 119 height 20
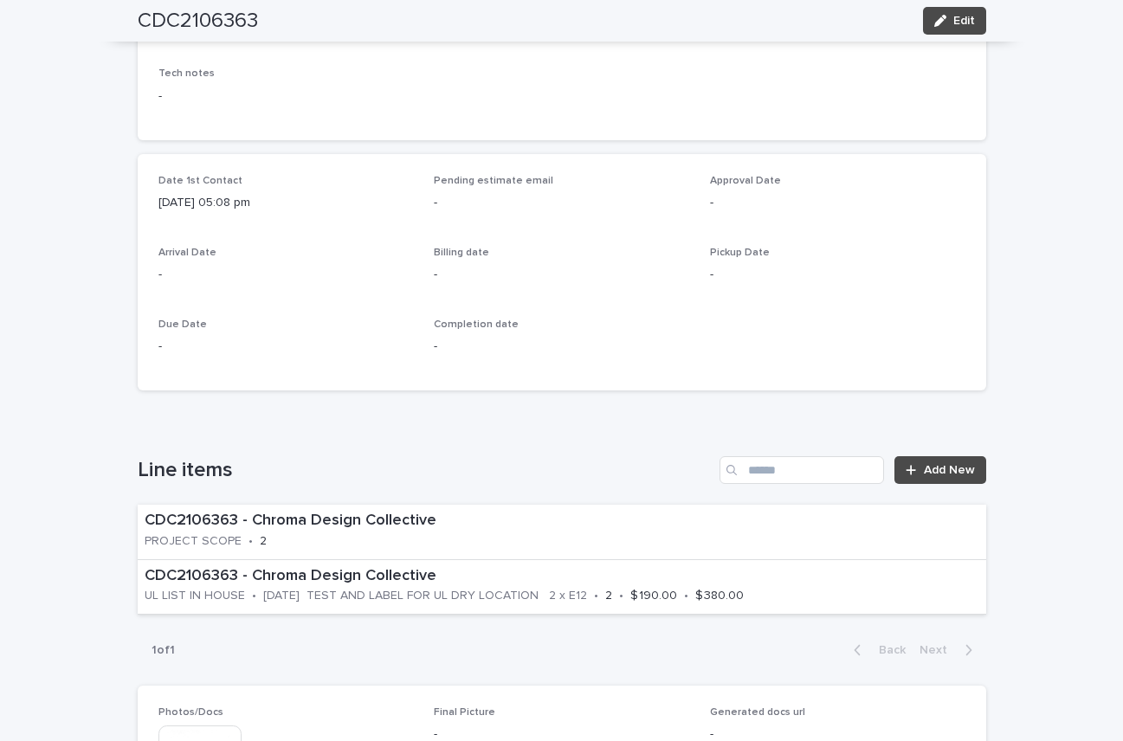
scroll to position [690, 0]
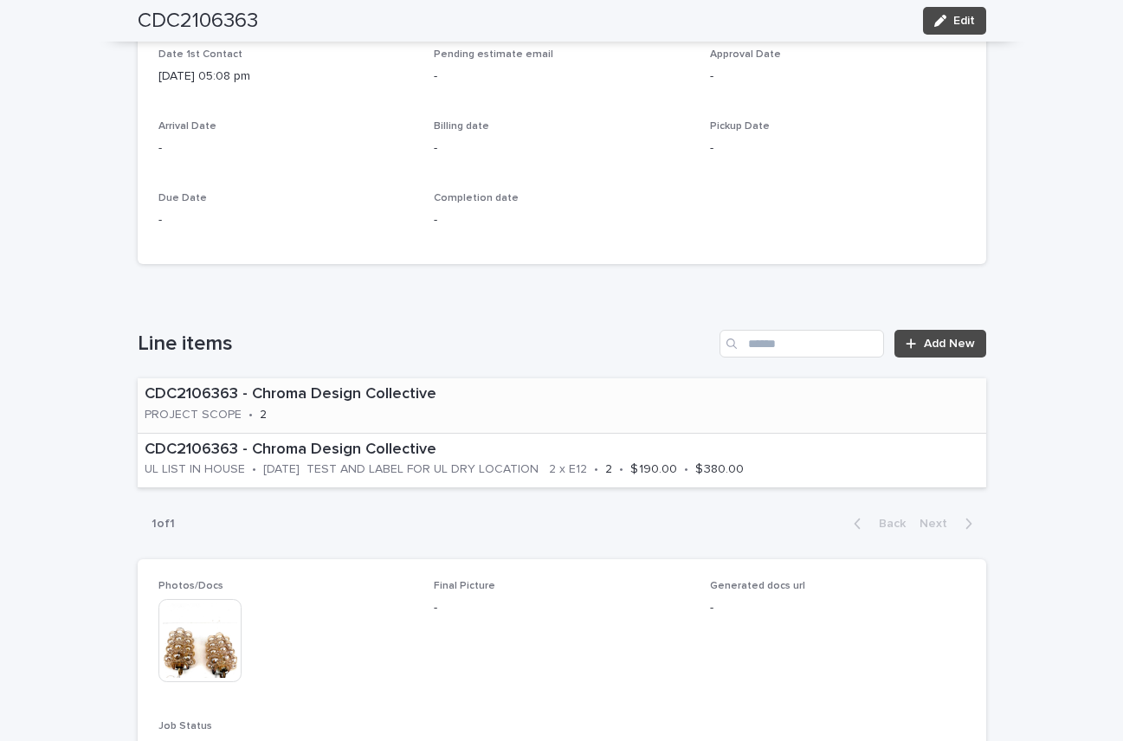
click at [522, 421] on div "CDC2106363 - Chroma Design Collective PROJECT SCOPE • 2" at bounding box center [352, 406] width 428 height 54
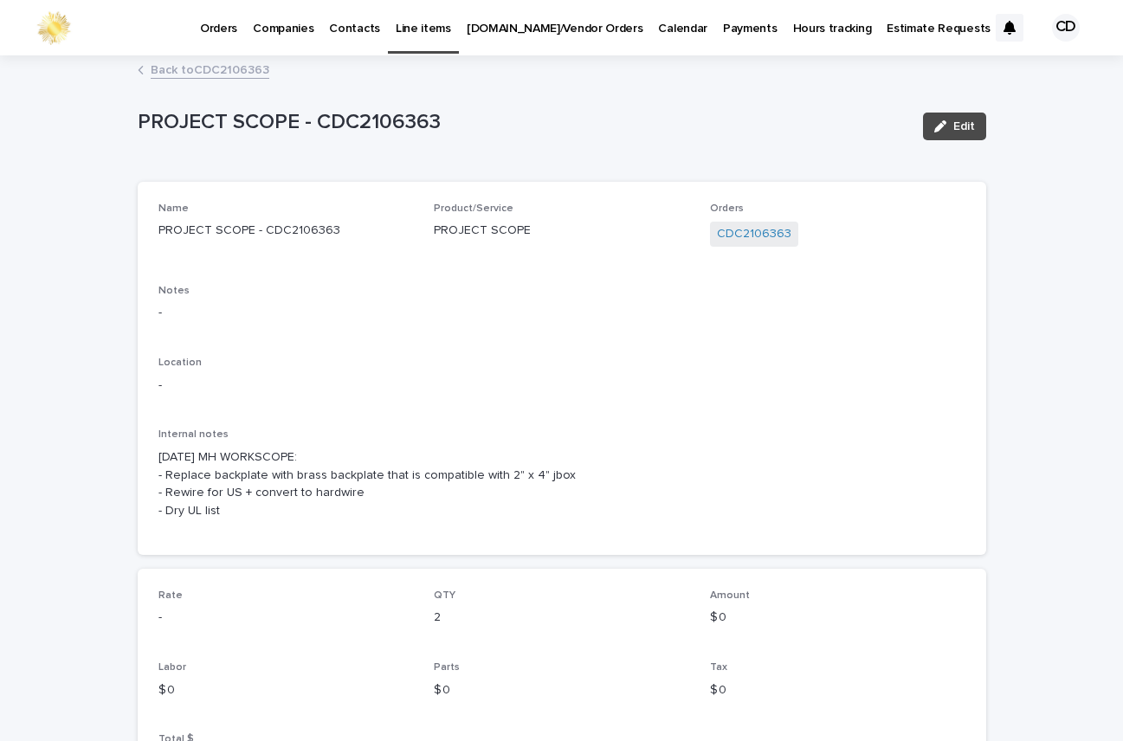
drag, startPoint x: 950, startPoint y: 122, endPoint x: 899, endPoint y: 168, distance: 68.7
click at [954, 123] on span "Edit" at bounding box center [965, 126] width 22 height 12
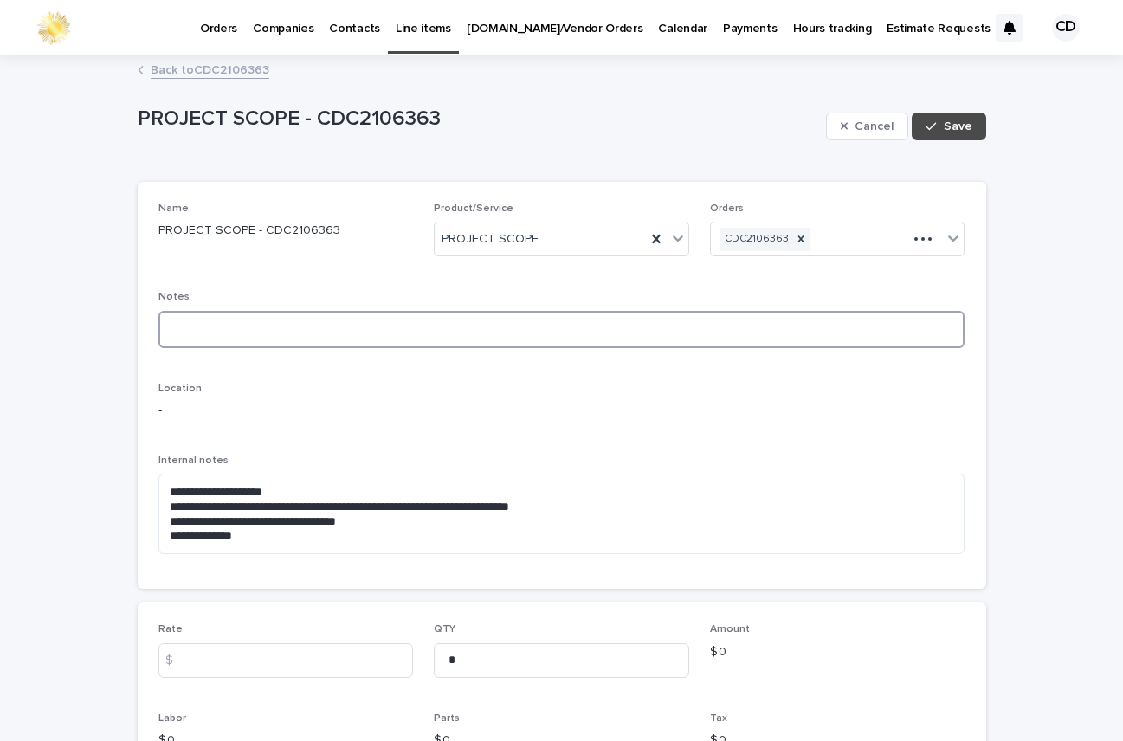
click at [237, 328] on textarea at bounding box center [562, 329] width 807 height 37
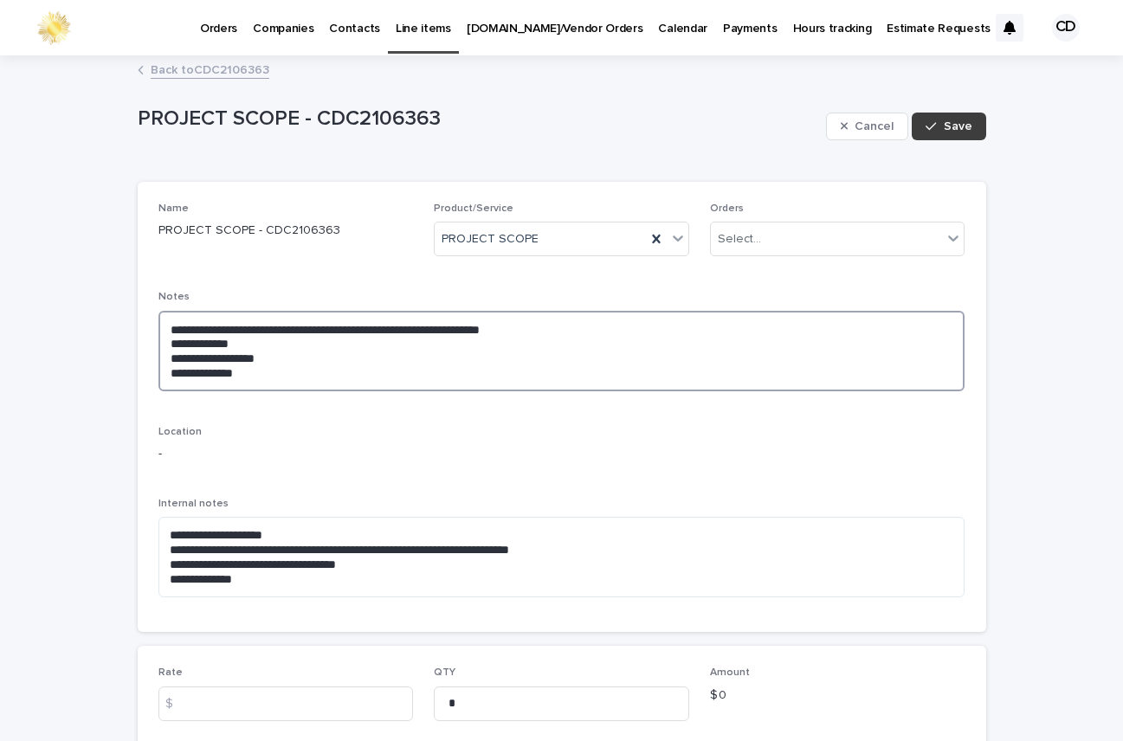
type textarea "**********"
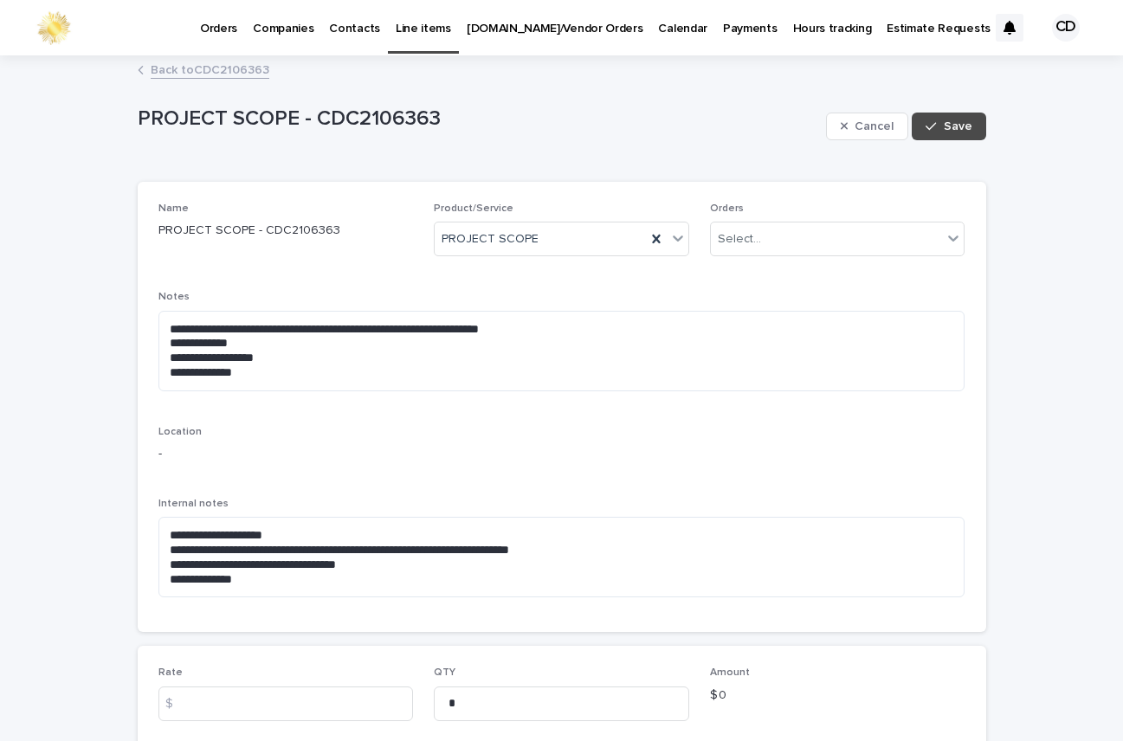
drag, startPoint x: 954, startPoint y: 123, endPoint x: 676, endPoint y: 103, distance: 278.8
click at [944, 123] on span "Save" at bounding box center [958, 126] width 29 height 12
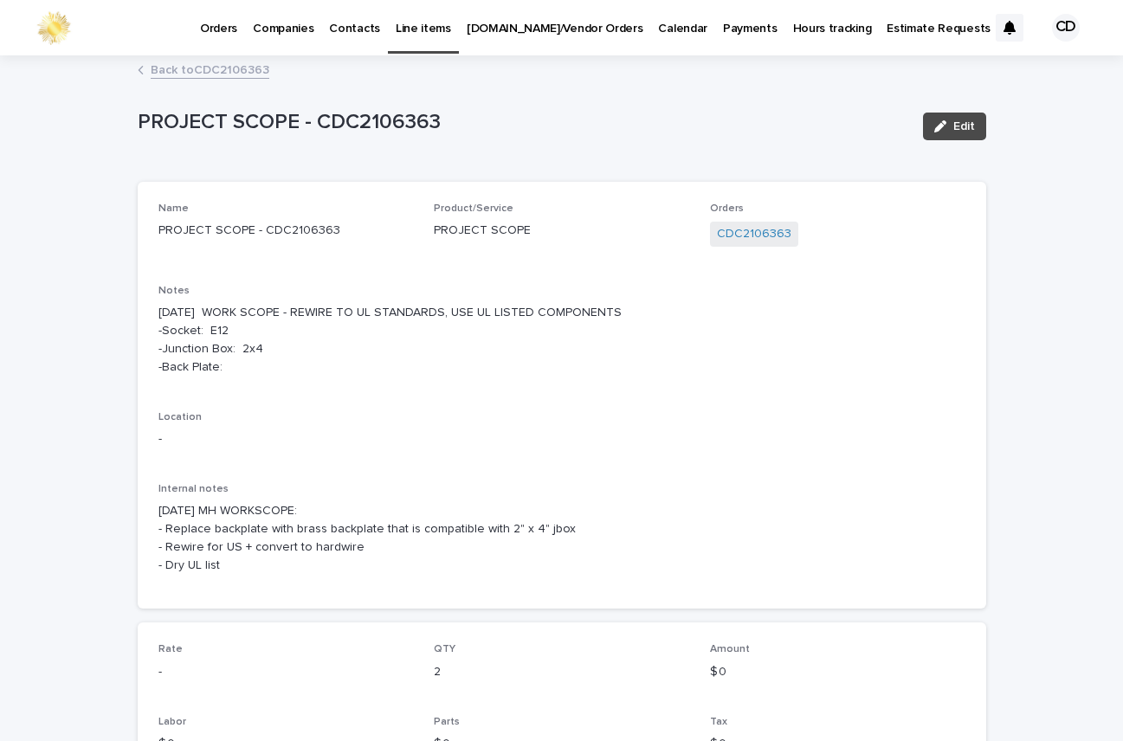
click at [218, 68] on link "Back to CDC2106363" at bounding box center [210, 69] width 119 height 20
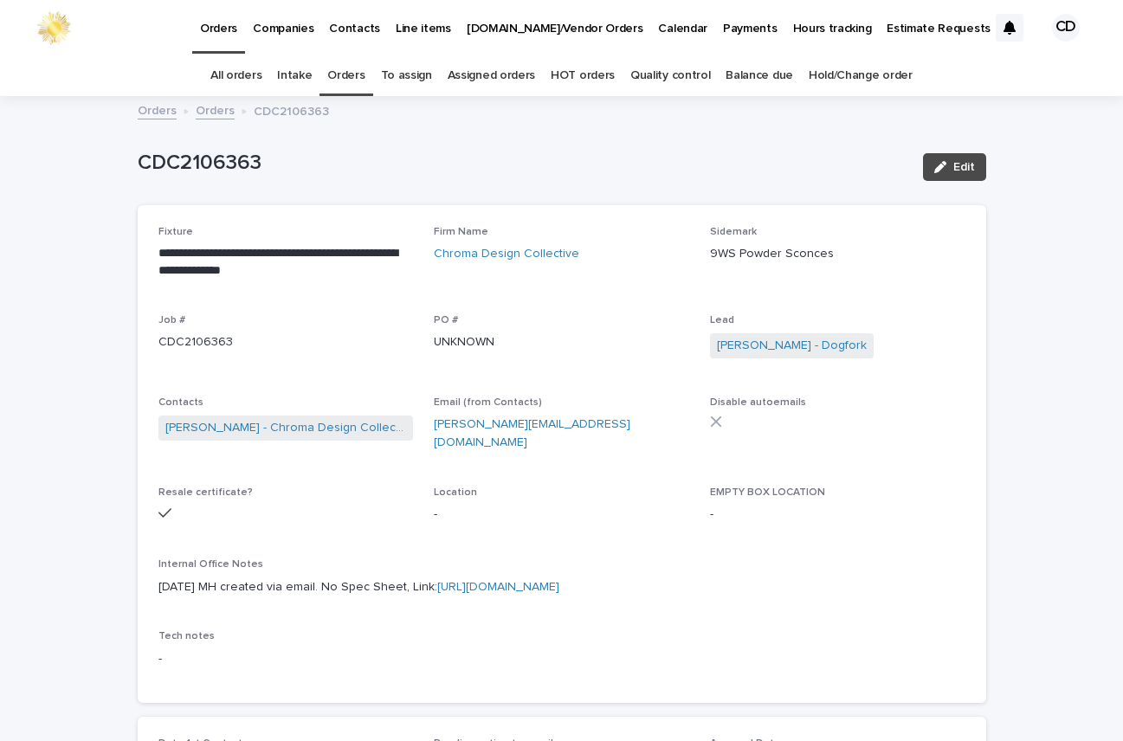
click at [560, 581] on link "https://www.etsy.com/listing/4343167325/pair-of-vintage-baby-tynell-wall-sconce…" at bounding box center [498, 587] width 122 height 12
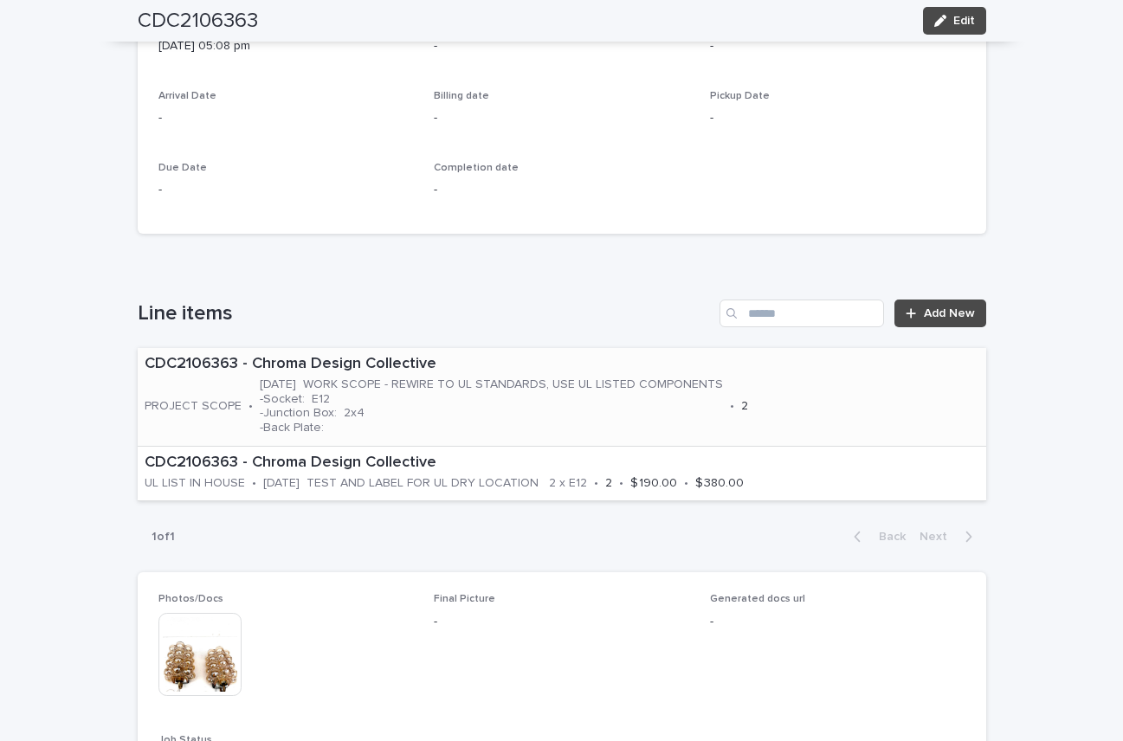
scroll to position [735, 0]
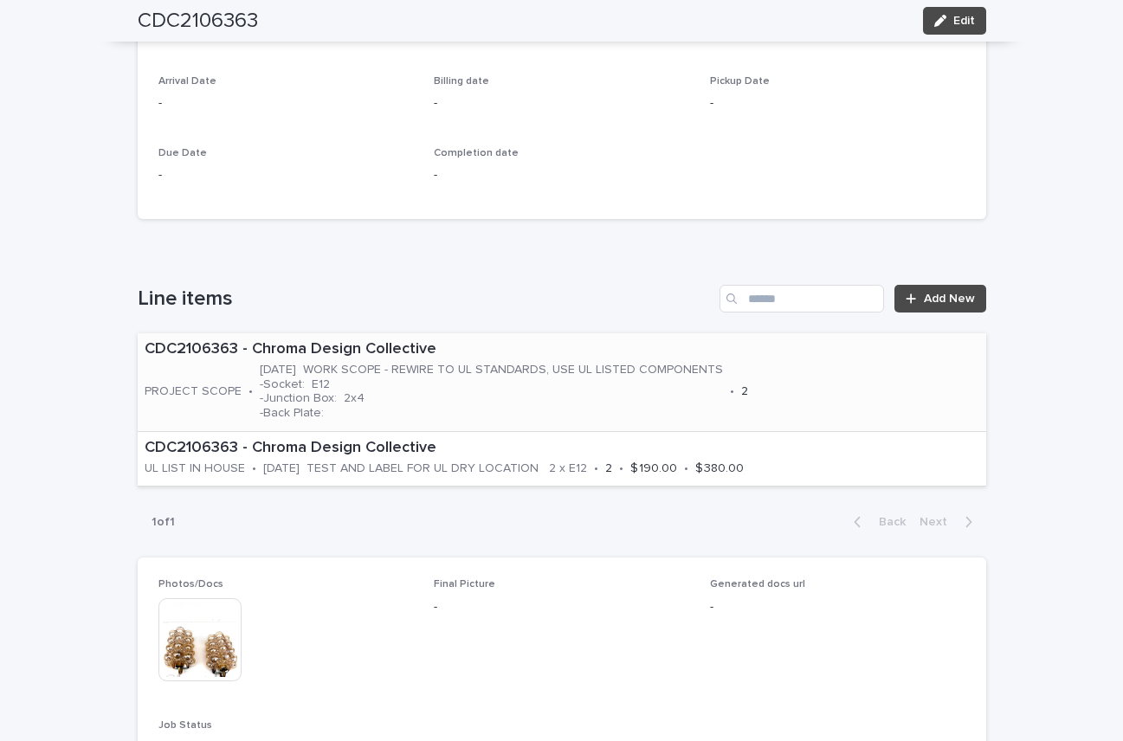
click at [844, 403] on div "CDC2106363 - Chroma Design Collective PROJECT SCOPE • 09.16.25 WORK SCOPE - REW…" at bounding box center [562, 382] width 849 height 98
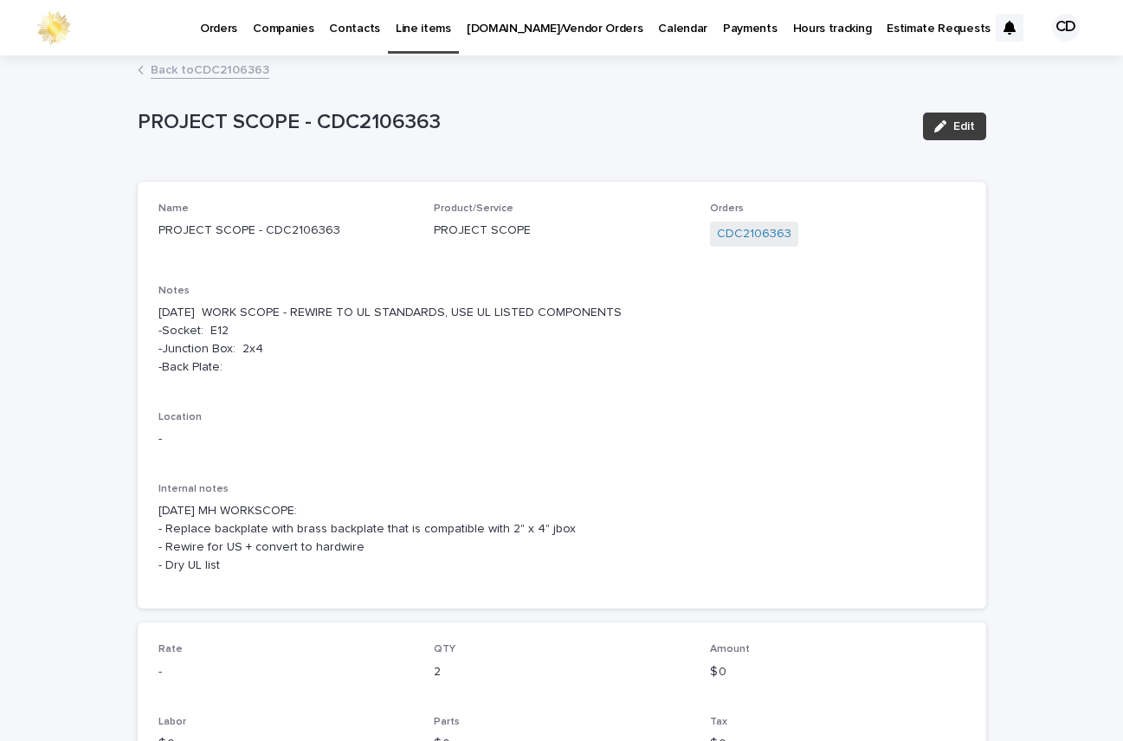
click at [966, 126] on span "Edit" at bounding box center [965, 126] width 22 height 12
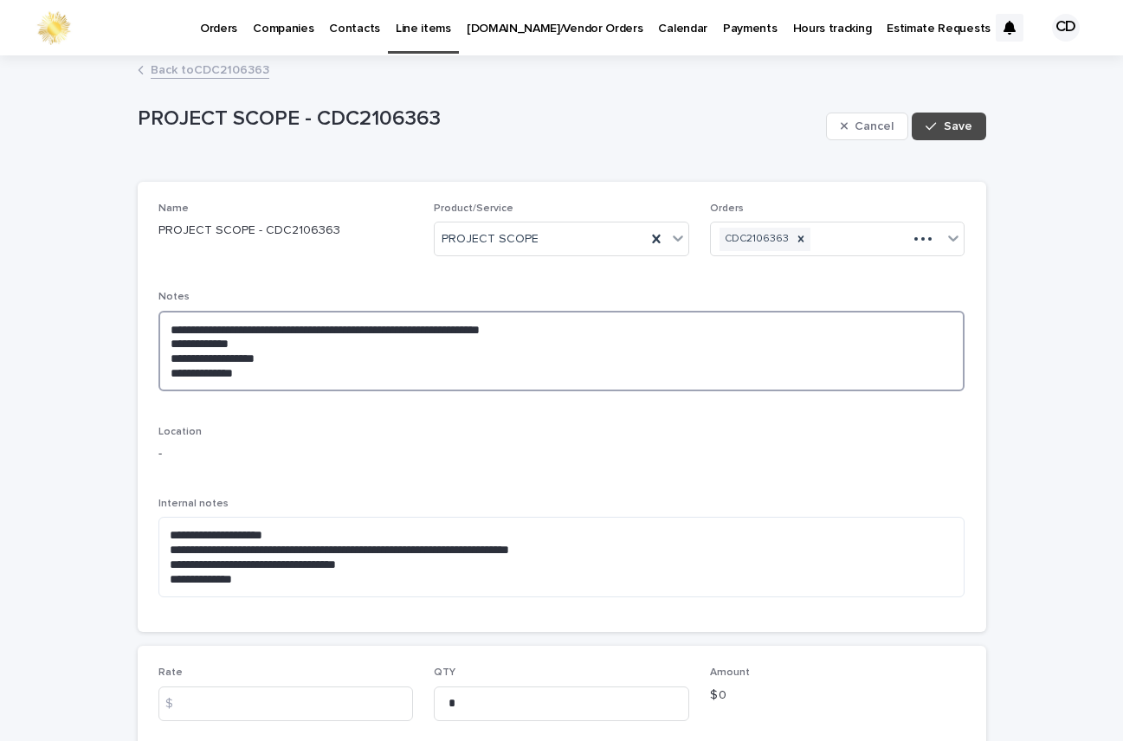
click at [647, 323] on textarea "**********" at bounding box center [562, 351] width 807 height 81
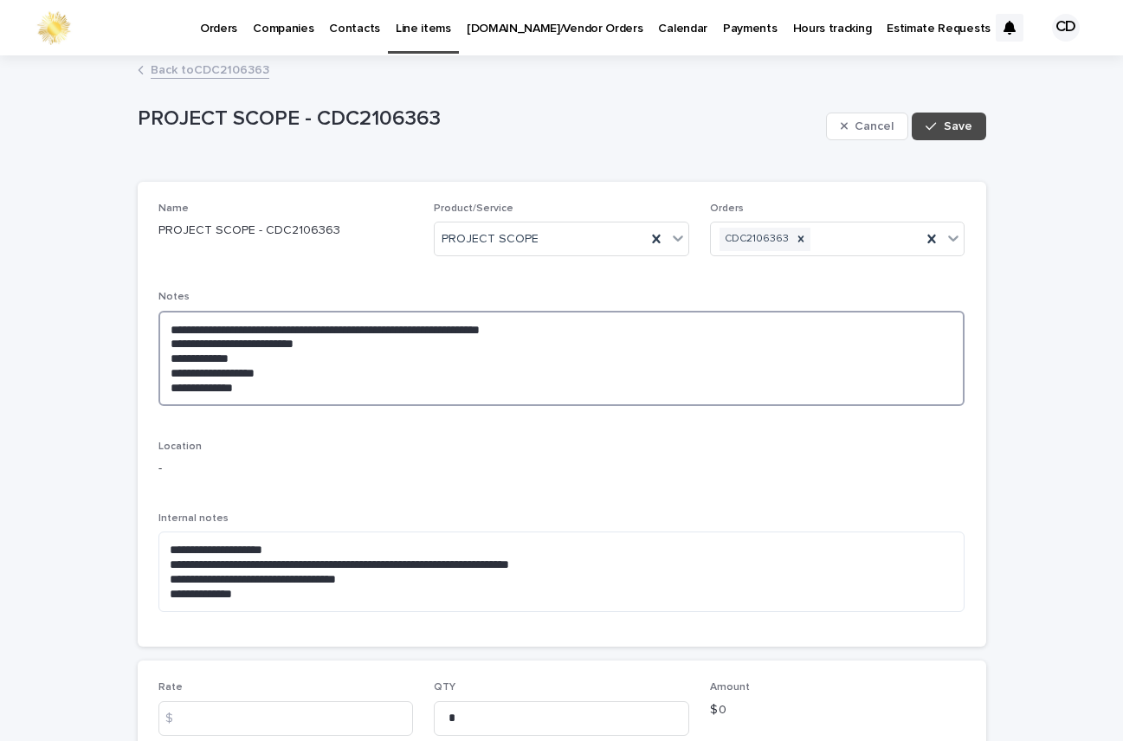
click at [236, 386] on textarea "**********" at bounding box center [562, 358] width 807 height 95
drag, startPoint x: 231, startPoint y: 387, endPoint x: 269, endPoint y: 386, distance: 37.3
click at [234, 387] on textarea "**********" at bounding box center [562, 358] width 807 height 95
click at [366, 386] on textarea "**********" at bounding box center [562, 358] width 807 height 95
click at [232, 384] on textarea "**********" at bounding box center [562, 358] width 807 height 95
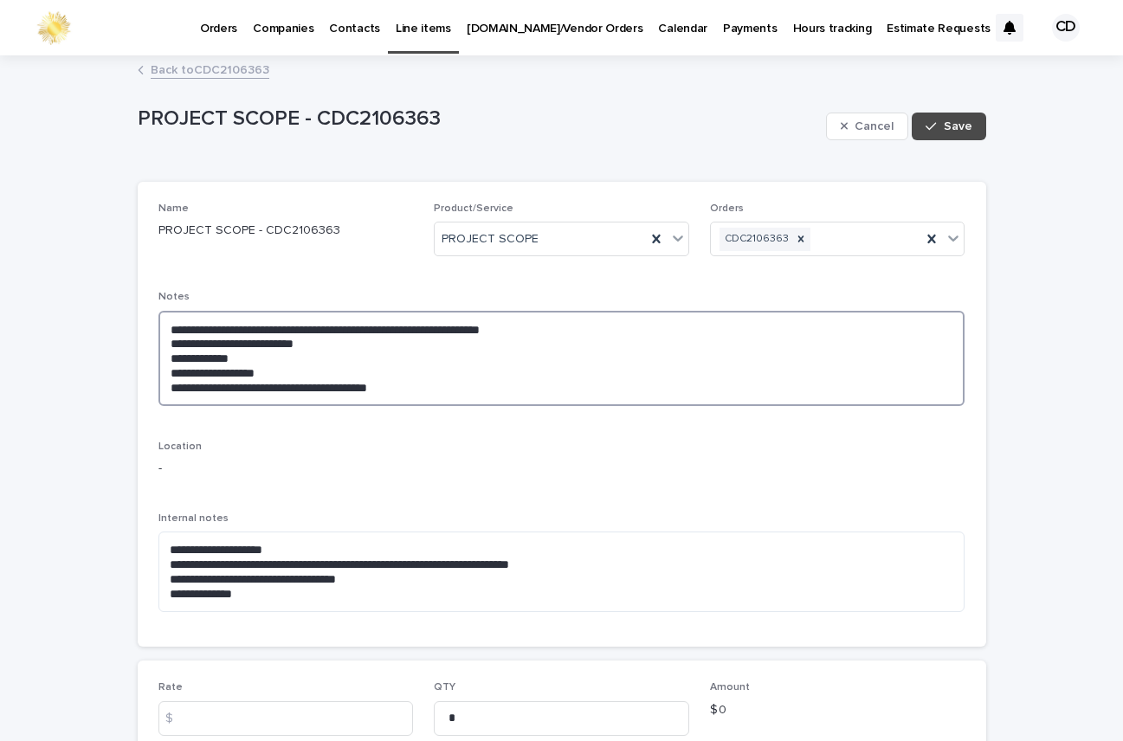
drag, startPoint x: 445, startPoint y: 387, endPoint x: 457, endPoint y: 388, distance: 12.2
click at [446, 387] on textarea "**********" at bounding box center [562, 358] width 807 height 95
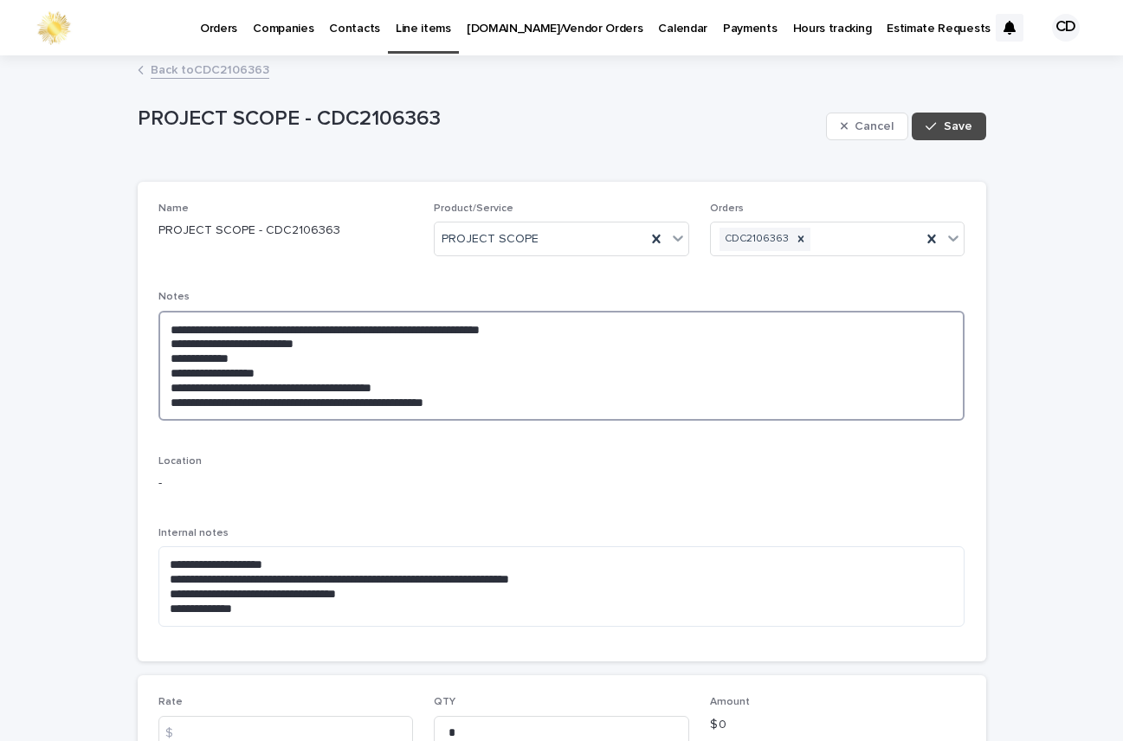
click at [335, 343] on textarea "**********" at bounding box center [562, 366] width 807 height 110
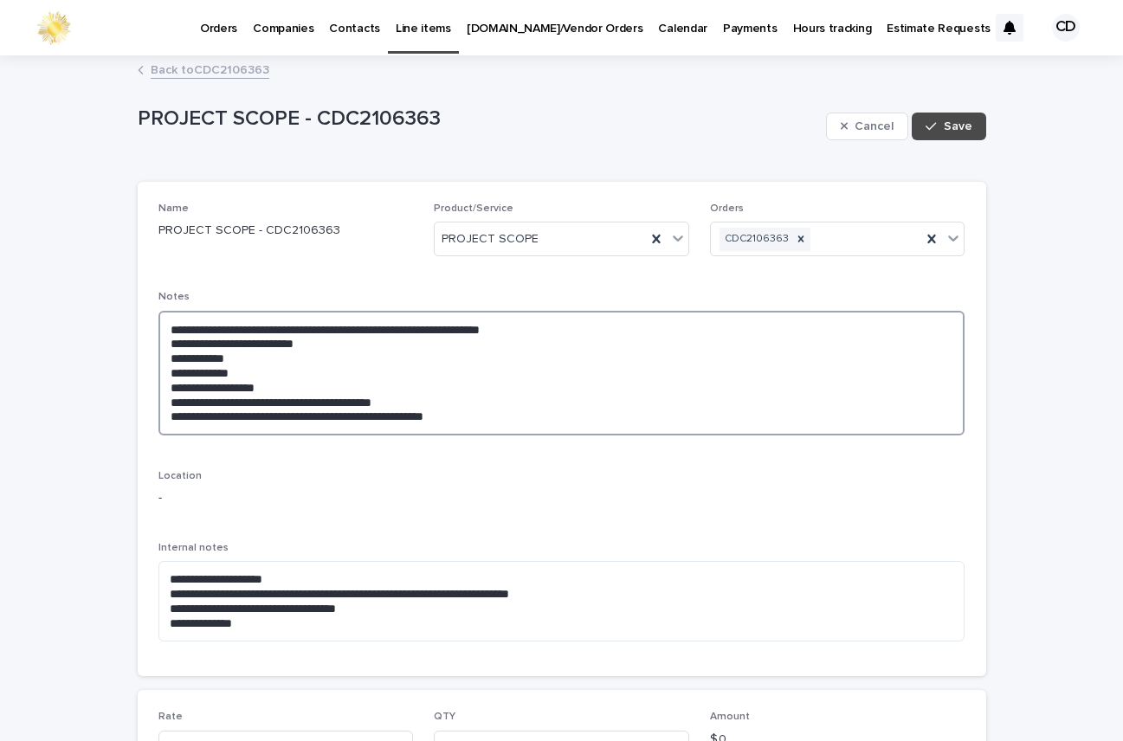
drag, startPoint x: 468, startPoint y: 411, endPoint x: 486, endPoint y: 414, distance: 18.4
click at [469, 411] on textarea "**********" at bounding box center [562, 373] width 807 height 125
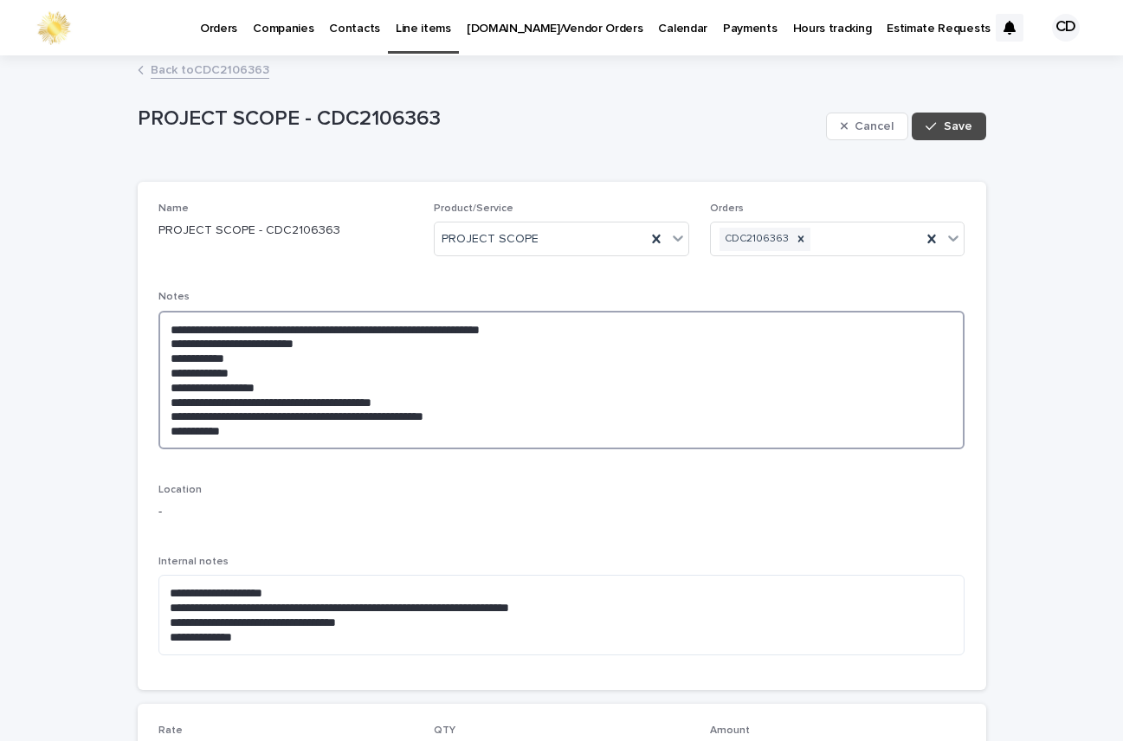
click at [395, 402] on textarea "**********" at bounding box center [562, 380] width 807 height 139
click at [282, 434] on textarea "**********" at bounding box center [562, 380] width 807 height 139
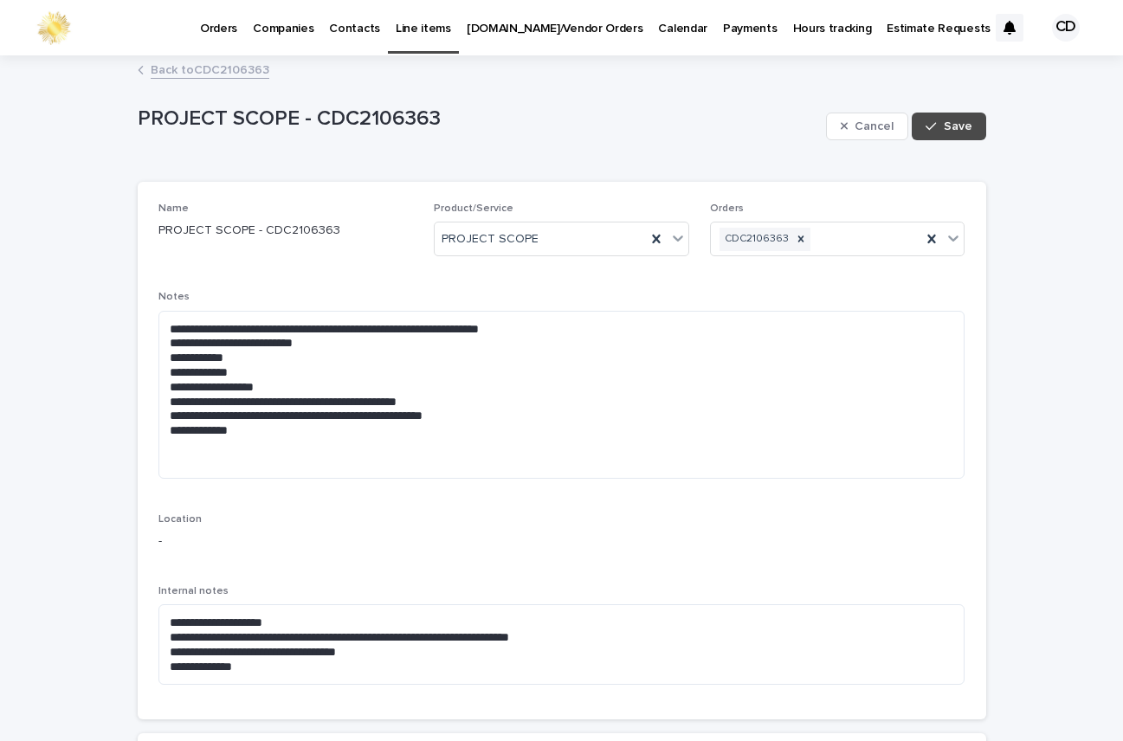
click at [919, 565] on div "**********" at bounding box center [562, 451] width 807 height 496
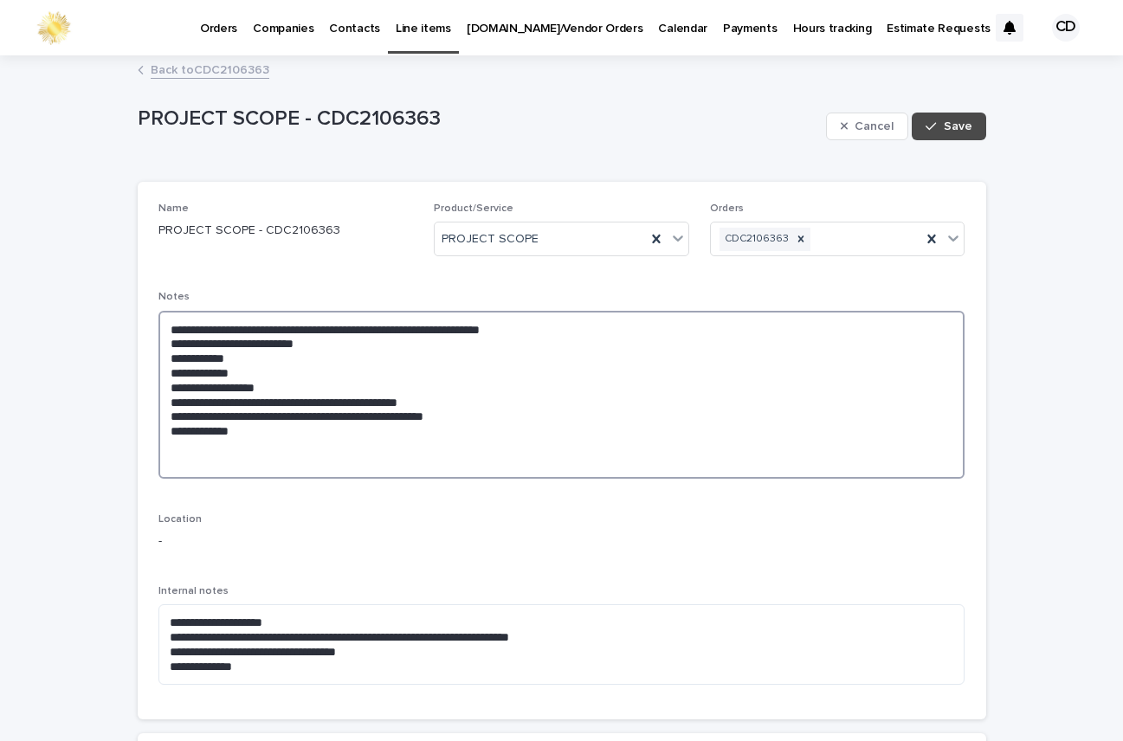
click at [191, 452] on textarea "**********" at bounding box center [562, 395] width 807 height 168
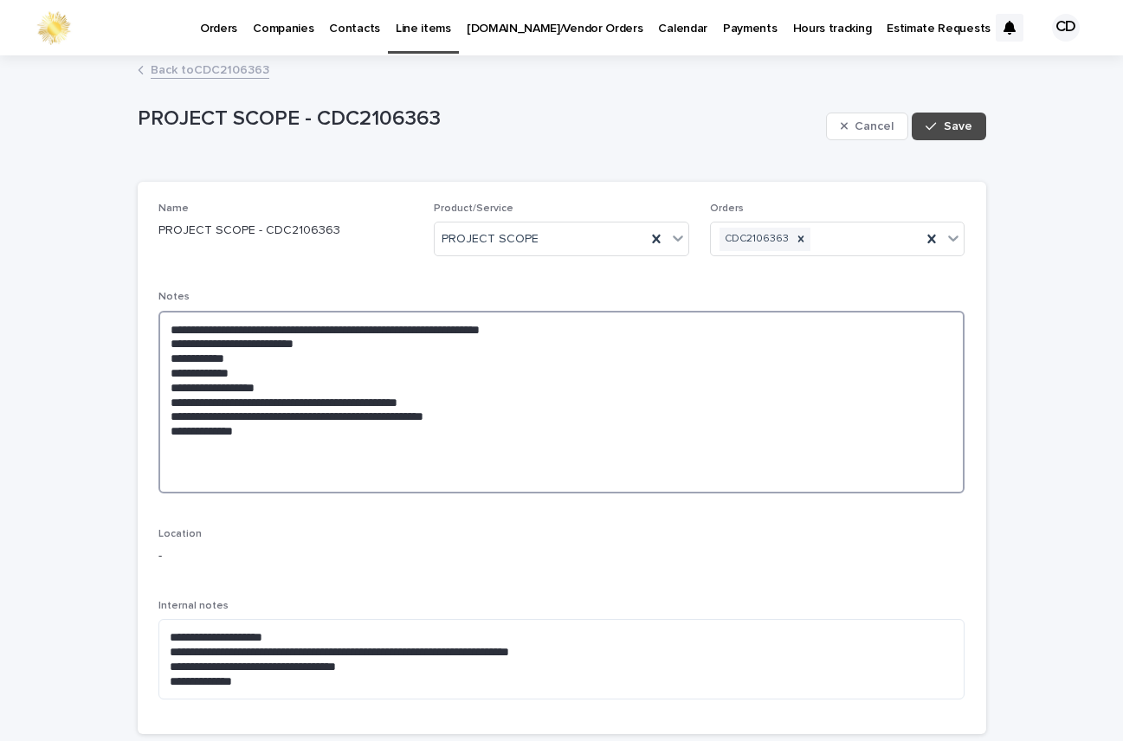
paste textarea "**********"
click at [179, 449] on textarea "**********" at bounding box center [562, 402] width 807 height 183
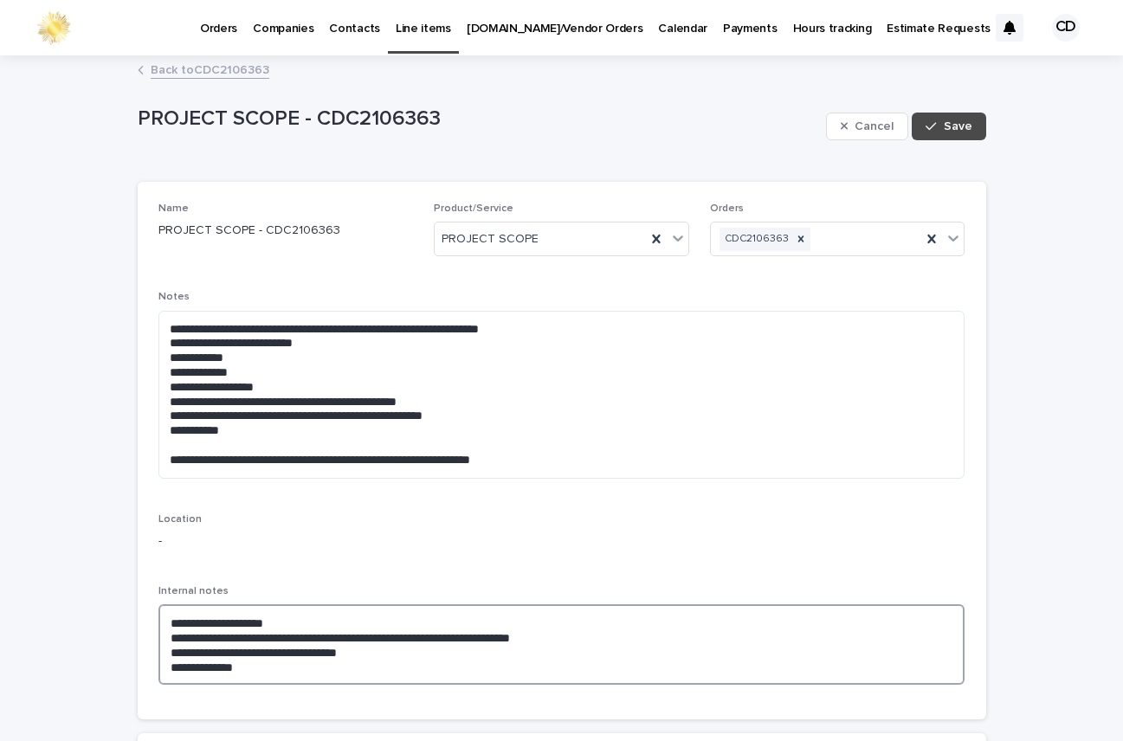
click at [849, 644] on textarea "**********" at bounding box center [562, 645] width 807 height 81
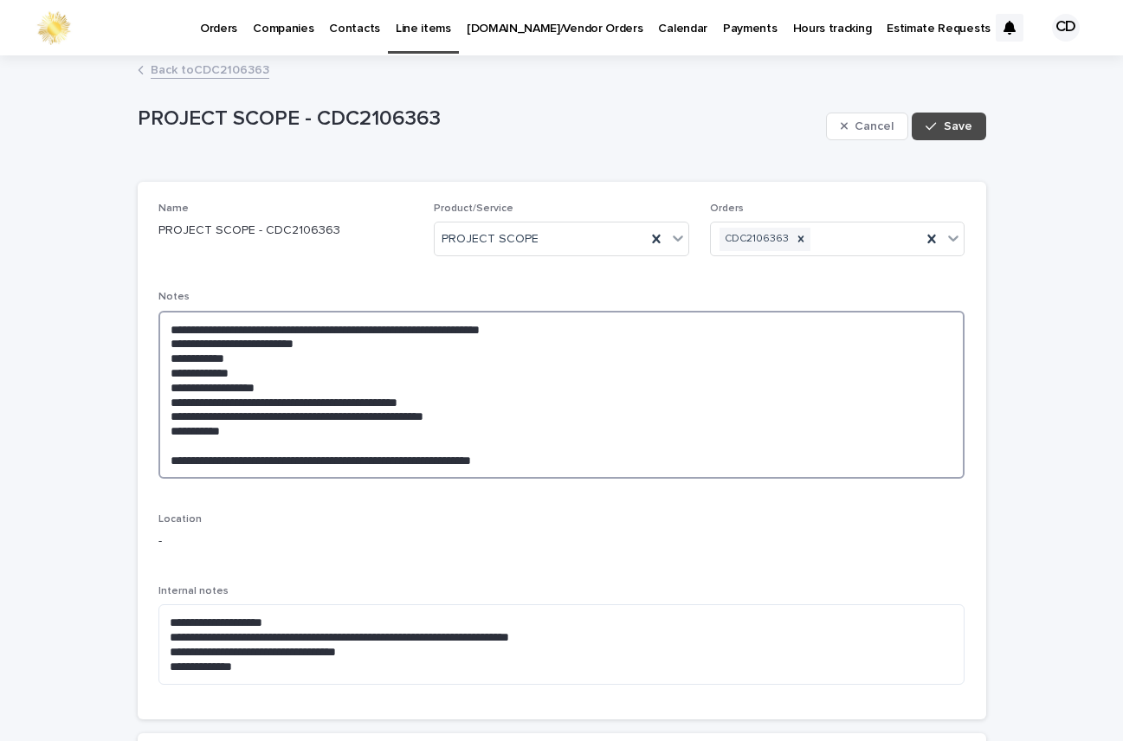
click at [592, 463] on textarea "**********" at bounding box center [562, 395] width 807 height 168
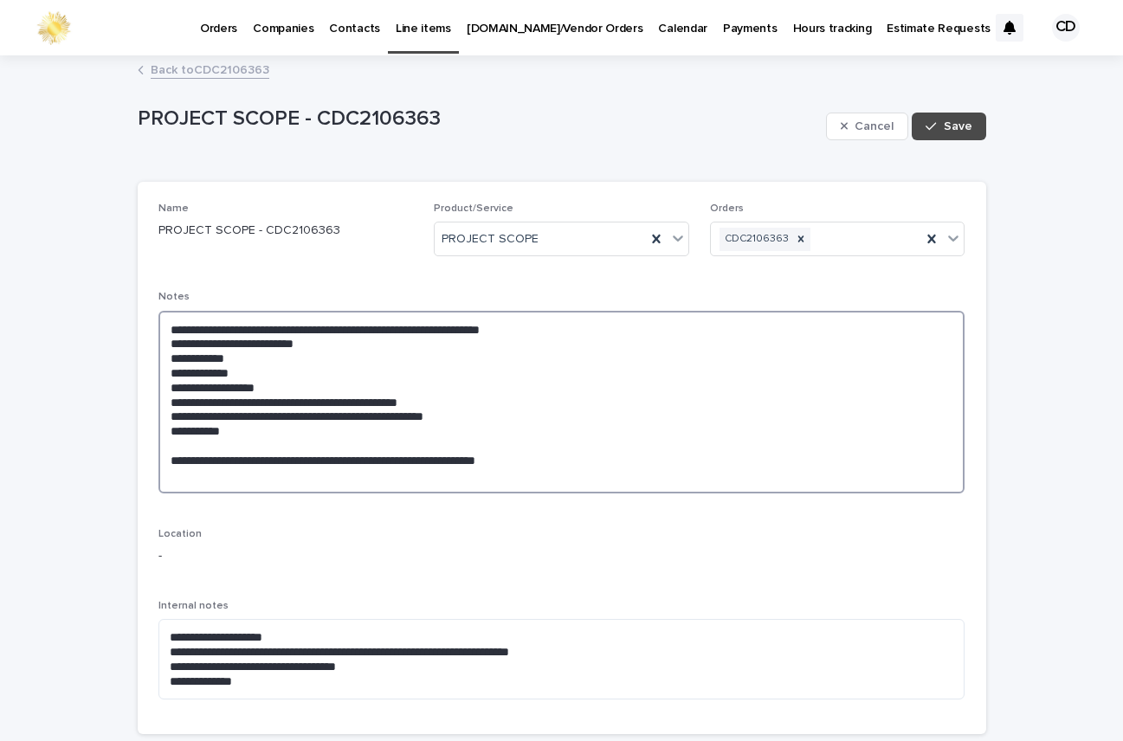
paste textarea "**********"
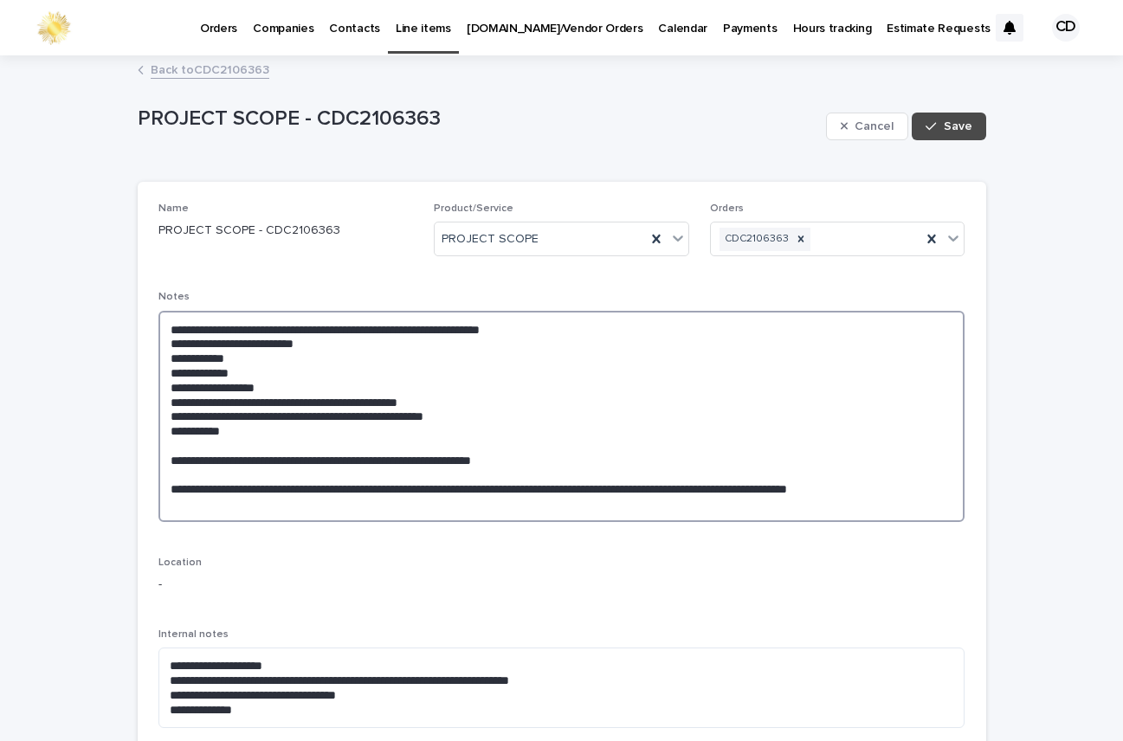
click at [237, 478] on textarea "**********" at bounding box center [562, 416] width 807 height 211
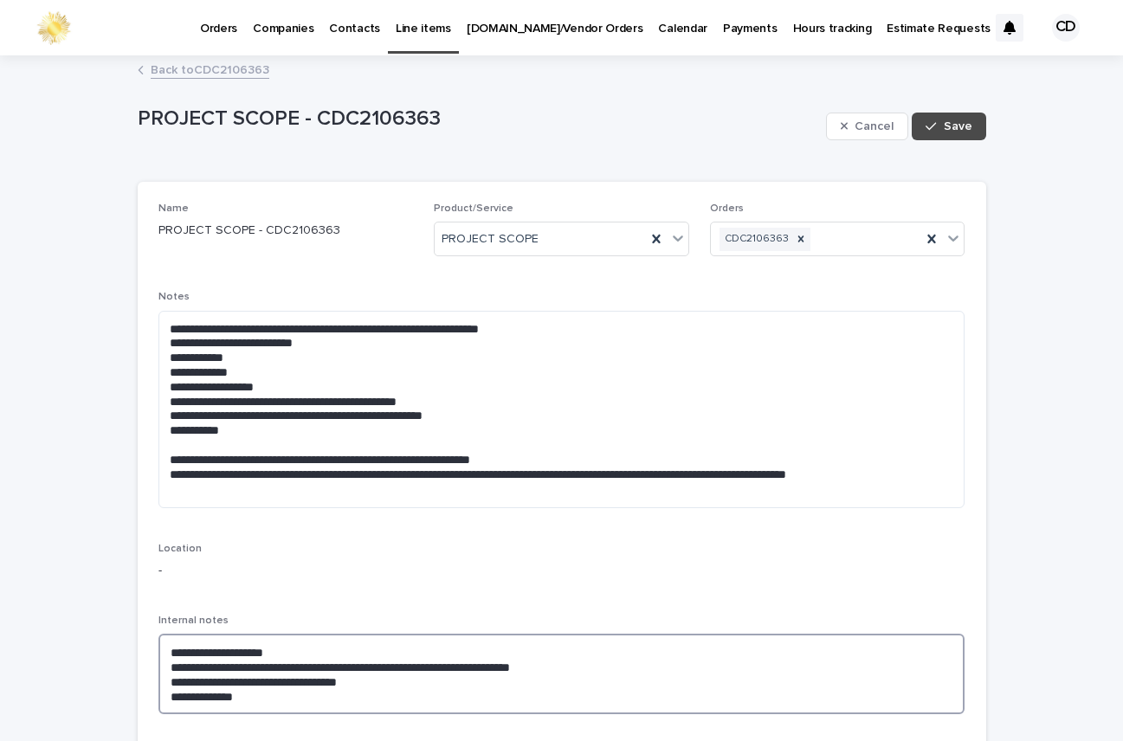
click at [858, 674] on textarea "**********" at bounding box center [562, 674] width 807 height 81
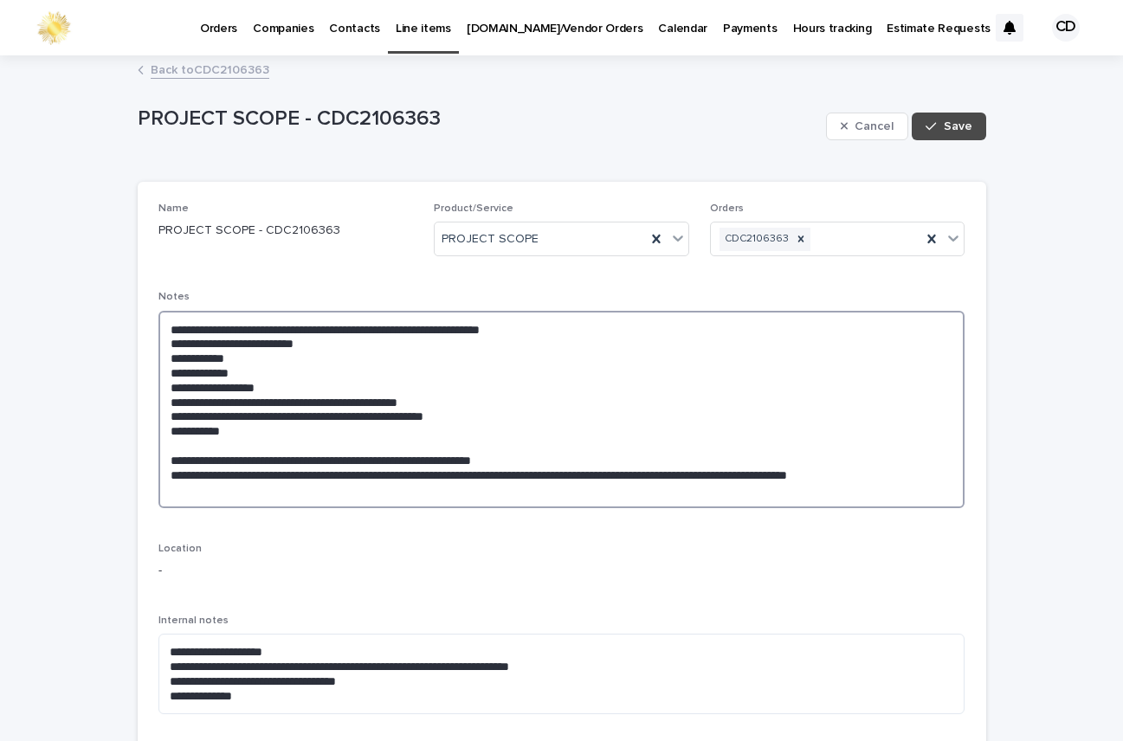
click at [256, 488] on textarea "**********" at bounding box center [562, 409] width 807 height 197
paste textarea "**********"
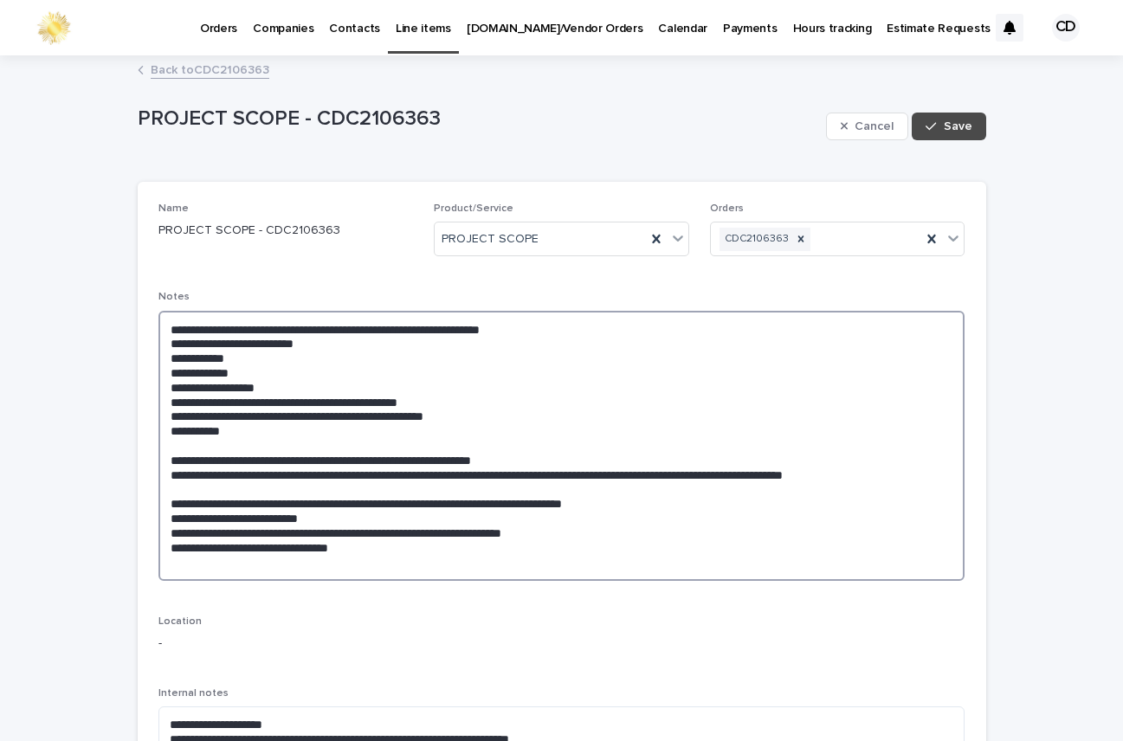
click at [222, 491] on textarea "**********" at bounding box center [562, 446] width 807 height 270
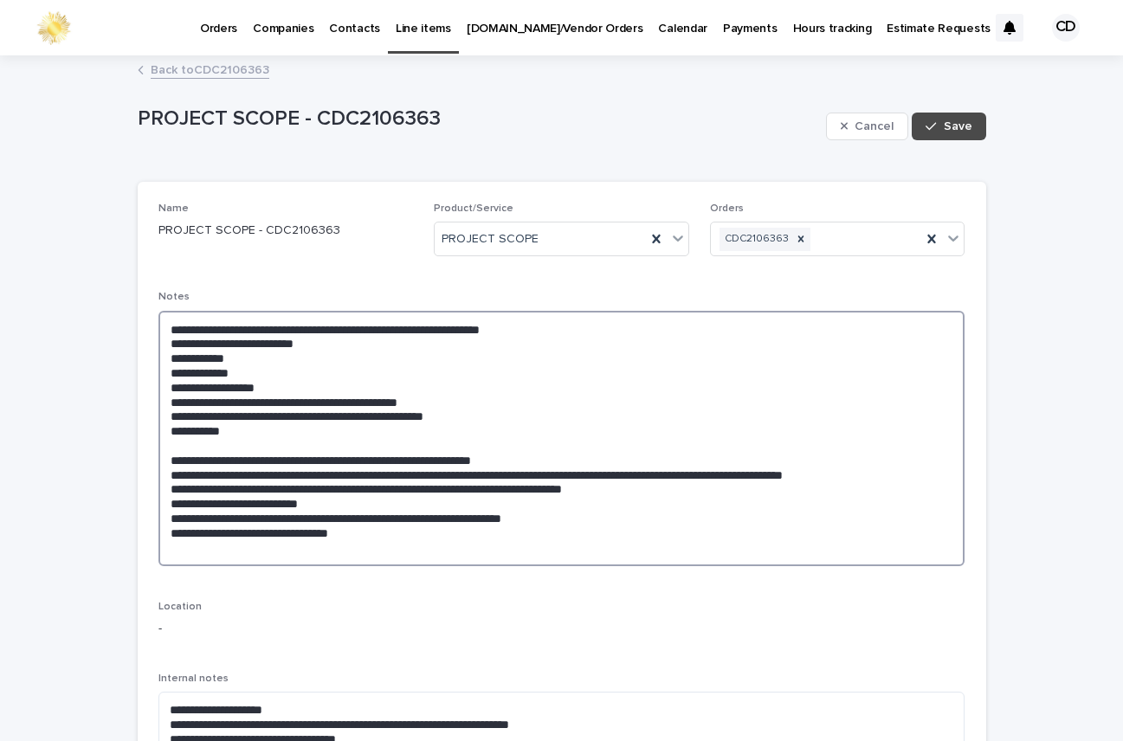
click at [802, 558] on textarea "**********" at bounding box center [562, 439] width 807 height 256
paste textarea "**********"
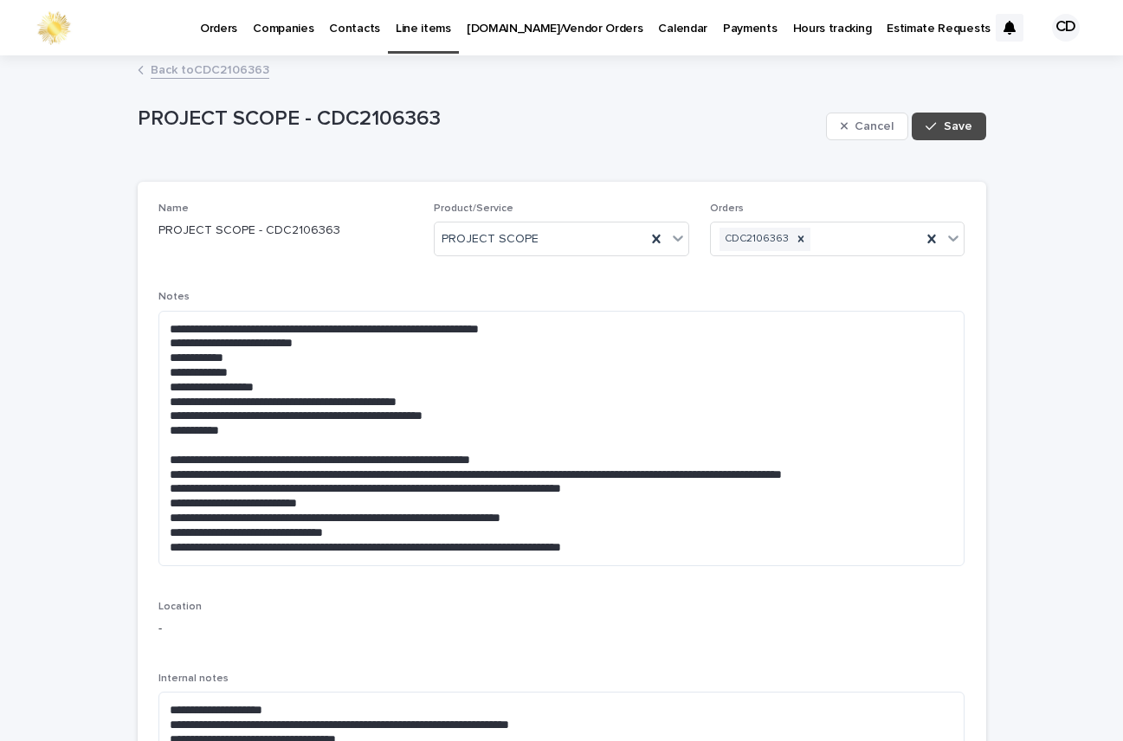
click at [812, 634] on div "**********" at bounding box center [562, 495] width 807 height 584
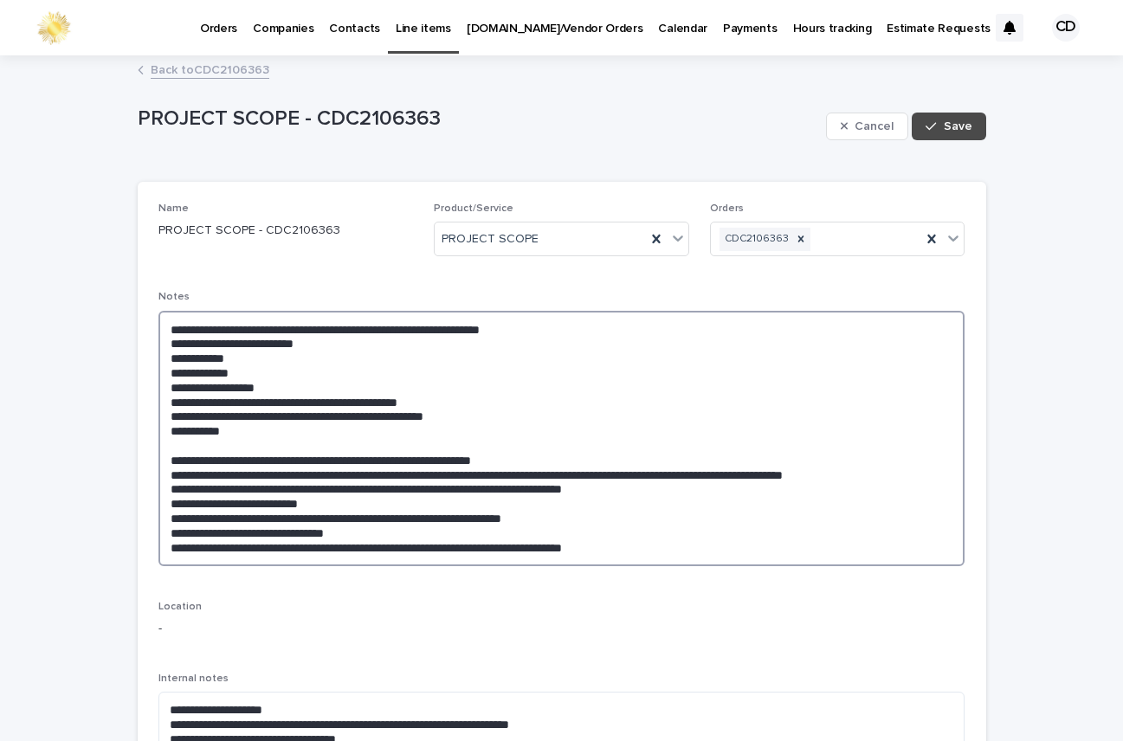
click at [654, 550] on textarea "**********" at bounding box center [562, 439] width 807 height 256
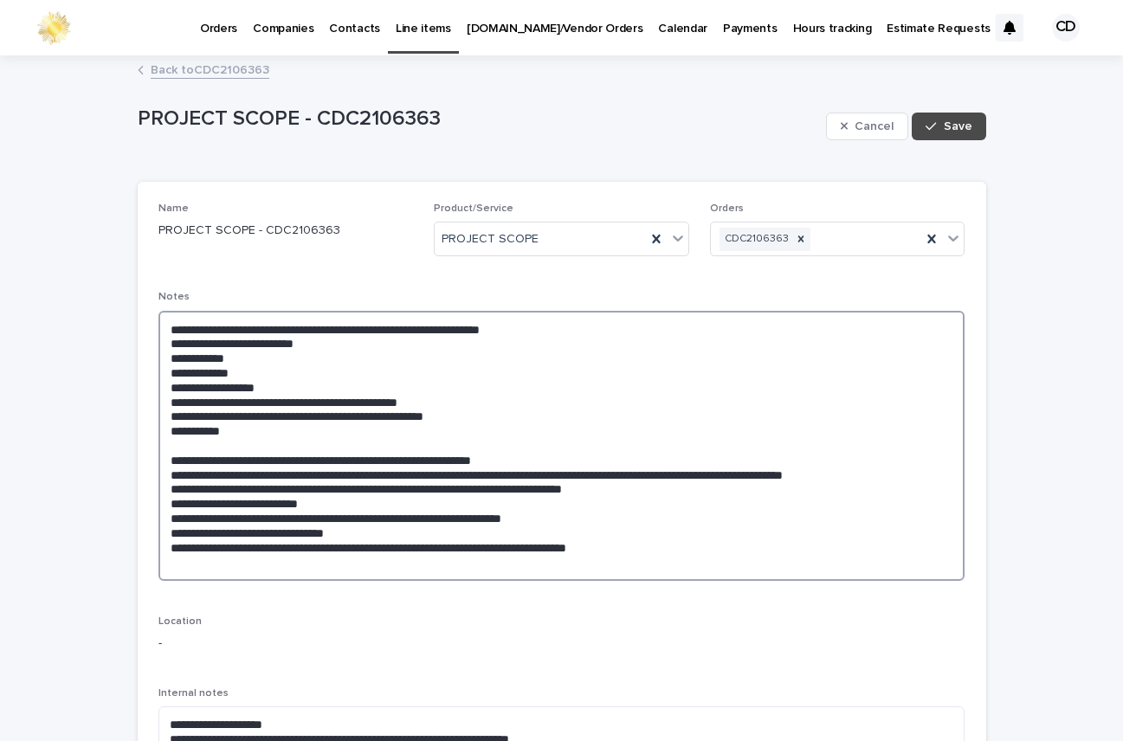
paste textarea "**********"
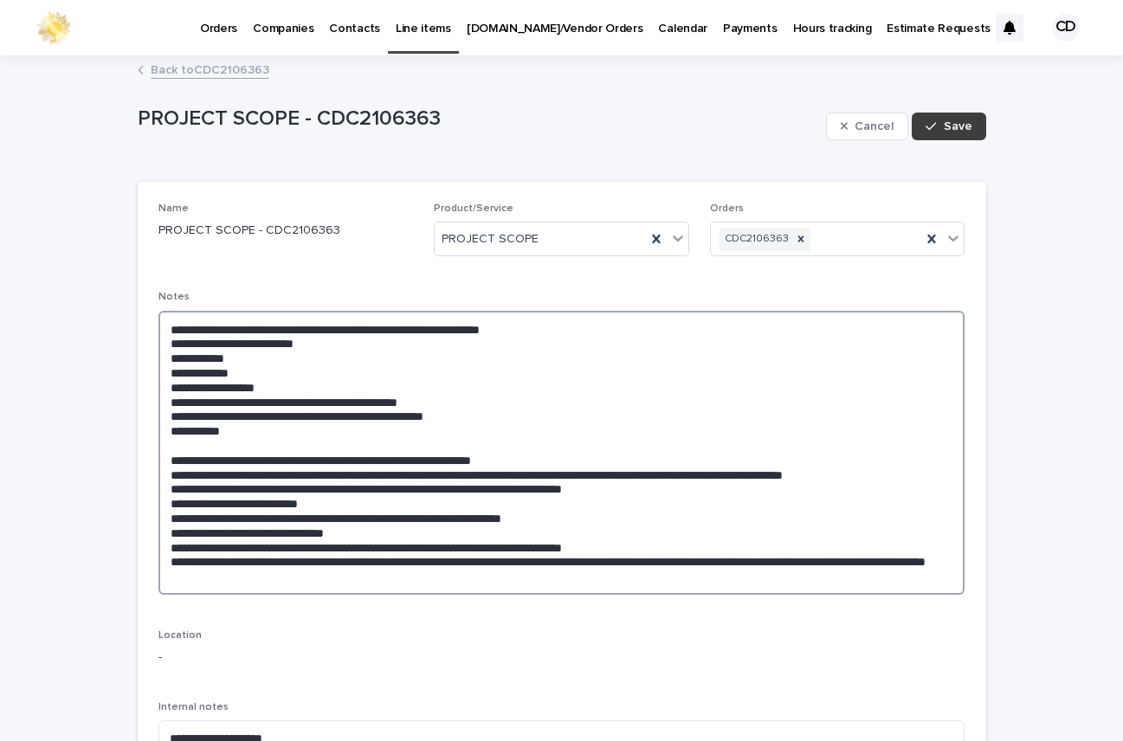
type textarea "**********"
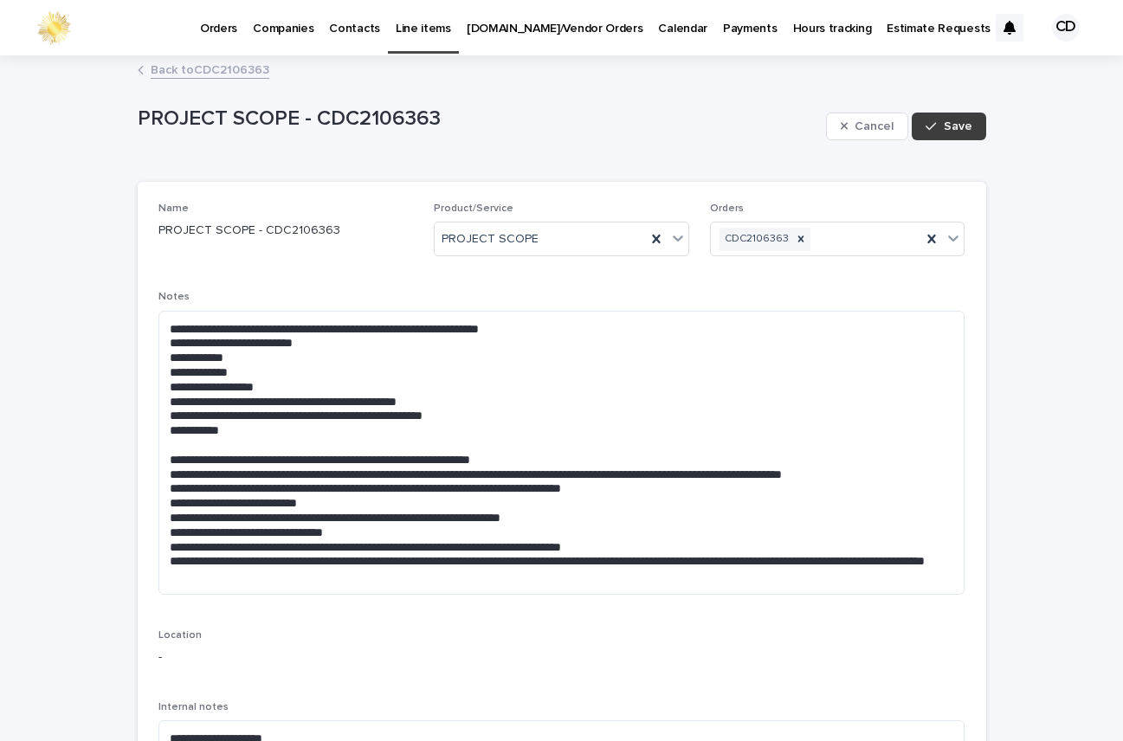
click at [957, 125] on span "Save" at bounding box center [958, 126] width 29 height 12
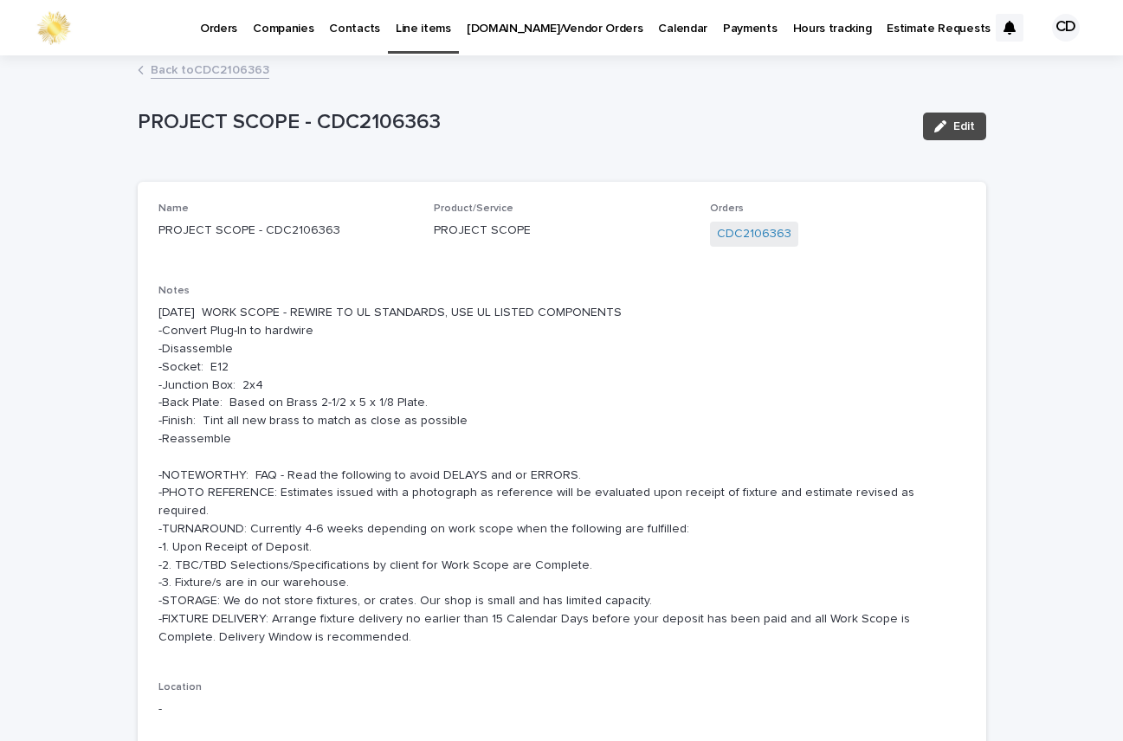
click at [225, 68] on link "Back to CDC2106363" at bounding box center [210, 69] width 119 height 20
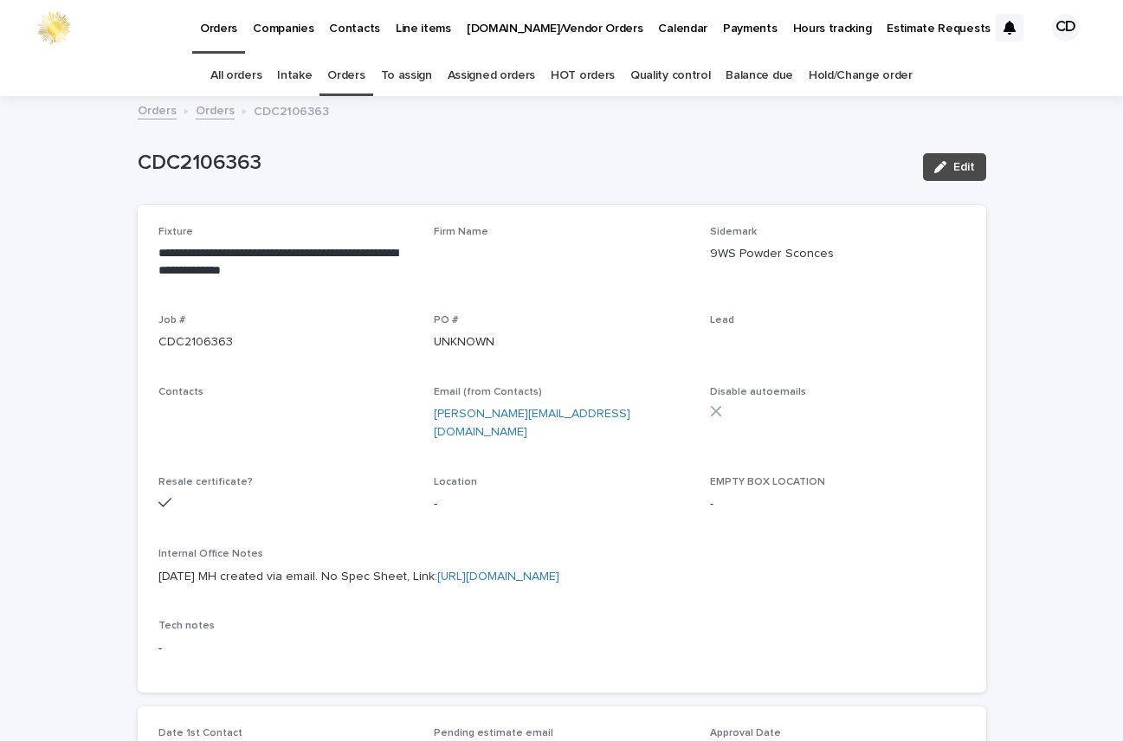
scroll to position [55, 0]
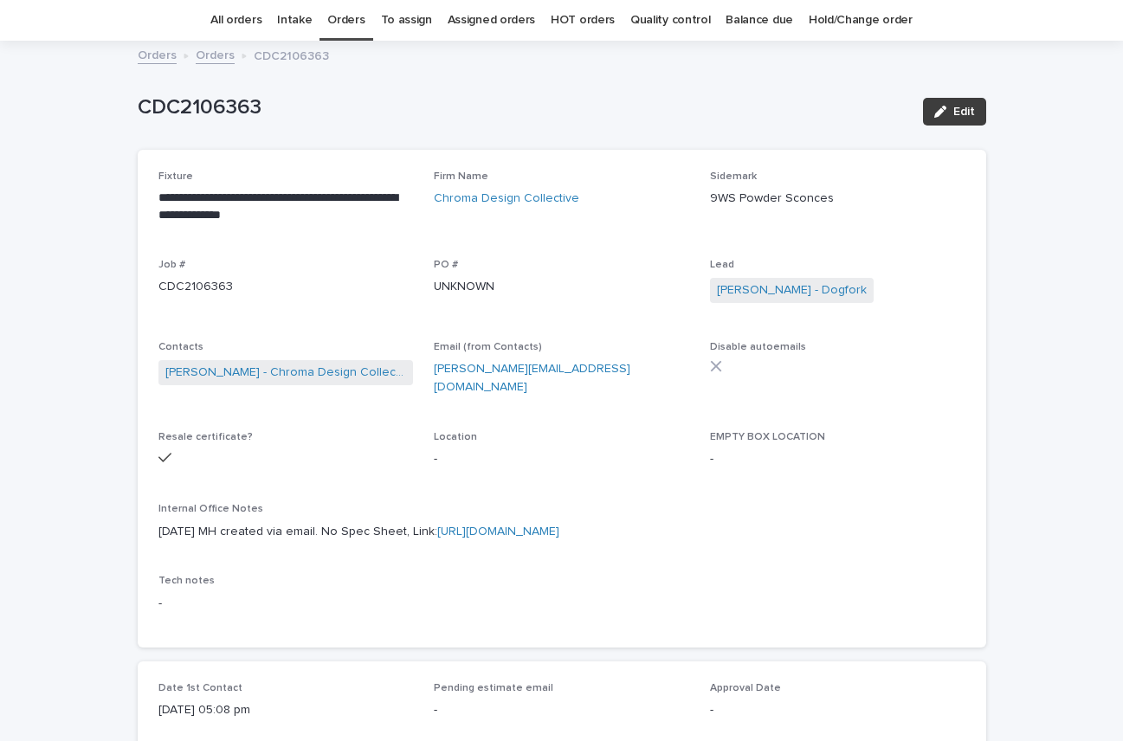
click at [963, 108] on span "Edit" at bounding box center [965, 112] width 22 height 12
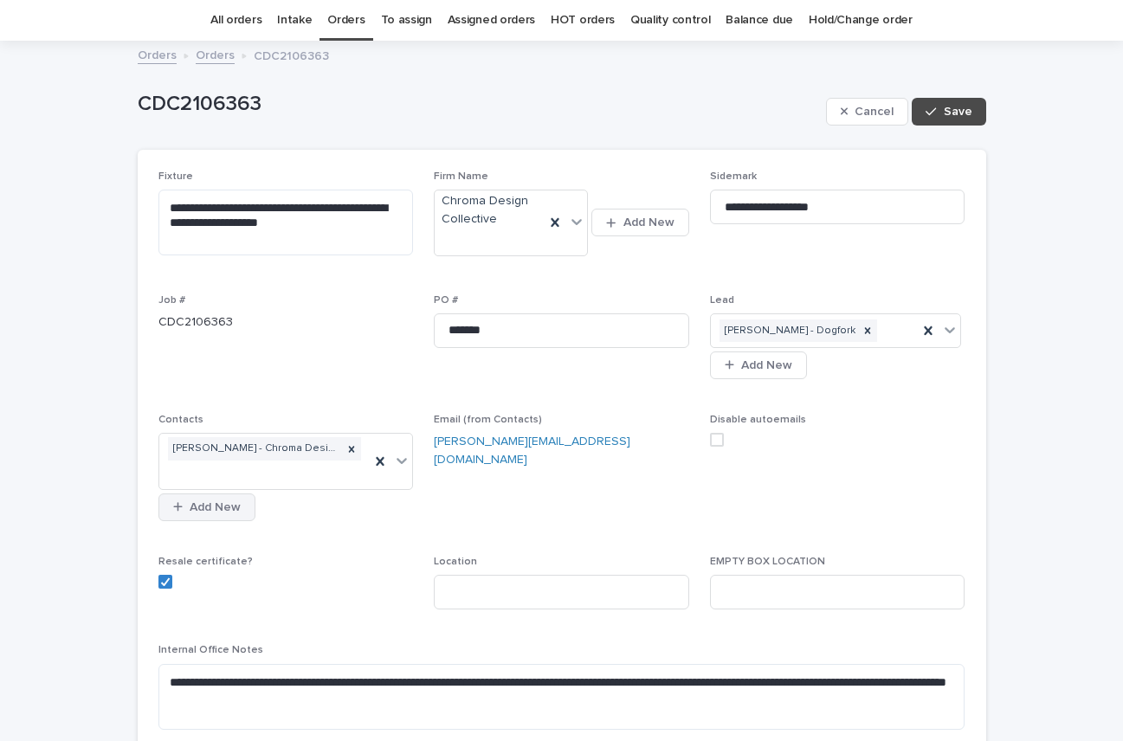
click at [170, 495] on button "Add New" at bounding box center [207, 508] width 97 height 28
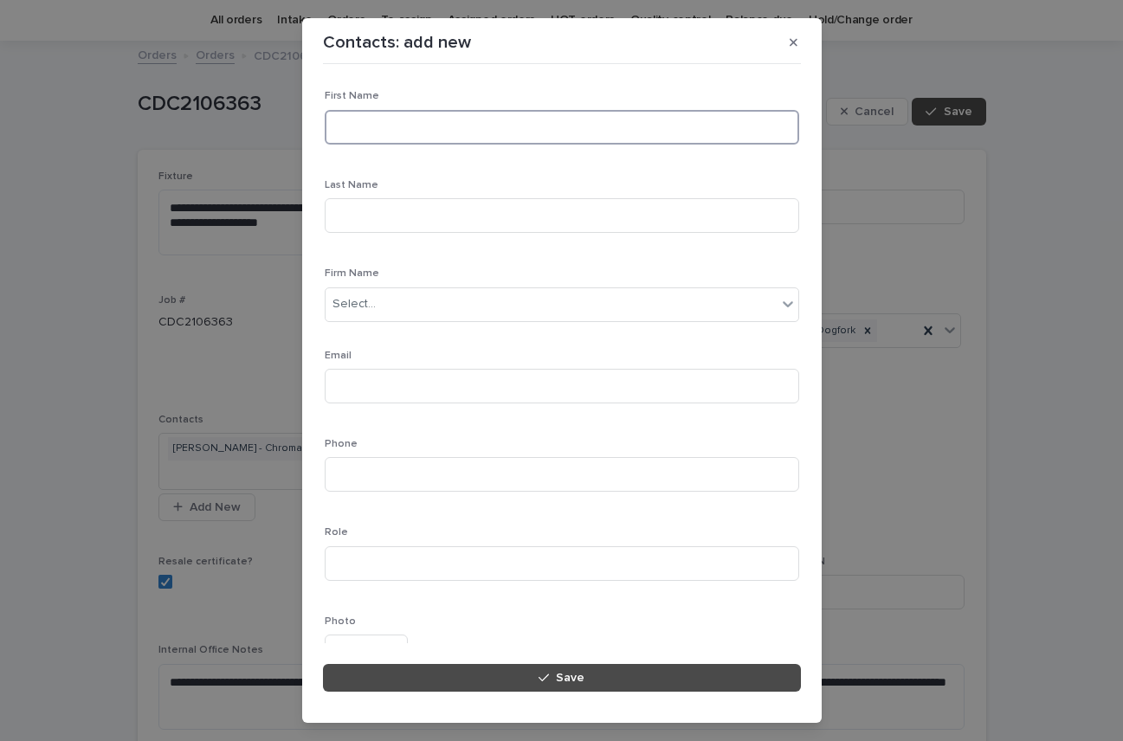
click at [476, 115] on input at bounding box center [562, 127] width 475 height 35
type input "*****"
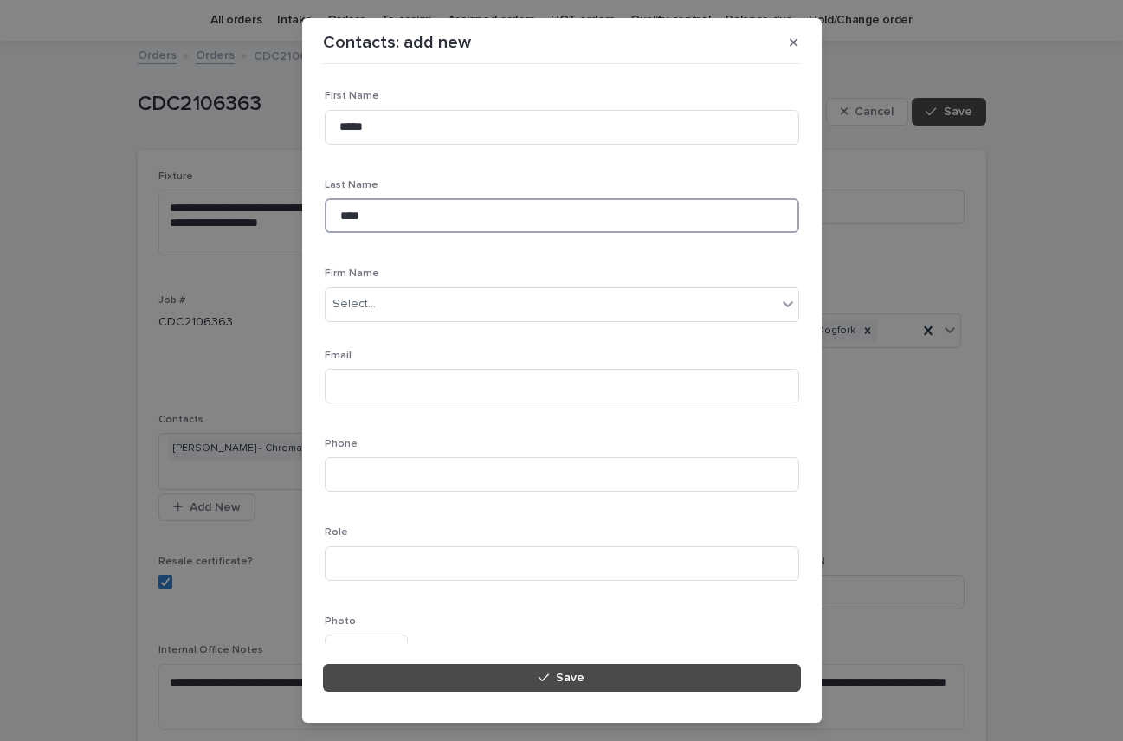
type input "****"
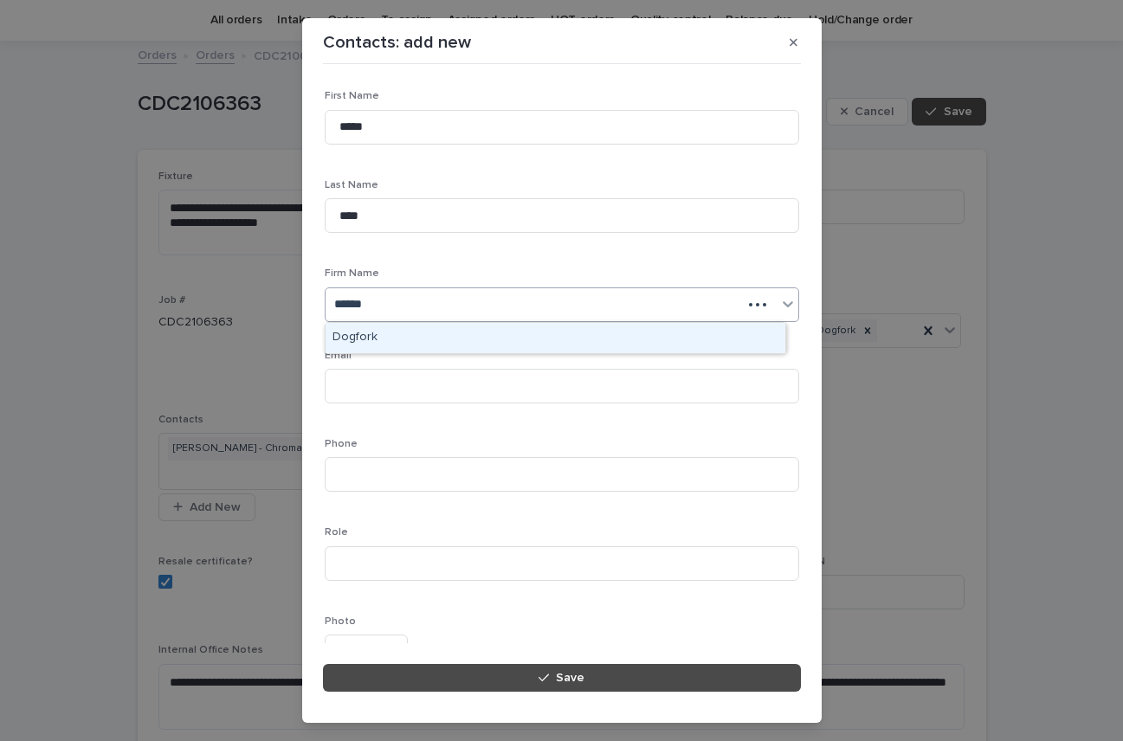
type input "*******"
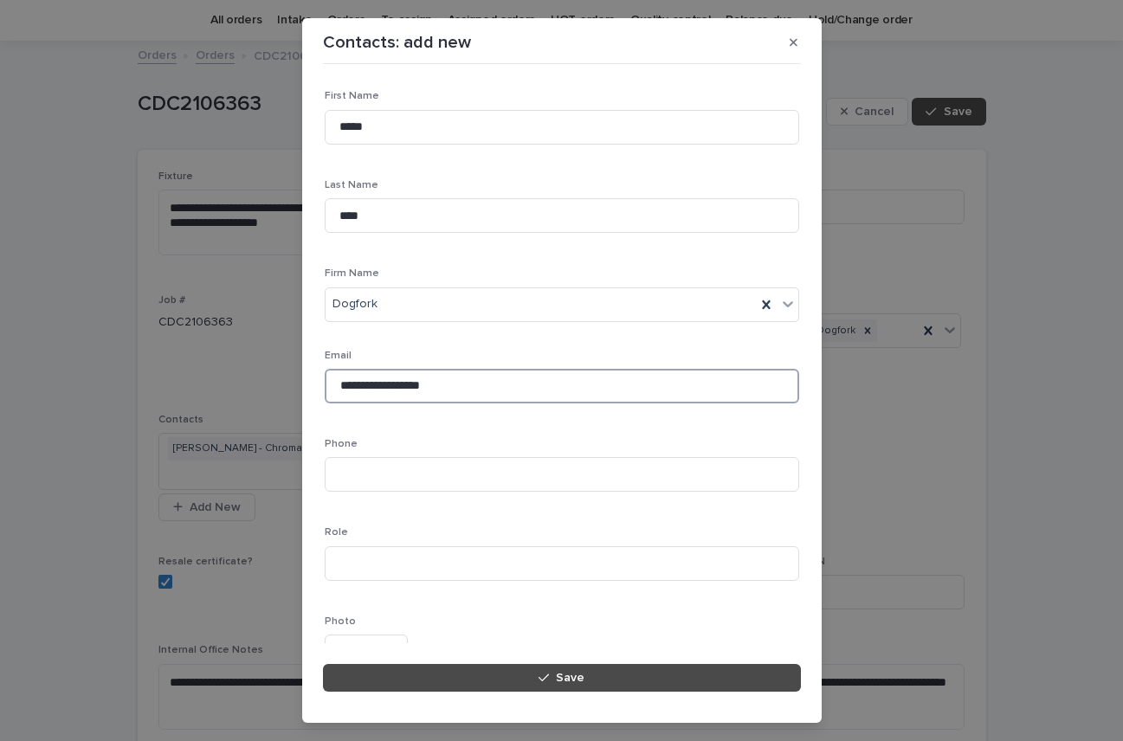
type input "**********"
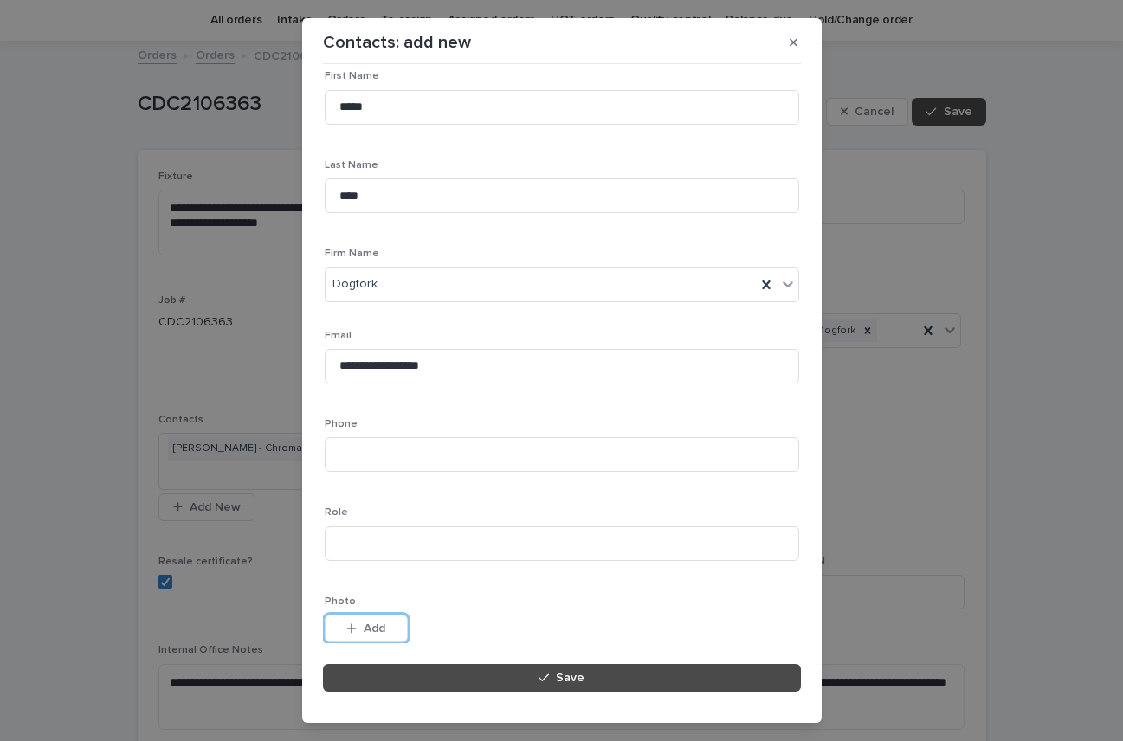
scroll to position [162, 0]
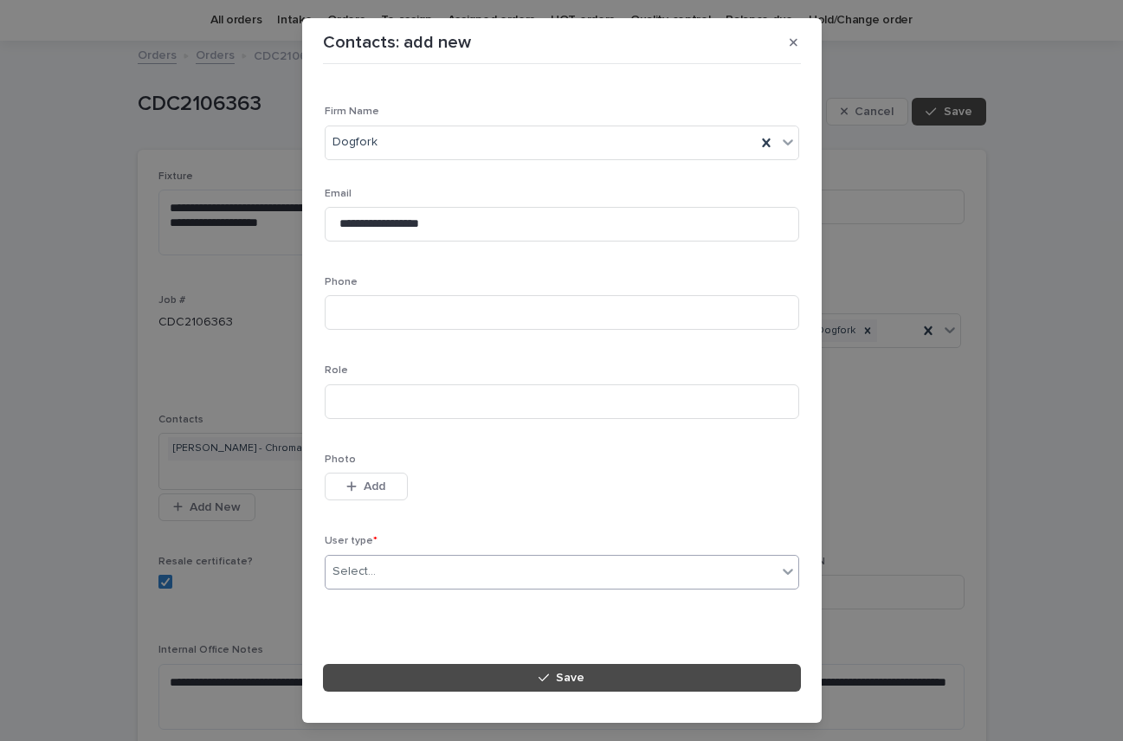
click at [341, 567] on div "Select..." at bounding box center [354, 572] width 43 height 18
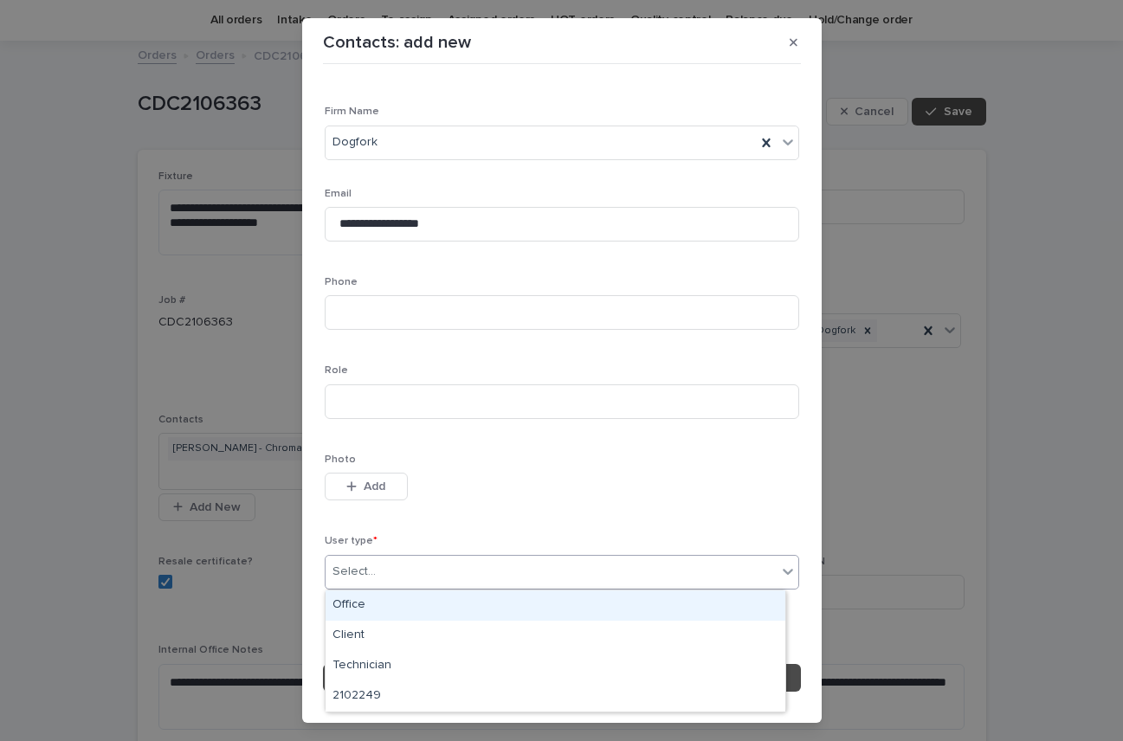
click at [344, 605] on div "Office" at bounding box center [556, 606] width 460 height 30
click at [344, 605] on div "**********" at bounding box center [562, 272] width 475 height 689
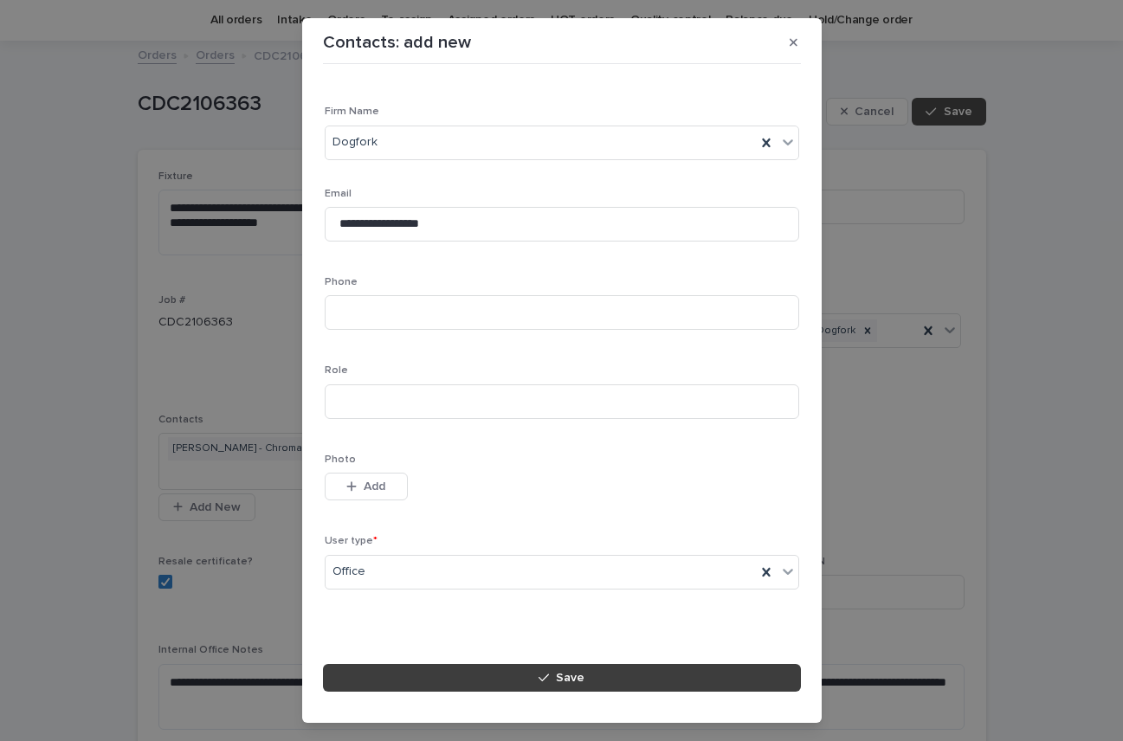
click at [580, 681] on span "Save" at bounding box center [570, 678] width 29 height 12
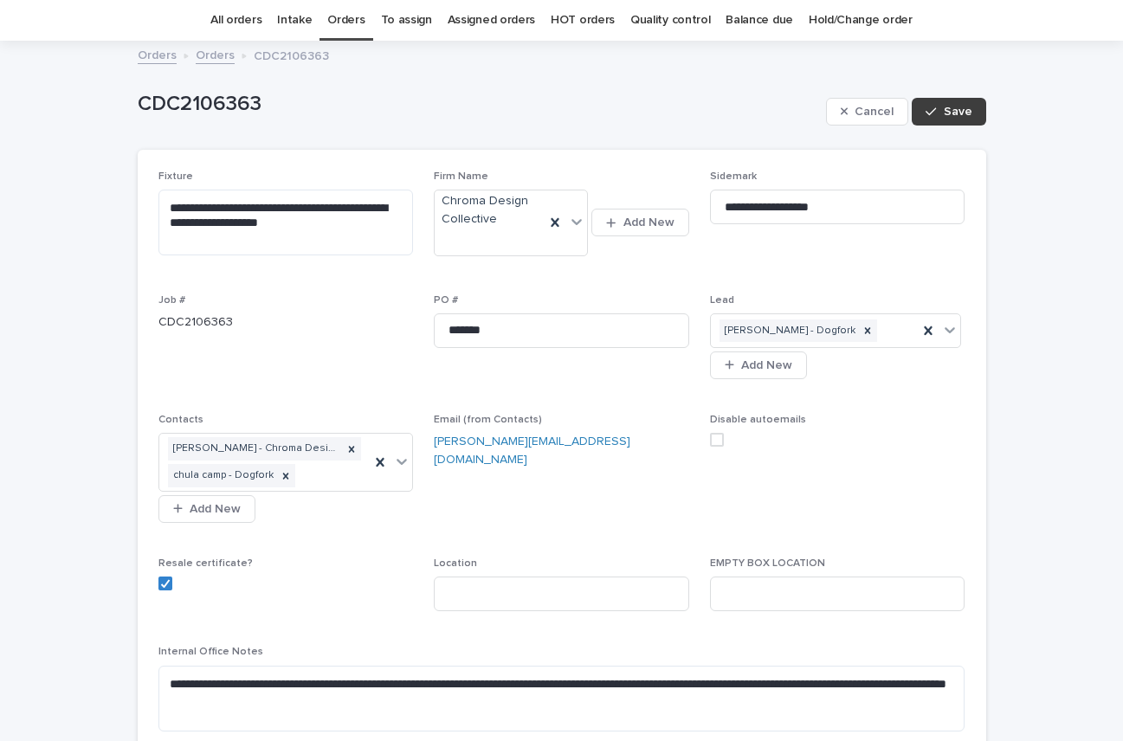
click at [944, 108] on span "Save" at bounding box center [958, 112] width 29 height 12
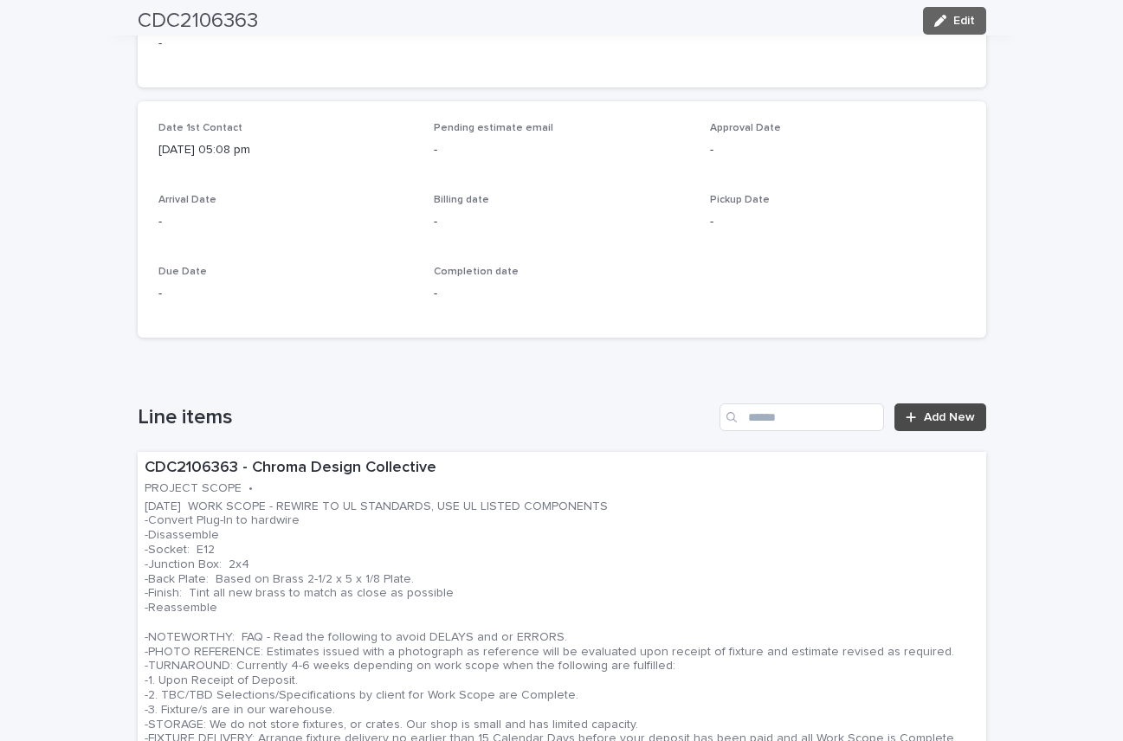
scroll to position [1054, 0]
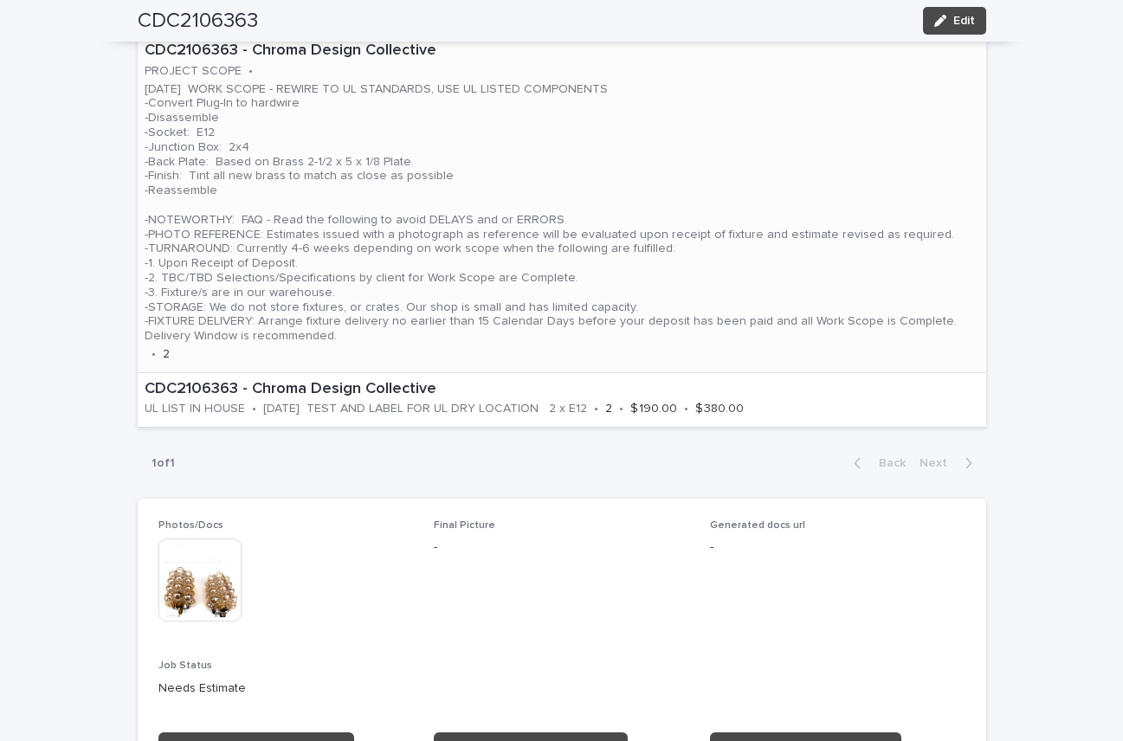
click at [640, 152] on p "09.16.25 WORK SCOPE - REWIRE TO UL STANDARDS, USE UL LISTED COMPONENTS -Convert…" at bounding box center [562, 213] width 835 height 262
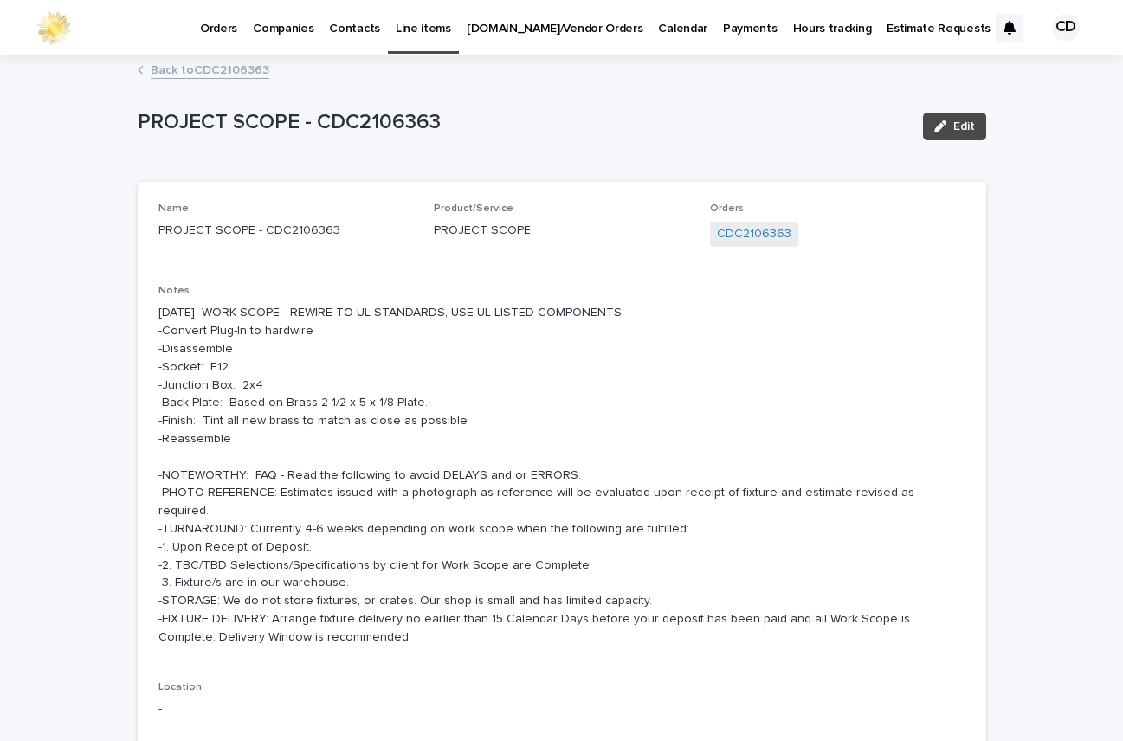
click at [230, 66] on link "Back to CDC2106363" at bounding box center [210, 69] width 119 height 20
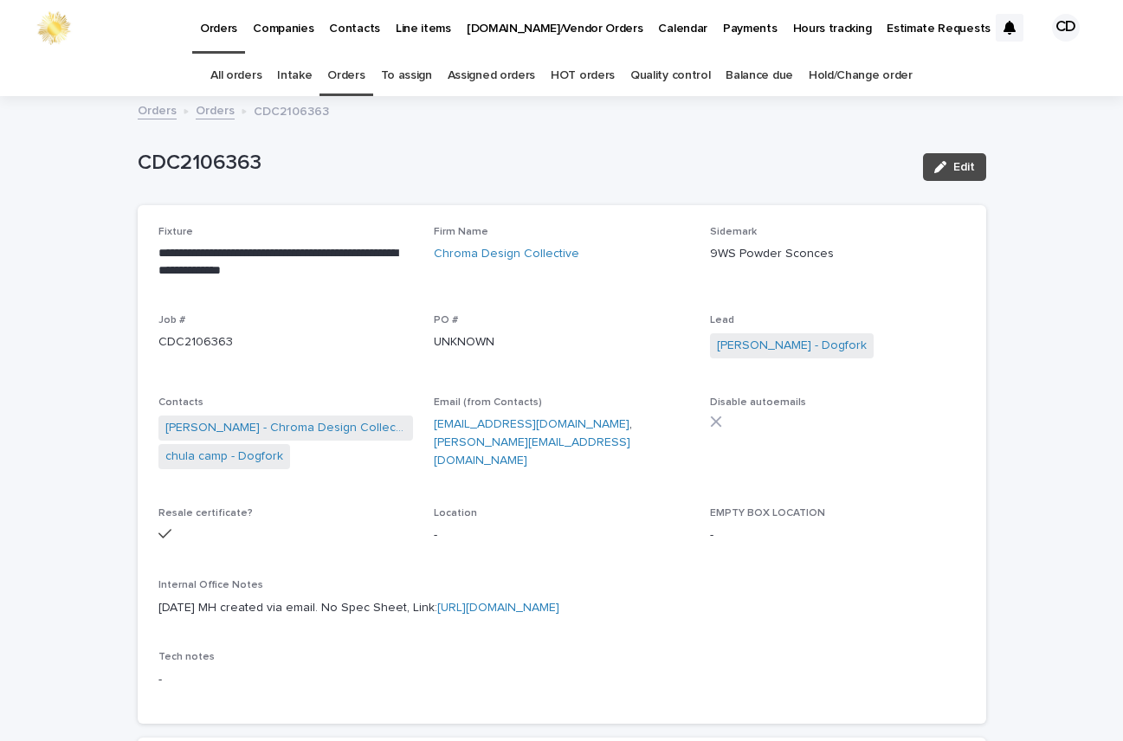
click at [344, 74] on link "Orders" at bounding box center [345, 75] width 37 height 41
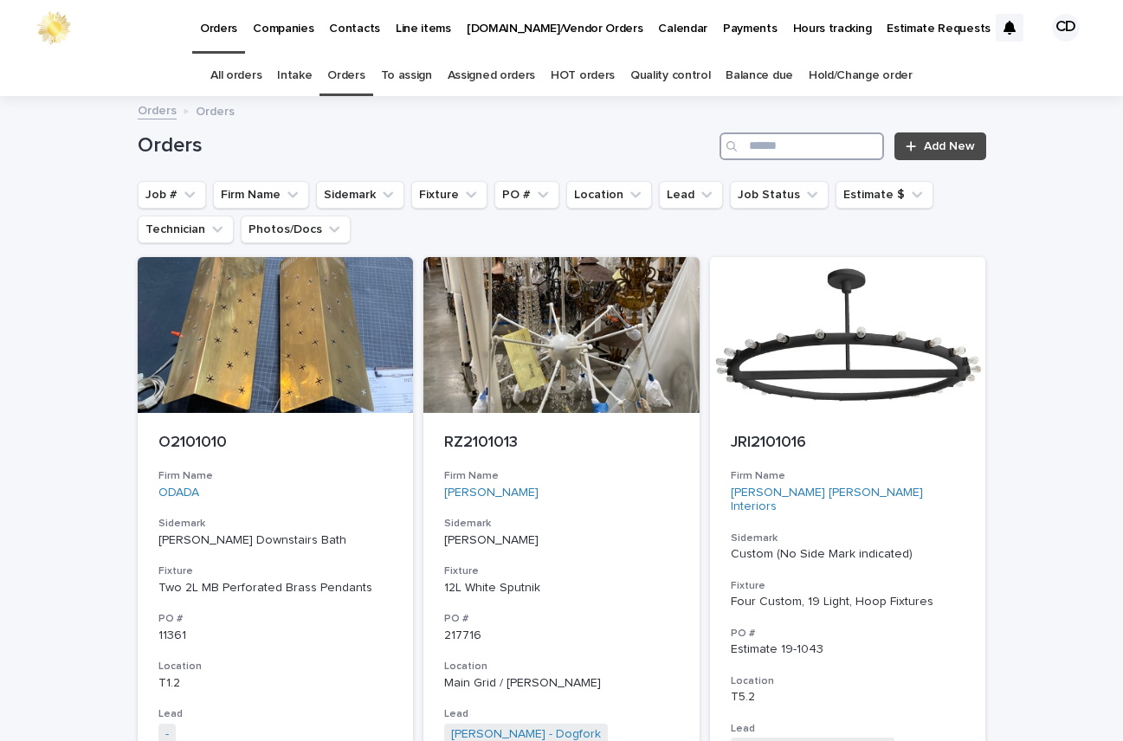
click at [826, 142] on input "Search" at bounding box center [802, 147] width 165 height 28
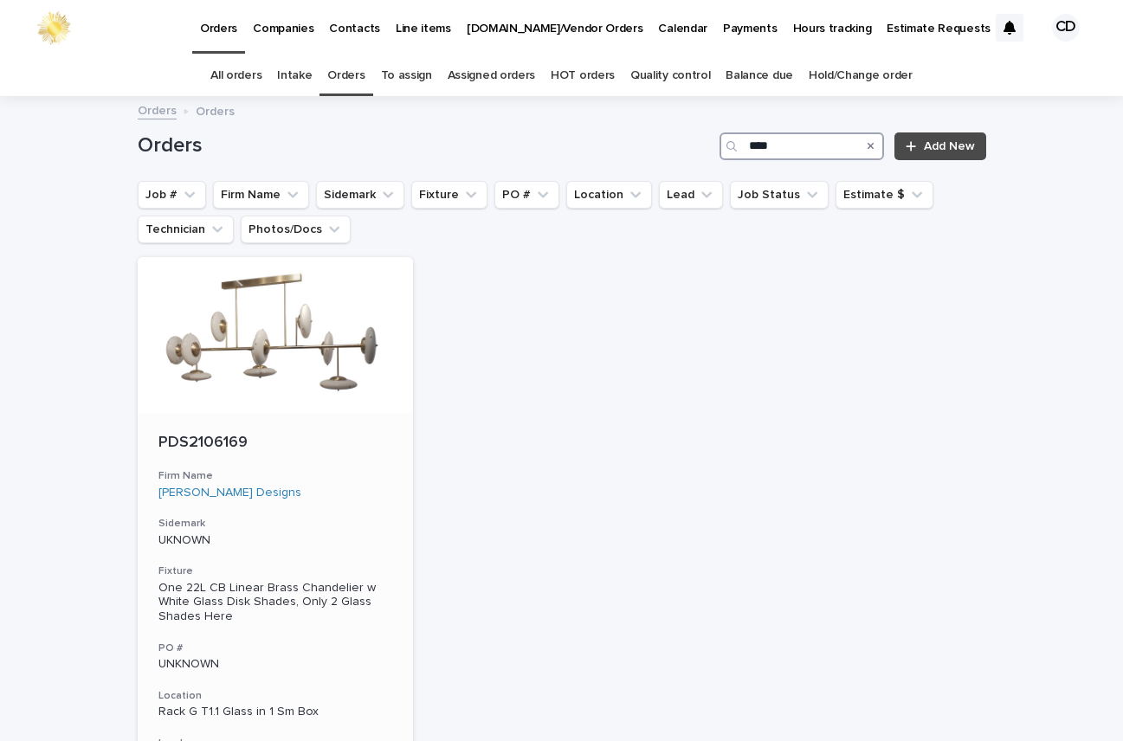
type input "****"
click at [327, 483] on h3 "Firm Name" at bounding box center [276, 476] width 235 height 14
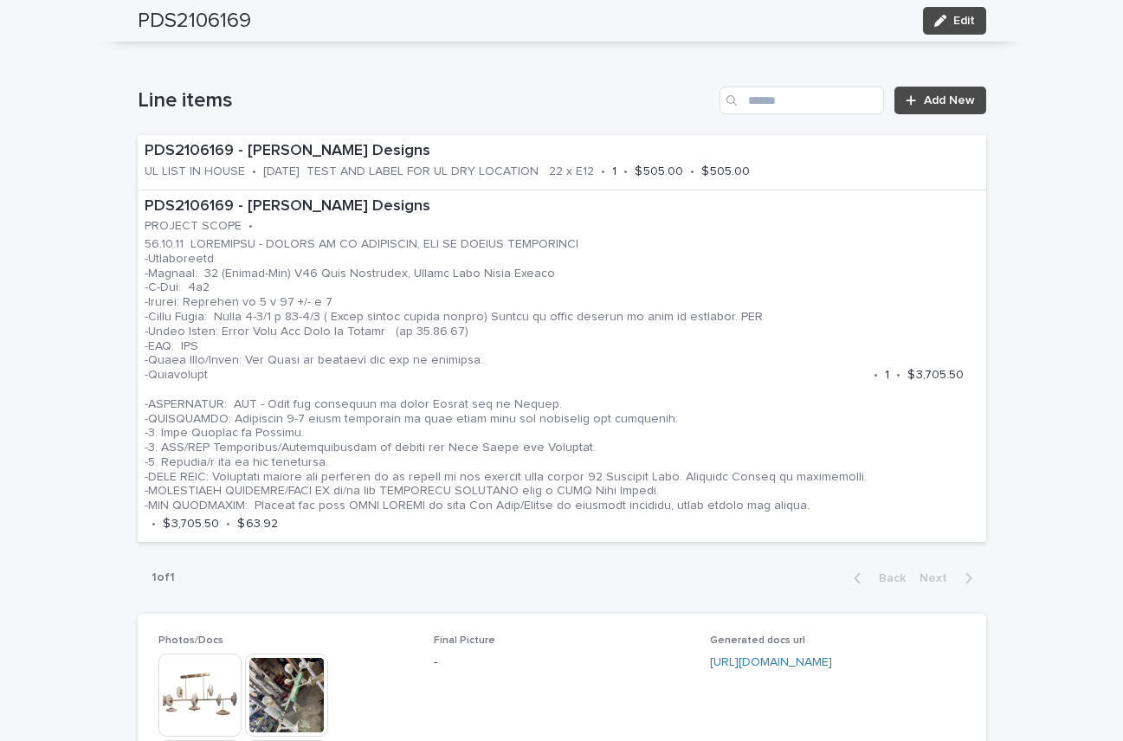
scroll to position [1071, 0]
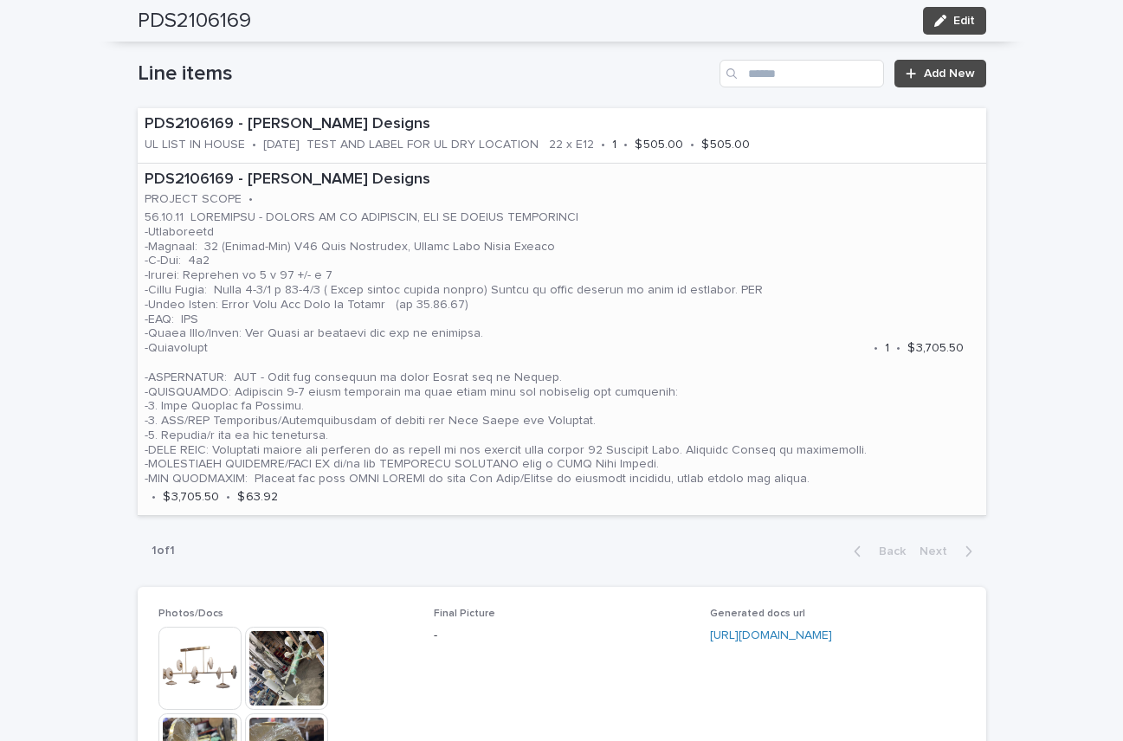
click at [735, 338] on p at bounding box center [506, 348] width 722 height 276
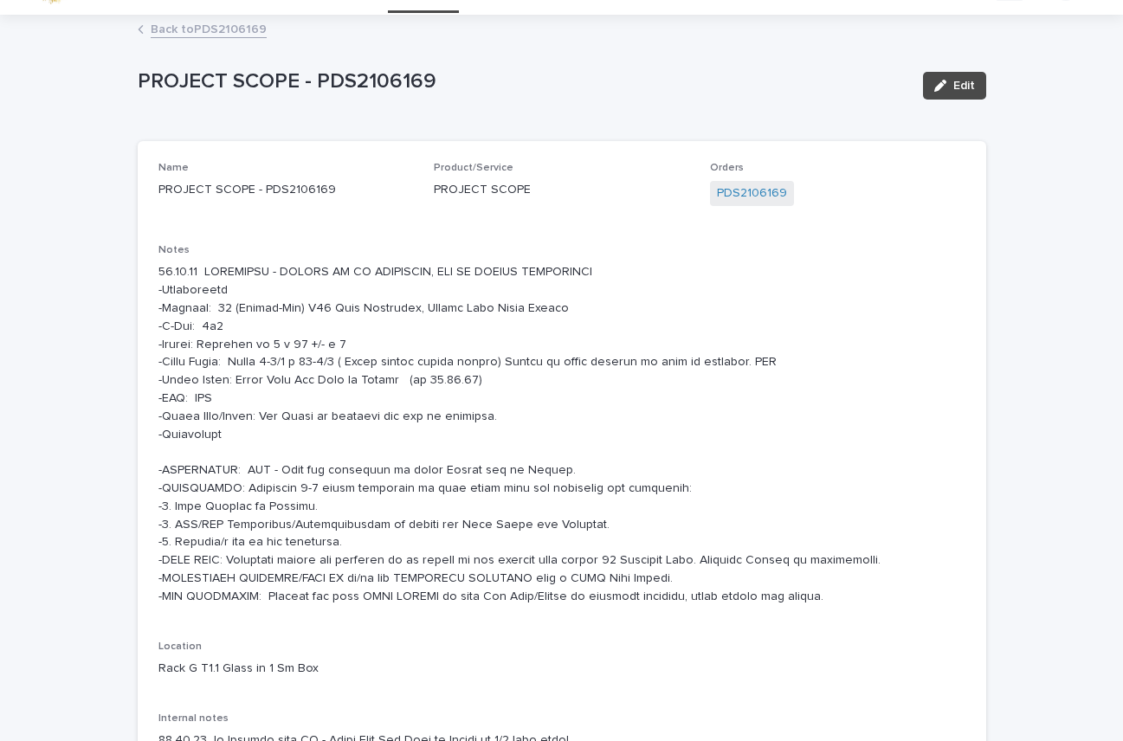
scroll to position [81, 0]
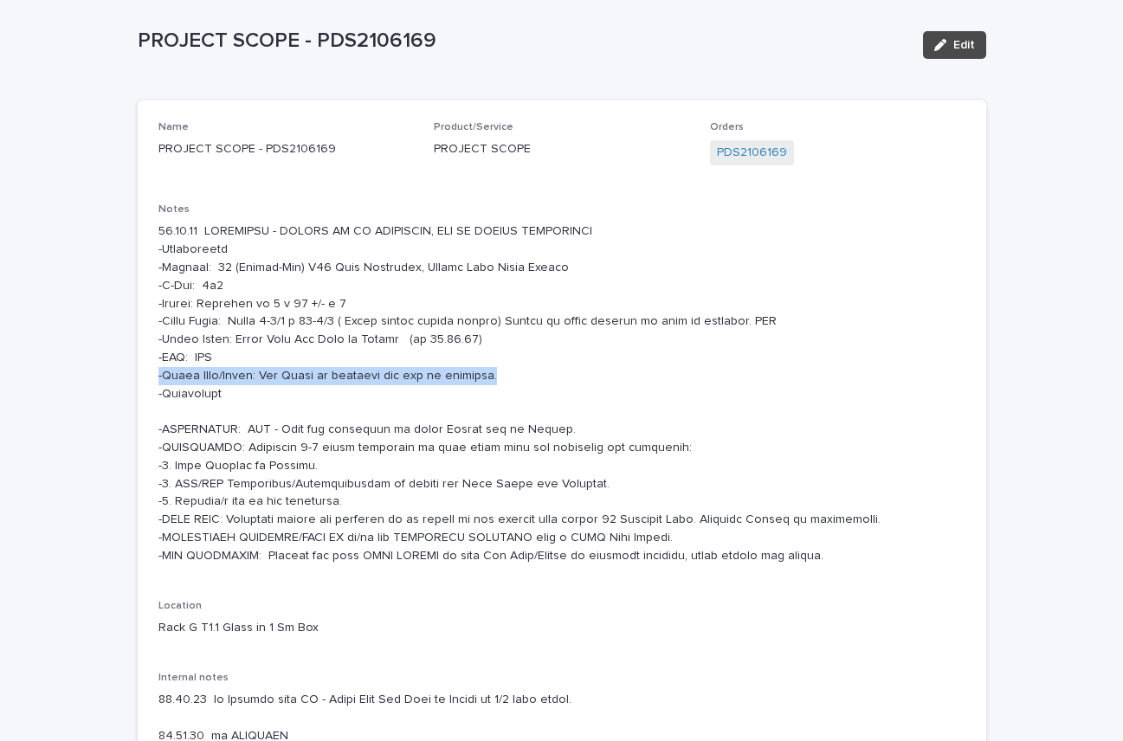
drag, startPoint x: 152, startPoint y: 372, endPoint x: 428, endPoint y: 378, distance: 276.4
click at [521, 380] on p at bounding box center [562, 394] width 807 height 342
copy p "-Metal Rods/Stems: New Stems if required are not in estimate."
click at [934, 493] on p at bounding box center [562, 394] width 807 height 342
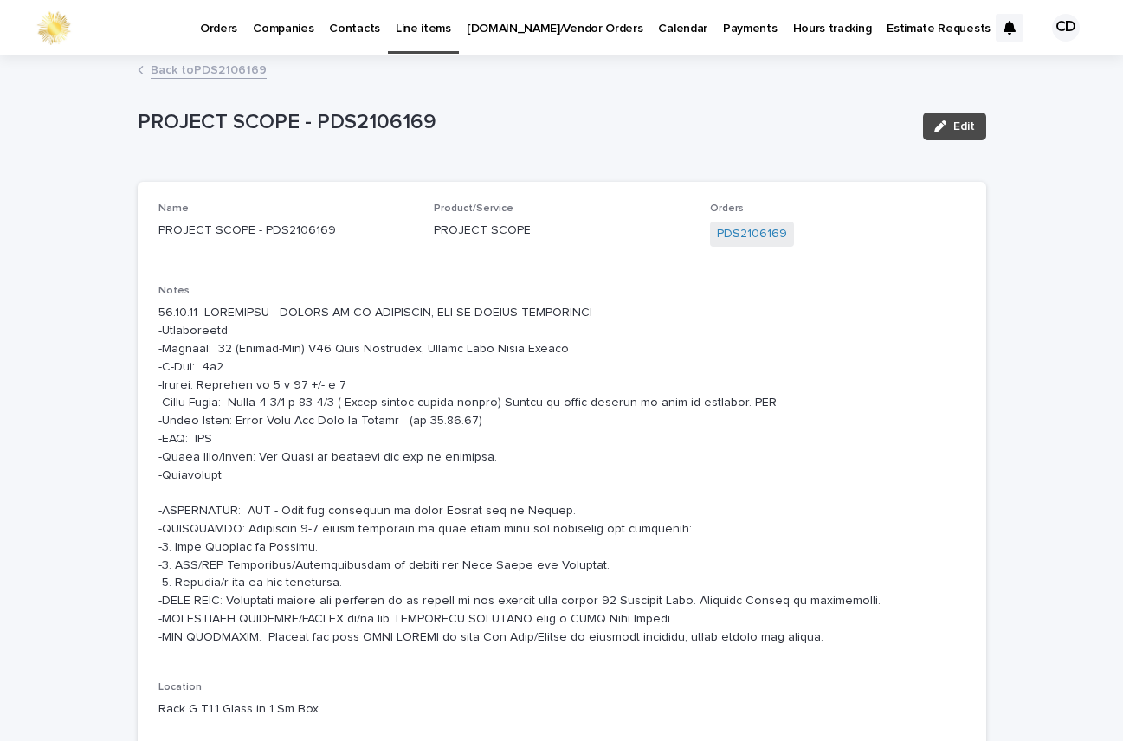
click at [216, 65] on link "Back to PDS2106169" at bounding box center [209, 69] width 116 height 20
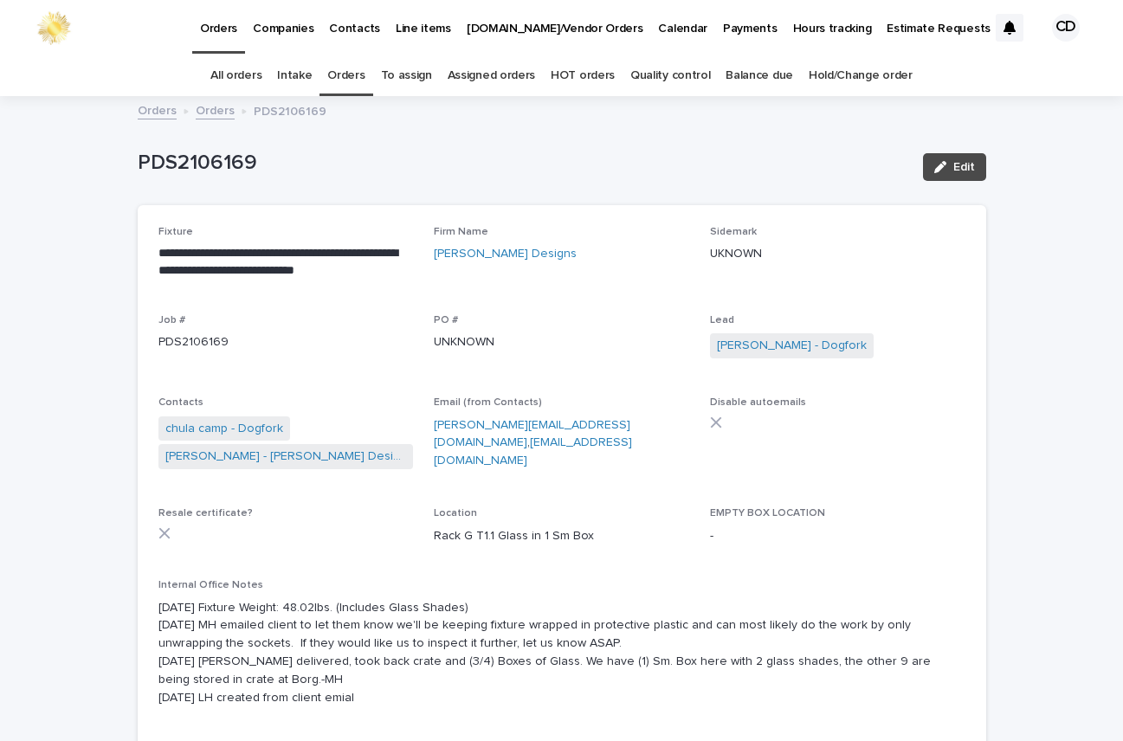
scroll to position [55, 0]
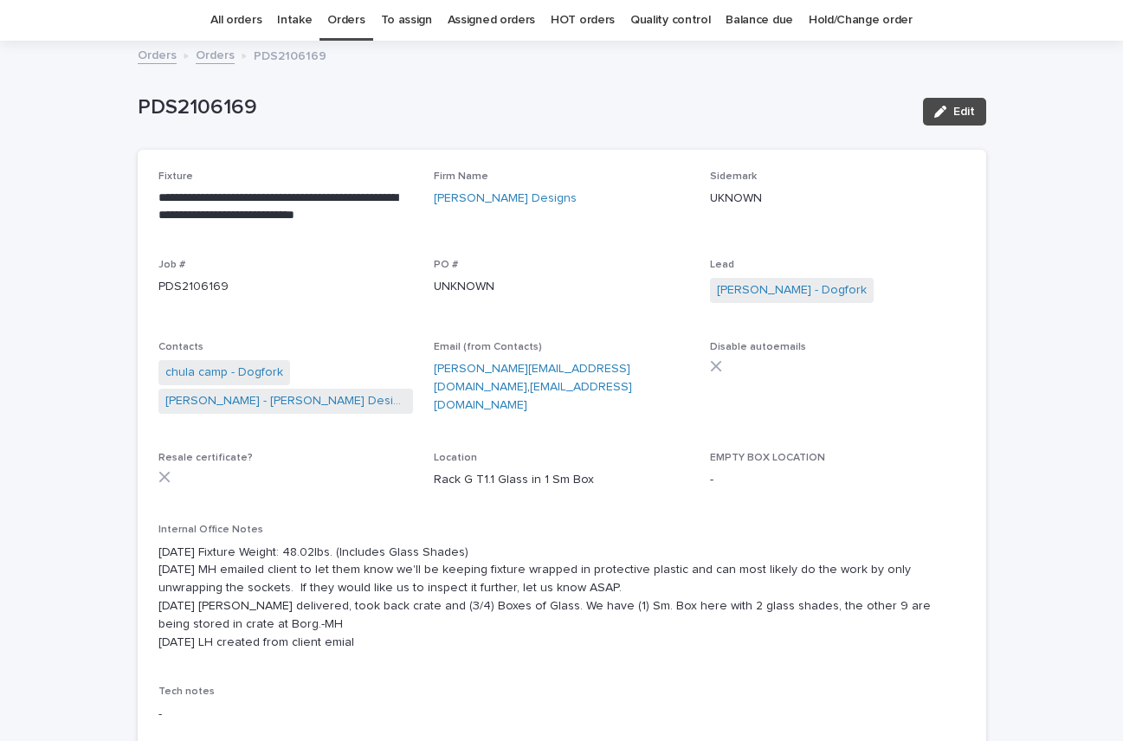
click at [352, 19] on link "Orders" at bounding box center [345, 20] width 37 height 41
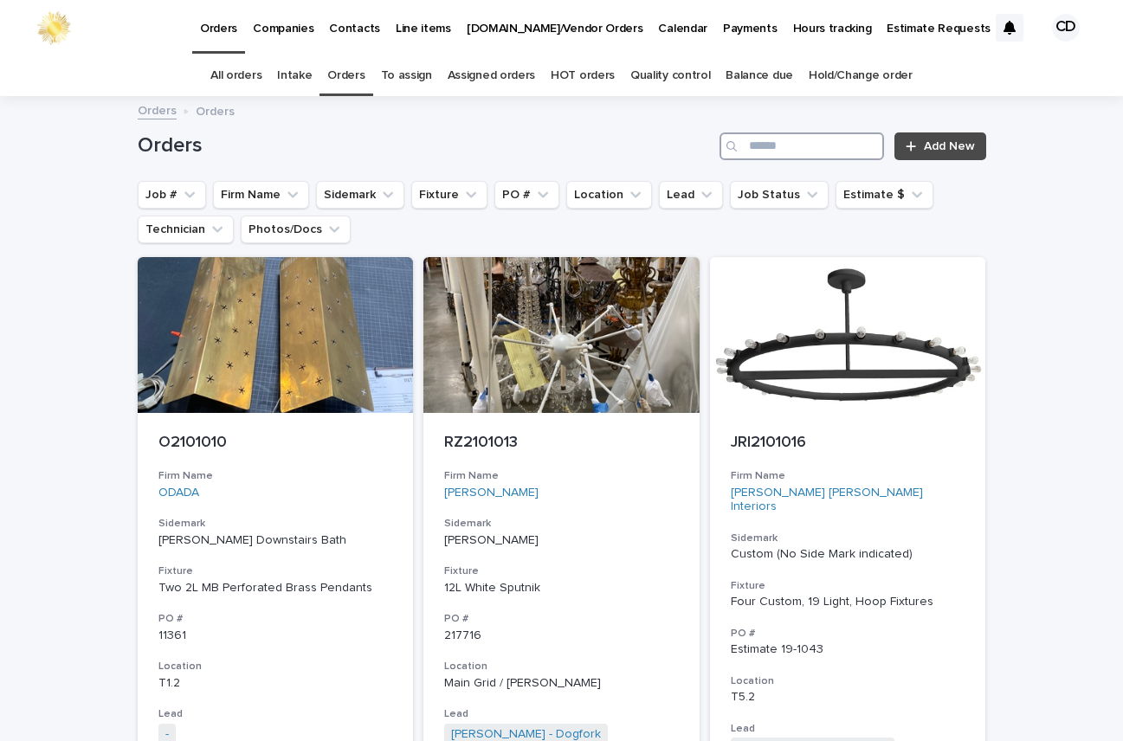
click at [780, 142] on input "Search" at bounding box center [802, 147] width 165 height 28
type input "****"
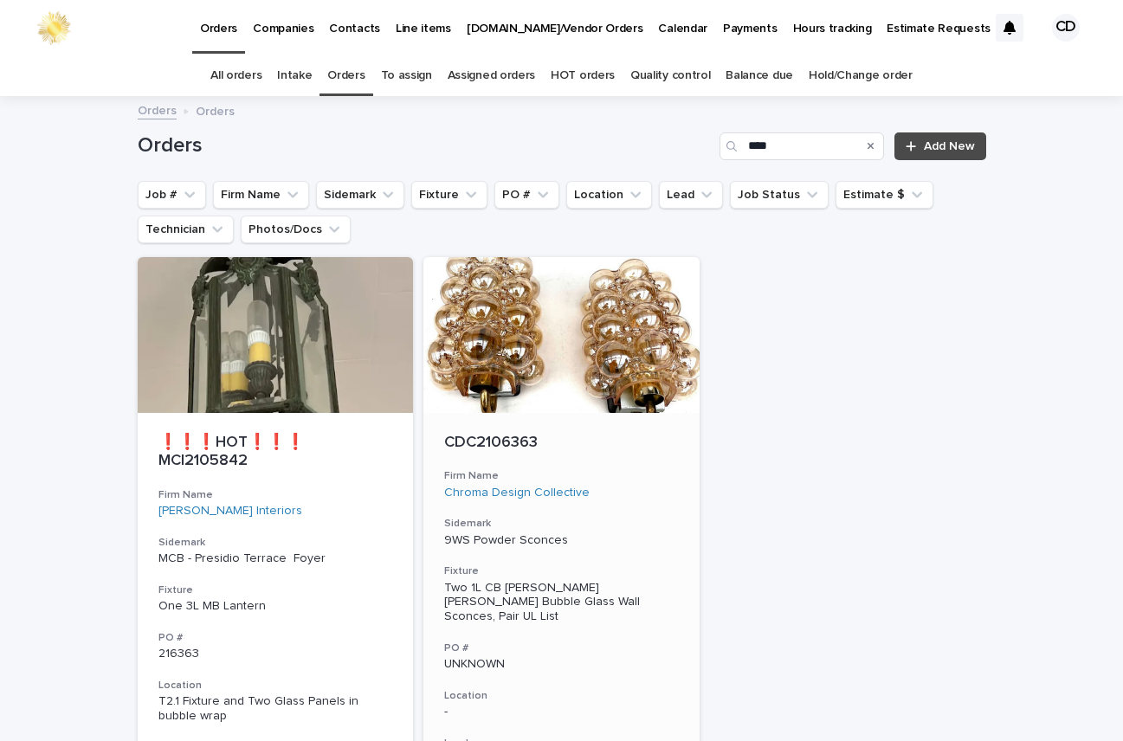
click at [613, 492] on div "Chroma Design Collective" at bounding box center [561, 493] width 235 height 15
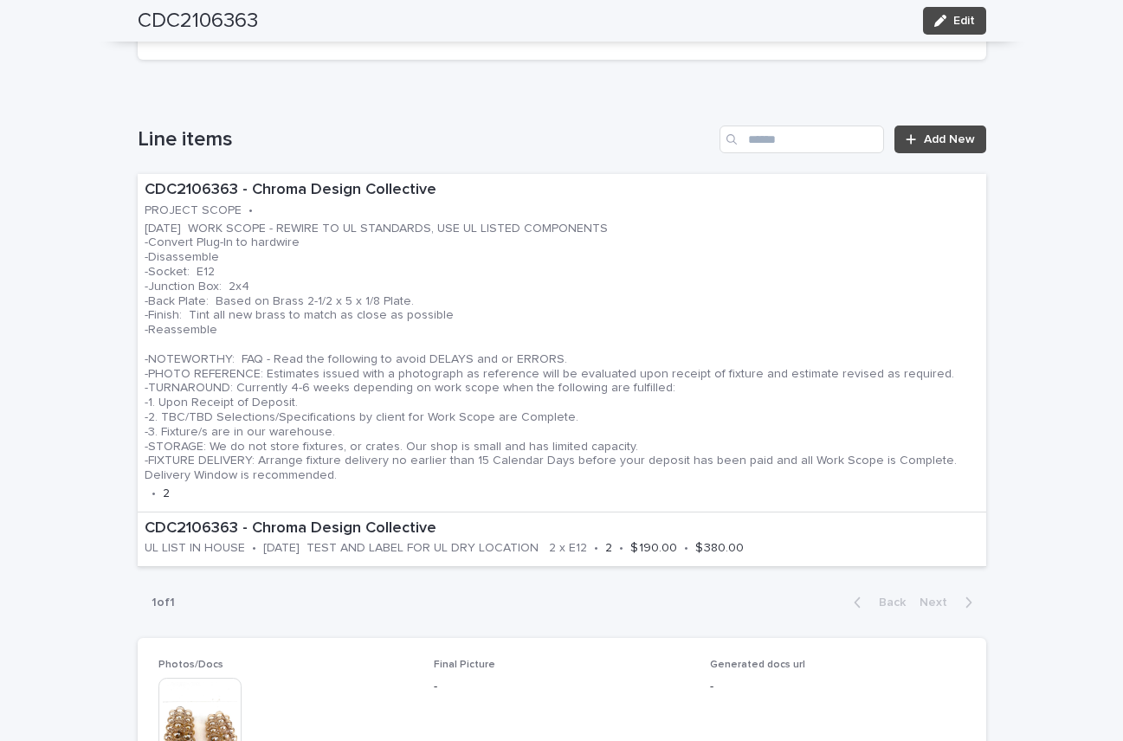
scroll to position [875, 0]
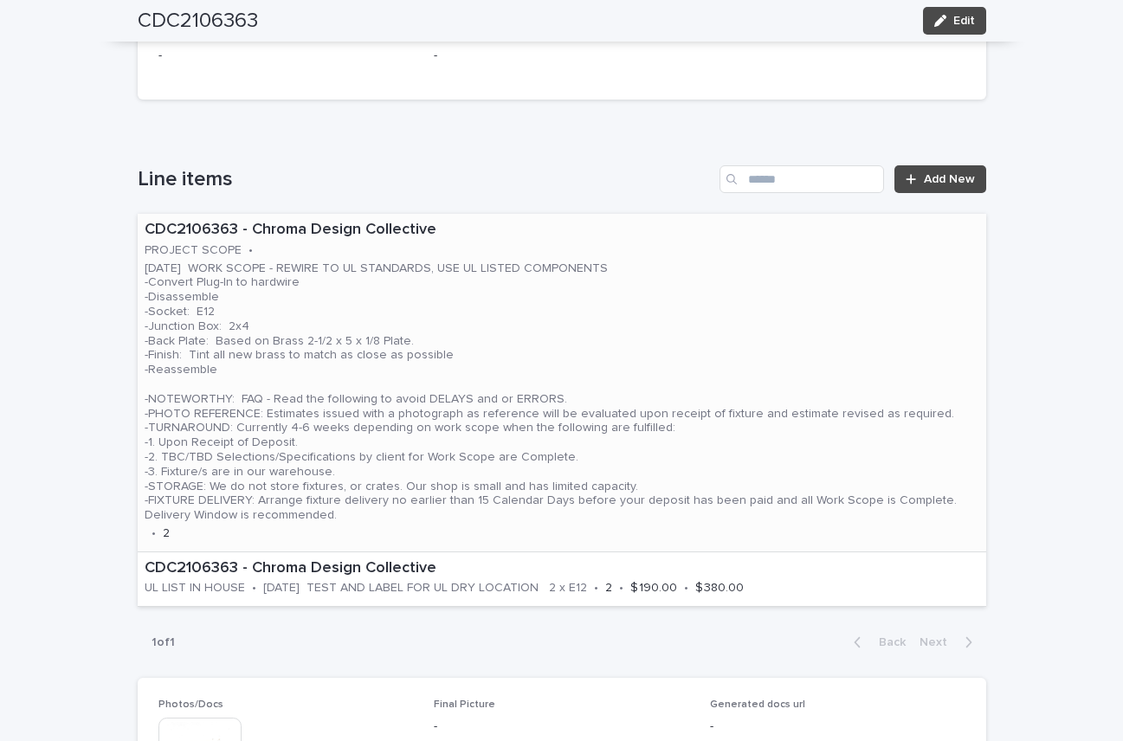
click at [724, 392] on p "09.16.25 WORK SCOPE - REWIRE TO UL STANDARDS, USE UL LISTED COMPONENTS -Convert…" at bounding box center [562, 393] width 835 height 262
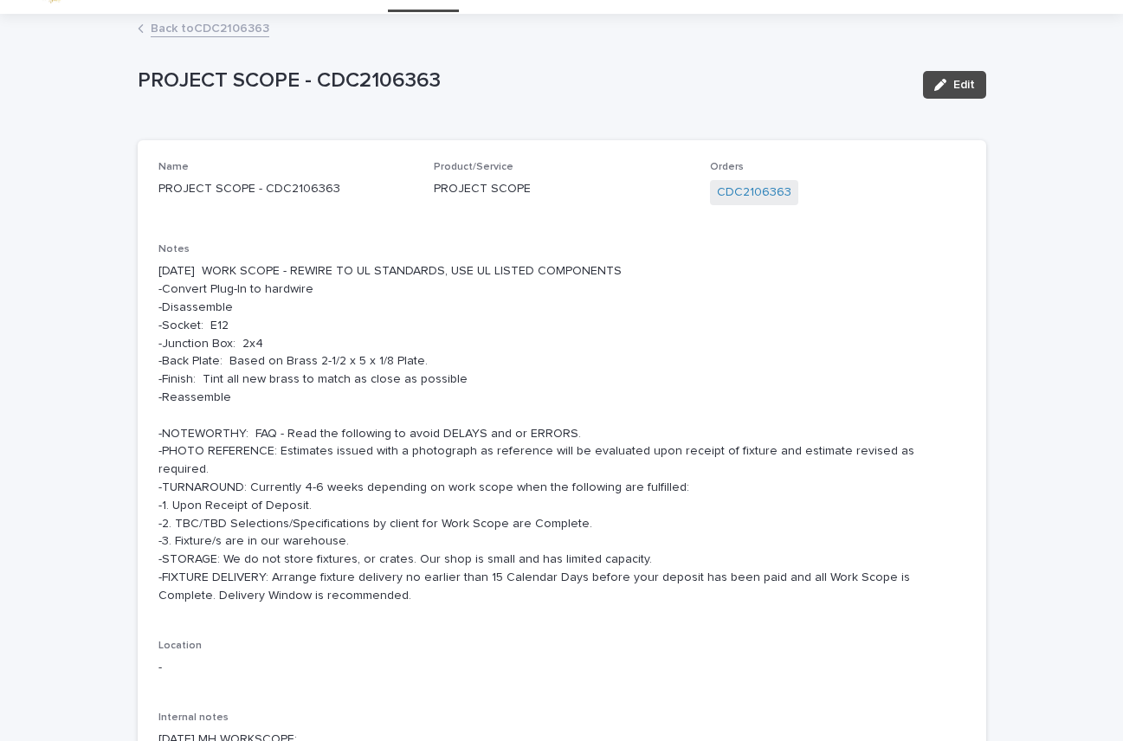
scroll to position [45, 0]
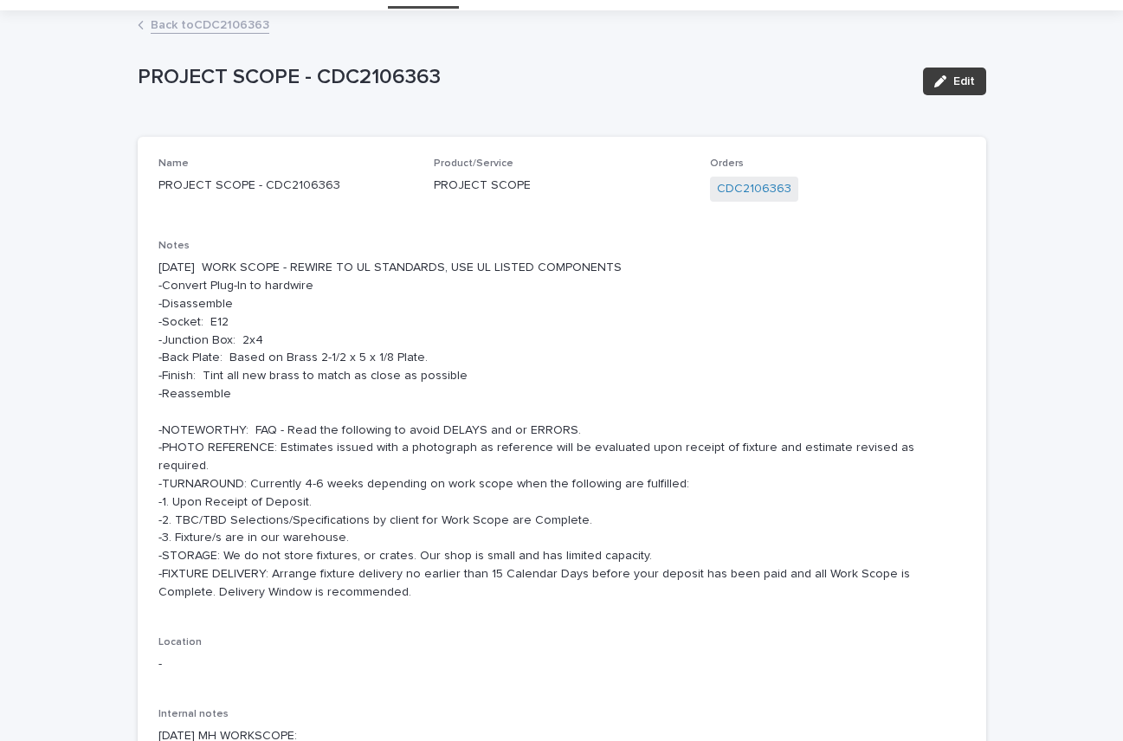
click at [962, 81] on span "Edit" at bounding box center [965, 81] width 22 height 12
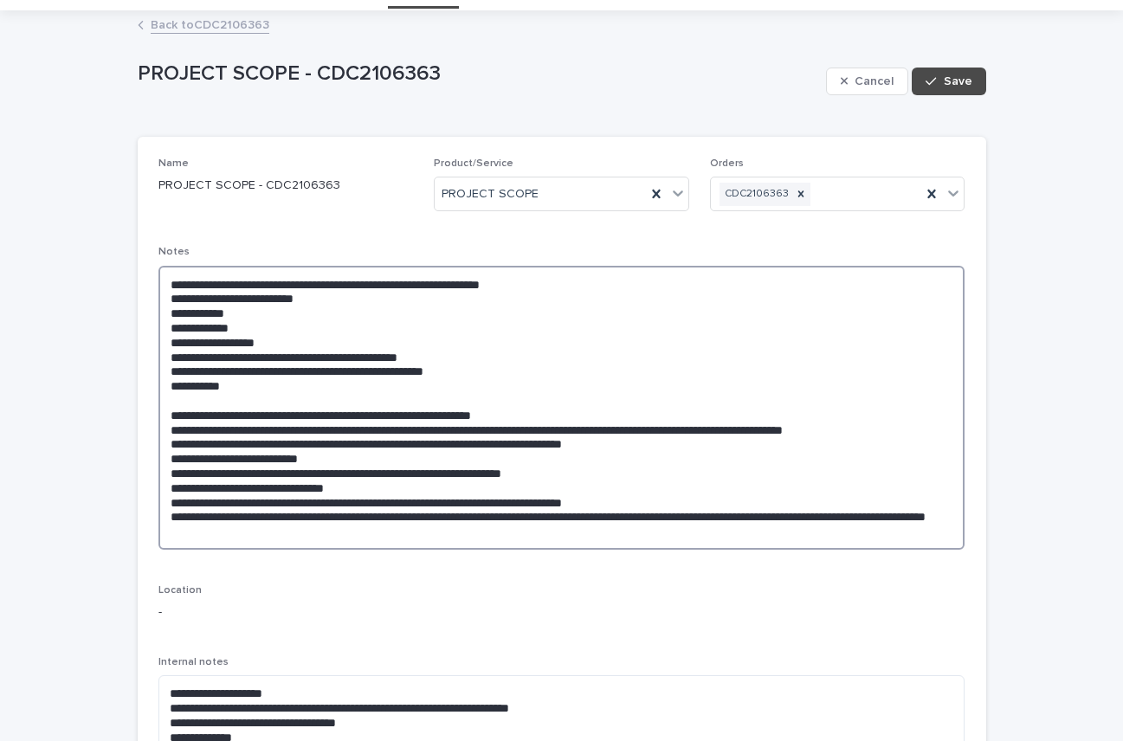
click at [284, 356] on textarea "**********" at bounding box center [562, 408] width 807 height 284
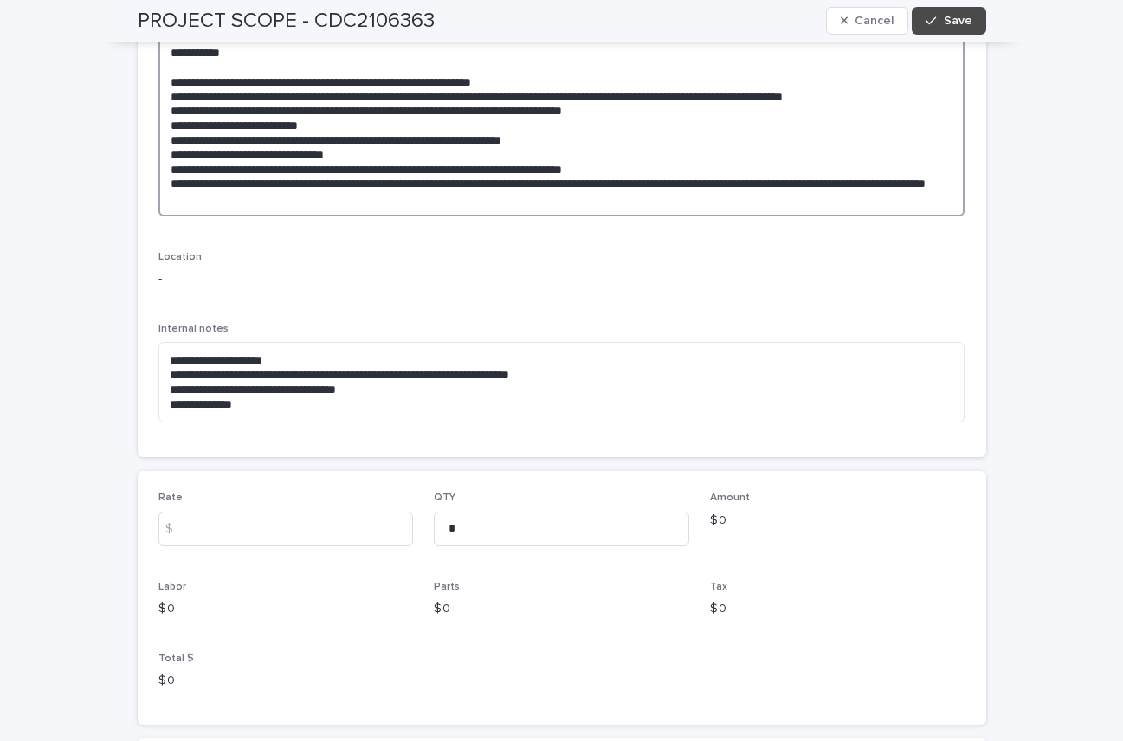
scroll to position [426, 0]
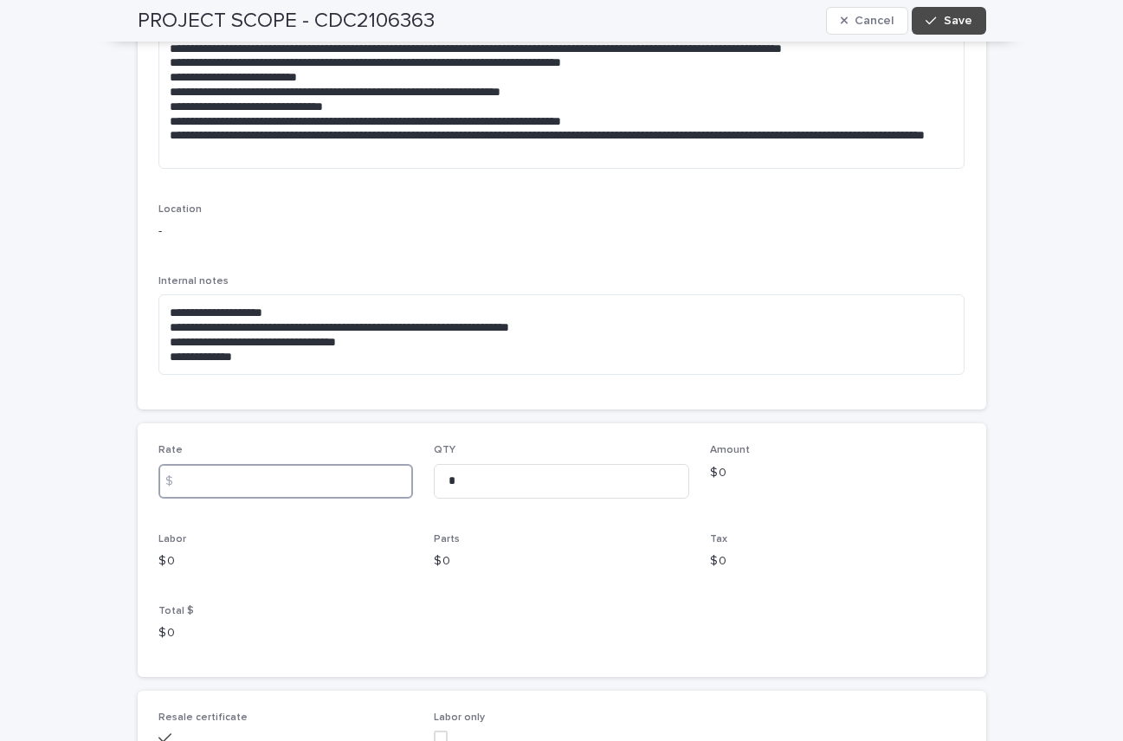
click at [213, 481] on input at bounding box center [287, 481] width 256 height 35
type input "******"
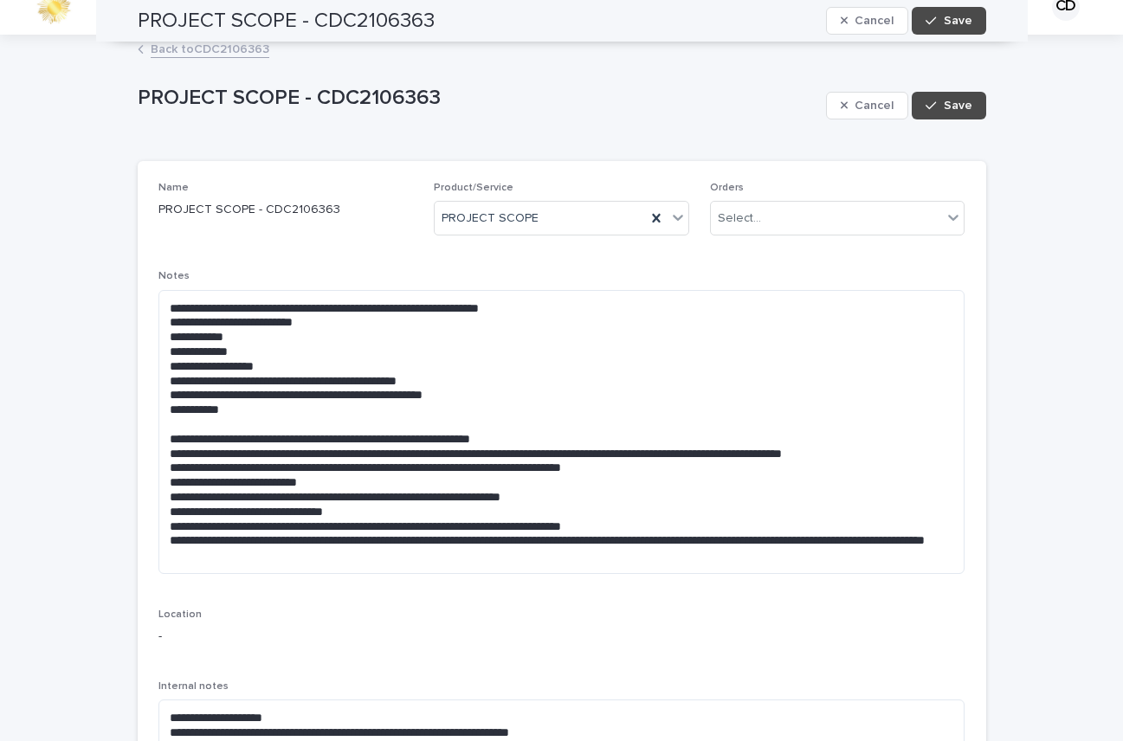
scroll to position [0, 0]
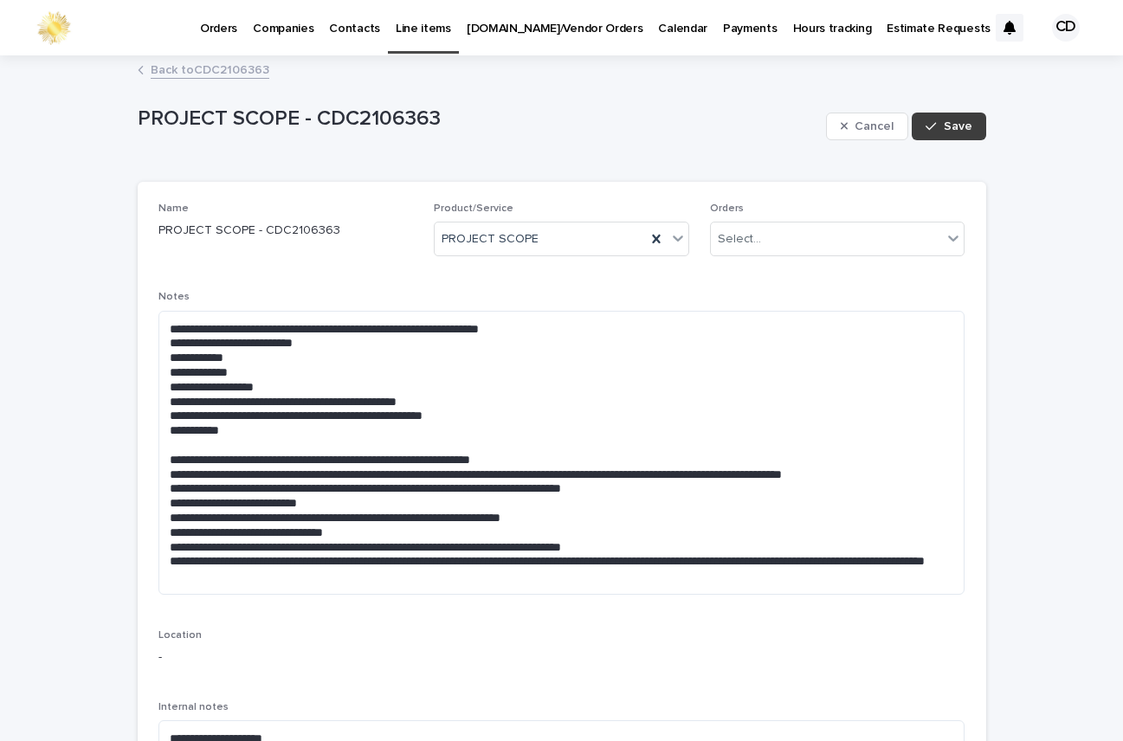
click at [948, 123] on span "Save" at bounding box center [958, 126] width 29 height 12
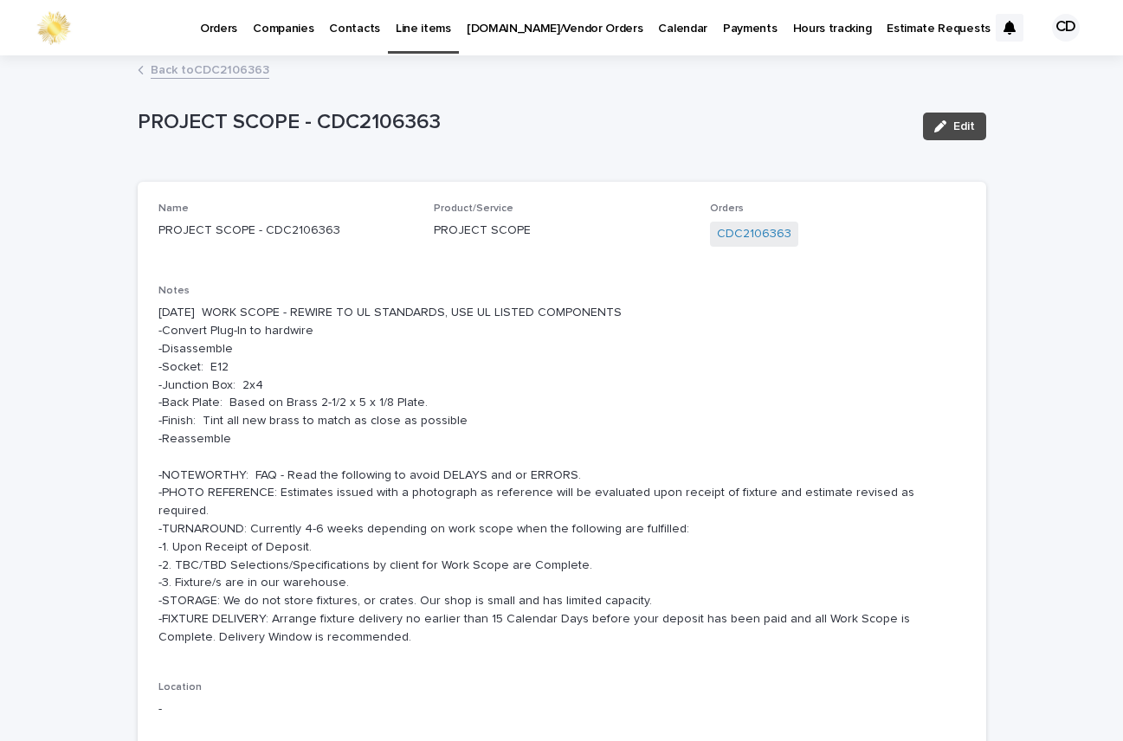
click at [208, 67] on link "Back to CDC2106363" at bounding box center [210, 69] width 119 height 20
